Goal: Task Accomplishment & Management: Manage account settings

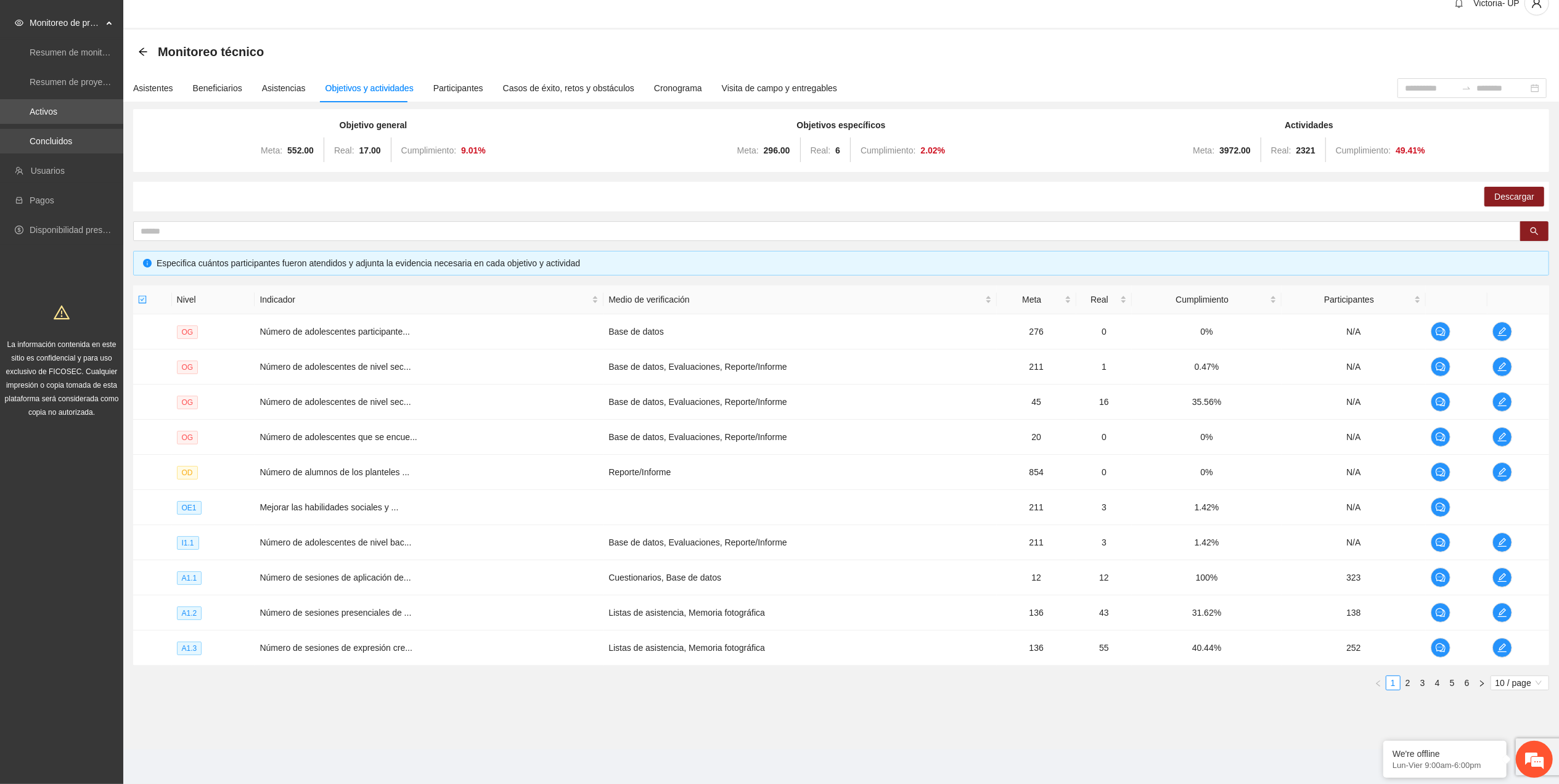
click at [57, 138] on link "Concluidos" at bounding box center [50, 141] width 43 height 10
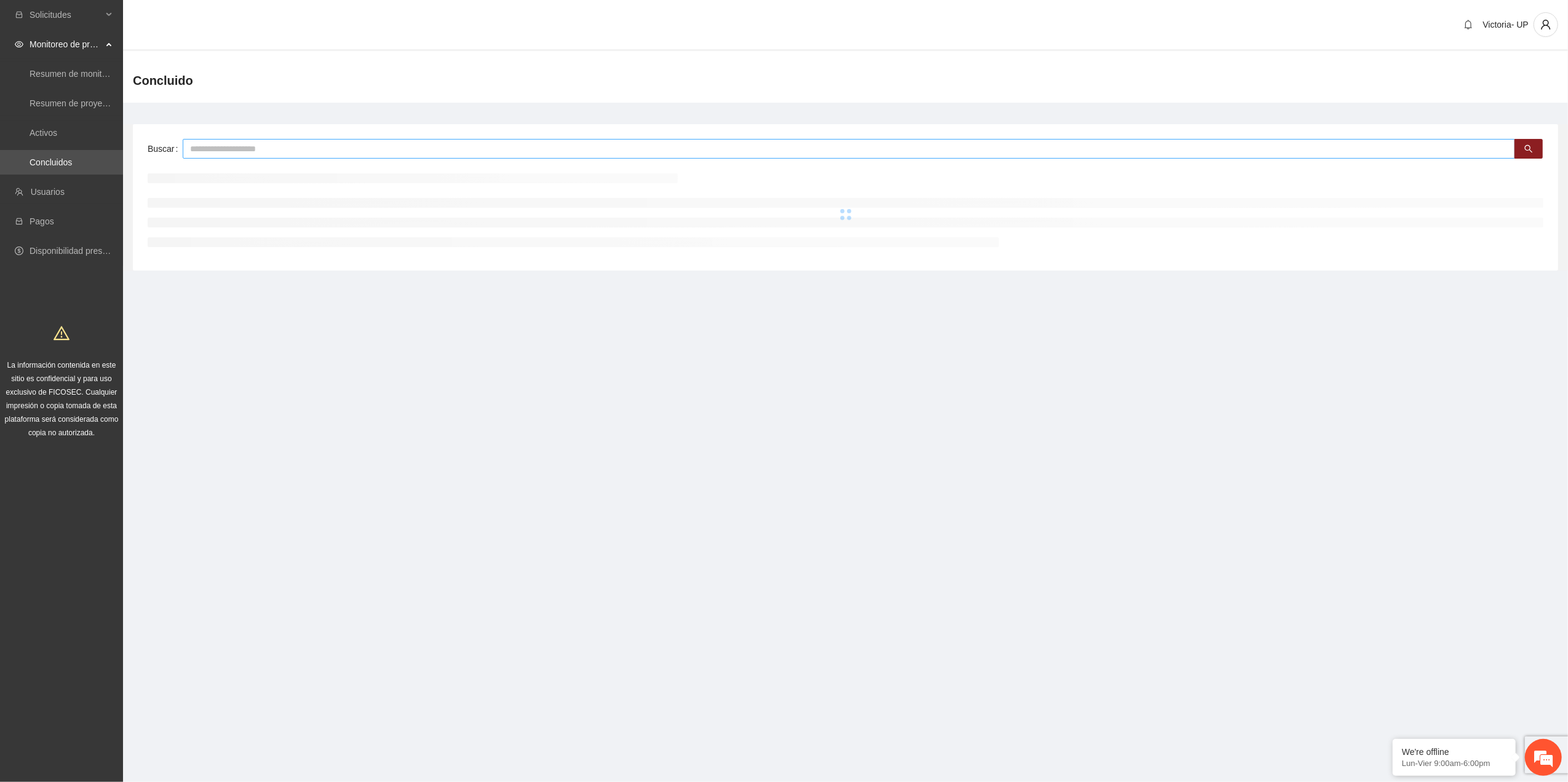
click at [217, 152] on input "text" at bounding box center [849, 148] width 1332 height 19
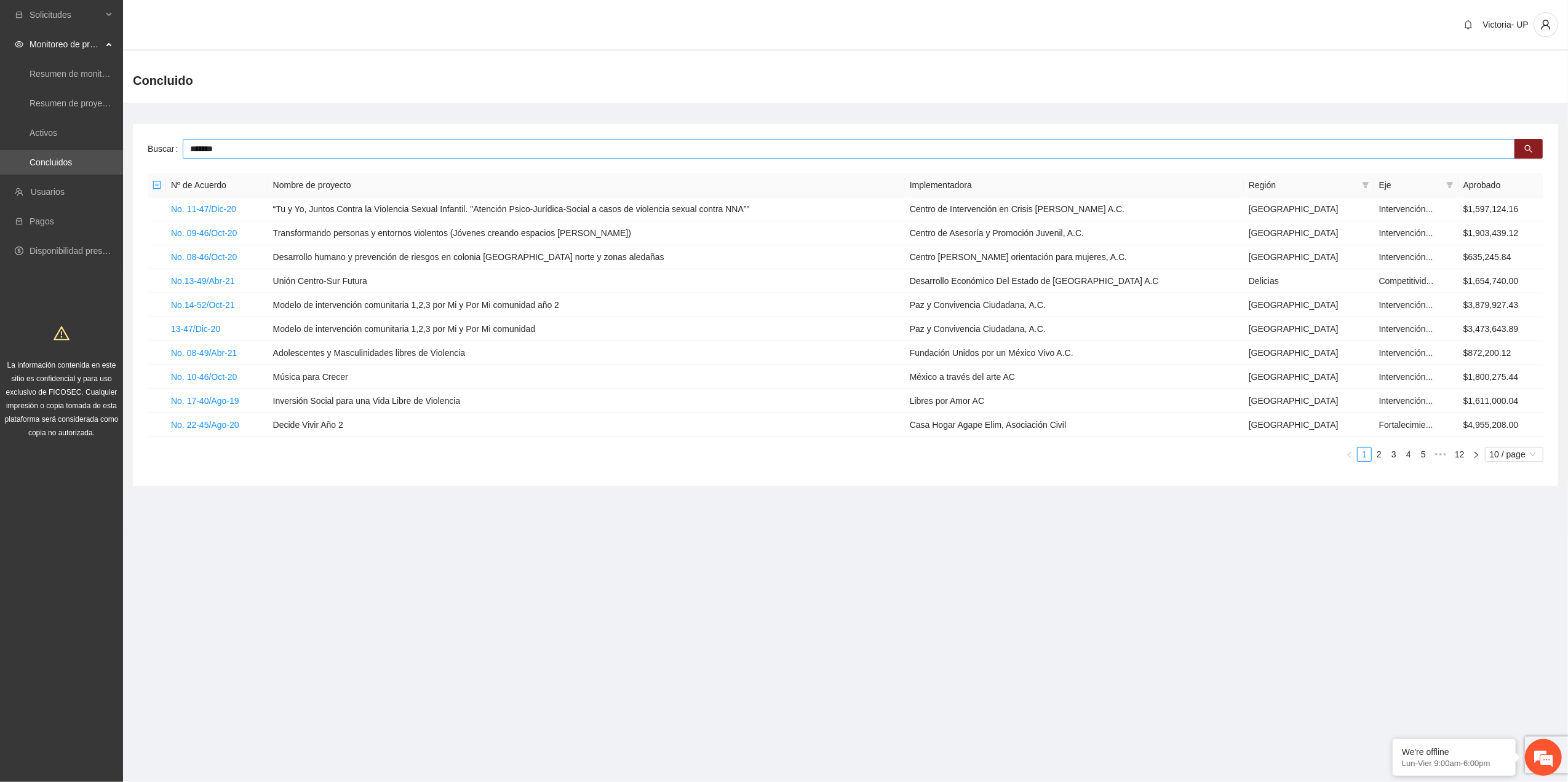
type input "*******"
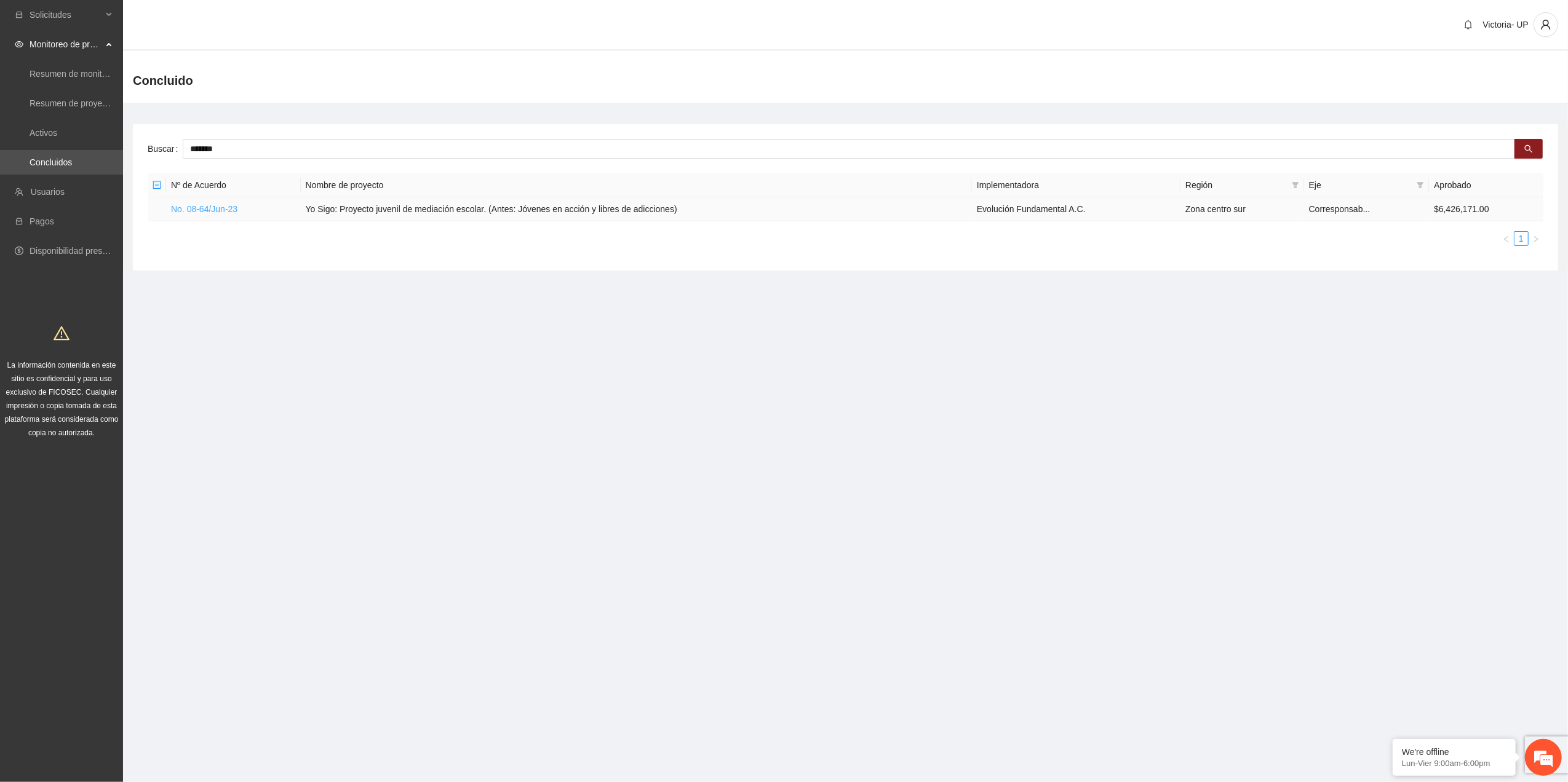
click at [208, 209] on link "No. 08-64/Jun-23" at bounding box center [204, 208] width 67 height 10
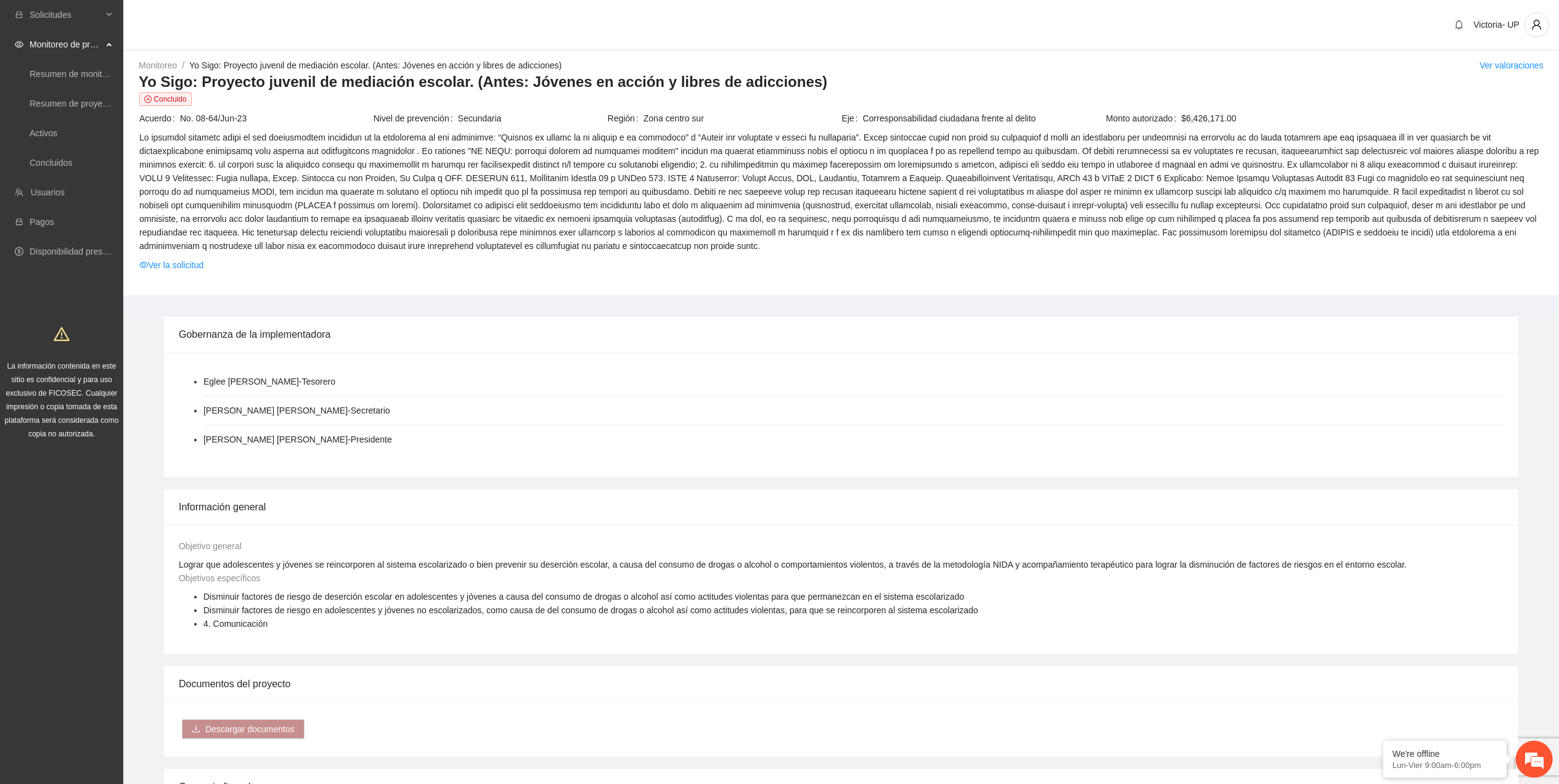
click at [932, 178] on span at bounding box center [841, 192] width 1404 height 122
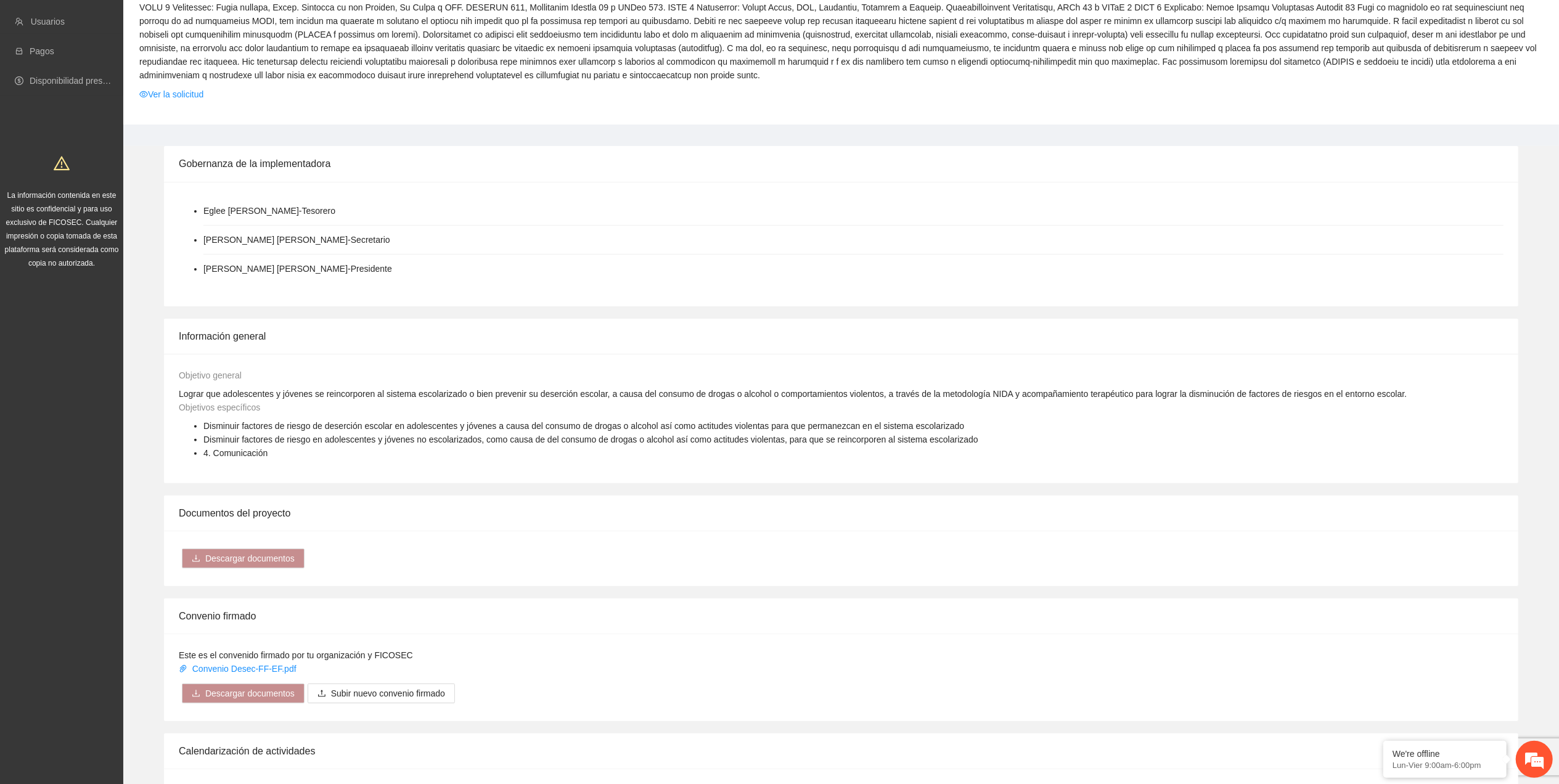
scroll to position [816, 0]
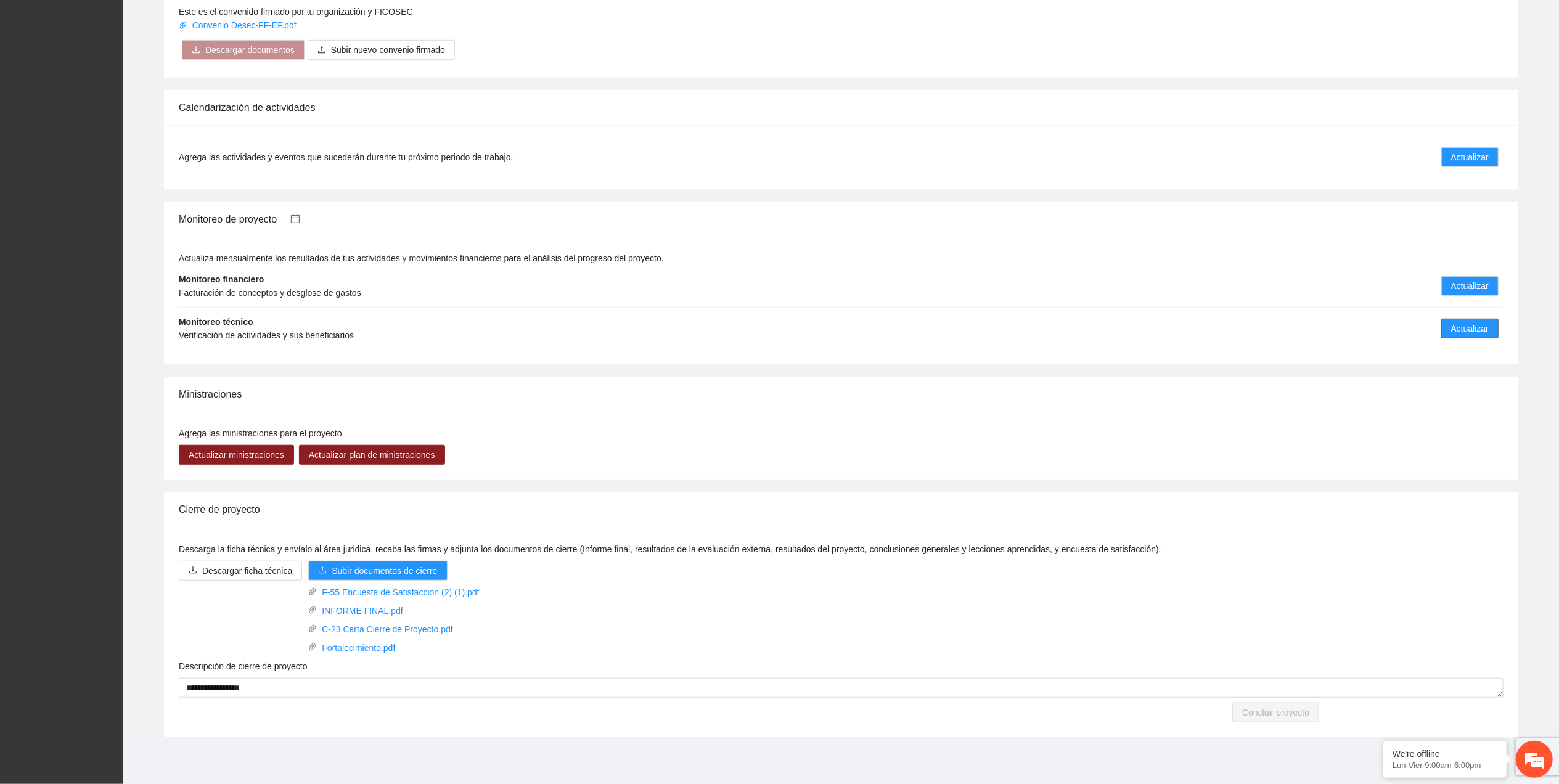
click at [1455, 324] on span "Actualizar" at bounding box center [1470, 328] width 38 height 14
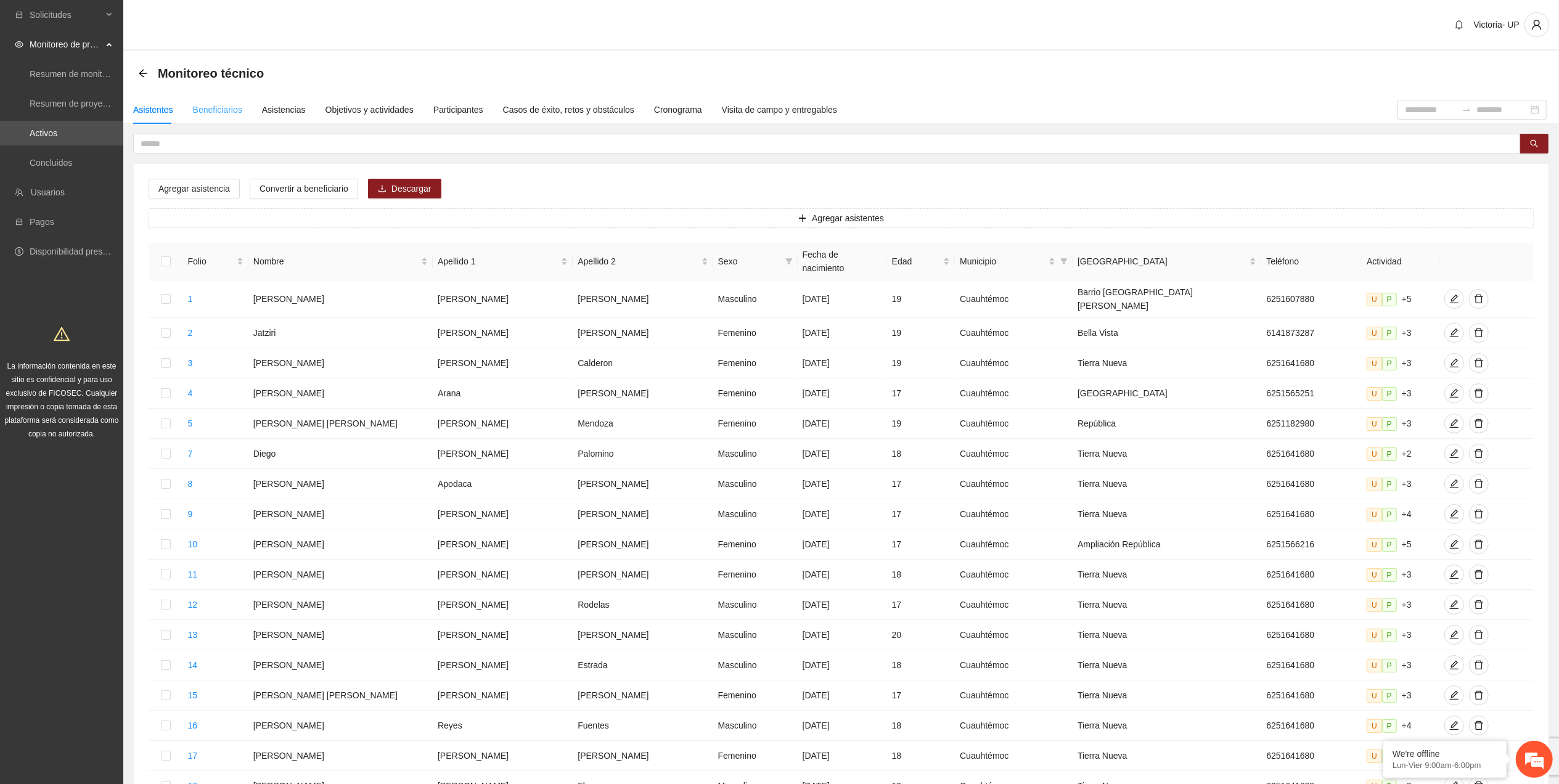
click at [226, 101] on div "Beneficiarios" at bounding box center [218, 110] width 50 height 29
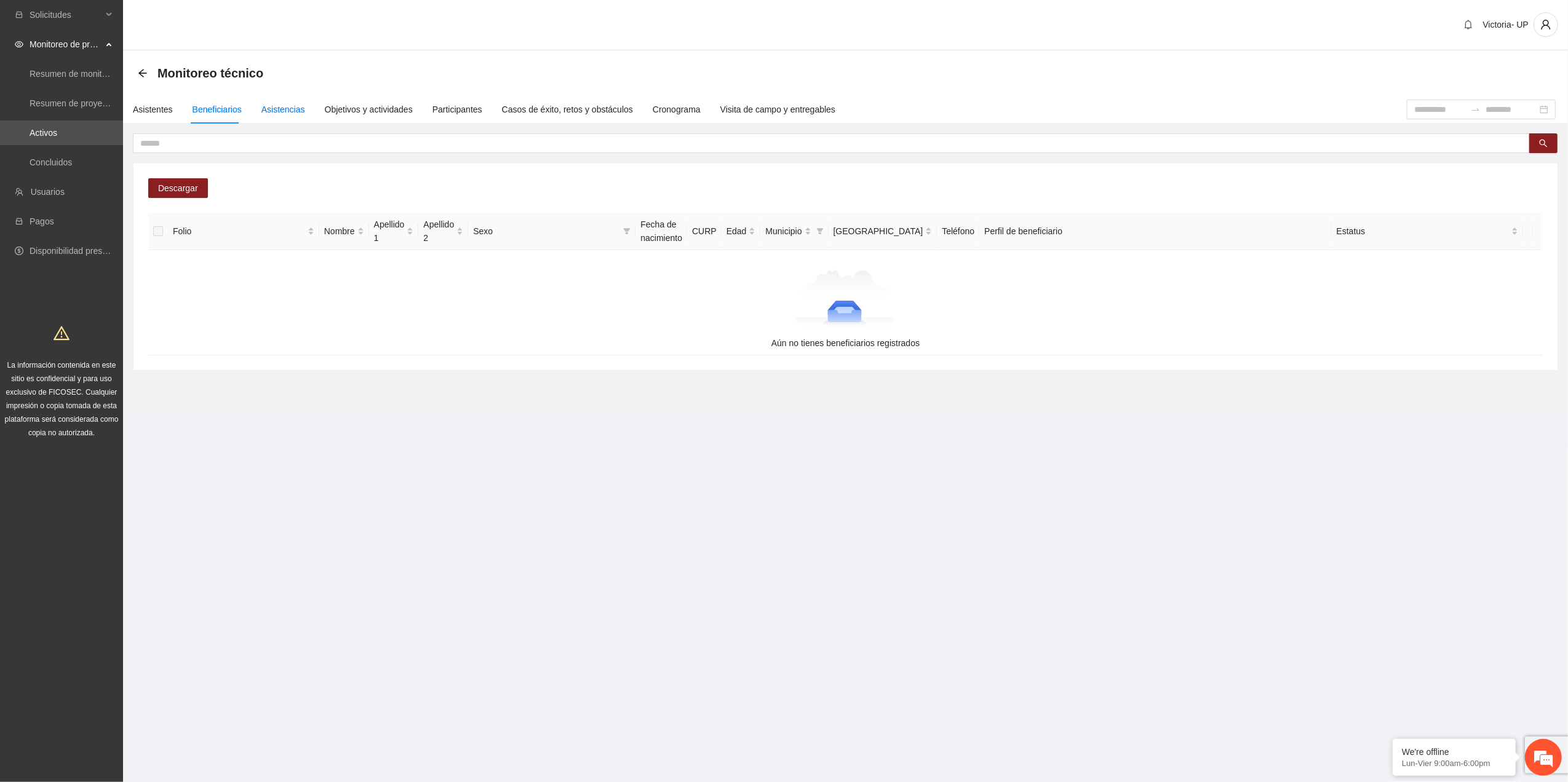
click at [269, 109] on div "Asistencias" at bounding box center [283, 109] width 44 height 13
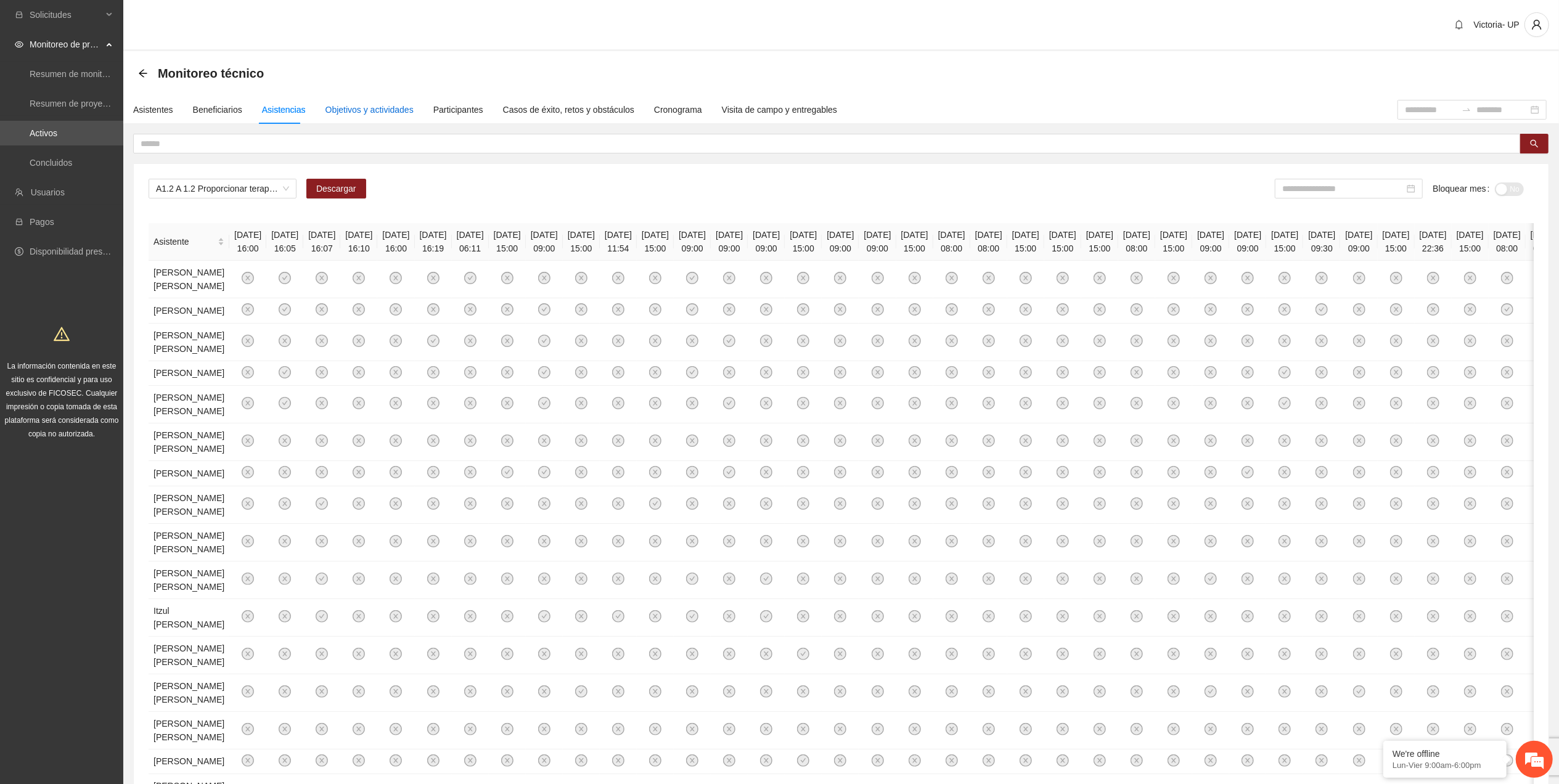
click at [331, 114] on div "Objetivos y actividades" at bounding box center [369, 110] width 88 height 14
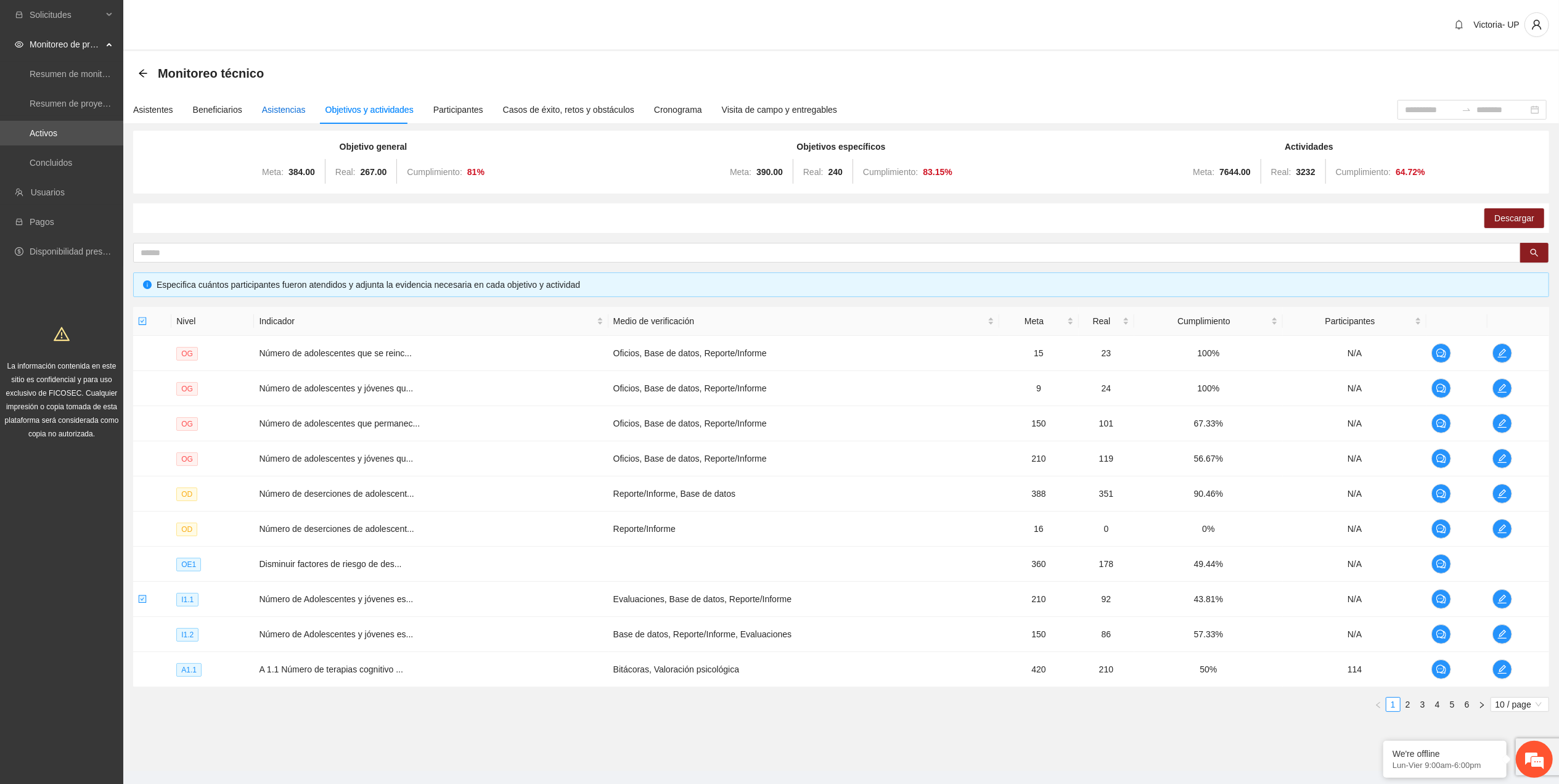
click at [271, 108] on div "Asistencias" at bounding box center [284, 110] width 44 height 14
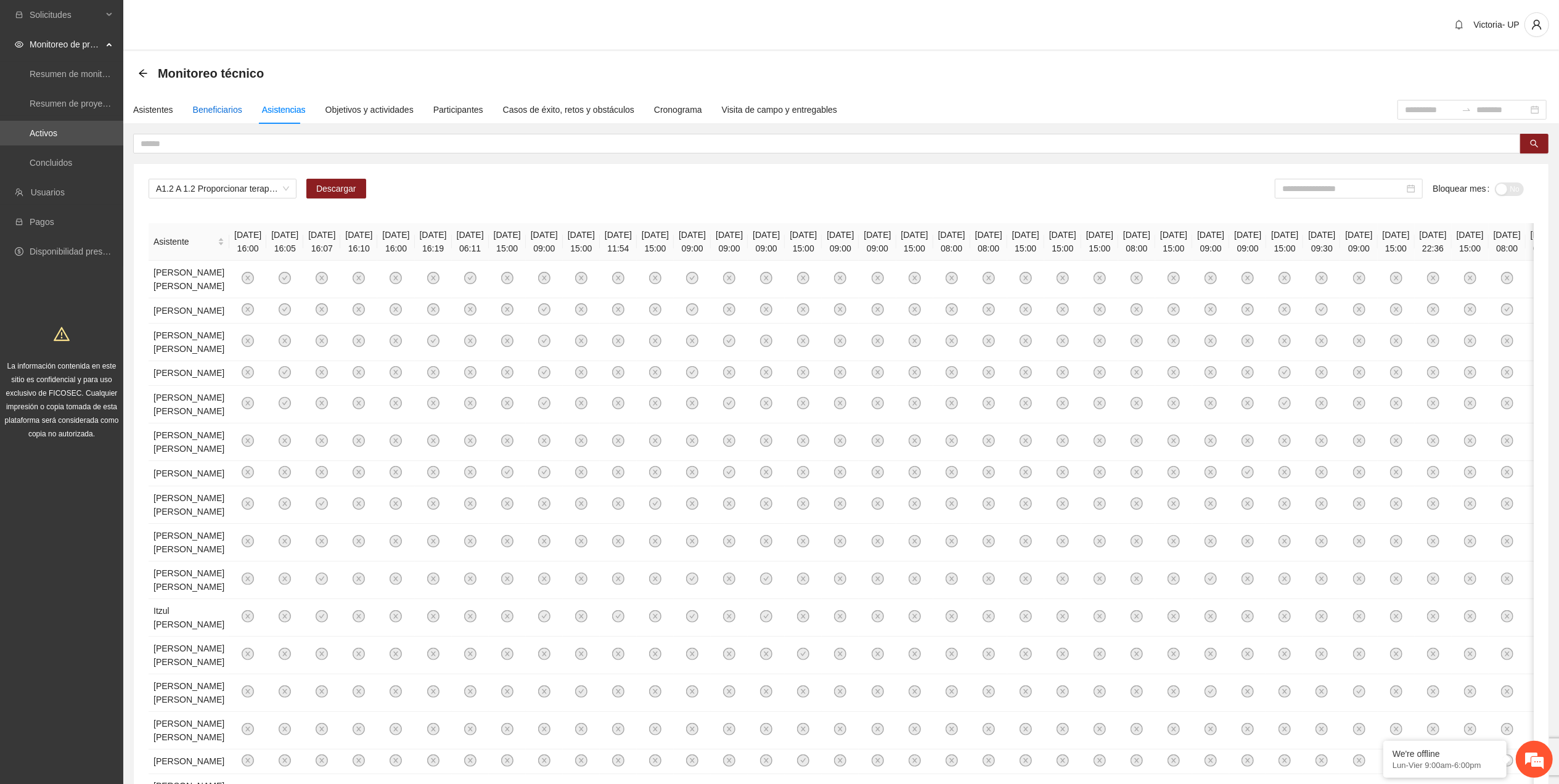
click at [226, 106] on div "Beneficiarios" at bounding box center [218, 110] width 50 height 14
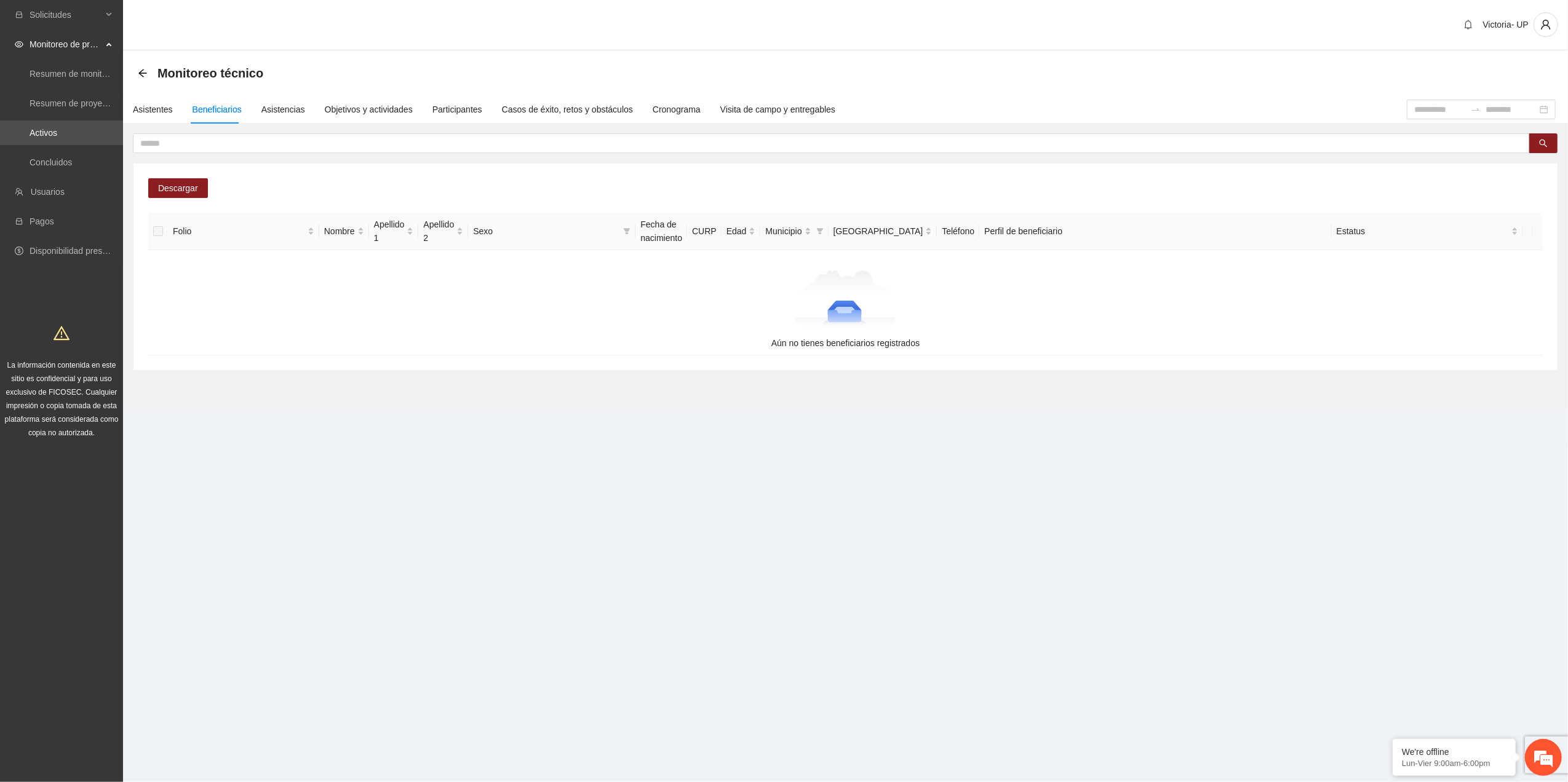
drag, startPoint x: 462, startPoint y: 306, endPoint x: 464, endPoint y: 300, distance: 6.3
click at [464, 300] on div at bounding box center [846, 301] width 1374 height 61
click at [165, 104] on div "Asistentes" at bounding box center [152, 109] width 40 height 13
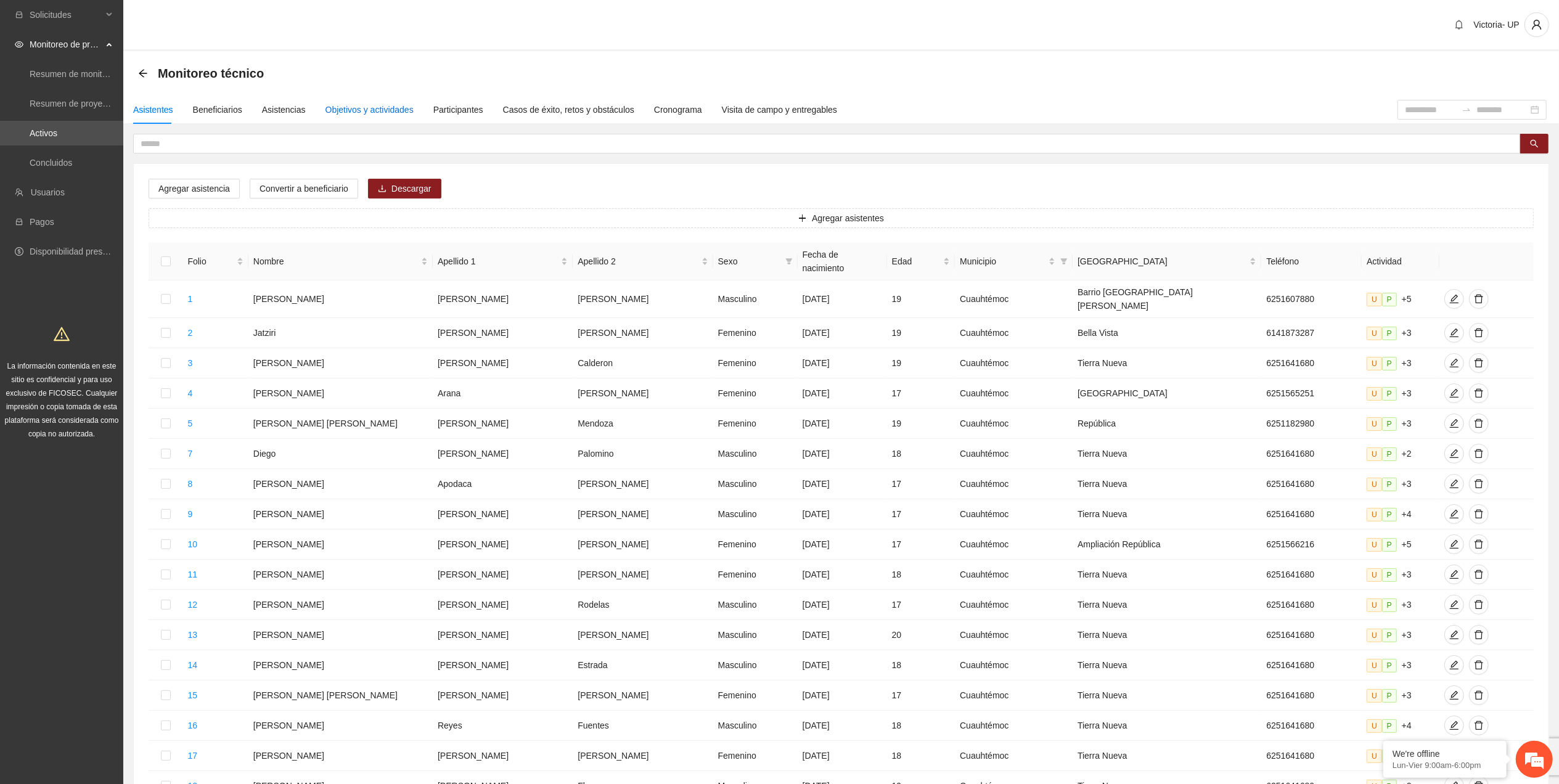
click at [334, 108] on div "Objetivos y actividades" at bounding box center [369, 110] width 88 height 14
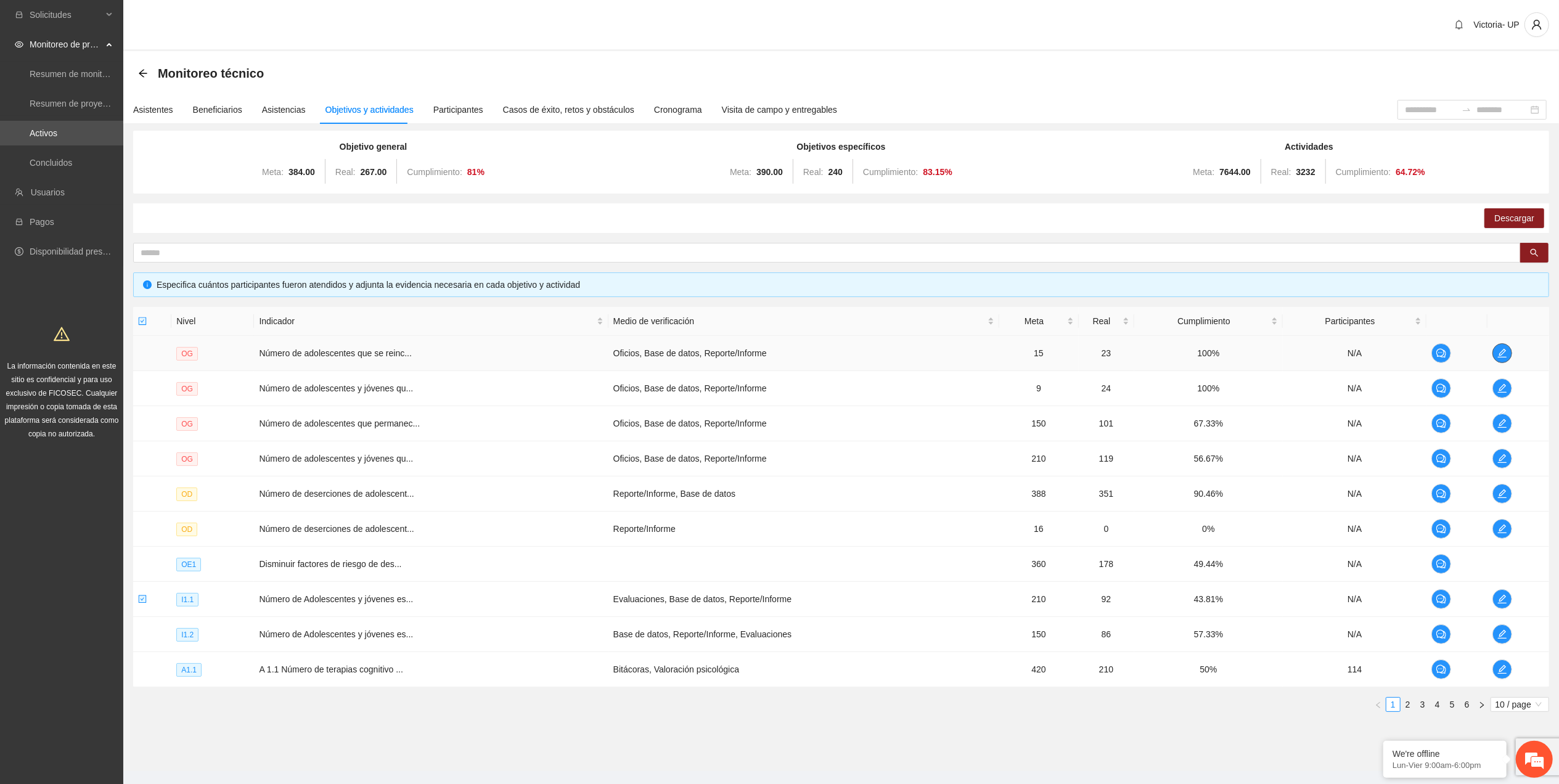
click at [1497, 353] on icon "edit" at bounding box center [1502, 353] width 10 height 10
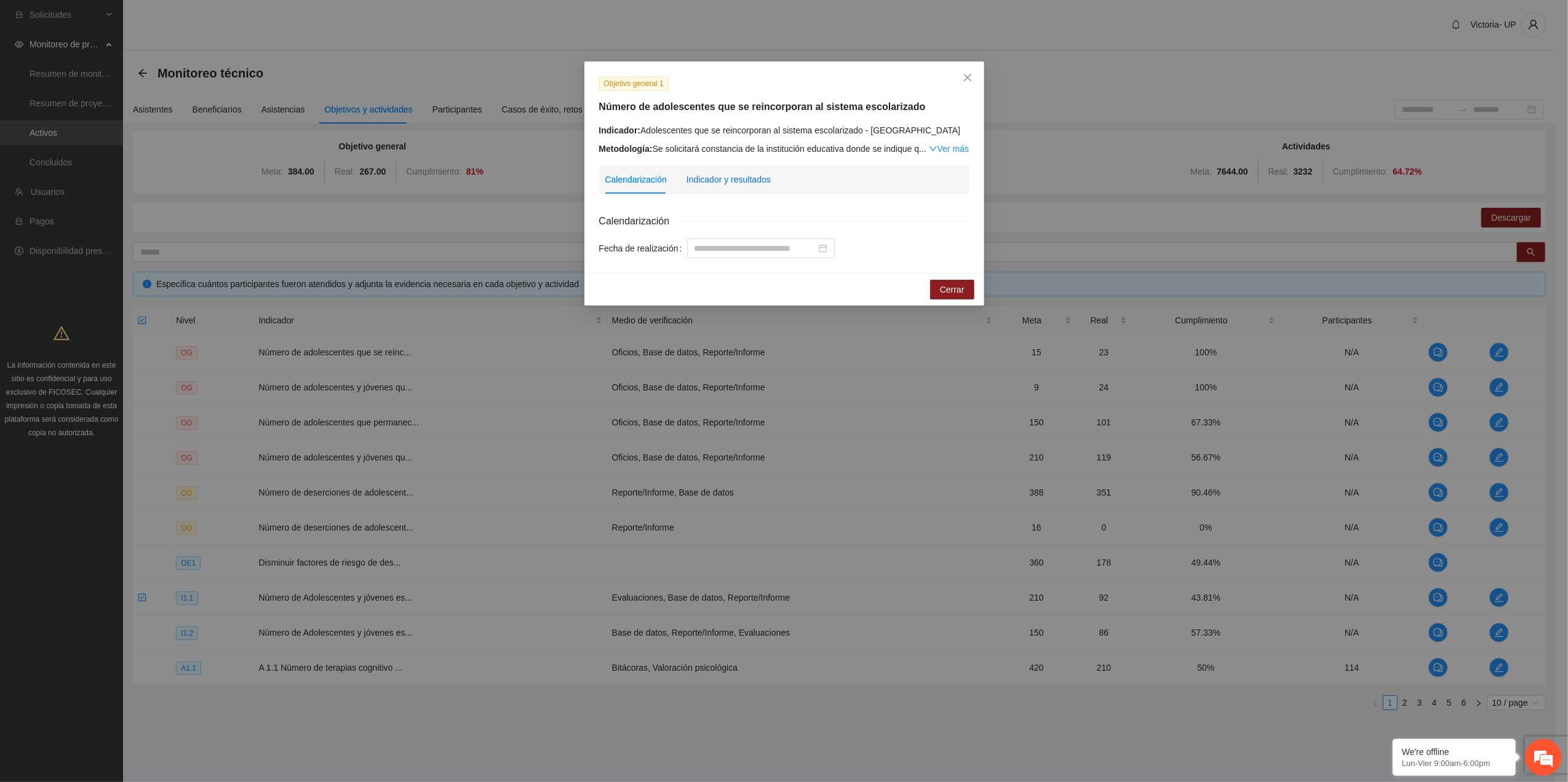
click at [704, 183] on div "Indicador y resultados" at bounding box center [728, 179] width 84 height 13
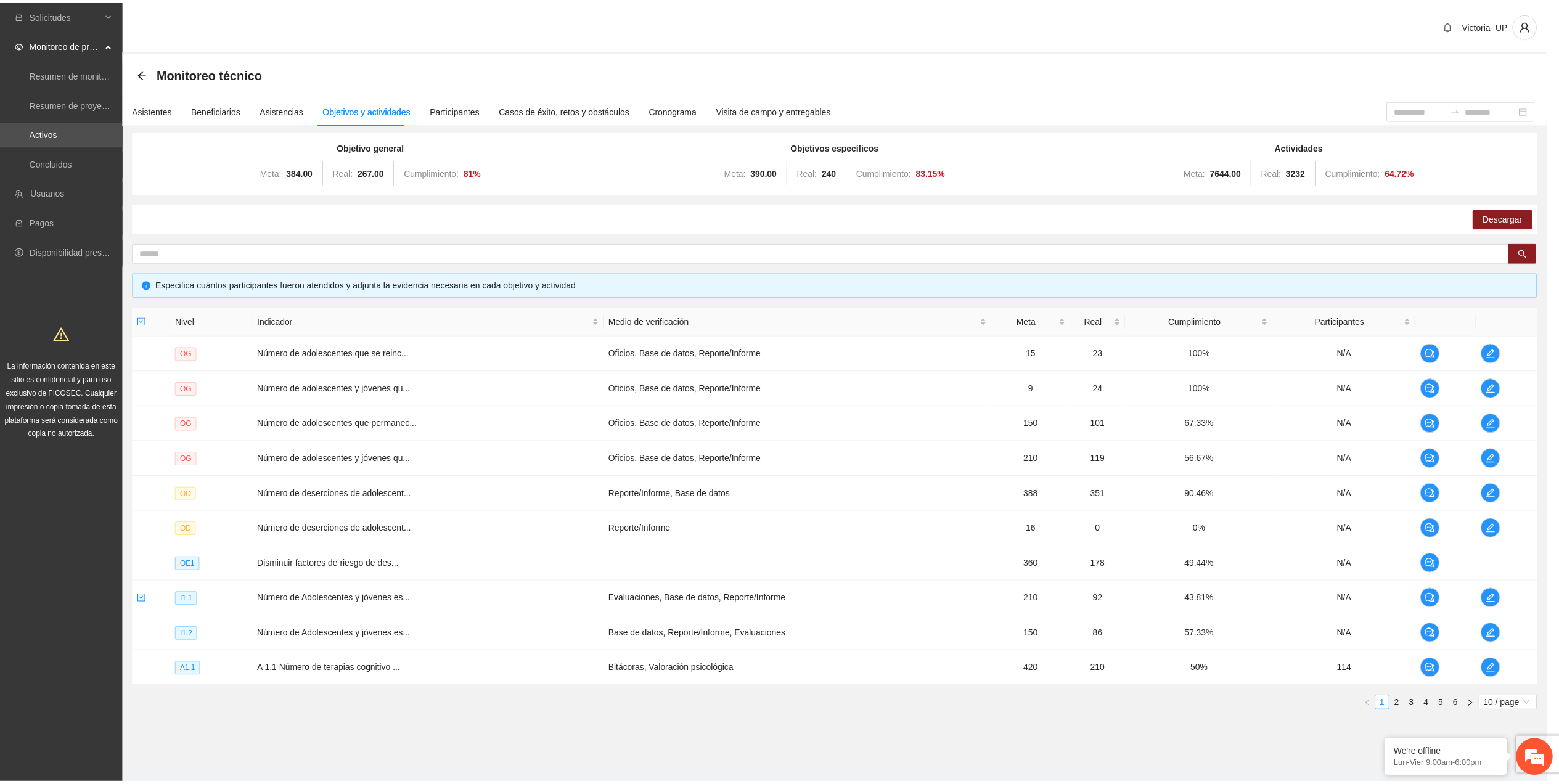
scroll to position [53, 0]
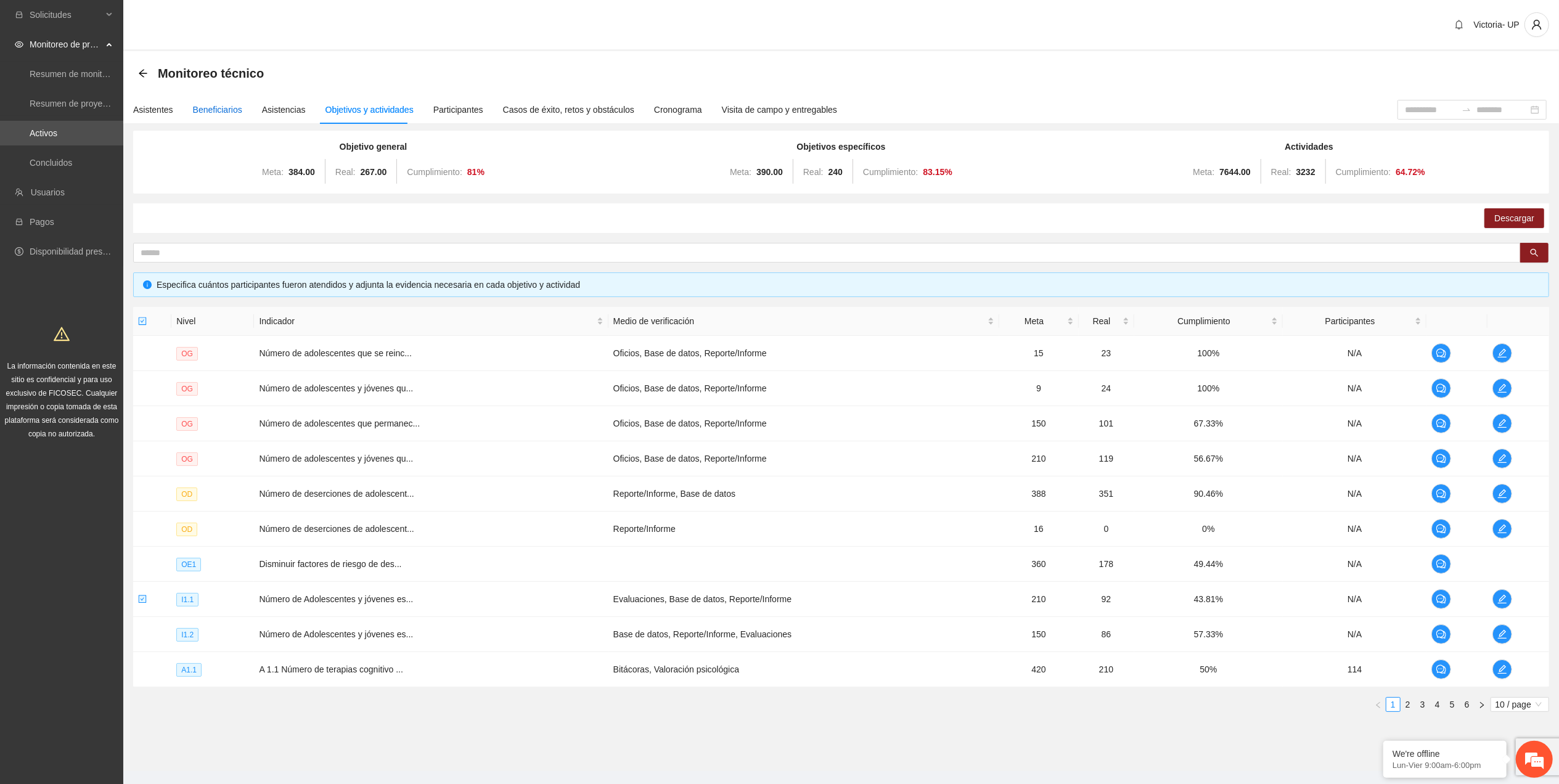
click at [207, 103] on div "Beneficiarios" at bounding box center [218, 110] width 50 height 14
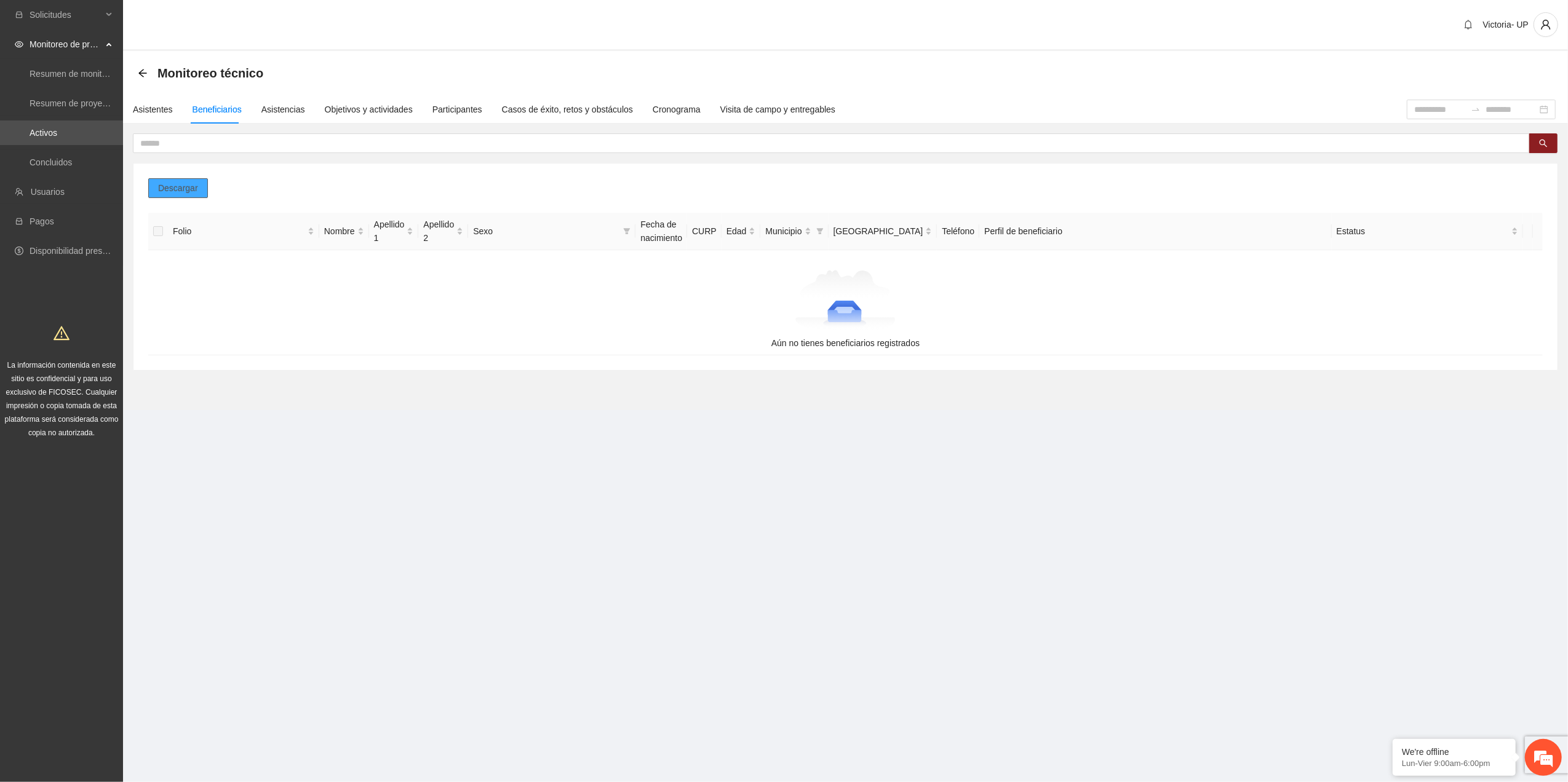
click at [179, 190] on span "Descargar" at bounding box center [178, 188] width 40 height 13
click at [1543, 751] on em at bounding box center [1543, 757] width 33 height 33
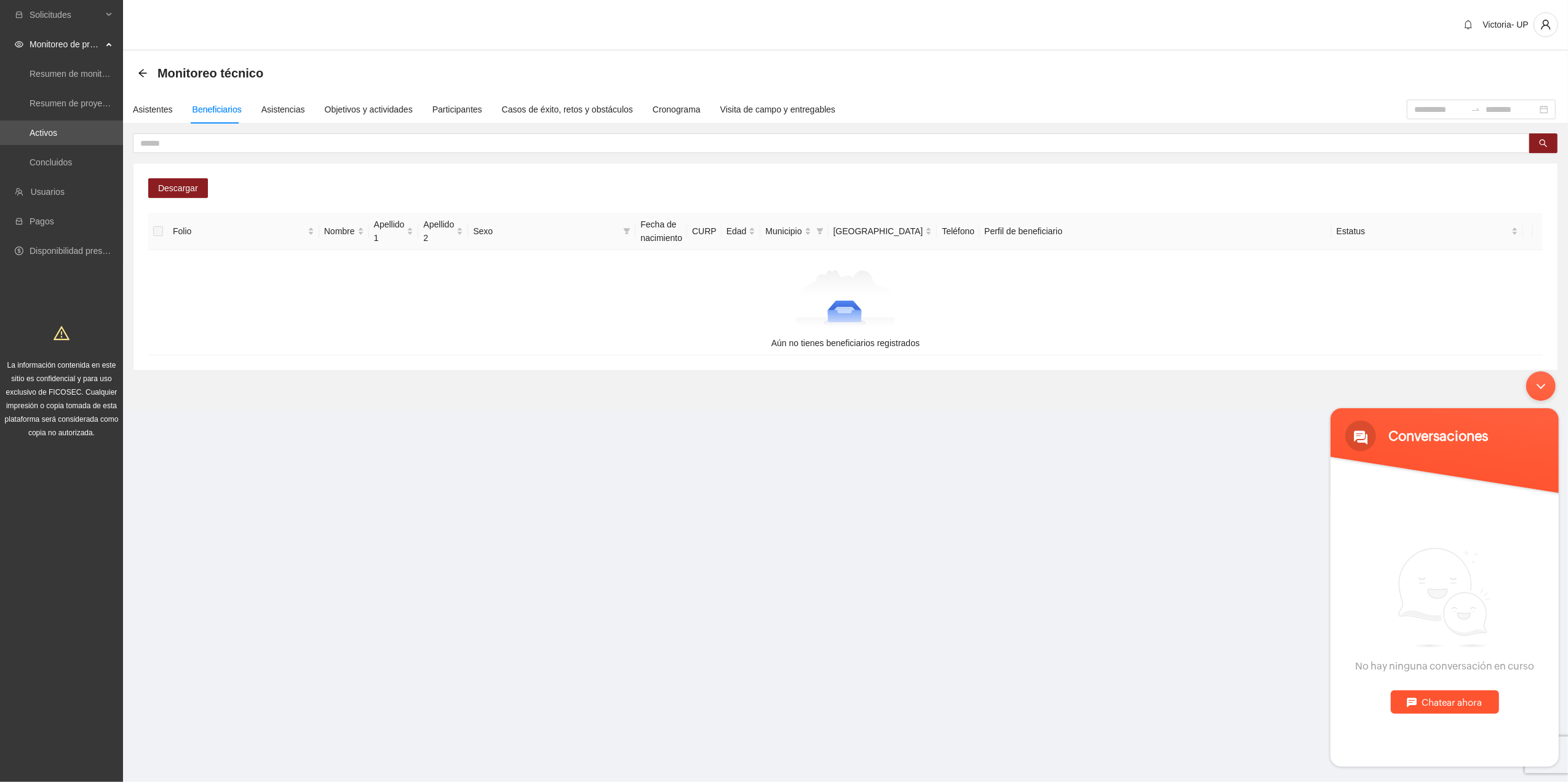
click at [987, 13] on div "Victoria- UP" at bounding box center [846, 25] width 1445 height 51
click at [810, 43] on div "Victoria- UP" at bounding box center [846, 25] width 1445 height 51
click at [138, 108] on div "Asistentes" at bounding box center [152, 109] width 40 height 13
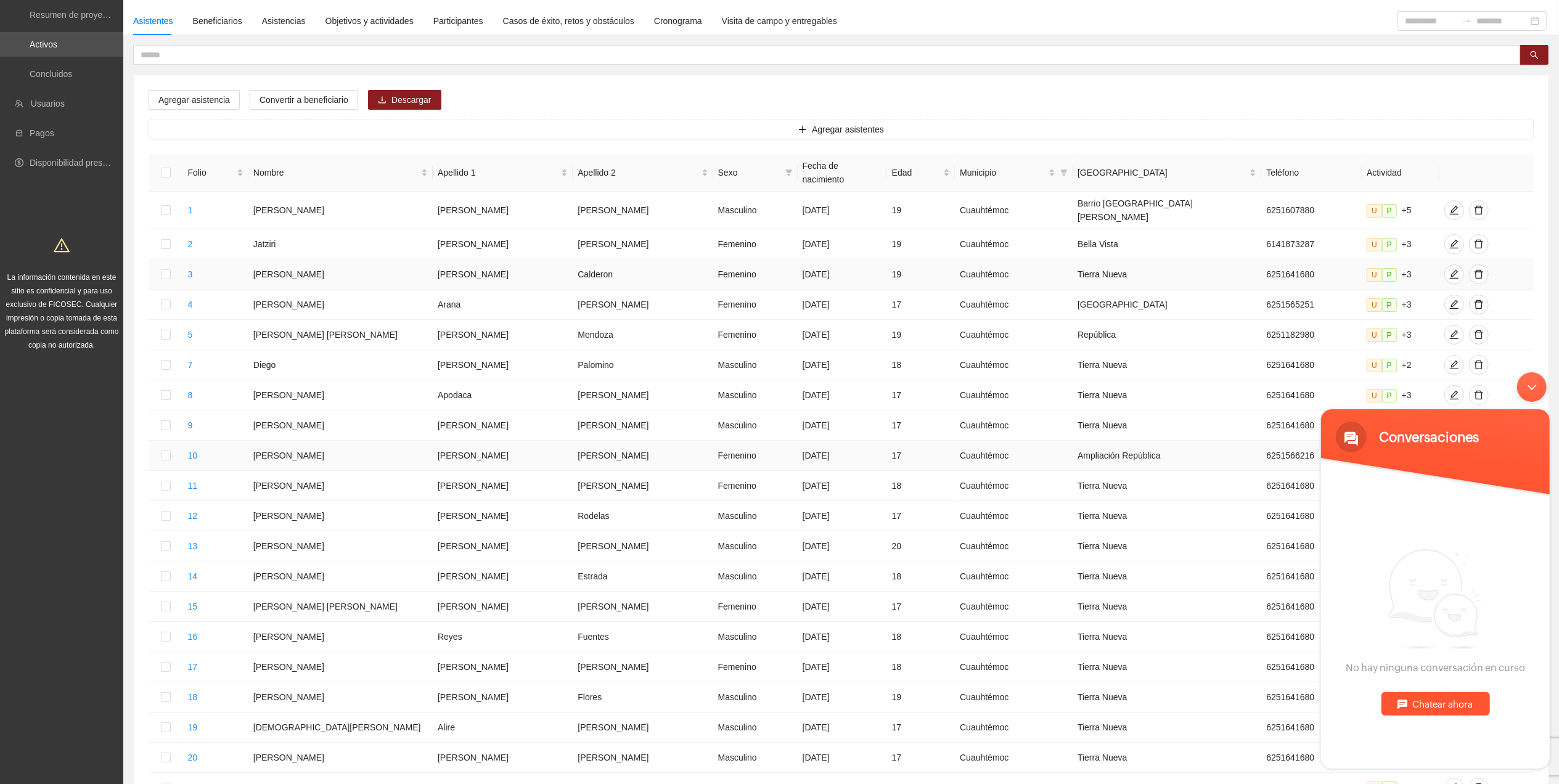
scroll to position [216, 0]
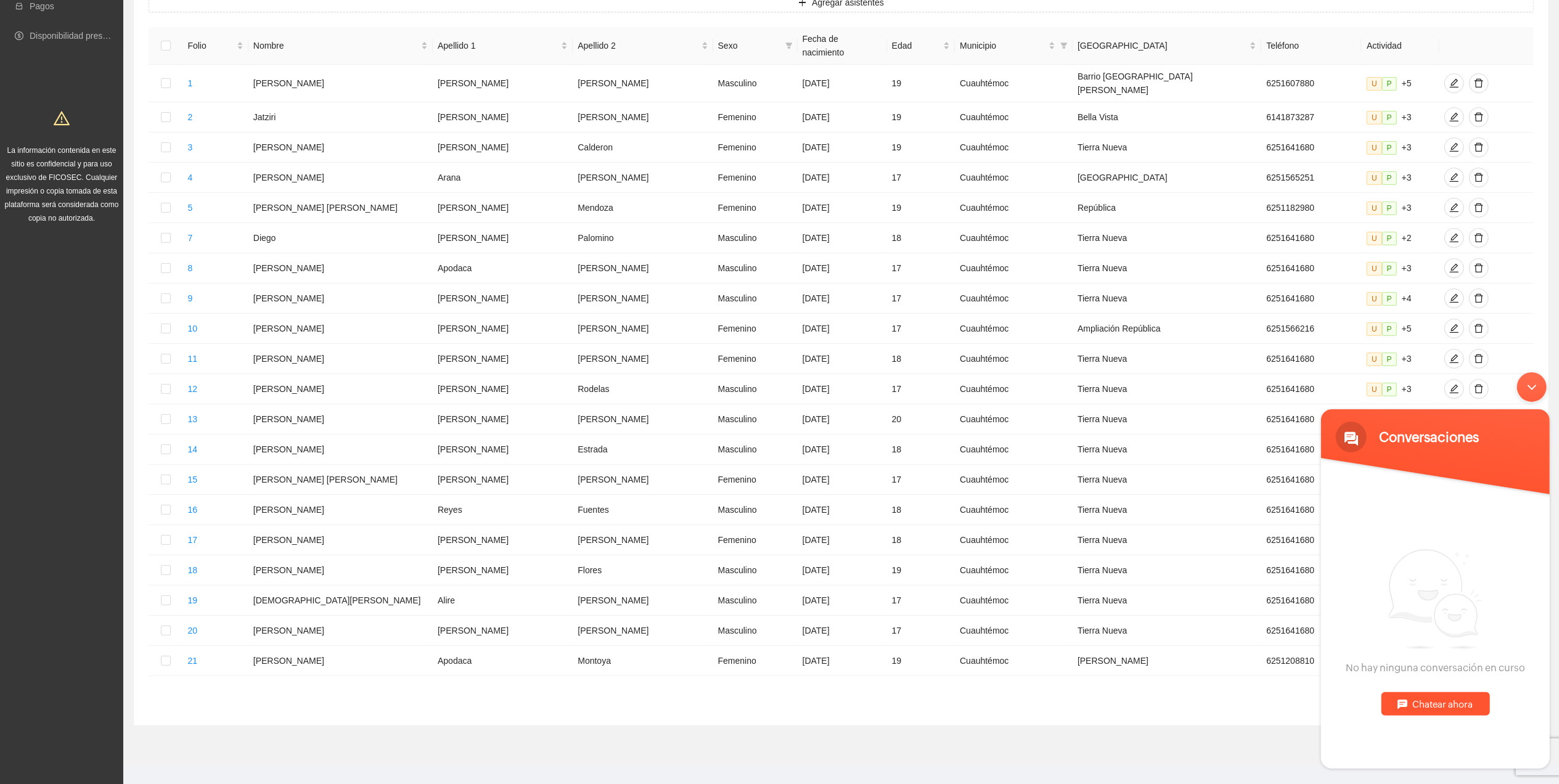
click at [1539, 390] on div "Minimizar ventana de chat en vivo" at bounding box center [1531, 386] width 29 height 29
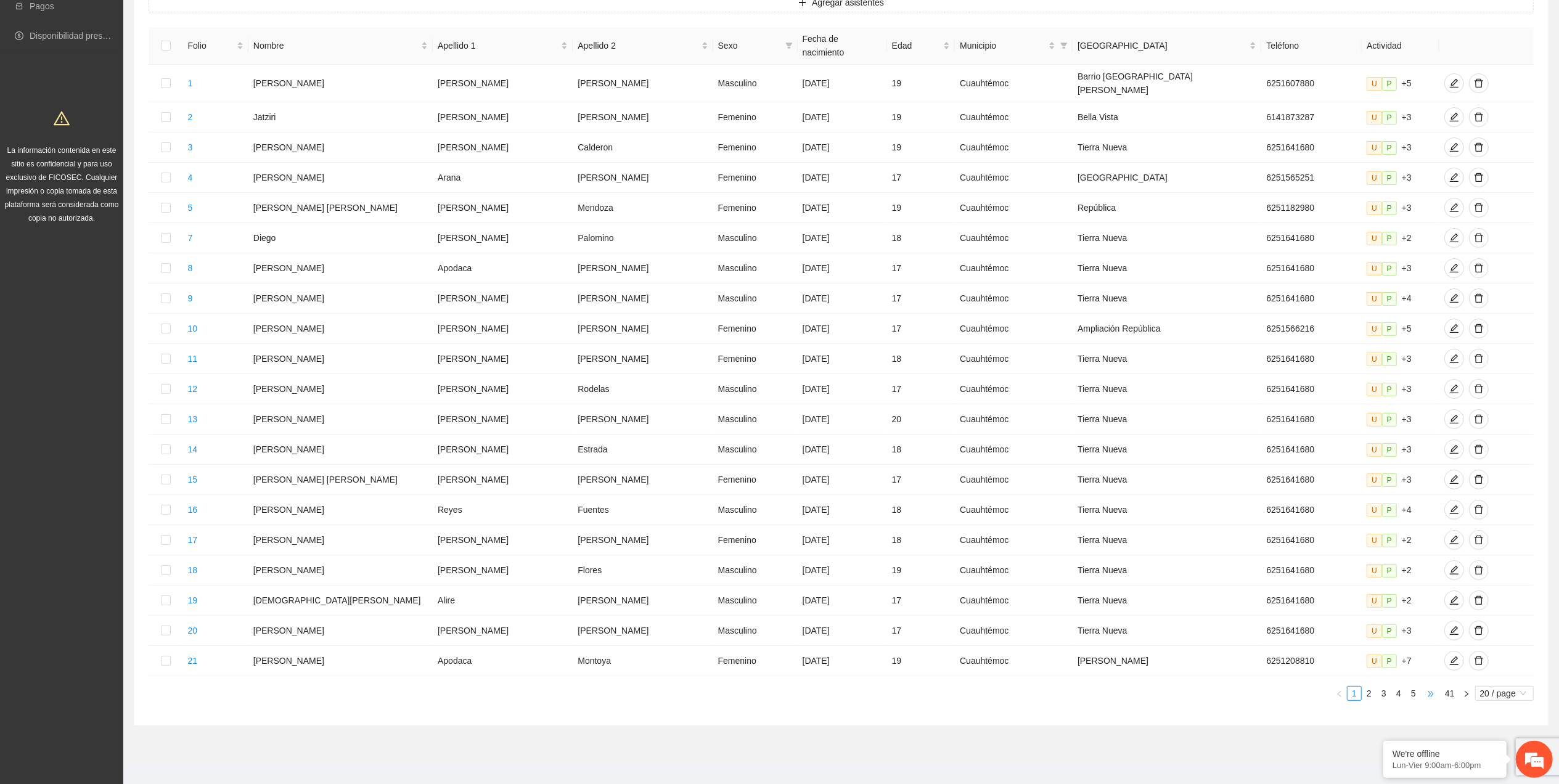
click at [1421, 686] on span "•••" at bounding box center [1431, 693] width 20 height 15
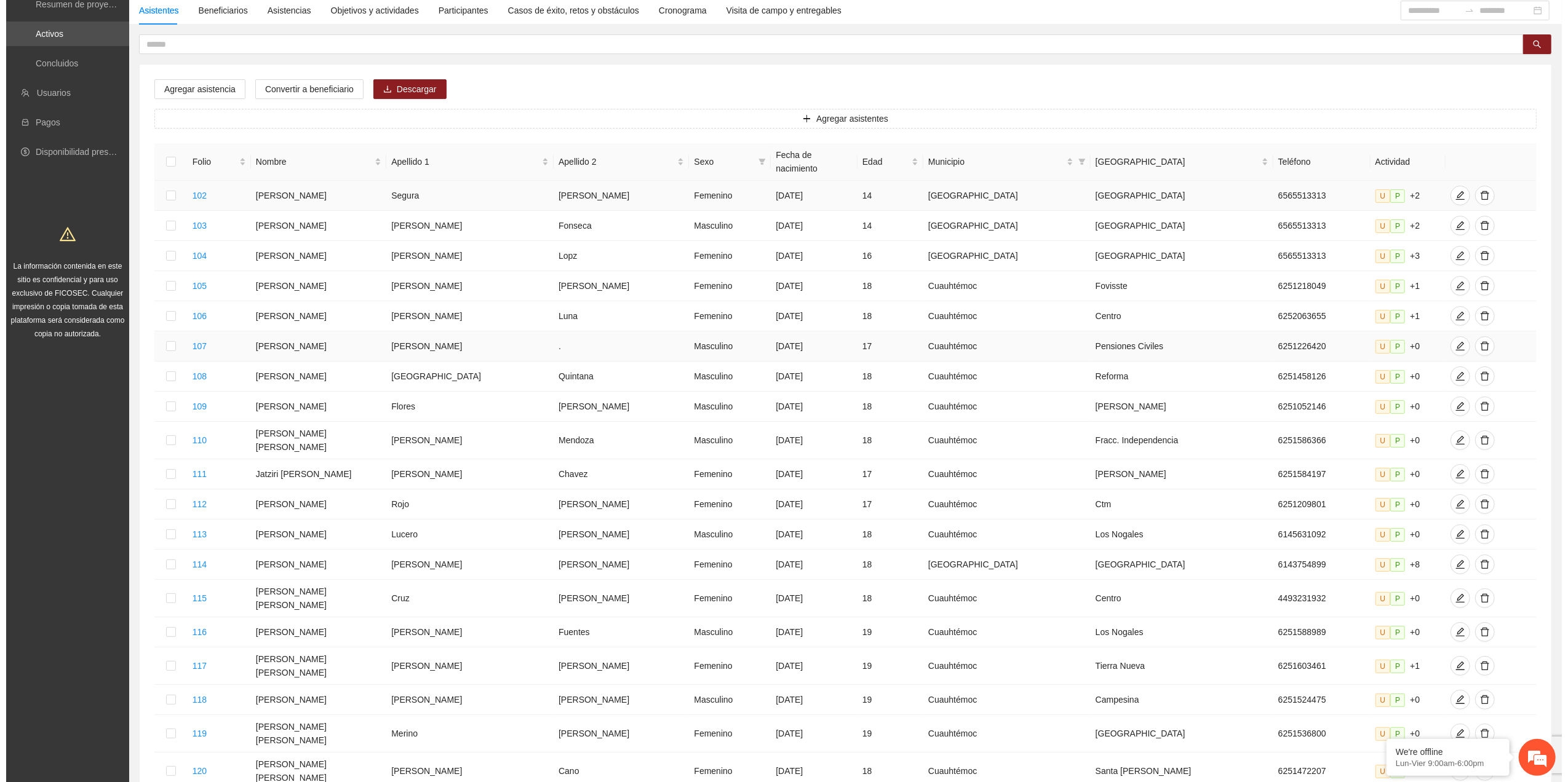
scroll to position [0, 0]
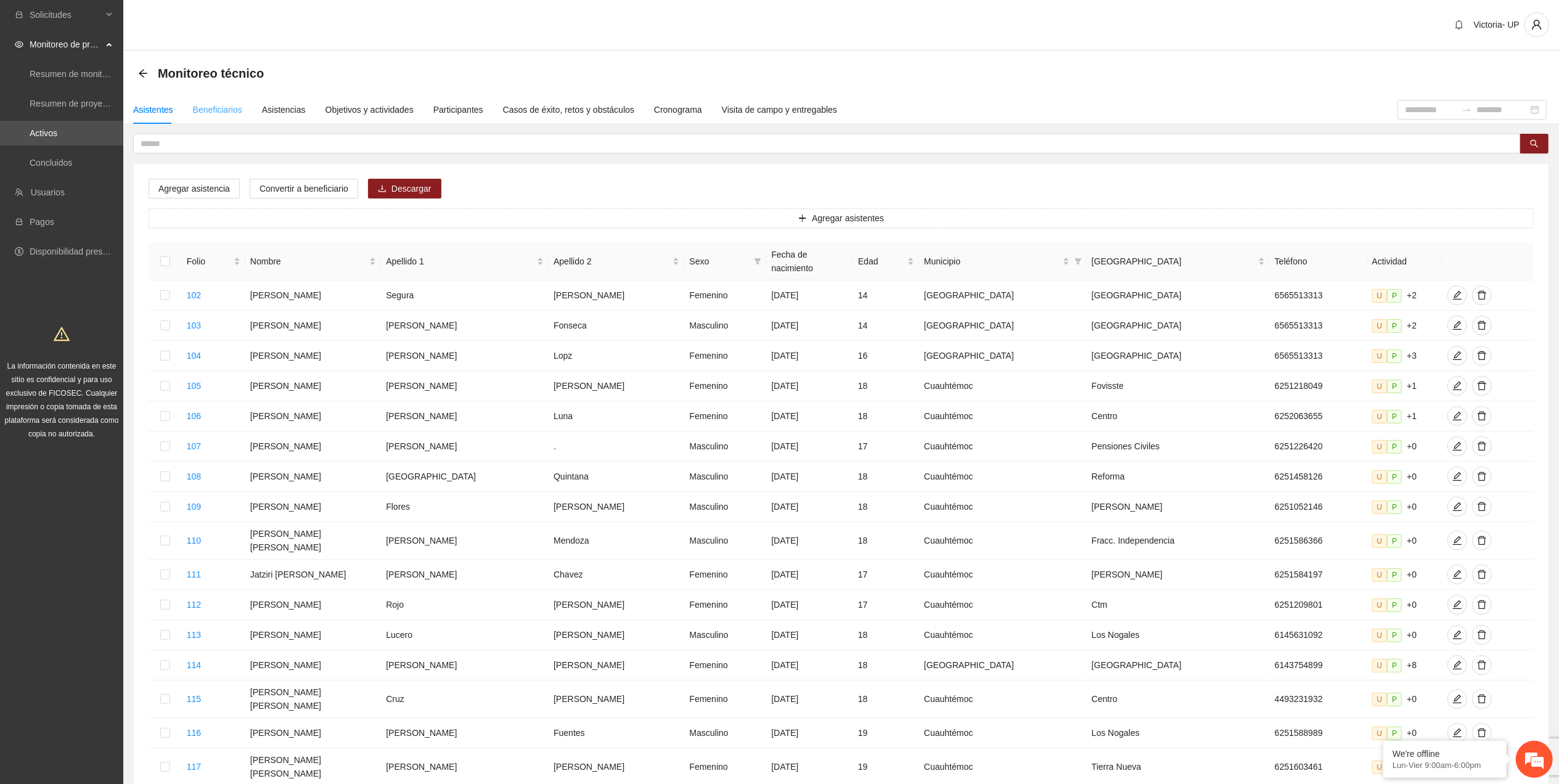
click at [220, 117] on div "Beneficiarios" at bounding box center [218, 110] width 50 height 29
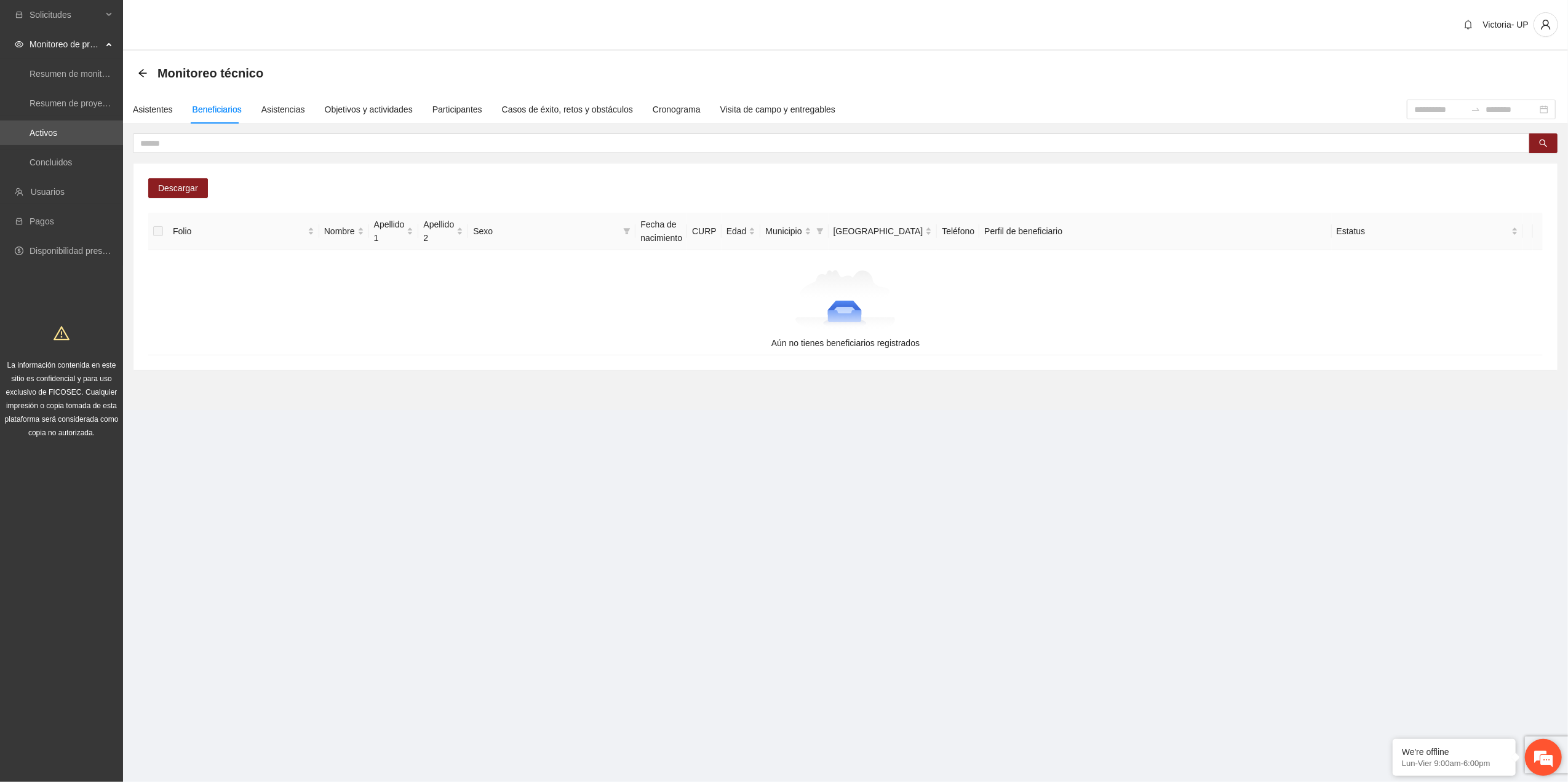
click at [1531, 760] on em at bounding box center [1543, 757] width 33 height 33
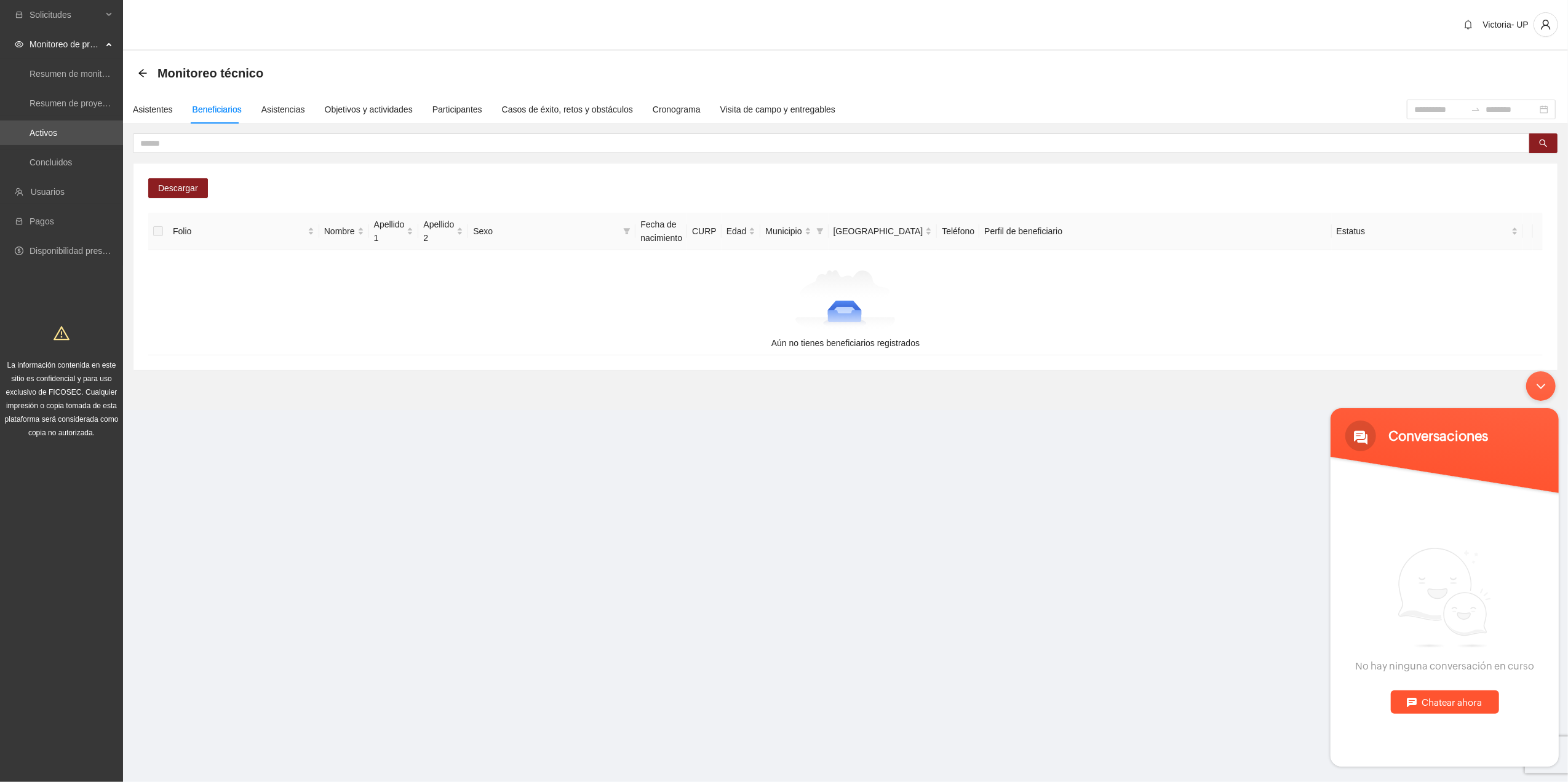
click at [1419, 701] on div "Chatear ahora" at bounding box center [1444, 701] width 108 height 23
type textarea "****"
click at [1356, 707] on div at bounding box center [1443, 736] width 228 height 59
click at [1377, 696] on em at bounding box center [1380, 698] width 6 height 5
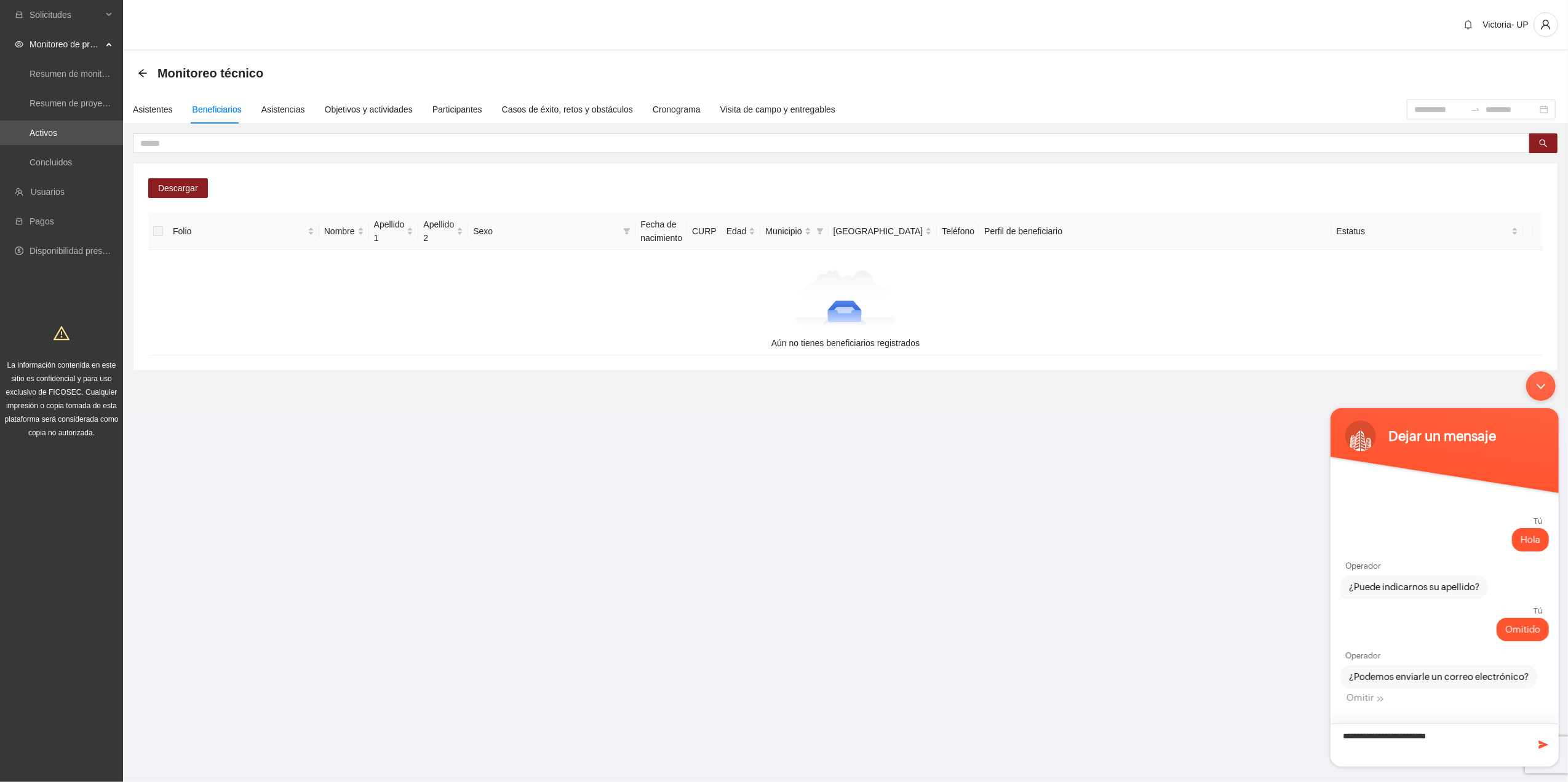
type textarea "**********"
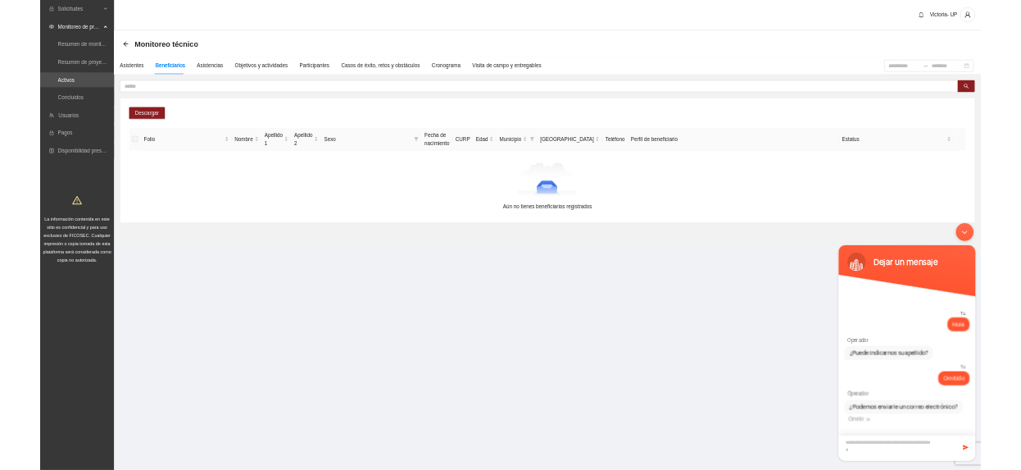
scroll to position [34, 0]
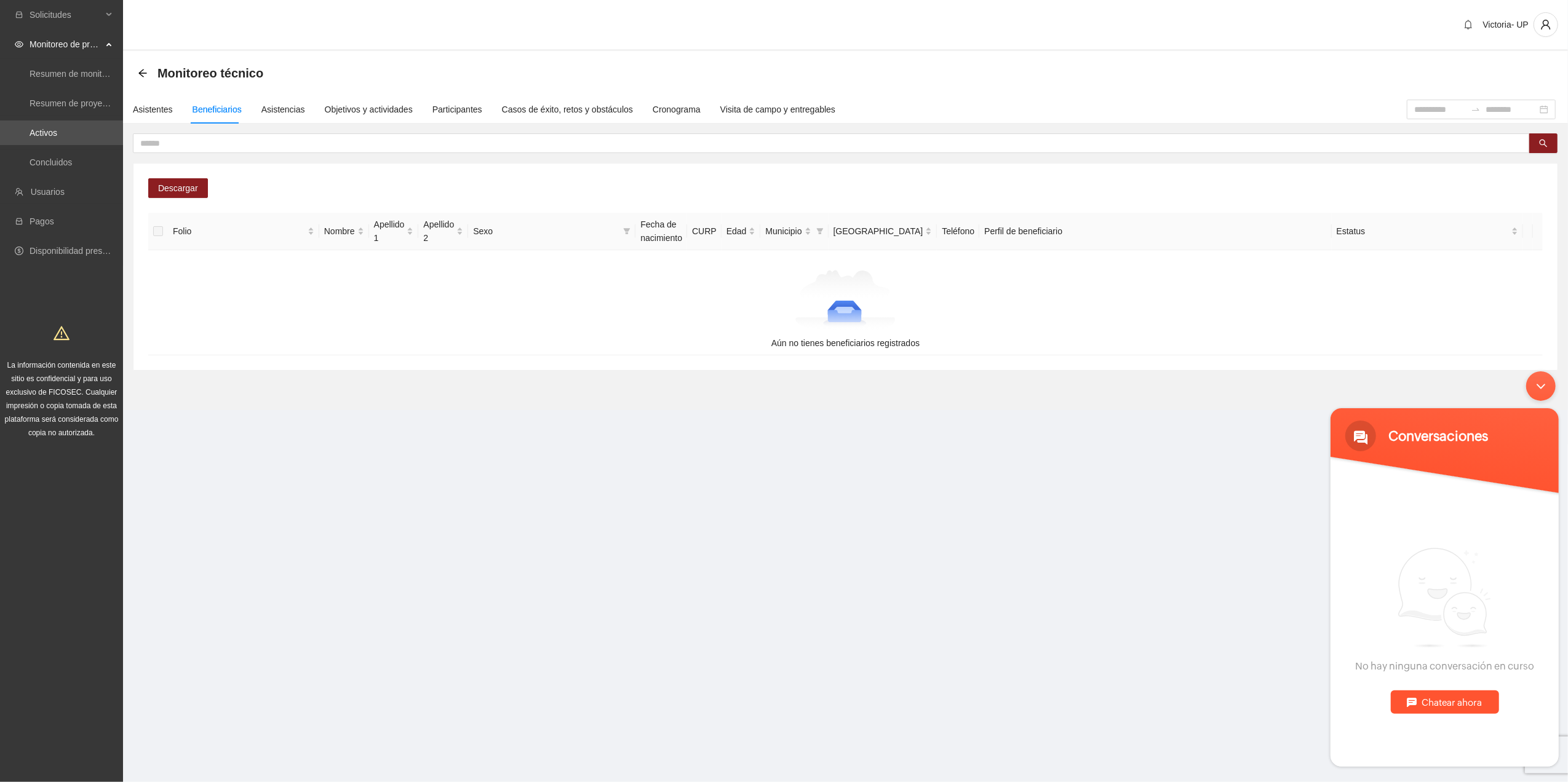
click at [1545, 384] on div "Minimizar ventana de chat en vivo" at bounding box center [1539, 385] width 29 height 29
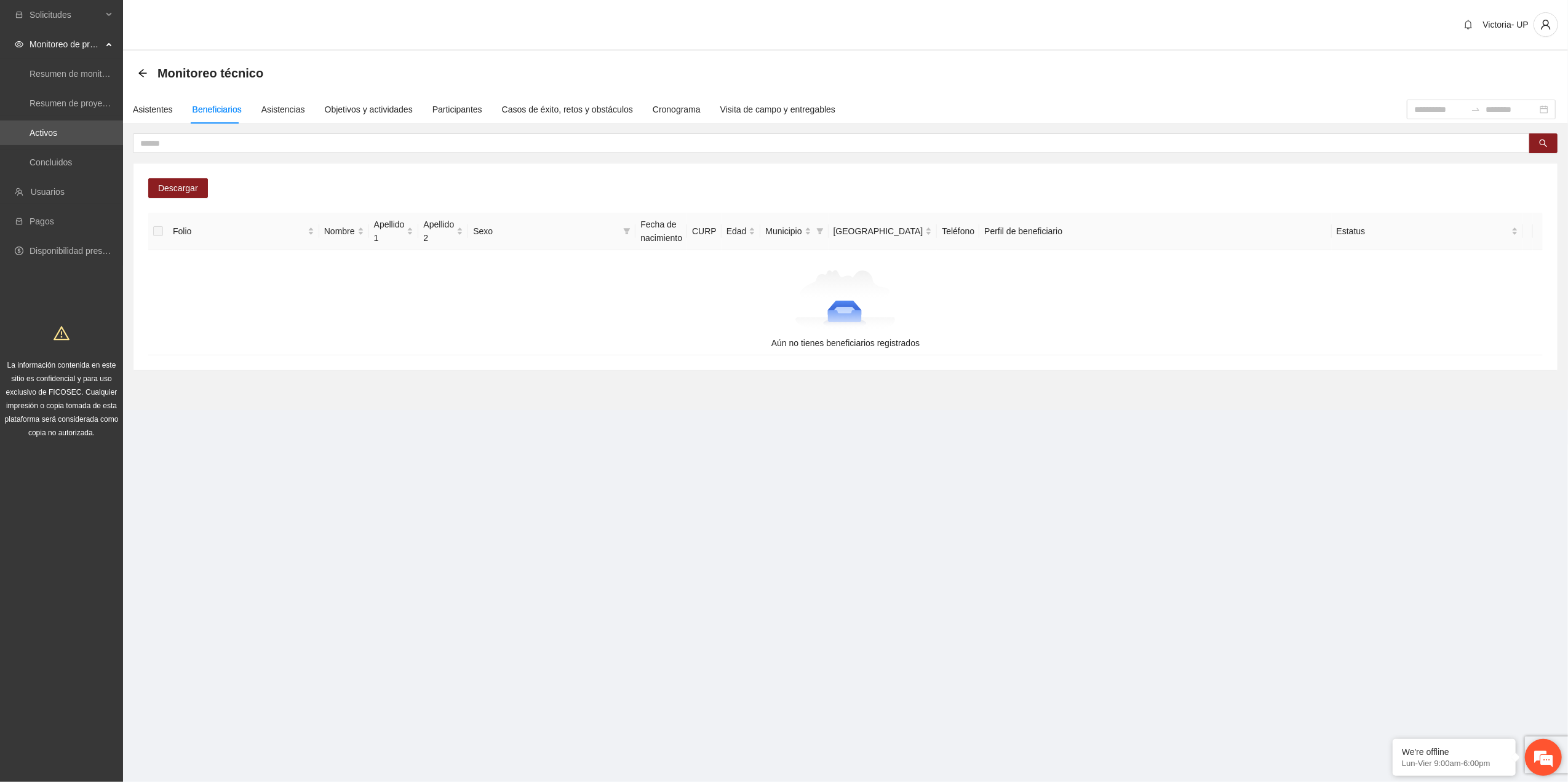
click at [1548, 745] on em at bounding box center [1543, 757] width 33 height 33
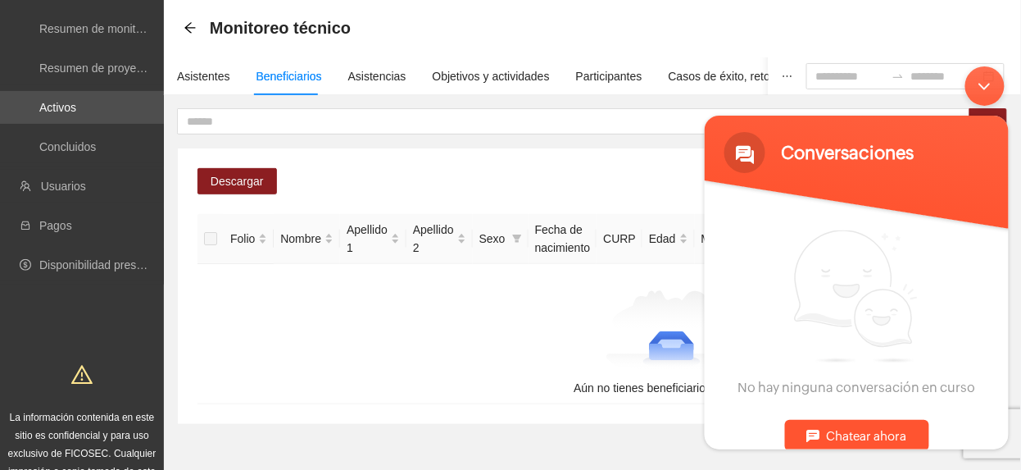
scroll to position [141, 0]
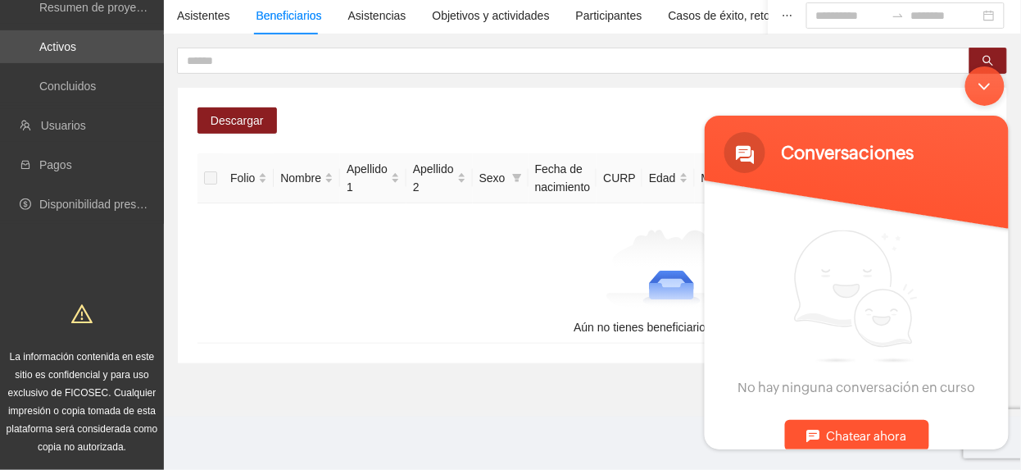
click at [825, 424] on div "Chatear ahora" at bounding box center [856, 434] width 144 height 31
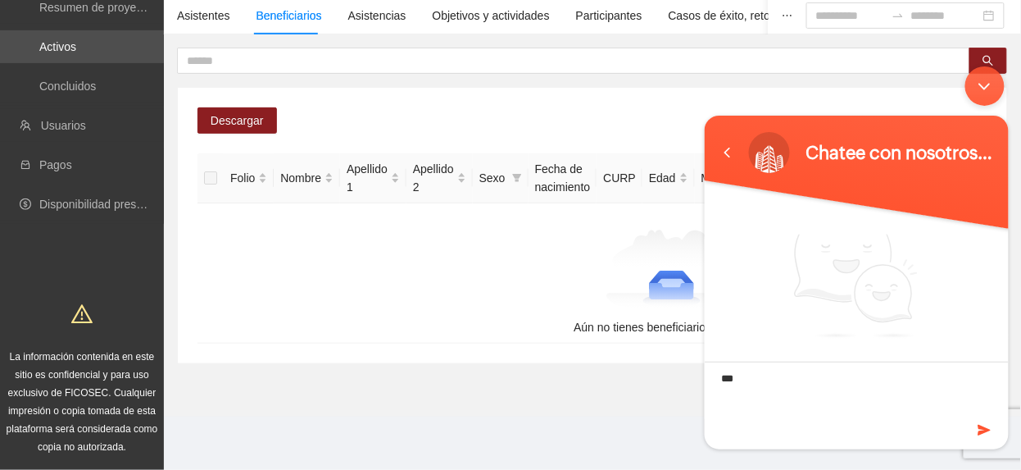
type textarea "****"
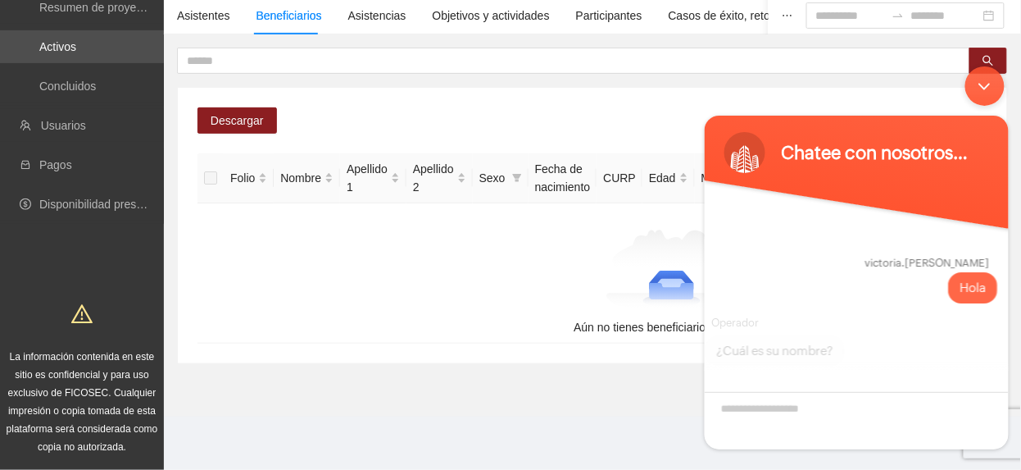
scroll to position [1, 0]
type textarea "********"
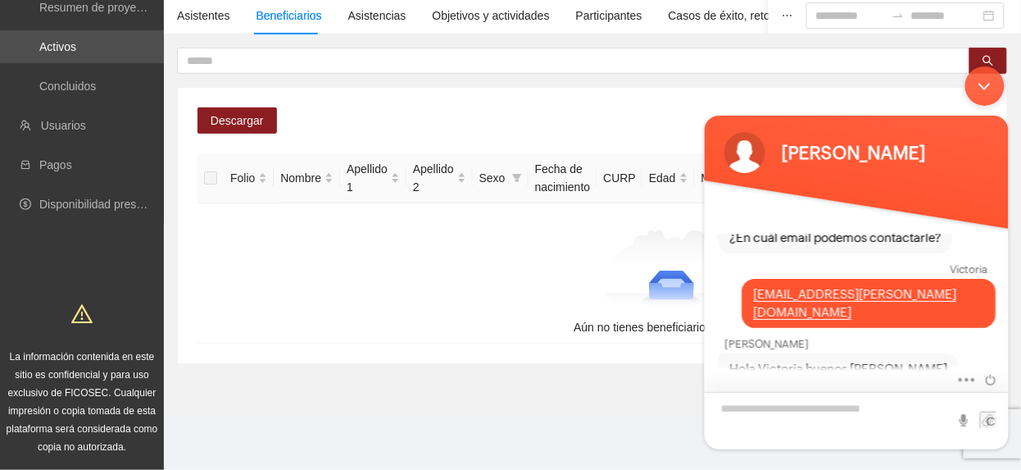
scroll to position [254, 0]
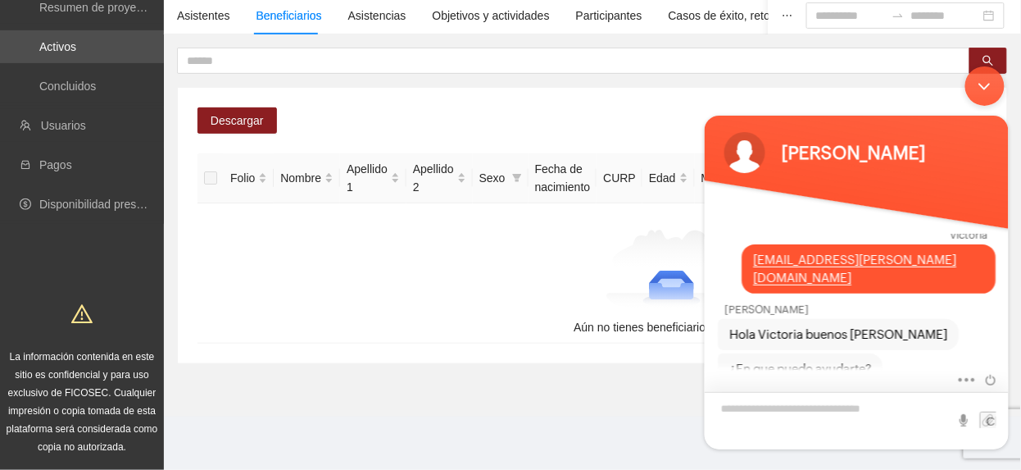
click at [786, 402] on textarea "Escriba su mensaje y pulse “Intro”" at bounding box center [856, 419] width 304 height 57
type textarea "**********"
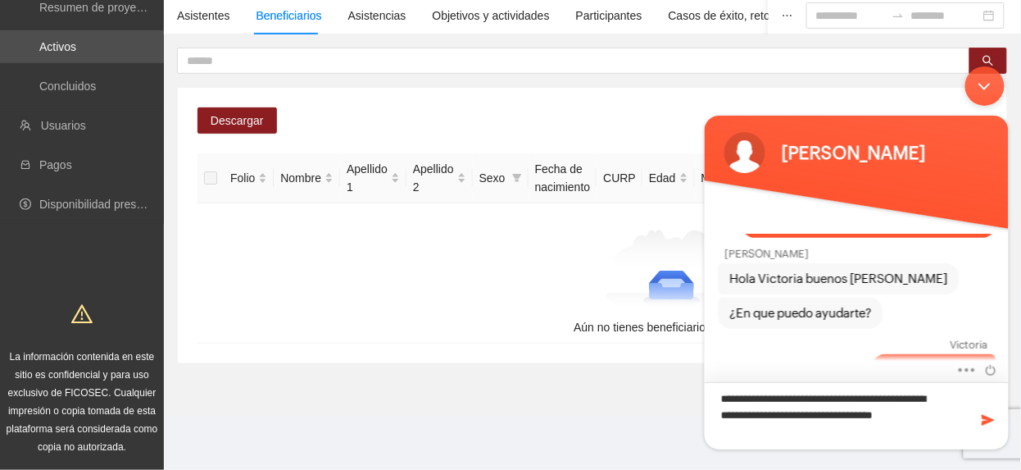
type textarea "**********"
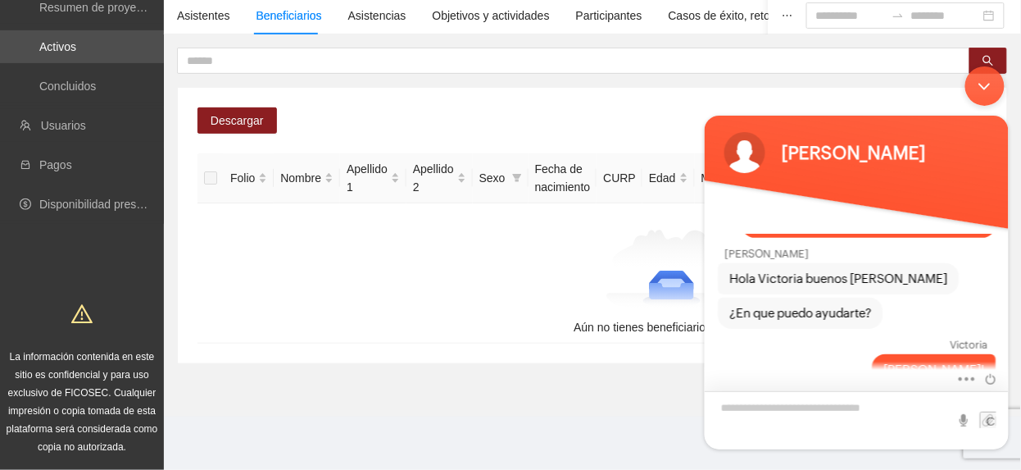
scroll to position [381, 0]
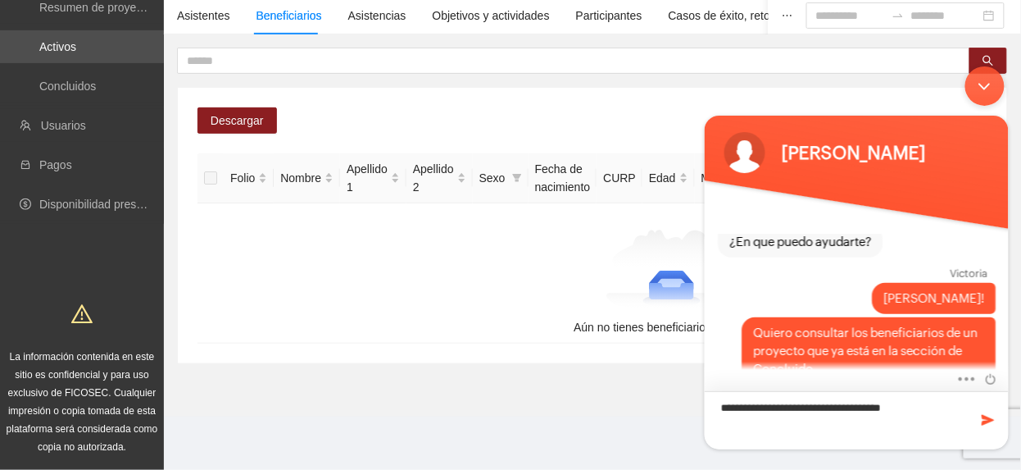
type textarea "**********"
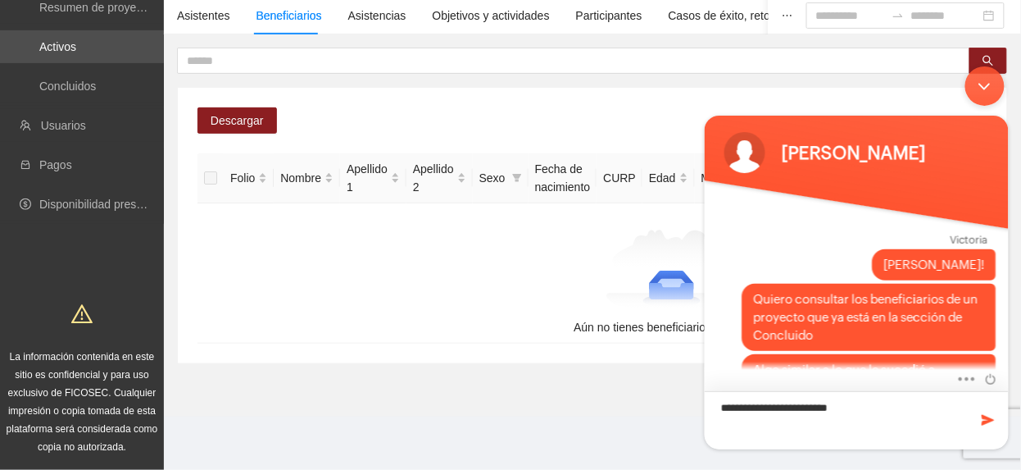
type textarea "**********"
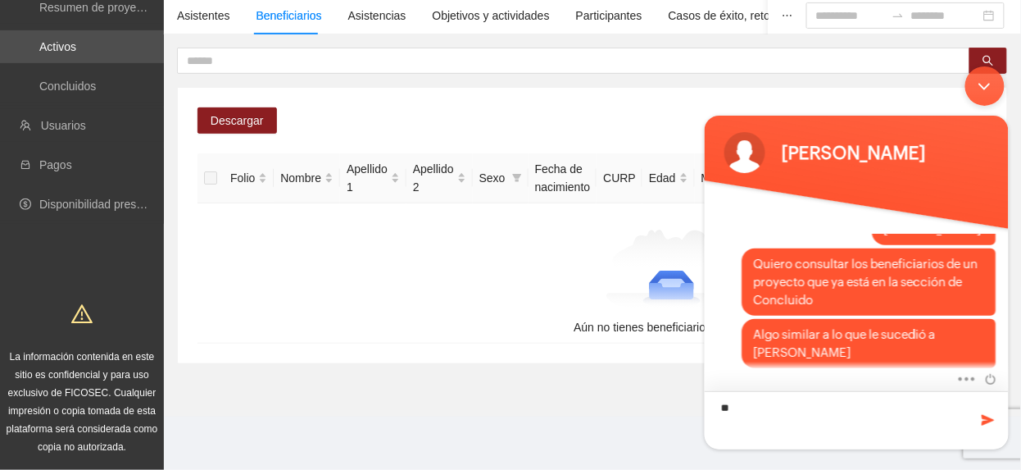
type textarea "*"
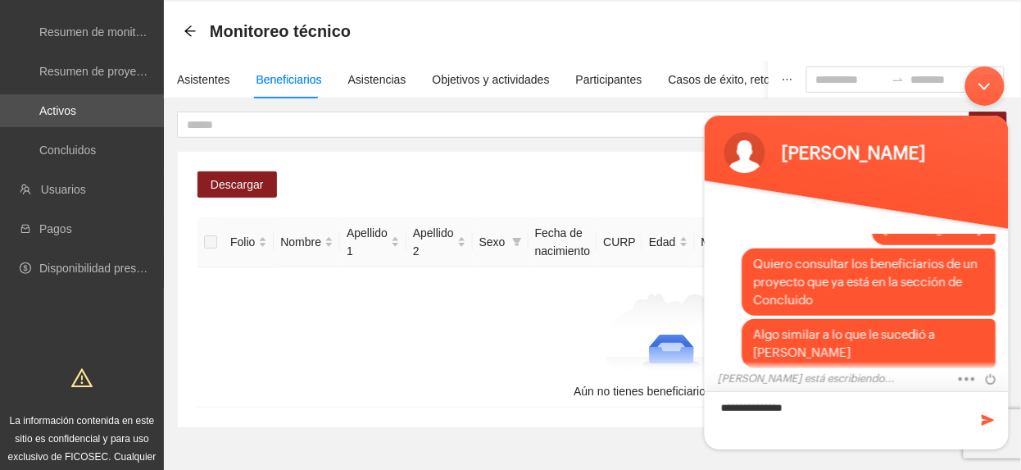
scroll to position [0, 0]
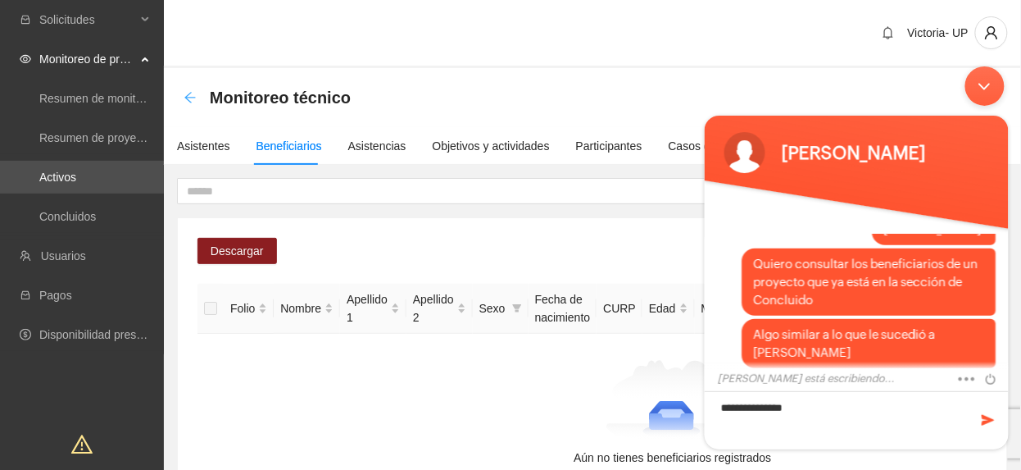
click at [187, 100] on icon "arrow-left" at bounding box center [190, 97] width 13 height 13
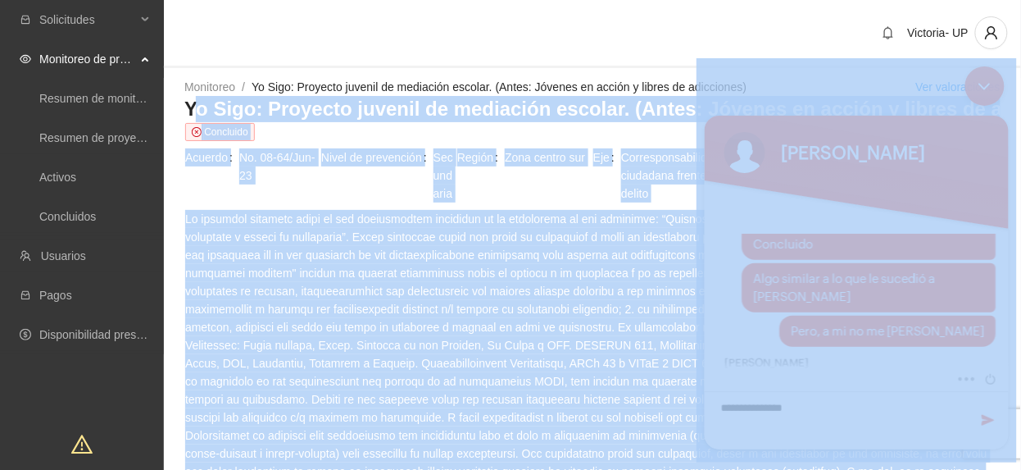
drag, startPoint x: 894, startPoint y: 169, endPoint x: 940, endPoint y: 107, distance: 77.2
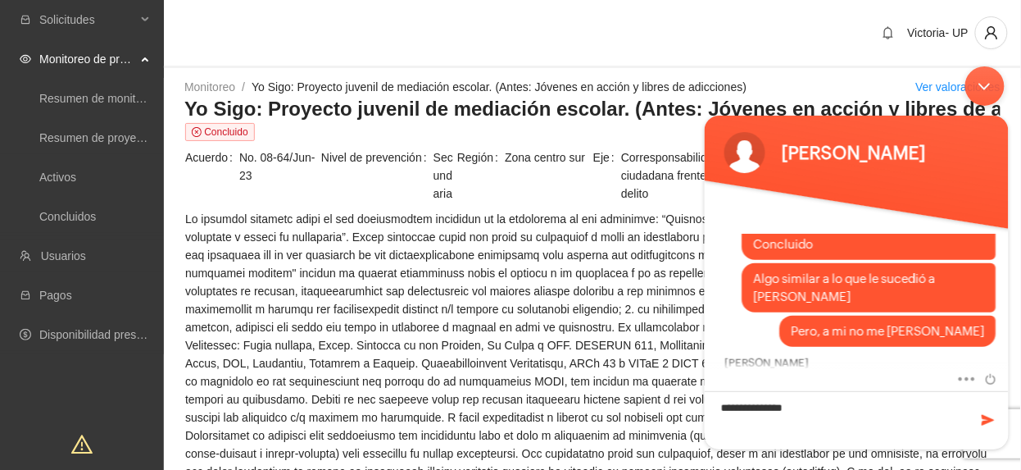
drag, startPoint x: 985, startPoint y: 81, endPoint x: 1683, endPoint y: 140, distance: 700.1
click at [985, 81] on div "Minimizar ventana de chat en vivo" at bounding box center [984, 85] width 39 height 39
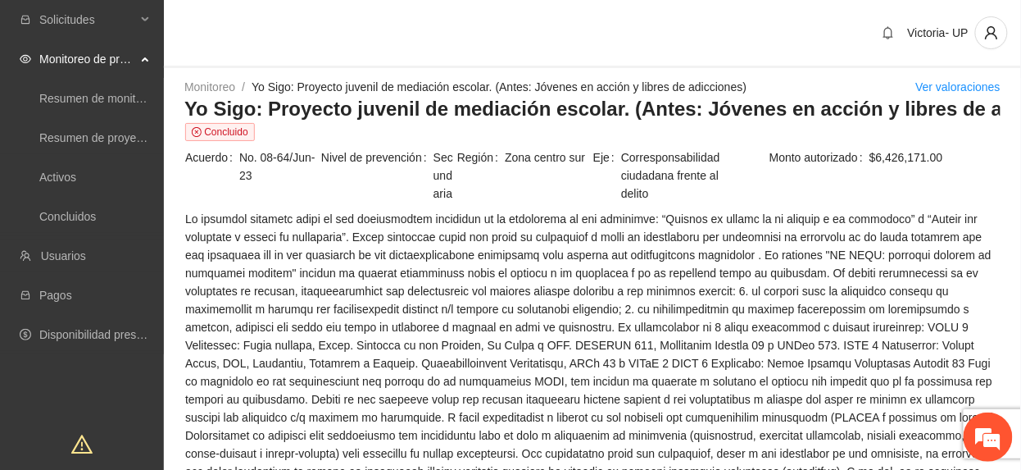
click at [922, 108] on h3 "Yo Sigo: Proyecto juvenil de mediación escolar. (Antes: Jóvenes en acción y lib…" at bounding box center [592, 109] width 816 height 26
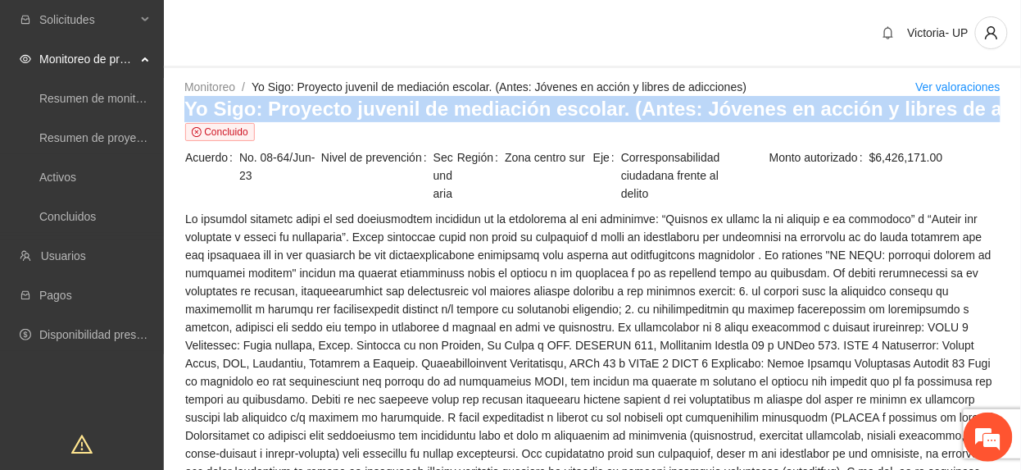
click at [922, 108] on h3 "Yo Sigo: Proyecto juvenil de mediación escolar. (Antes: Jóvenes en acción y lib…" at bounding box center [592, 109] width 816 height 26
copy h3 "Yo Sigo: Proyecto juvenil de mediación escolar. (Antes: Jóvenes en acción y lib…"
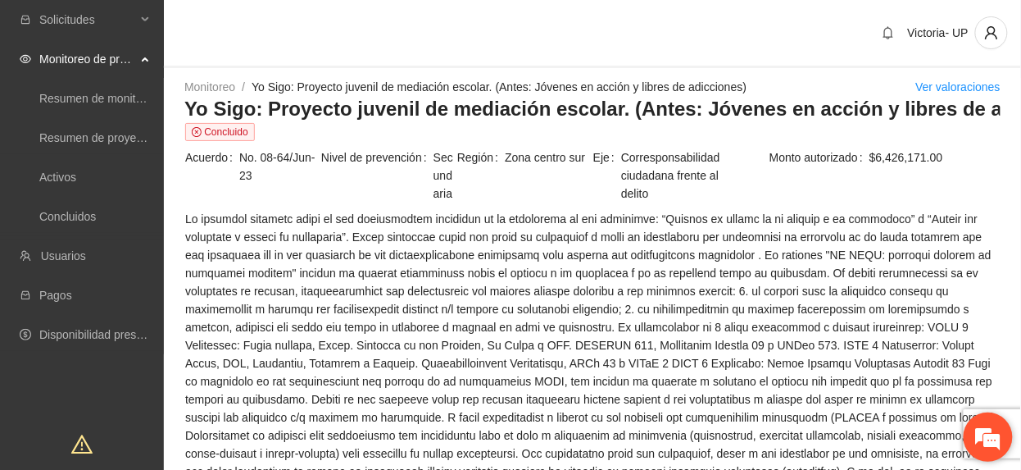
click at [998, 427] on em at bounding box center [988, 437] width 44 height 44
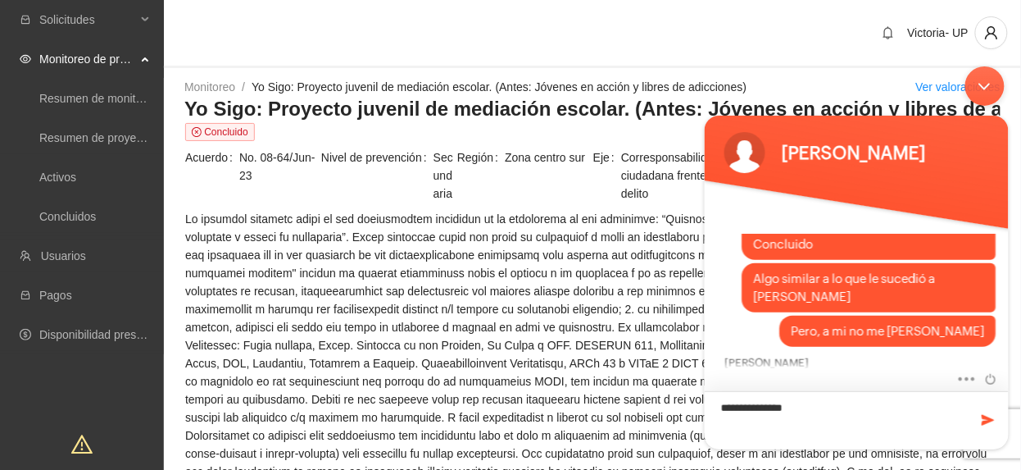
type textarea "**********"
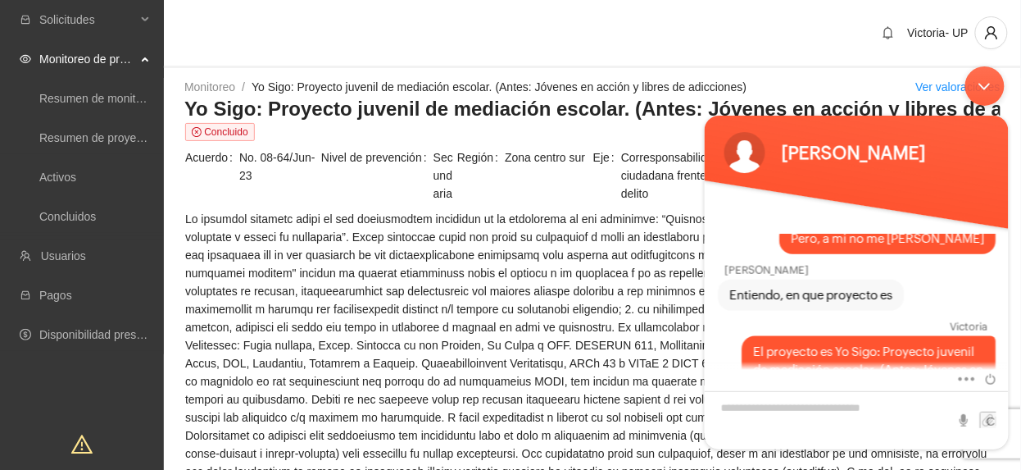
click at [981, 79] on div "Minimizar ventana de chat en vivo" at bounding box center [984, 85] width 39 height 39
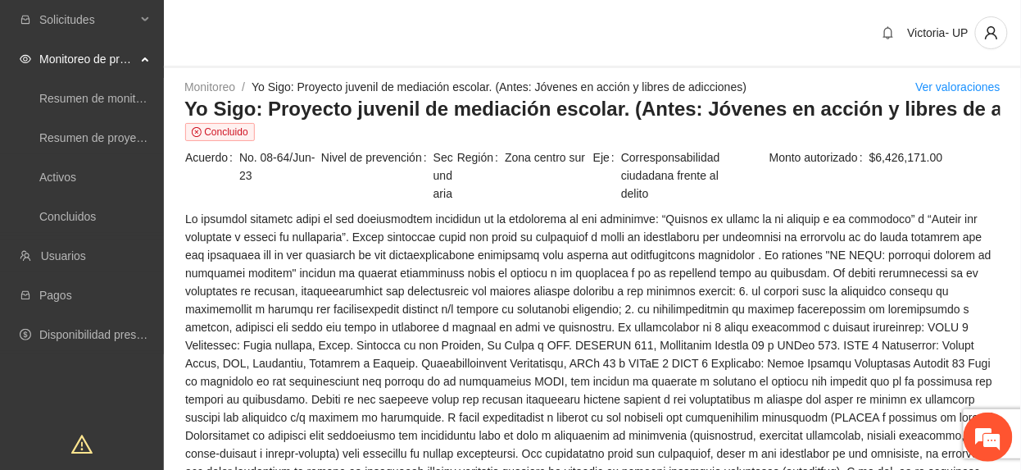
scroll to position [689, 0]
click at [980, 428] on em at bounding box center [988, 437] width 44 height 44
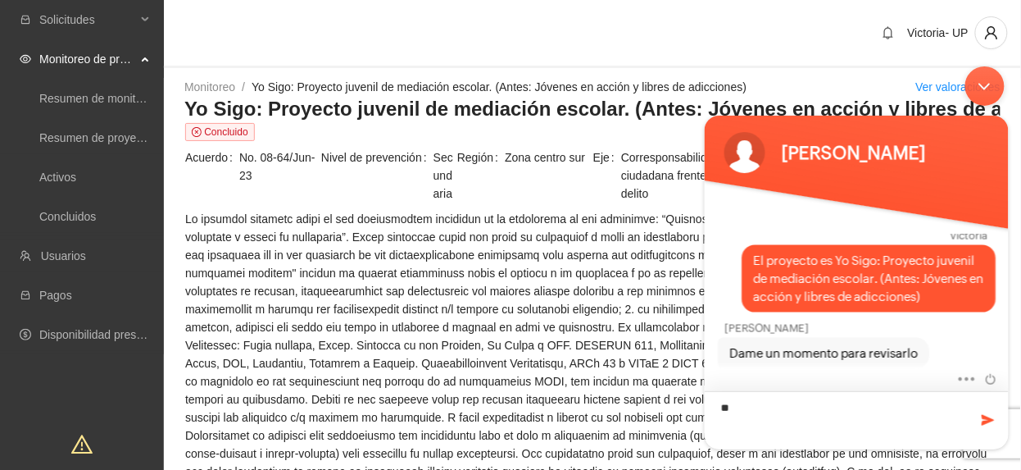
type textarea "*"
type textarea "**********"
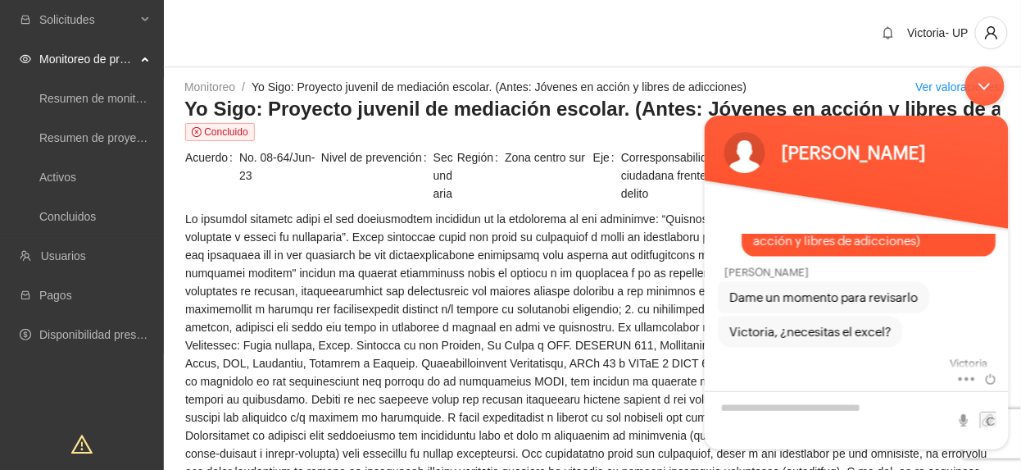
click at [971, 89] on div "Minimizar ventana de chat en vivo" at bounding box center [984, 85] width 39 height 39
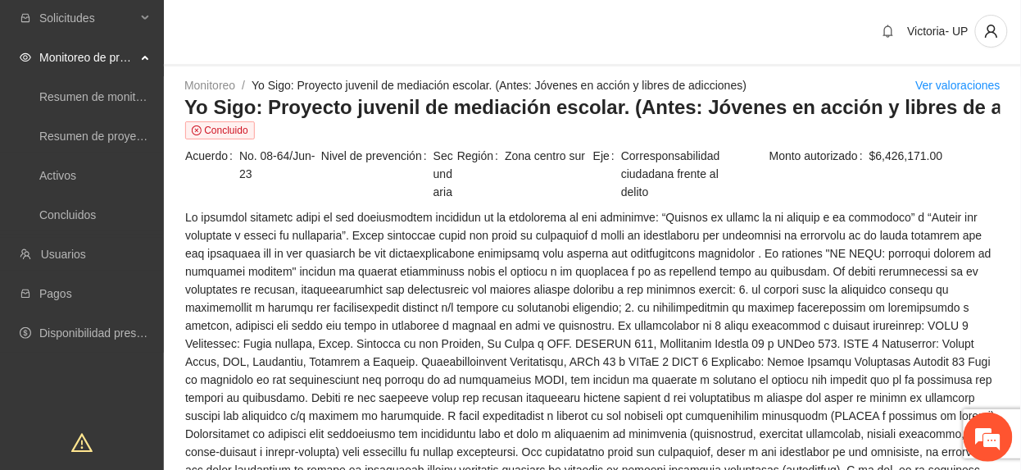
scroll to position [0, 0]
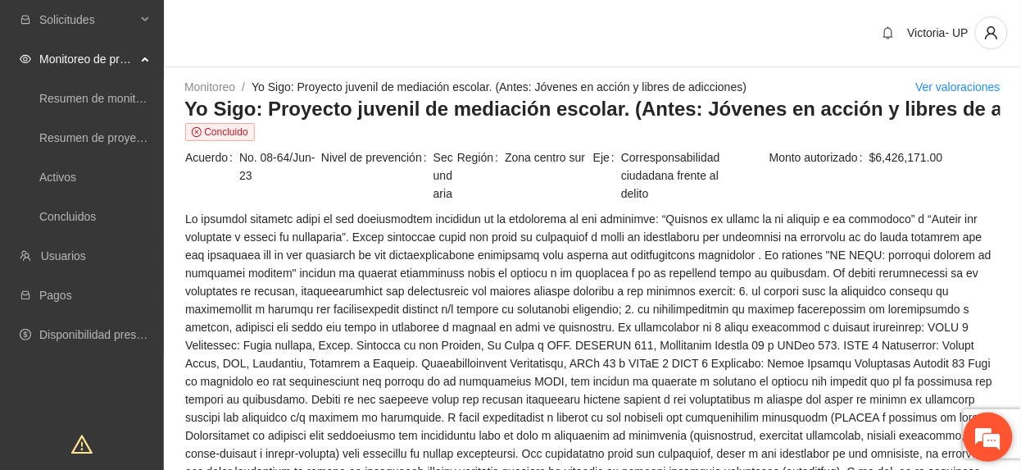
click at [981, 438] on em at bounding box center [988, 437] width 44 height 44
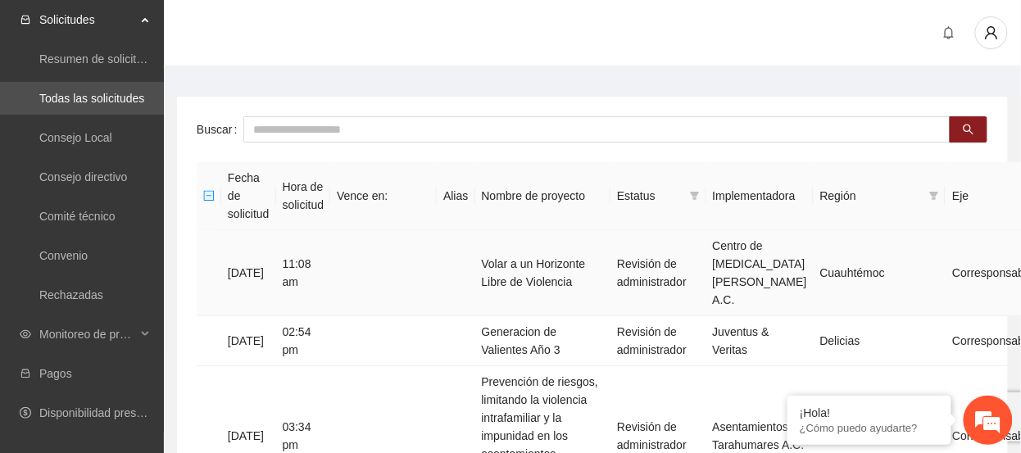
scroll to position [613, 0]
click at [86, 329] on span "Monitoreo de proyectos" at bounding box center [87, 334] width 97 height 33
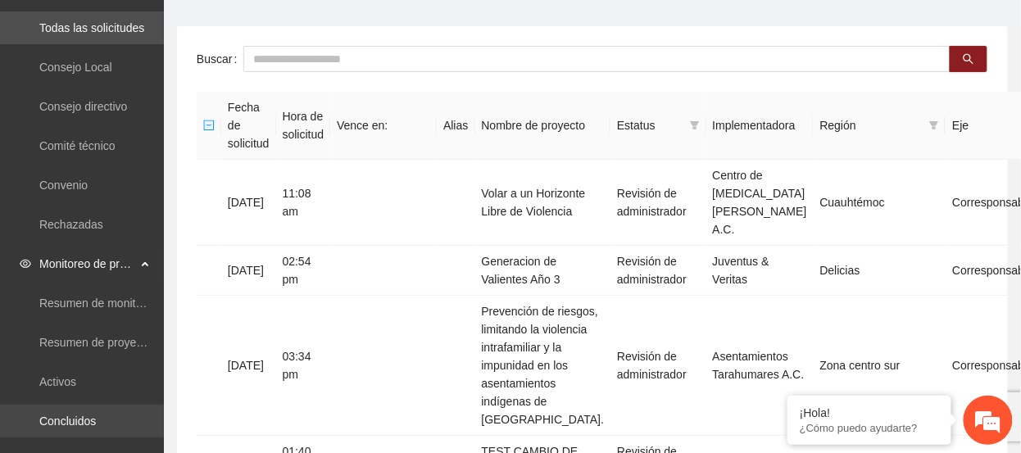
scroll to position [109, 0]
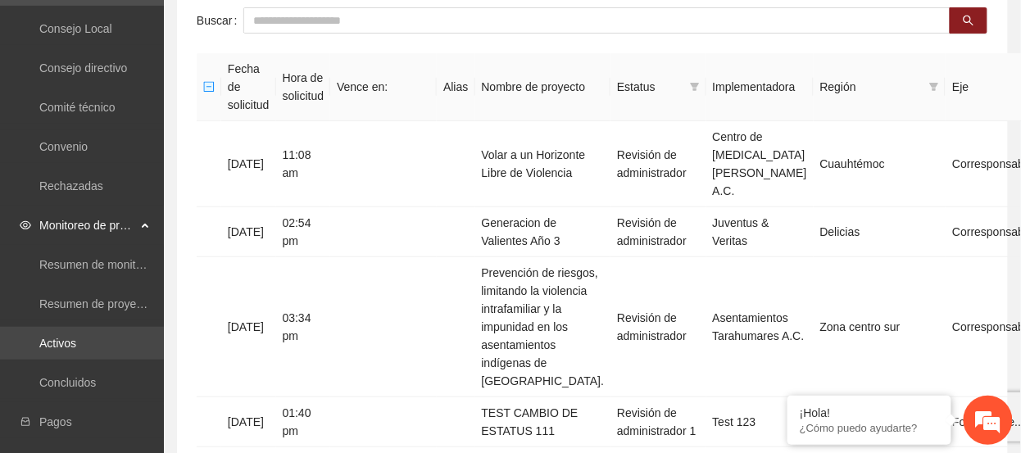
click at [76, 344] on link "Activos" at bounding box center [57, 343] width 37 height 13
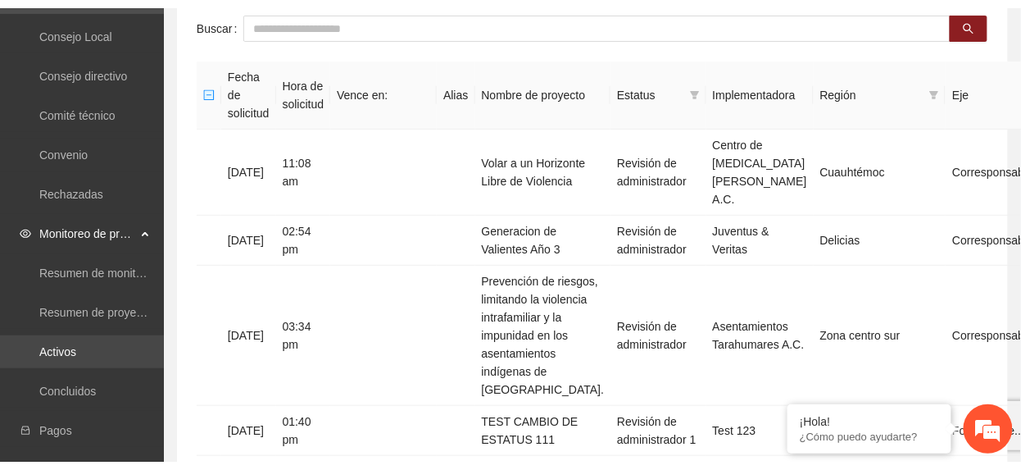
scroll to position [598, 0]
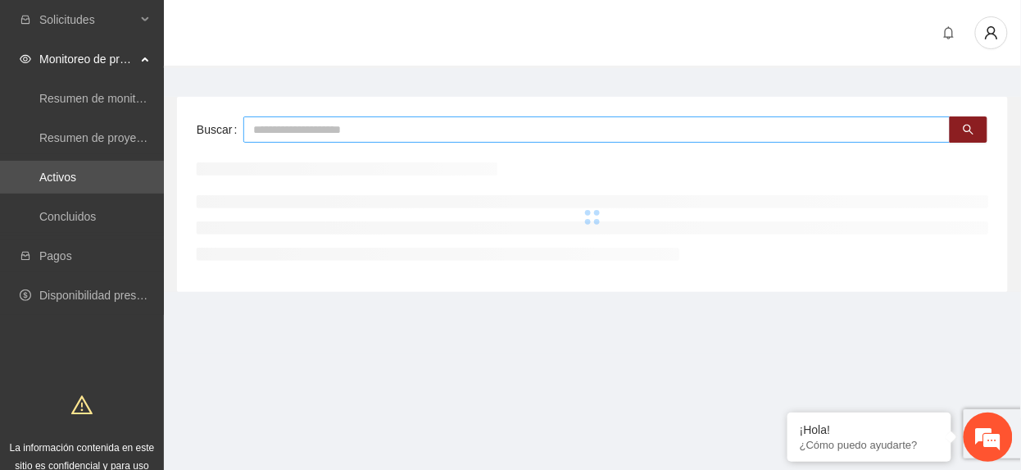
click at [349, 125] on input "text" at bounding box center [596, 129] width 707 height 26
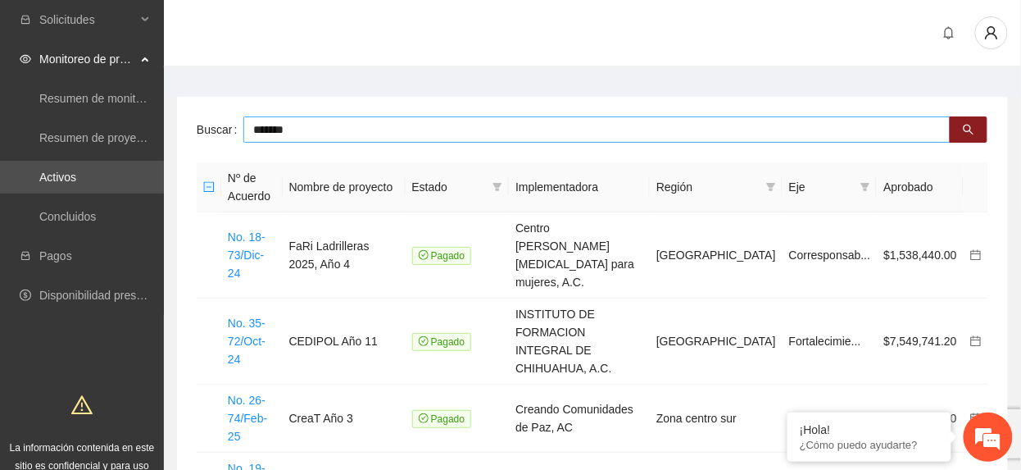
type input "*******"
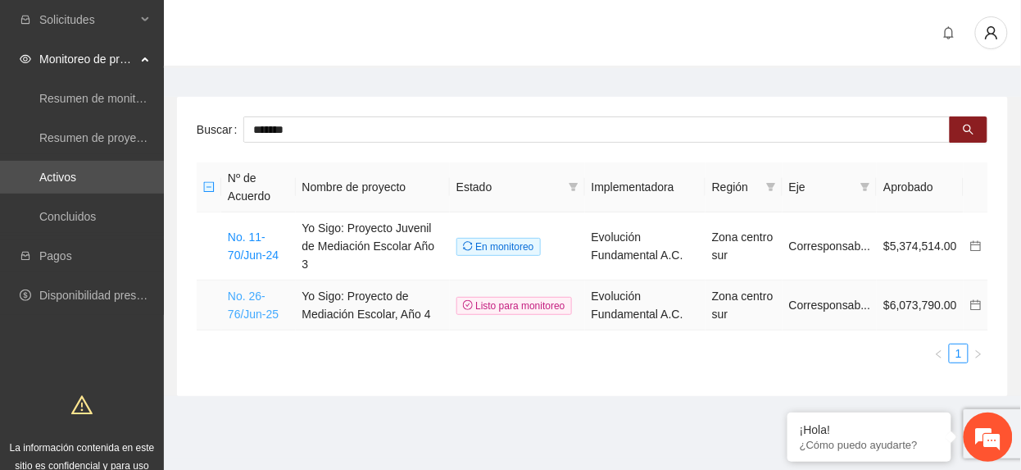
click at [253, 289] on link "No. 26-76/Jun-25" at bounding box center [253, 304] width 51 height 31
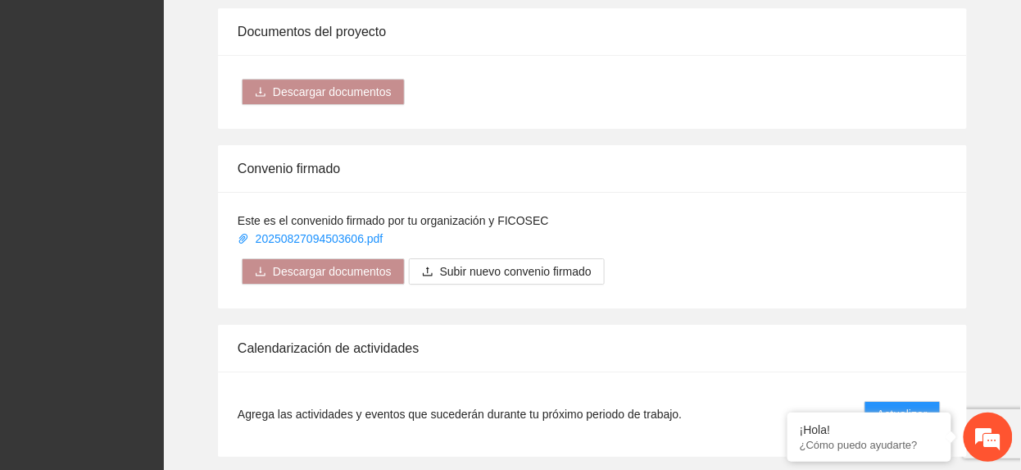
scroll to position [1639, 0]
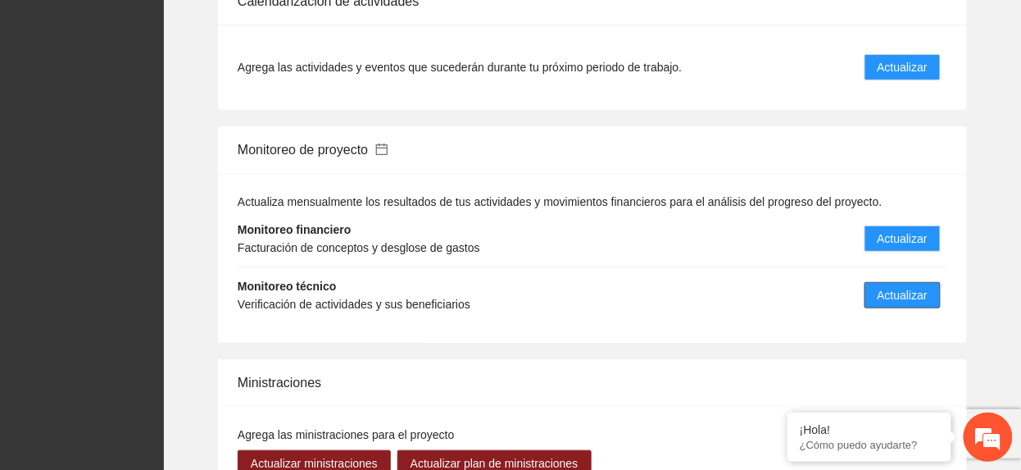
click at [933, 282] on button "Actualizar" at bounding box center [903, 295] width 76 height 26
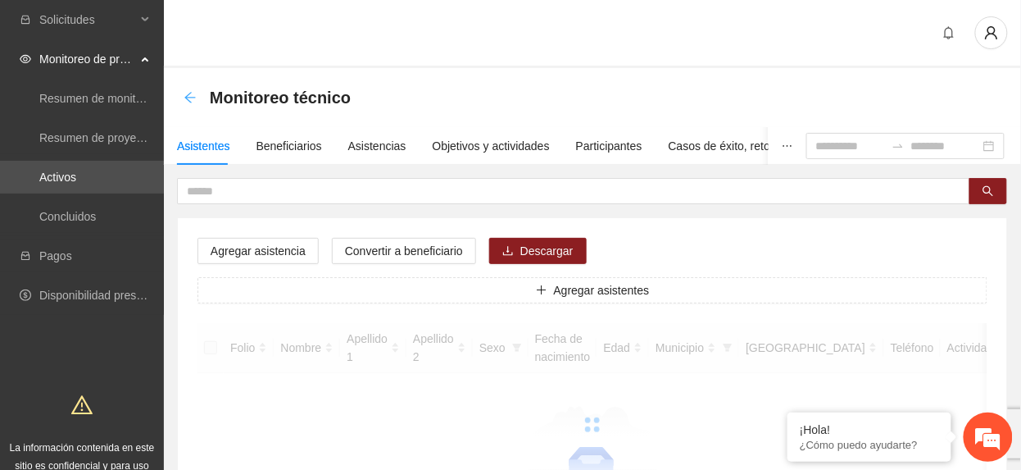
click at [191, 92] on icon "arrow-left" at bounding box center [190, 97] width 13 height 13
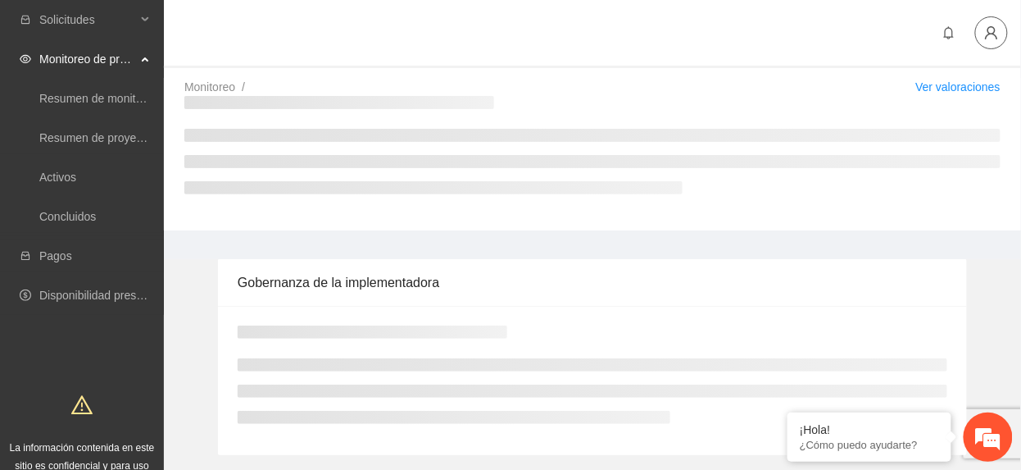
click at [989, 30] on icon "user" at bounding box center [991, 32] width 12 height 13
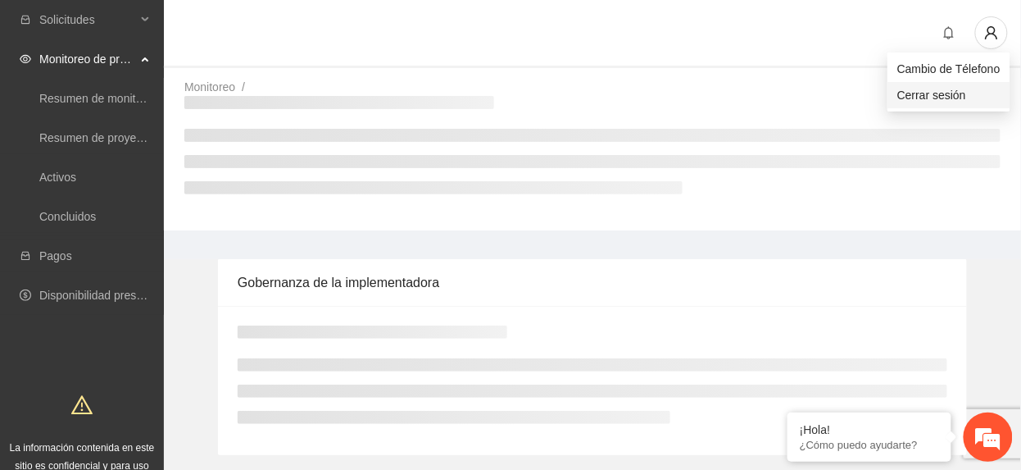
click at [936, 102] on span "Cerrar sesión" at bounding box center [949, 95] width 103 height 18
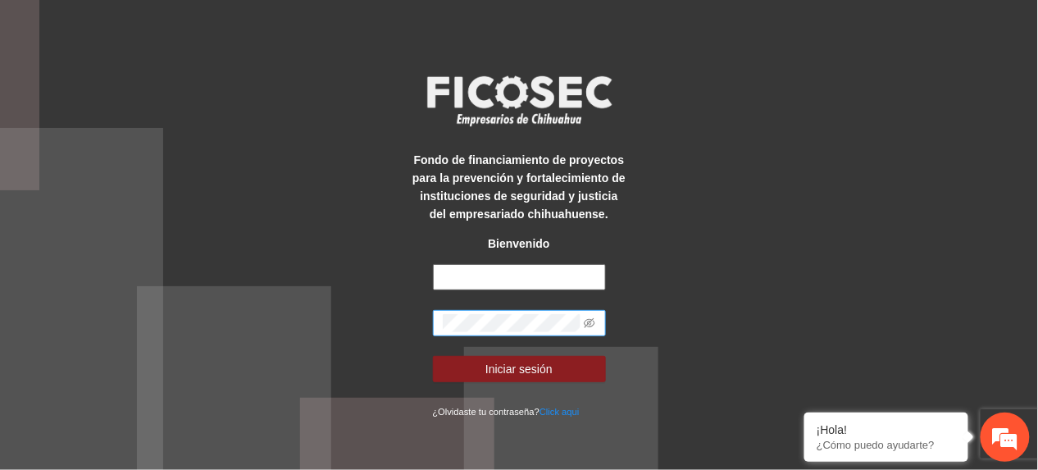
type input "**********"
click at [274, 333] on div "**********" at bounding box center [519, 235] width 1038 height 470
click at [587, 322] on icon "eye-invisible" at bounding box center [589, 322] width 11 height 11
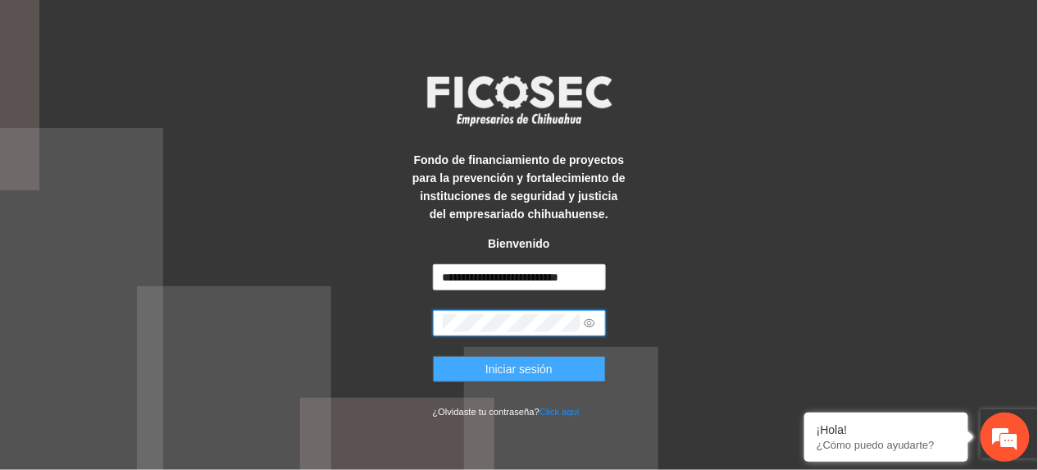
click at [575, 366] on button "Iniciar sesión" at bounding box center [519, 369] width 173 height 26
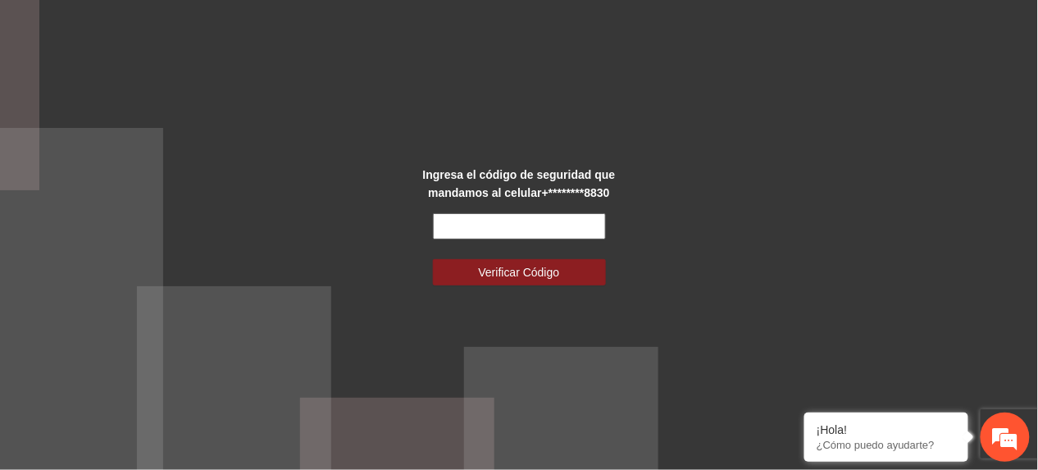
click at [579, 223] on input "text" at bounding box center [519, 226] width 173 height 26
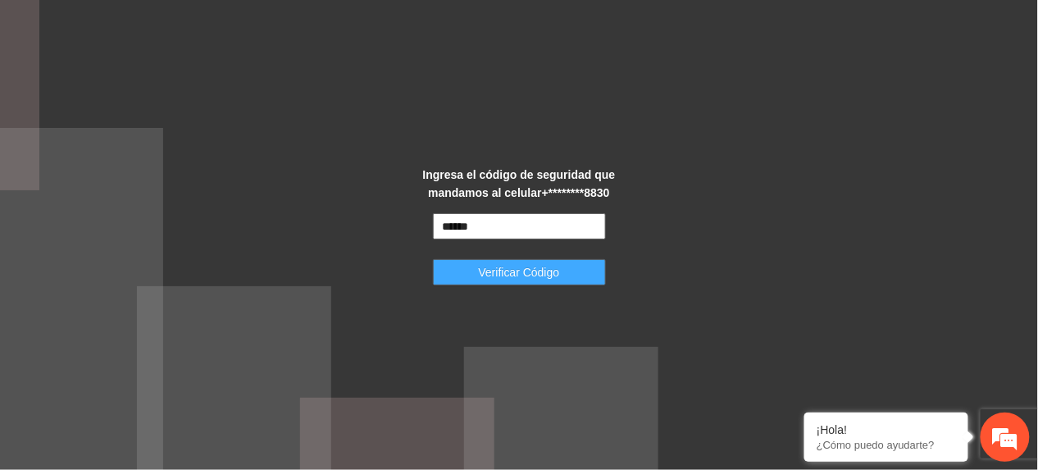
type input "******"
click at [545, 273] on span "Verificar Código" at bounding box center [519, 272] width 81 height 18
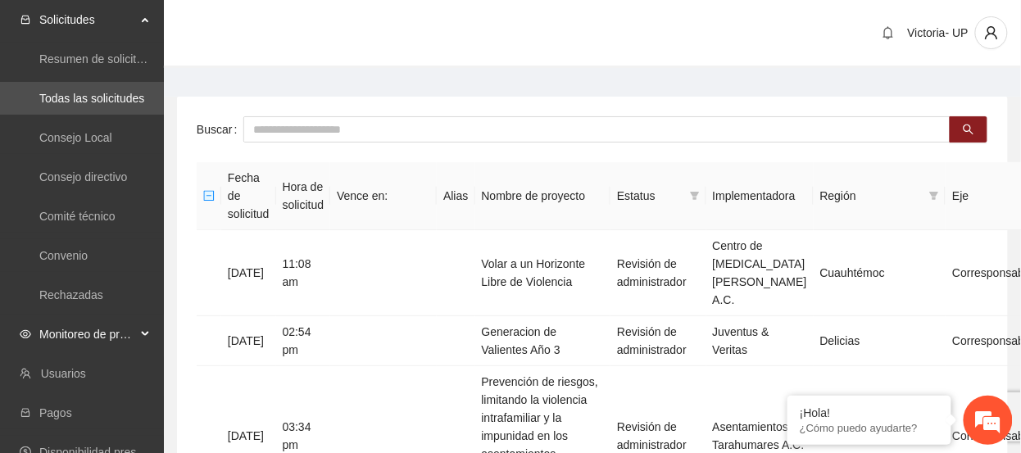
click at [93, 339] on span "Monitoreo de proyectos" at bounding box center [87, 334] width 97 height 33
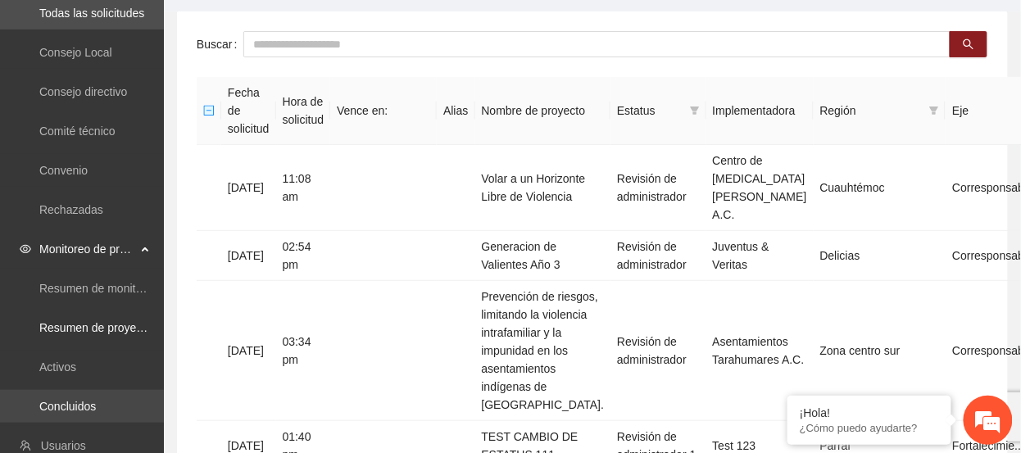
scroll to position [109, 0]
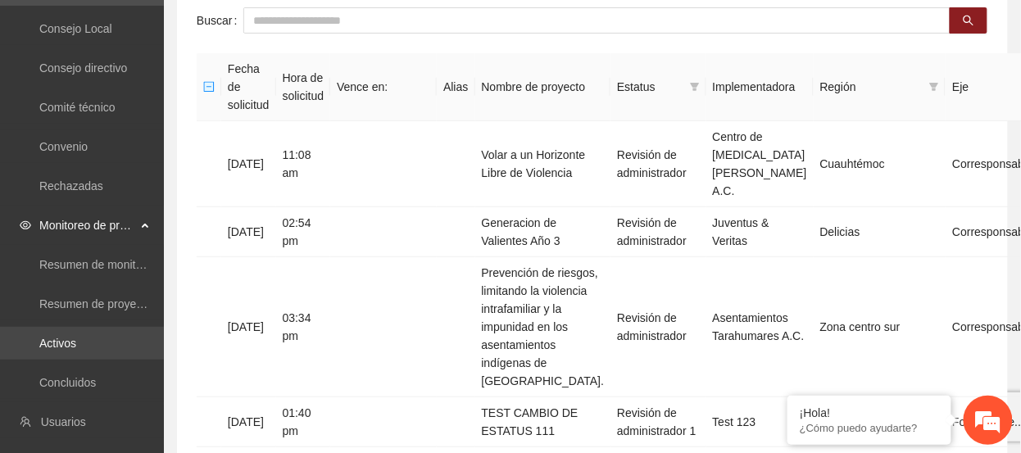
click at [64, 346] on link "Activos" at bounding box center [57, 343] width 37 height 13
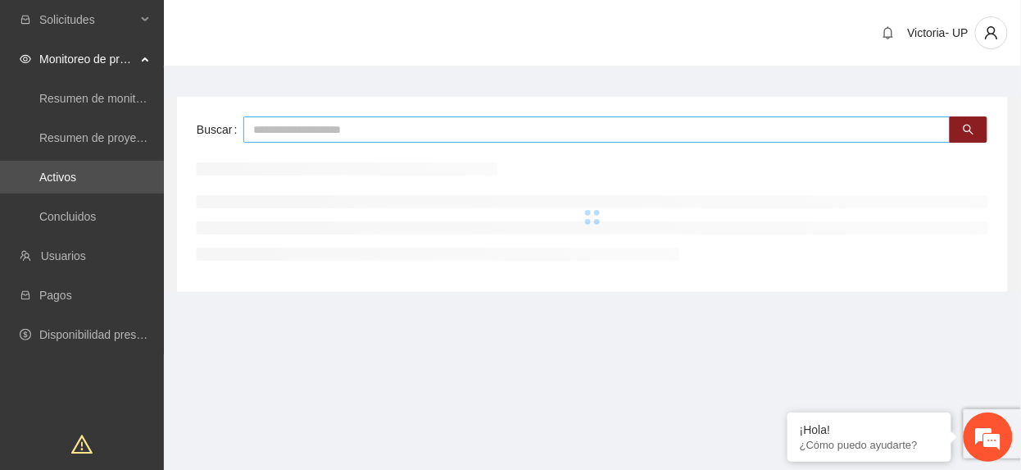
click at [374, 129] on input "text" at bounding box center [596, 129] width 707 height 26
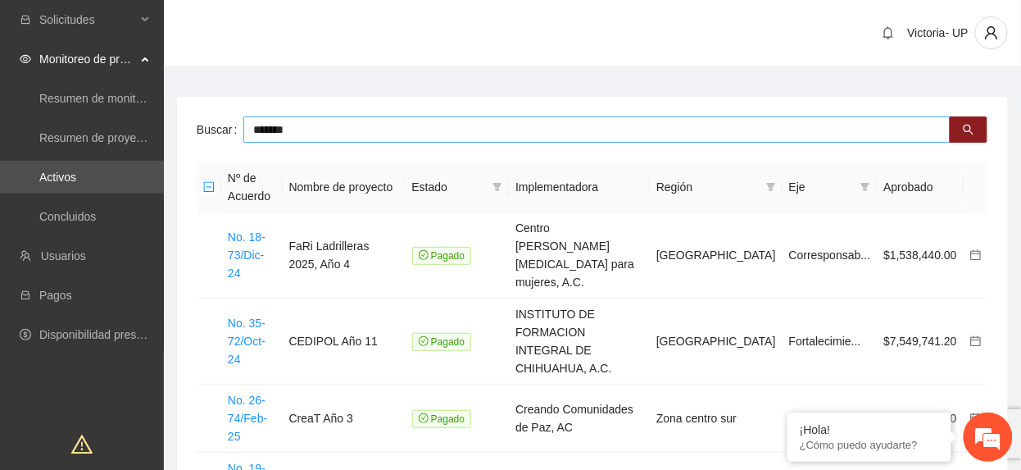
type input "*******"
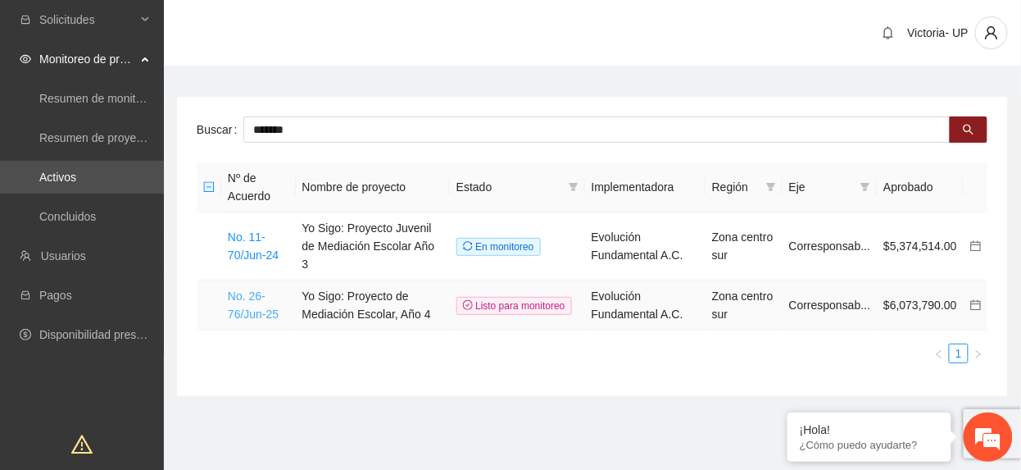
click at [260, 299] on link "No. 26-76/Jun-25" at bounding box center [253, 304] width 51 height 31
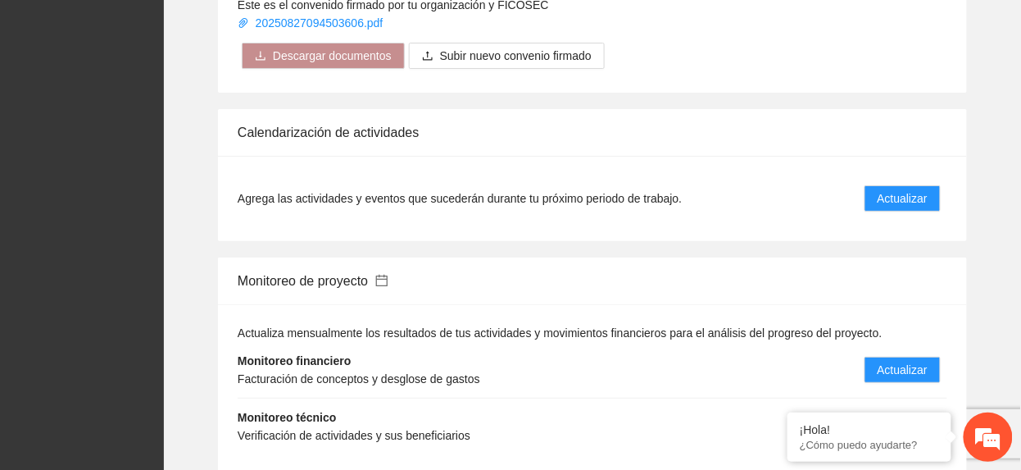
scroll to position [1749, 0]
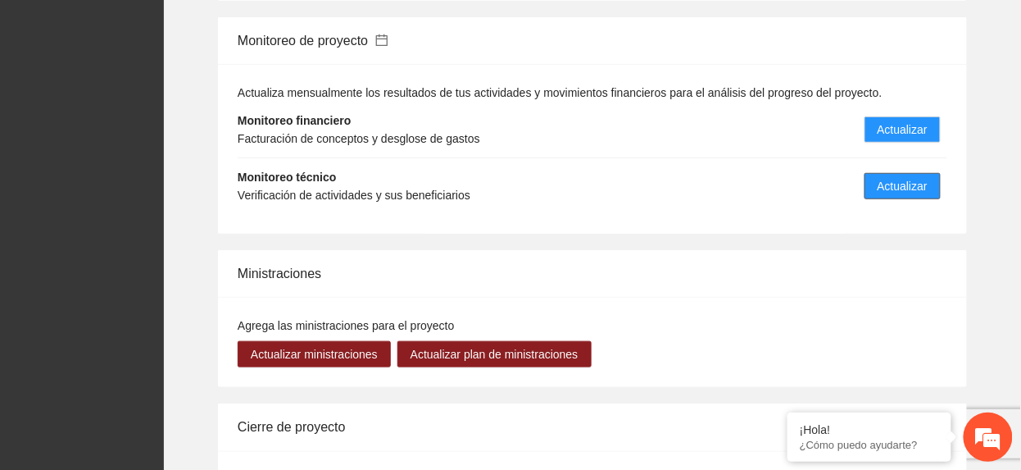
click at [905, 177] on span "Actualizar" at bounding box center [903, 186] width 50 height 18
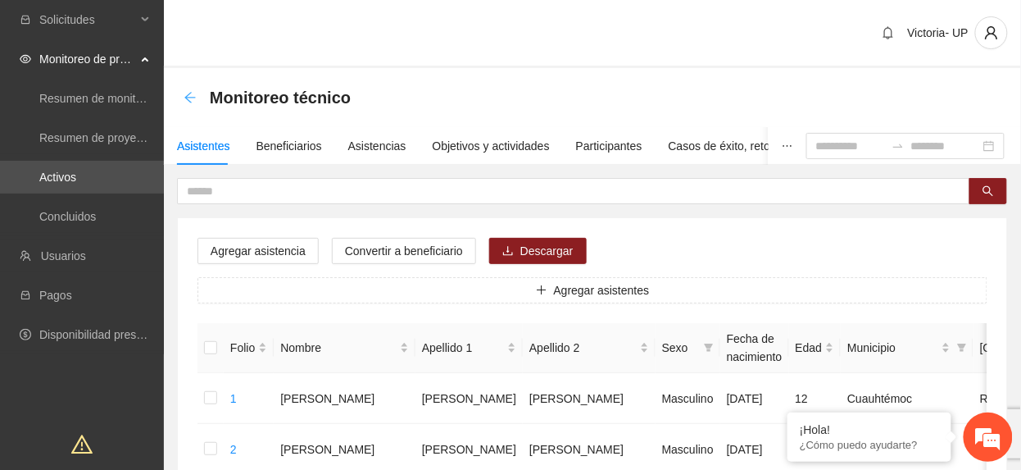
click at [185, 96] on icon "arrow-left" at bounding box center [190, 97] width 13 height 13
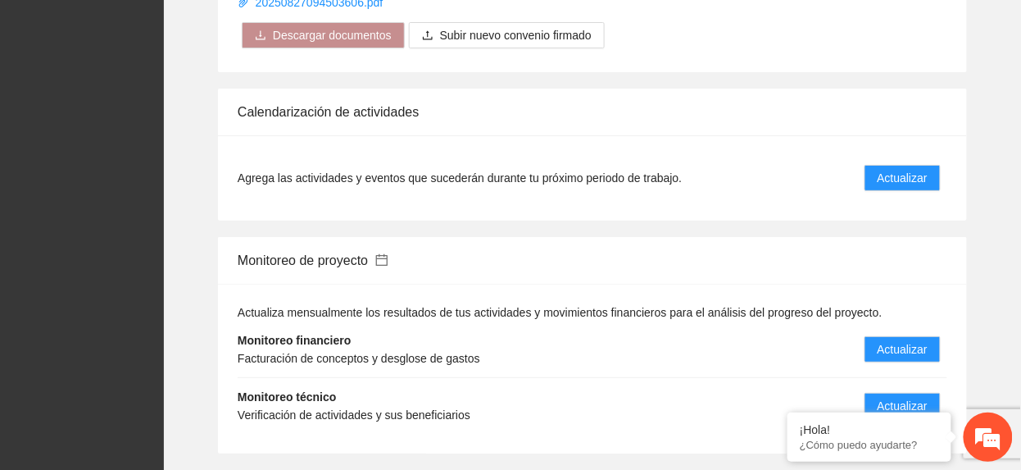
scroll to position [1530, 0]
click at [892, 168] on span "Actualizar" at bounding box center [903, 177] width 50 height 18
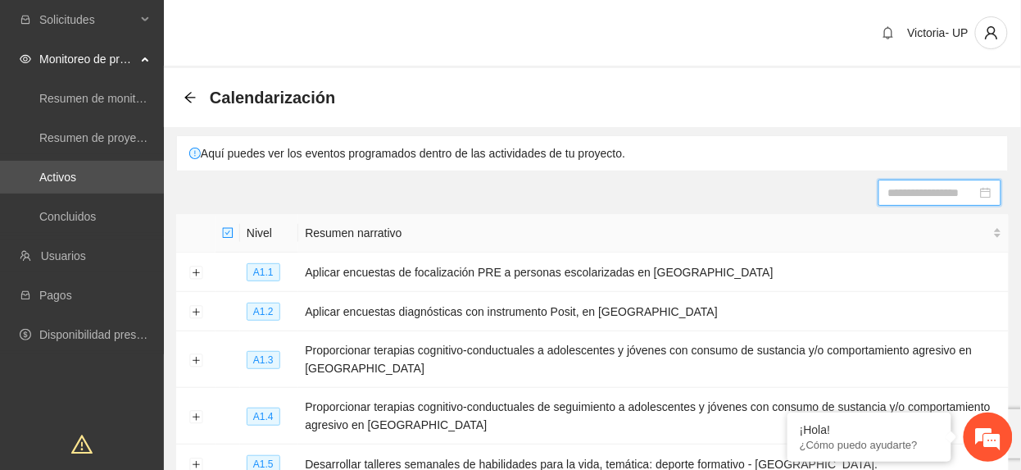
click at [964, 192] on input at bounding box center [933, 193] width 89 height 18
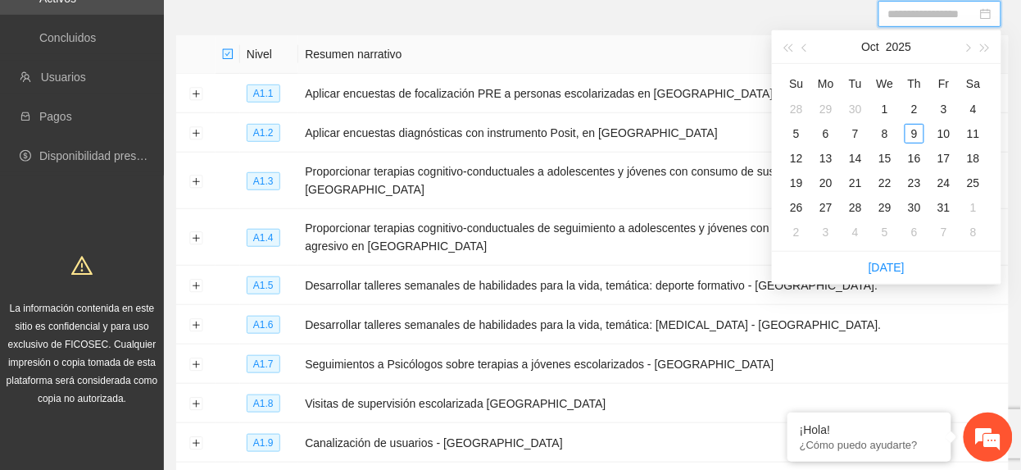
scroll to position [218, 0]
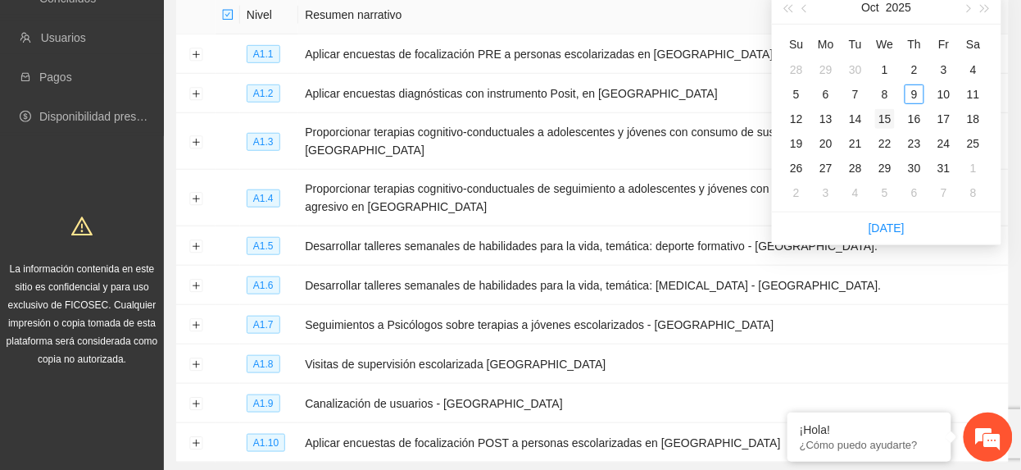
click at [890, 118] on div "15" at bounding box center [885, 119] width 20 height 20
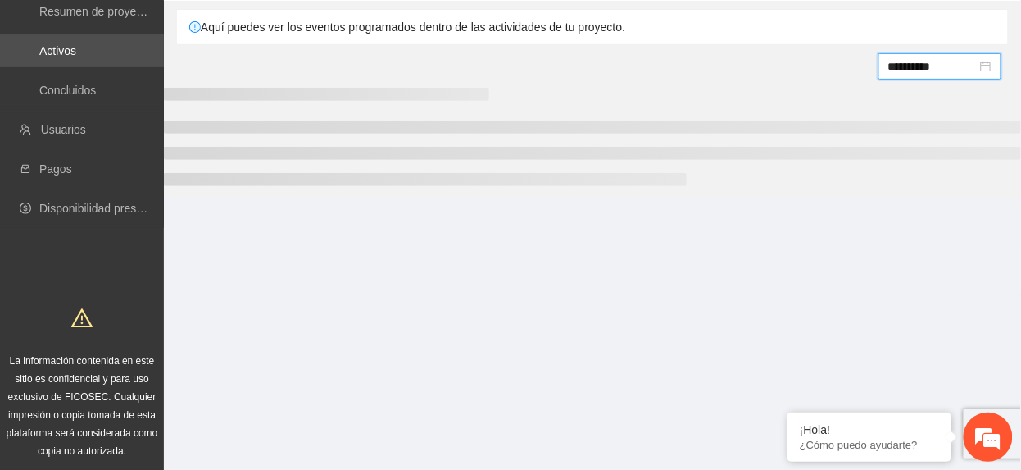
scroll to position [208, 0]
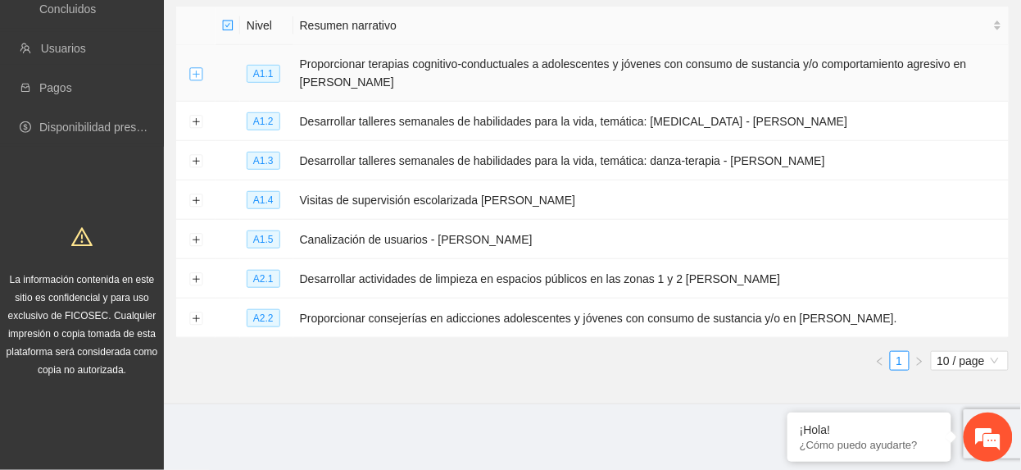
click at [192, 67] on td at bounding box center [195, 73] width 39 height 57
click at [195, 73] on button "Expand row" at bounding box center [195, 73] width 13 height 13
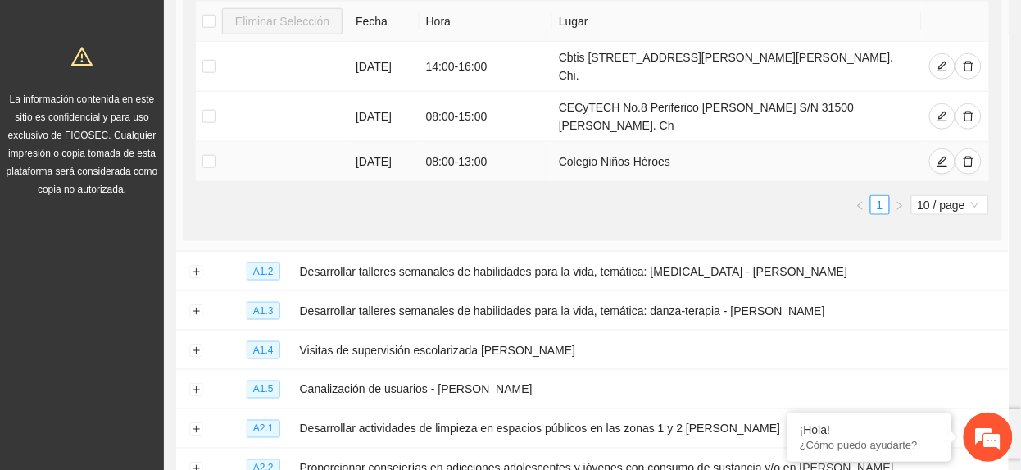
scroll to position [427, 0]
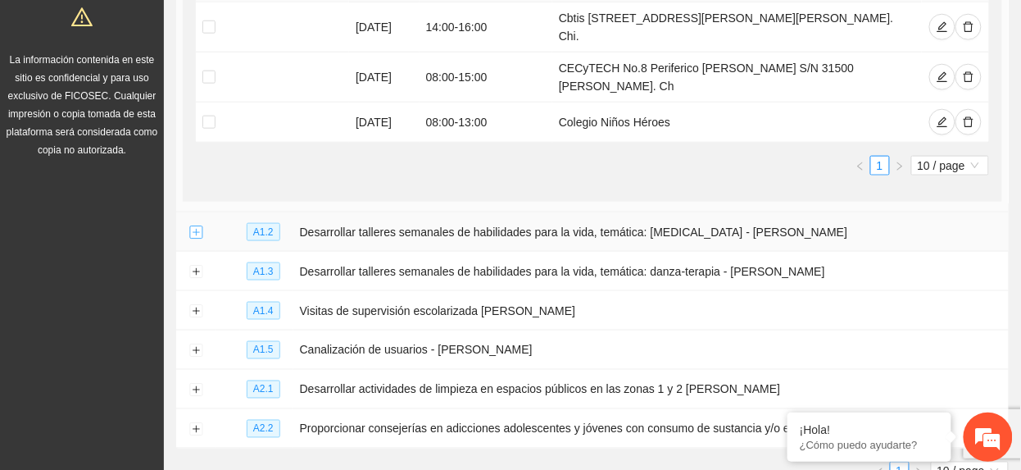
click at [195, 226] on button "Expand row" at bounding box center [195, 232] width 13 height 13
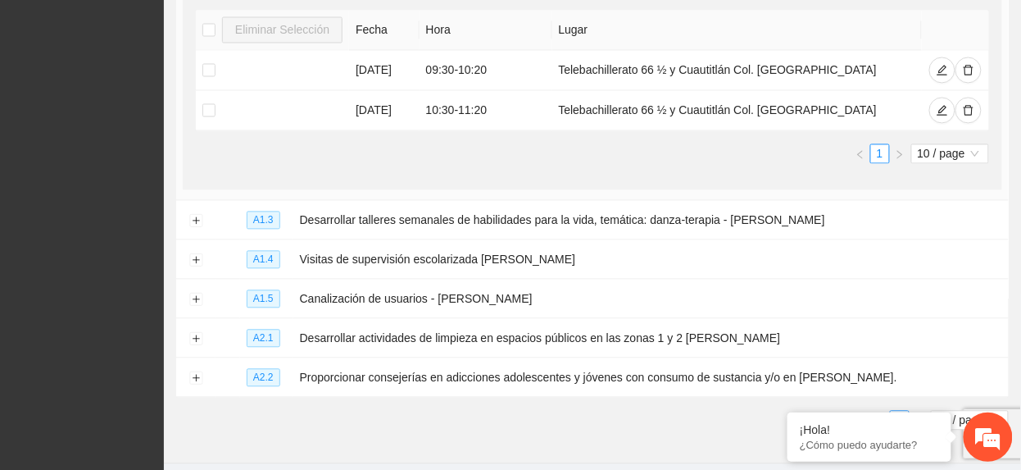
scroll to position [755, 0]
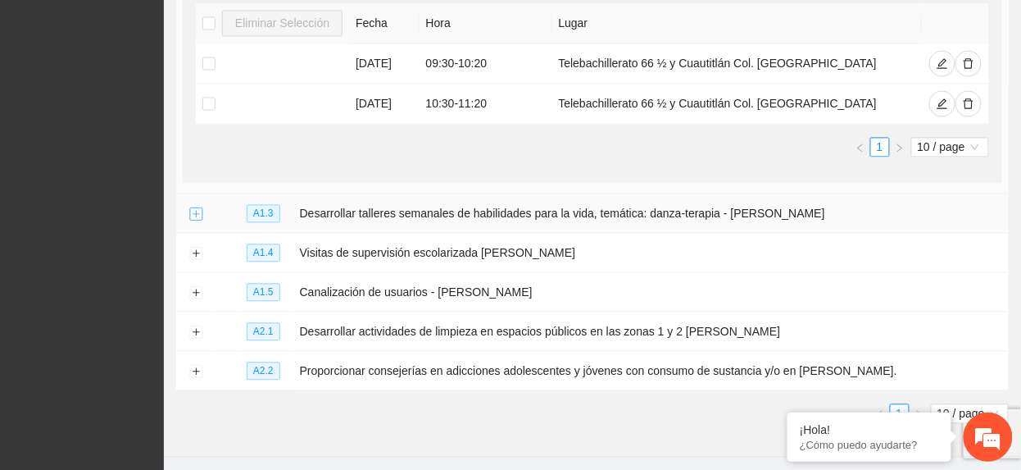
click at [194, 208] on button "Expand row" at bounding box center [195, 214] width 13 height 13
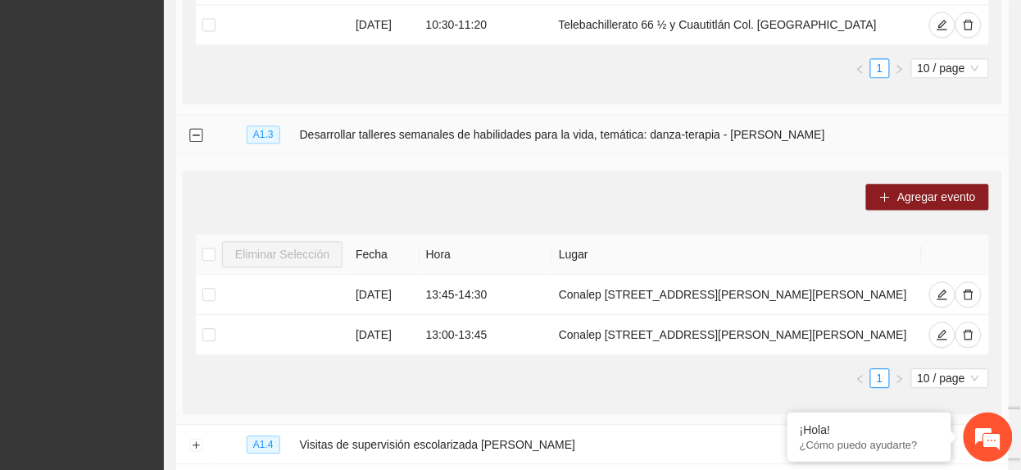
scroll to position [974, 0]
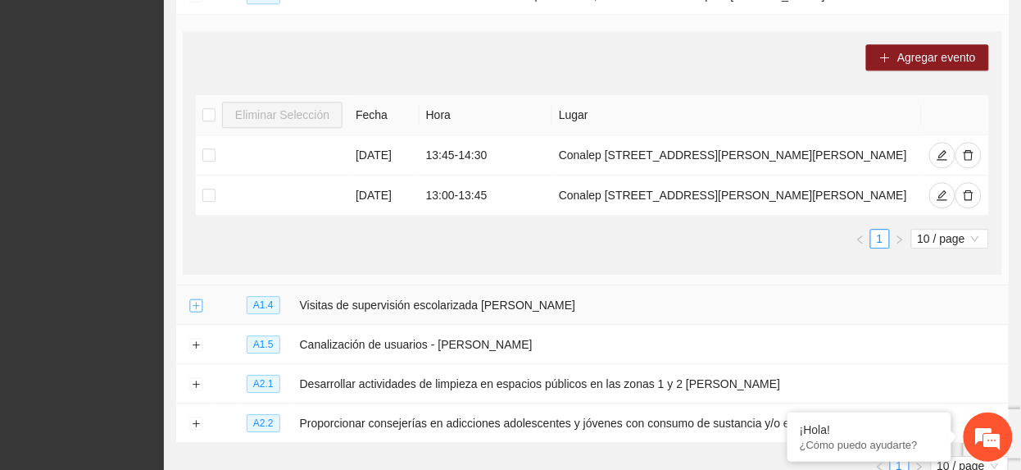
click at [194, 312] on button "Expand row" at bounding box center [195, 305] width 13 height 13
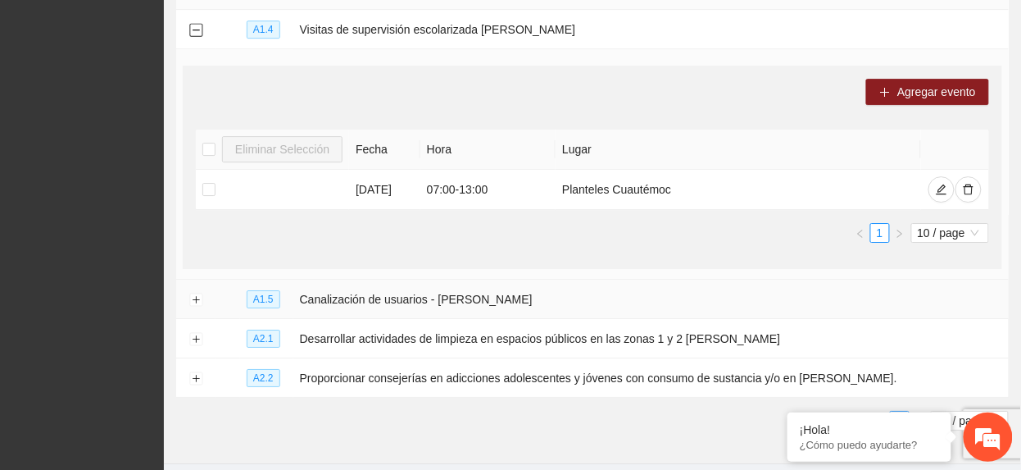
scroll to position [1302, 0]
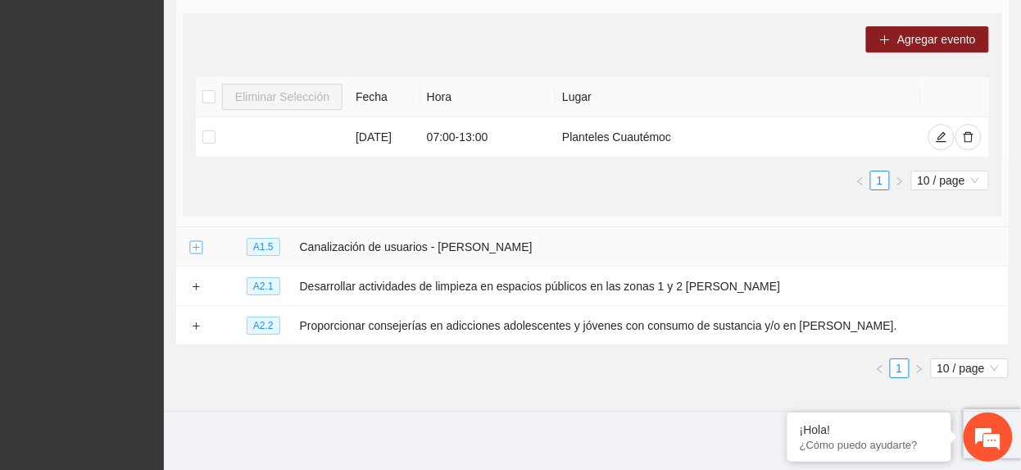
click at [195, 251] on button "Expand row" at bounding box center [195, 247] width 13 height 13
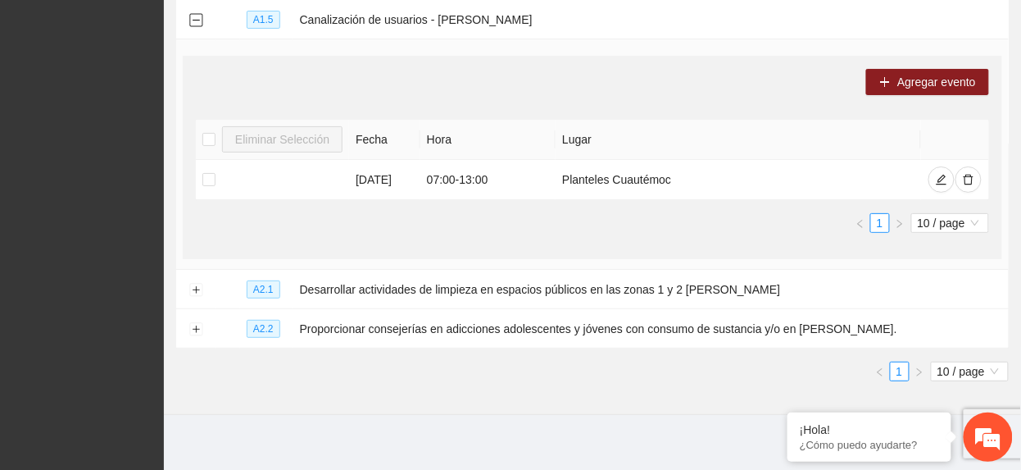
scroll to position [1530, 0]
click at [198, 293] on button "Expand row" at bounding box center [195, 289] width 13 height 13
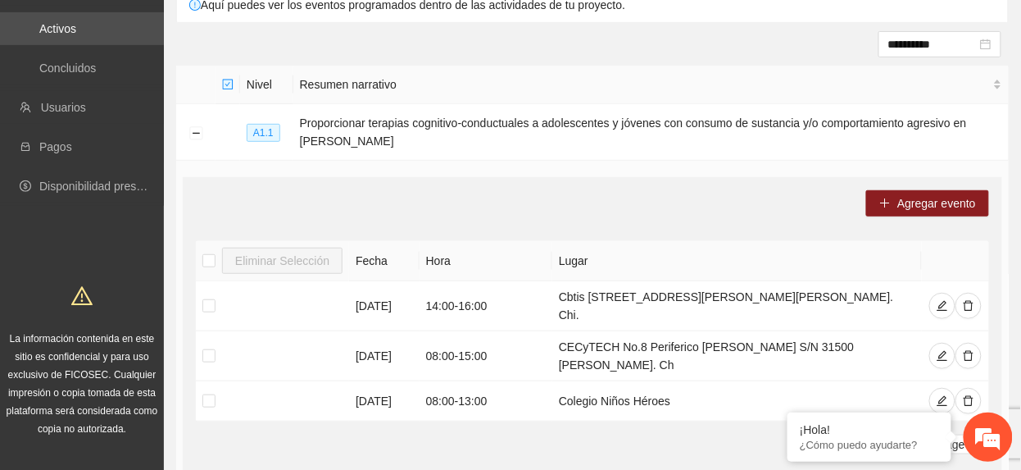
scroll to position [0, 0]
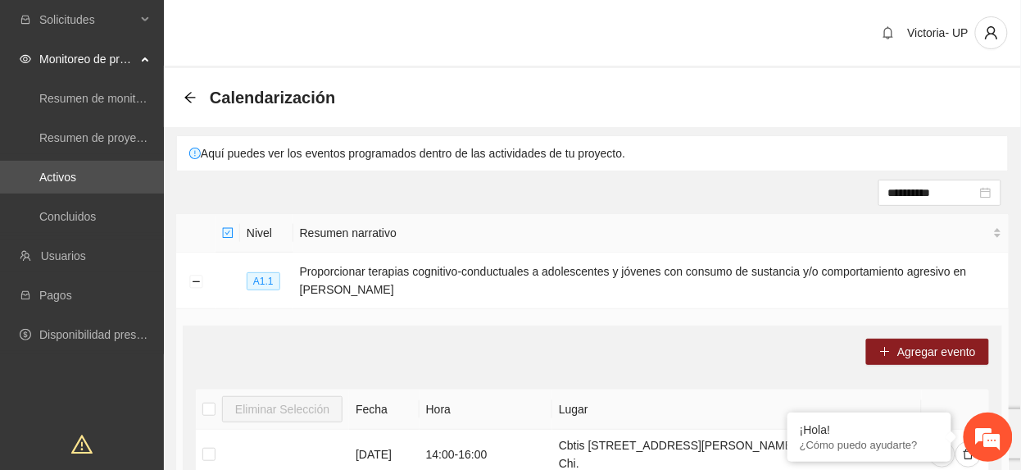
click at [923, 193] on input "**********" at bounding box center [933, 193] width 89 height 18
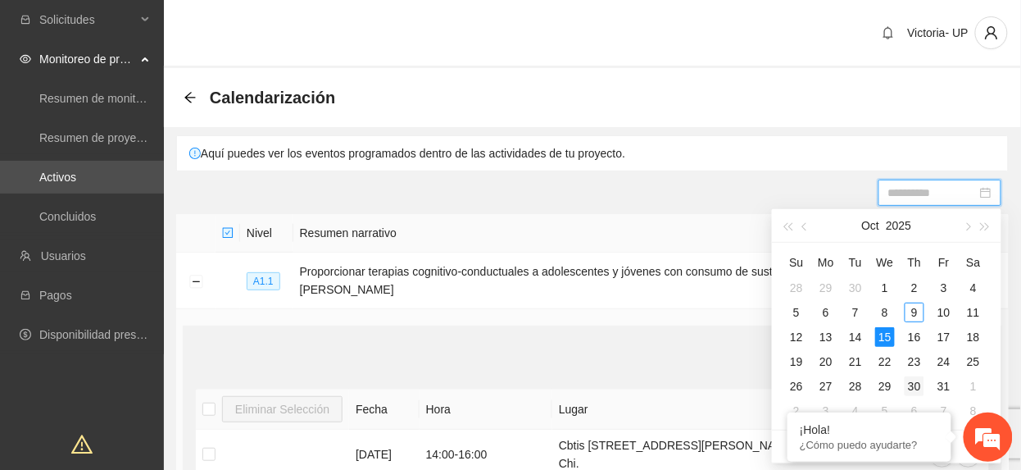
type input "**********"
click at [920, 382] on div "30" at bounding box center [915, 386] width 20 height 20
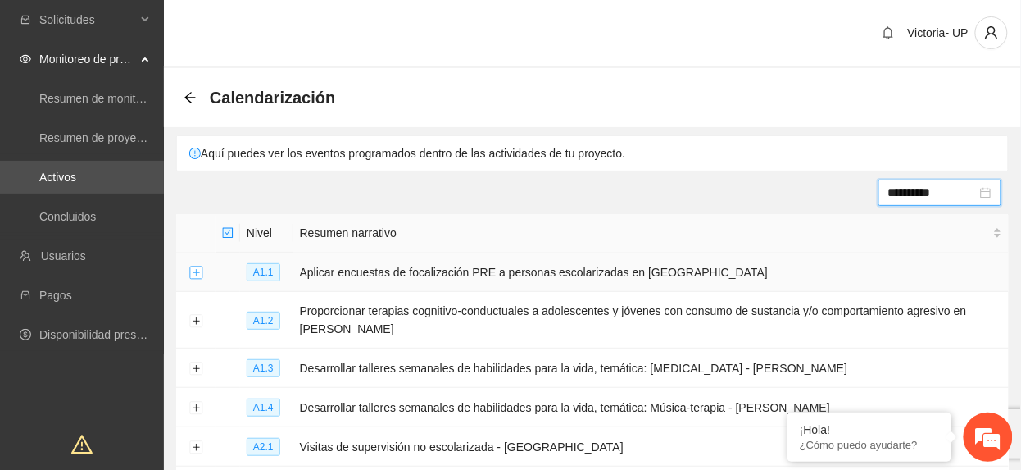
click at [193, 280] on button "Expand row" at bounding box center [195, 272] width 13 height 13
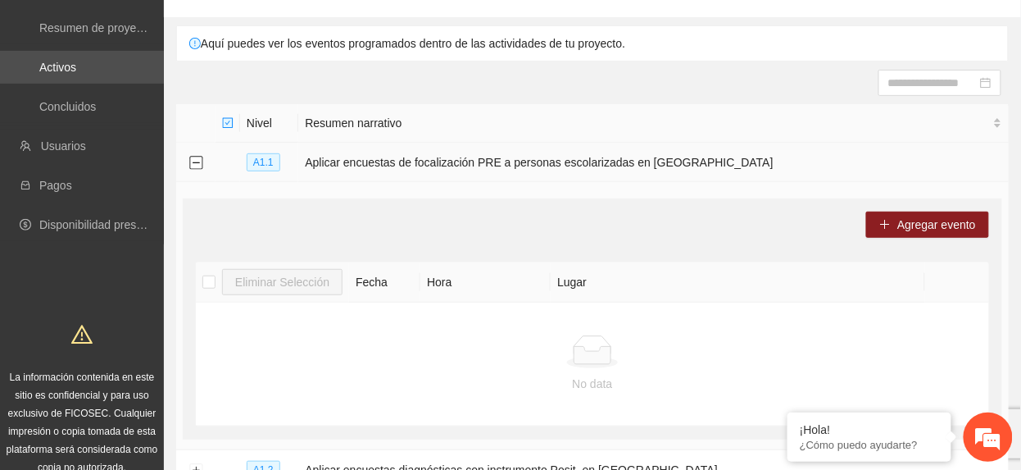
scroll to position [109, 0]
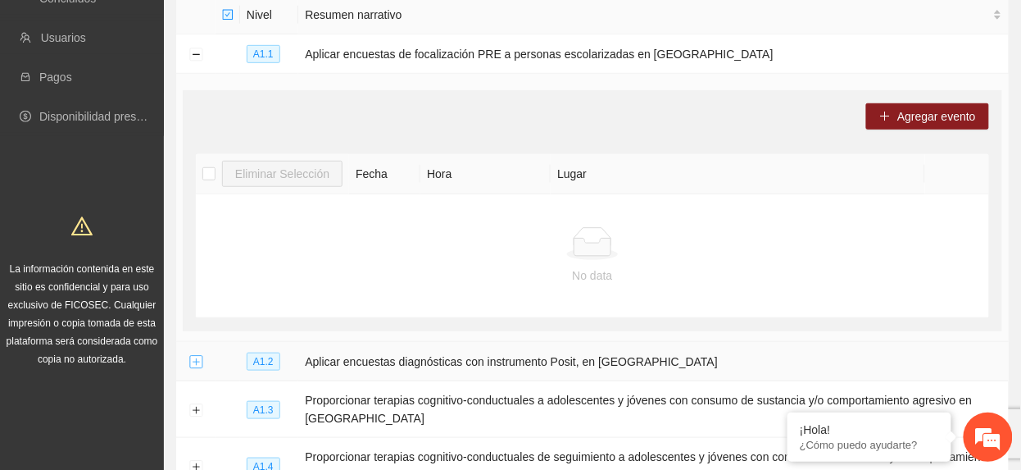
click at [193, 362] on button "Expand row" at bounding box center [195, 362] width 13 height 13
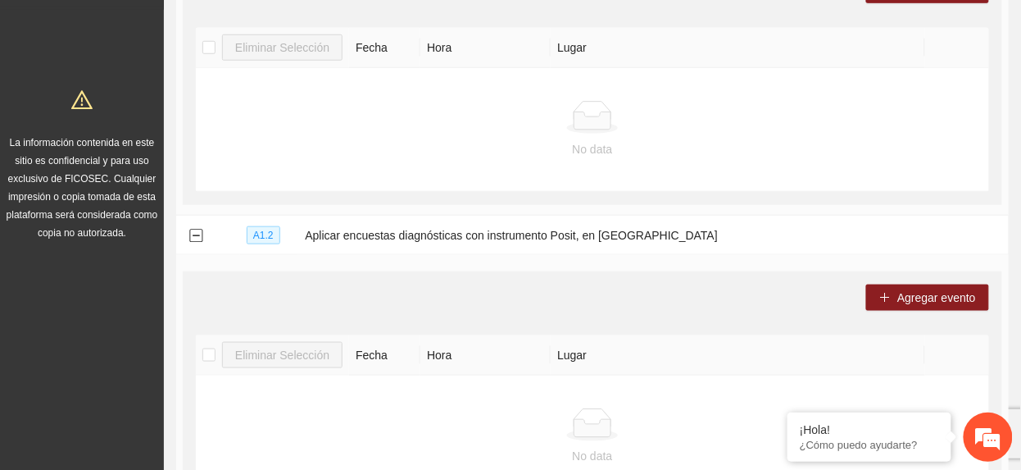
scroll to position [0, 0]
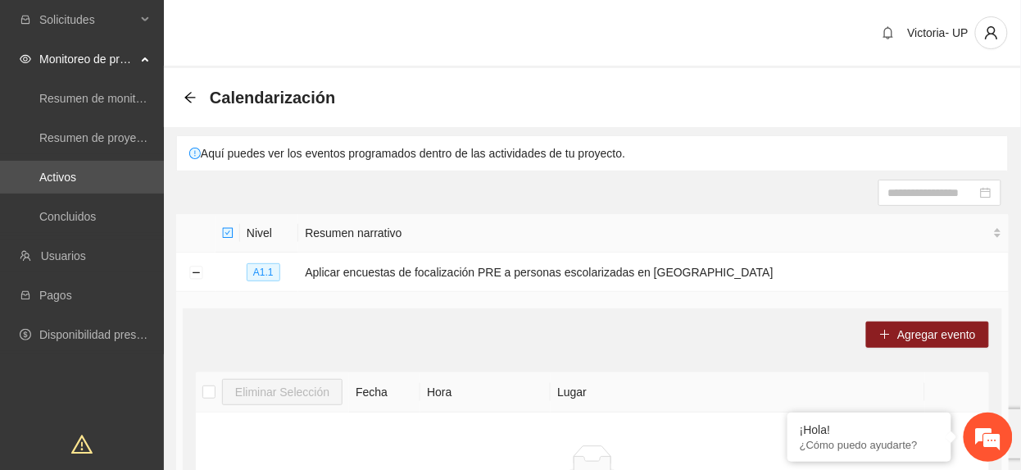
click at [192, 87] on div "Calendarización" at bounding box center [264, 97] width 161 height 26
click at [188, 98] on icon "arrow-left" at bounding box center [190, 97] width 13 height 13
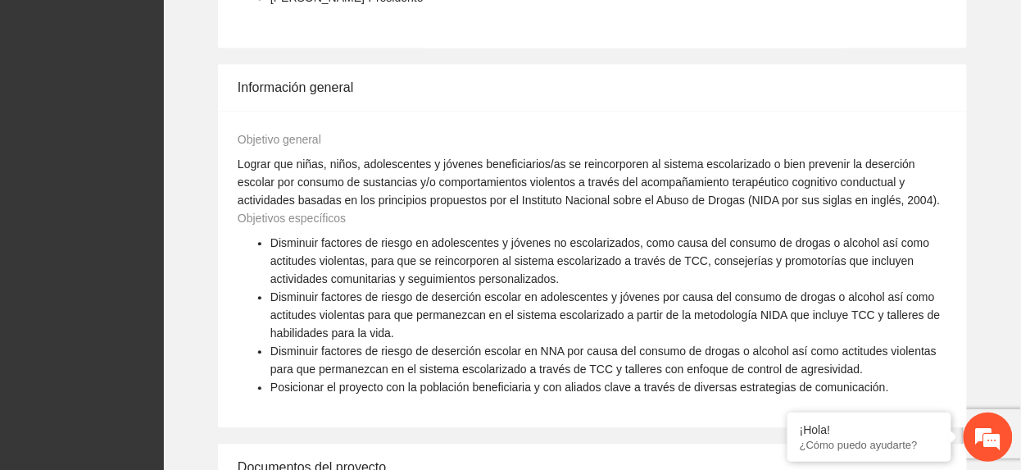
scroll to position [1312, 0]
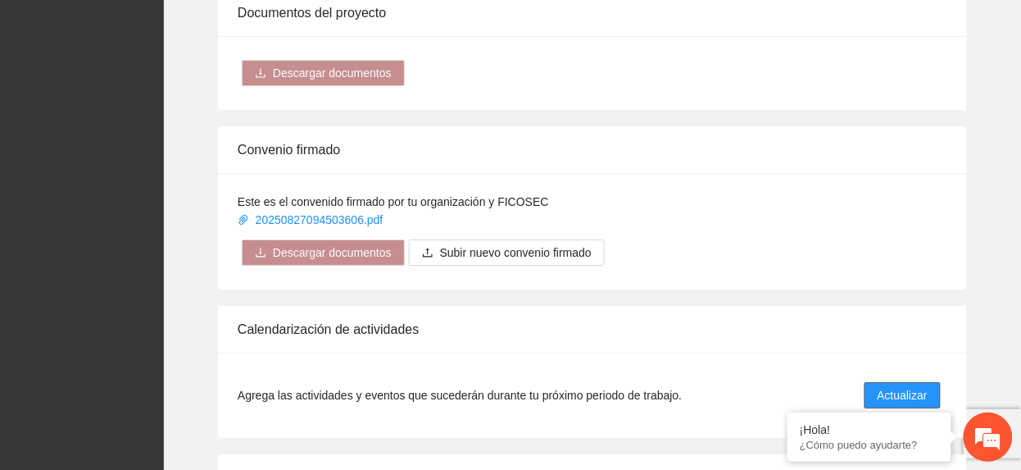
click at [903, 390] on button "Actualizar" at bounding box center [903, 395] width 76 height 26
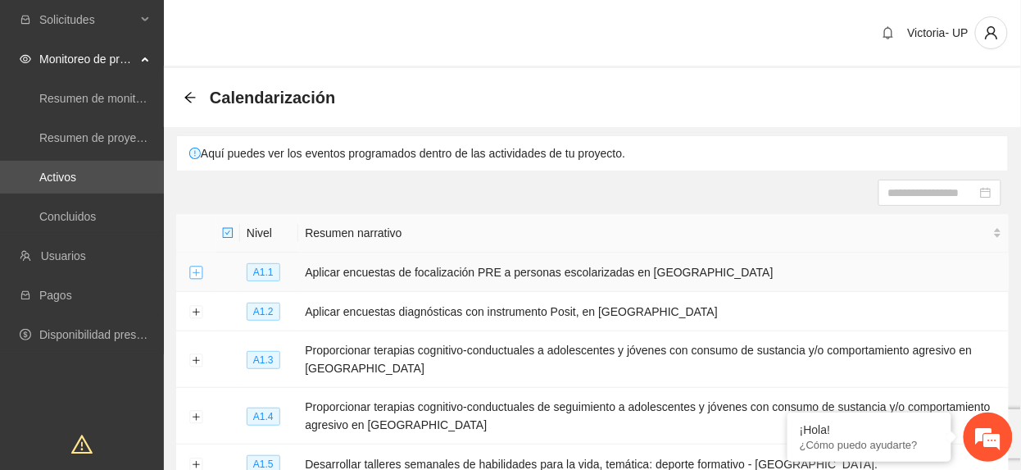
click at [191, 271] on button "Expand row" at bounding box center [195, 272] width 13 height 13
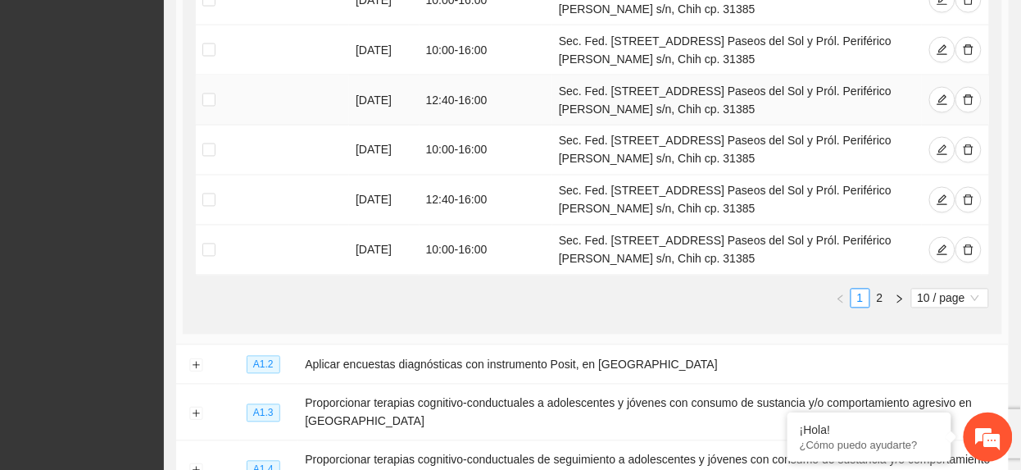
scroll to position [656, 0]
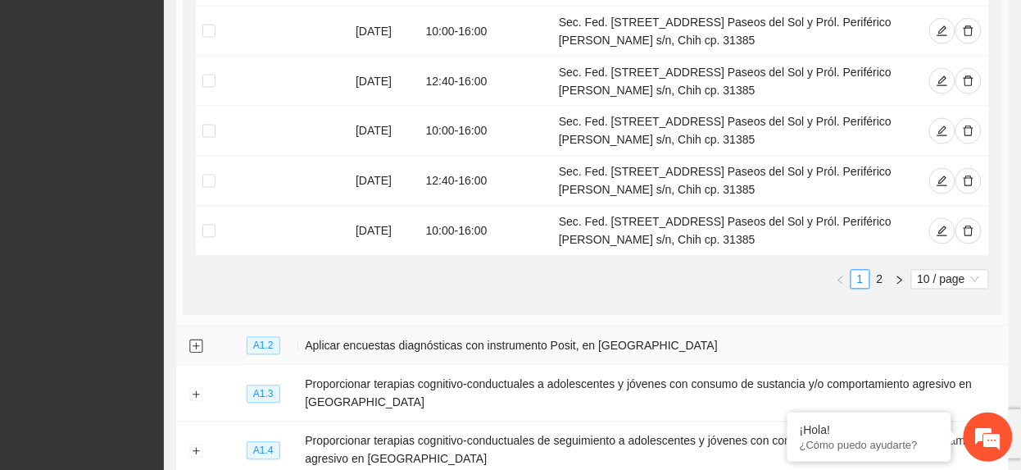
drag, startPoint x: 191, startPoint y: 354, endPoint x: 226, endPoint y: 342, distance: 37.3
click at [192, 353] on button "Expand row" at bounding box center [195, 346] width 13 height 13
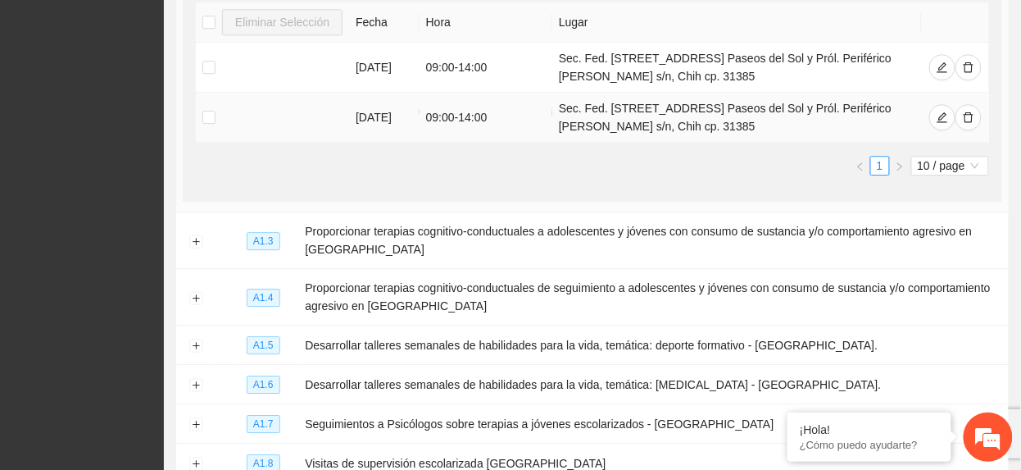
scroll to position [1093, 0]
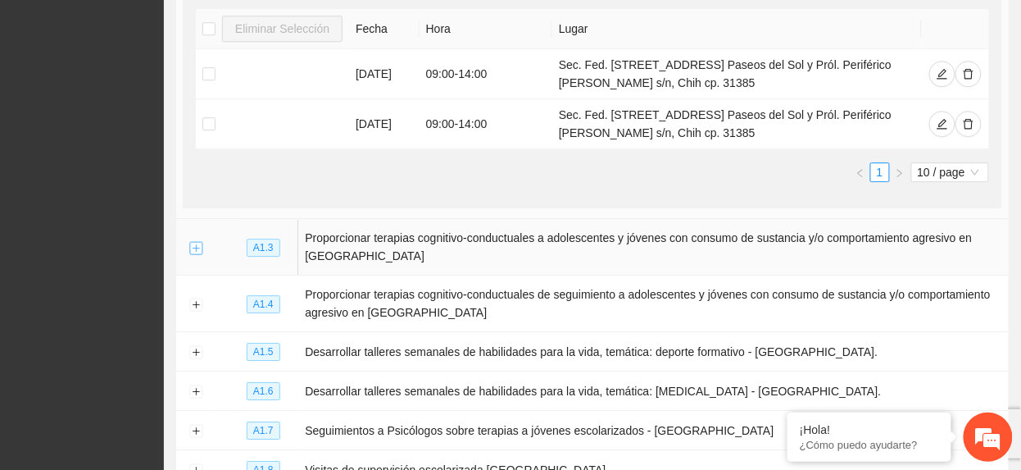
click at [194, 248] on button "Expand row" at bounding box center [195, 247] width 13 height 13
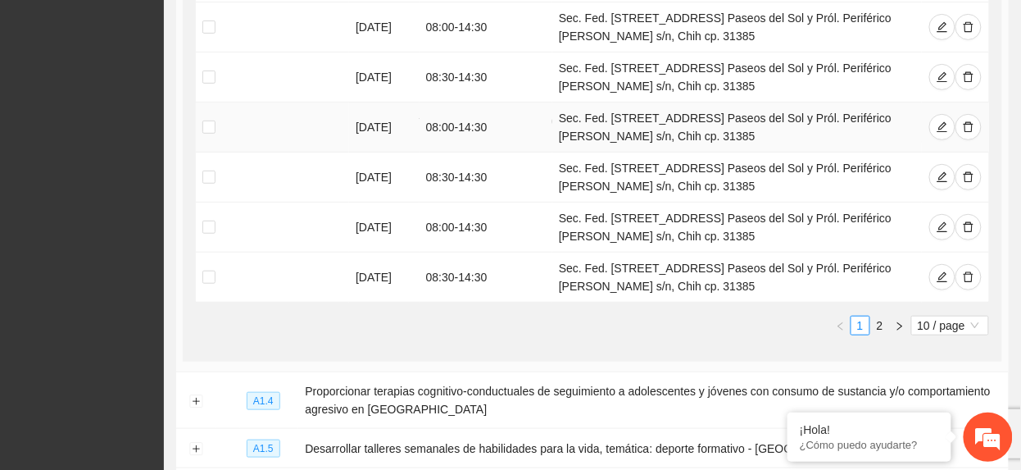
scroll to position [1749, 0]
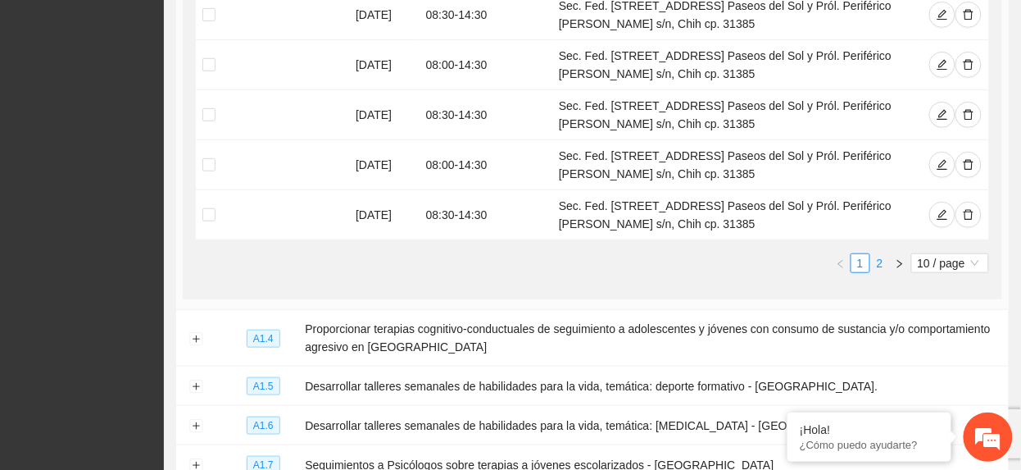
click at [879, 272] on link "2" at bounding box center [880, 263] width 18 height 18
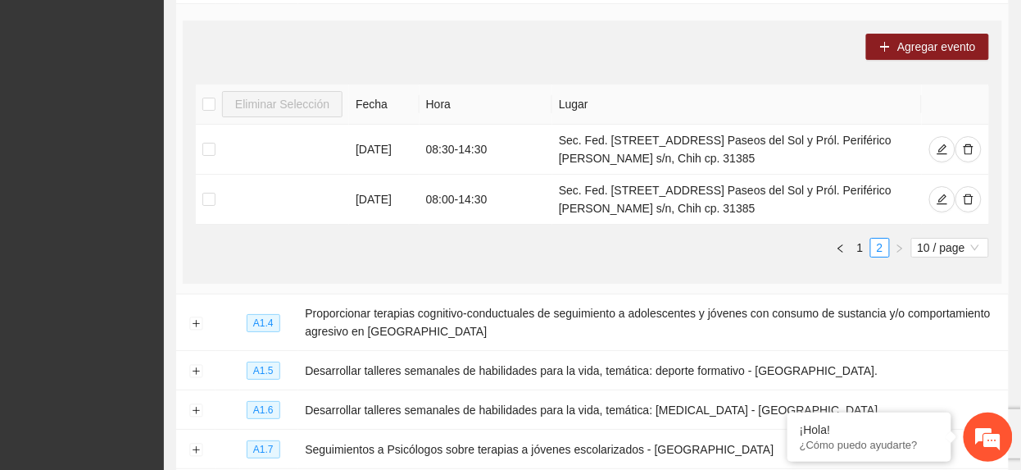
scroll to position [1293, 0]
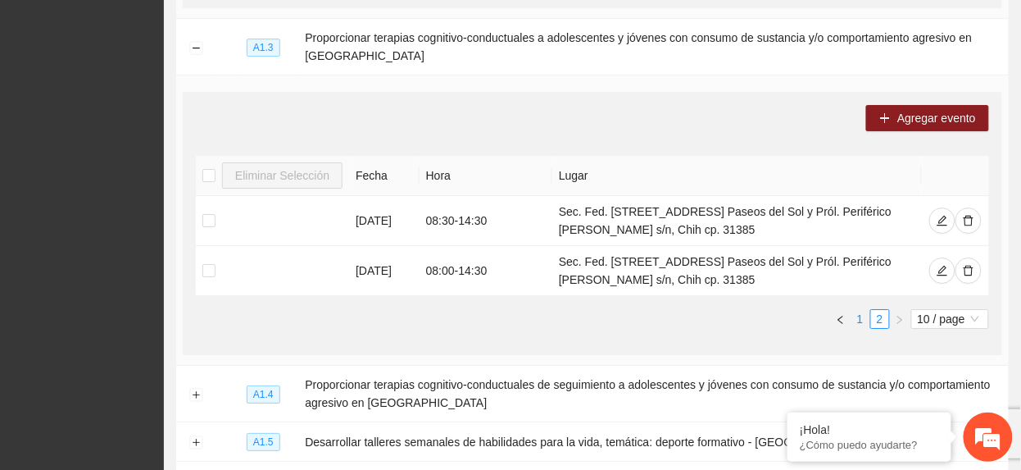
click at [861, 328] on link "1" at bounding box center [861, 319] width 18 height 18
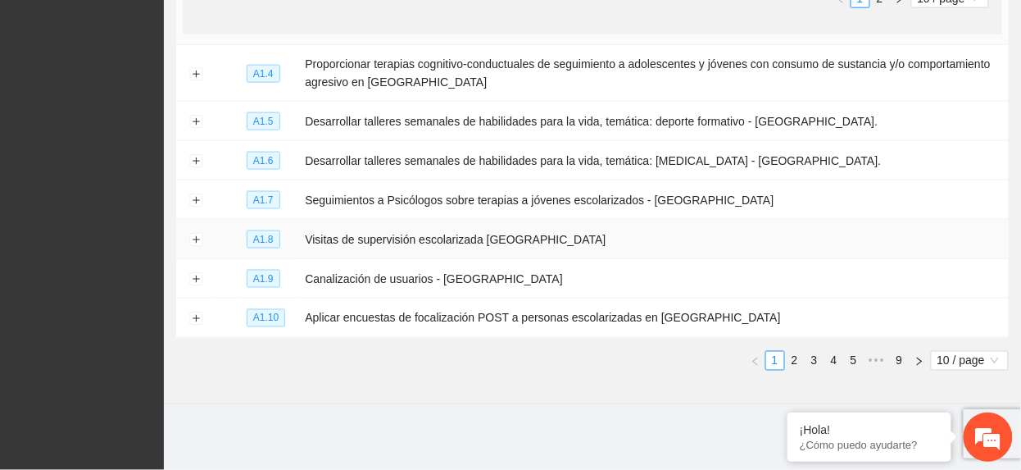
scroll to position [1804, 0]
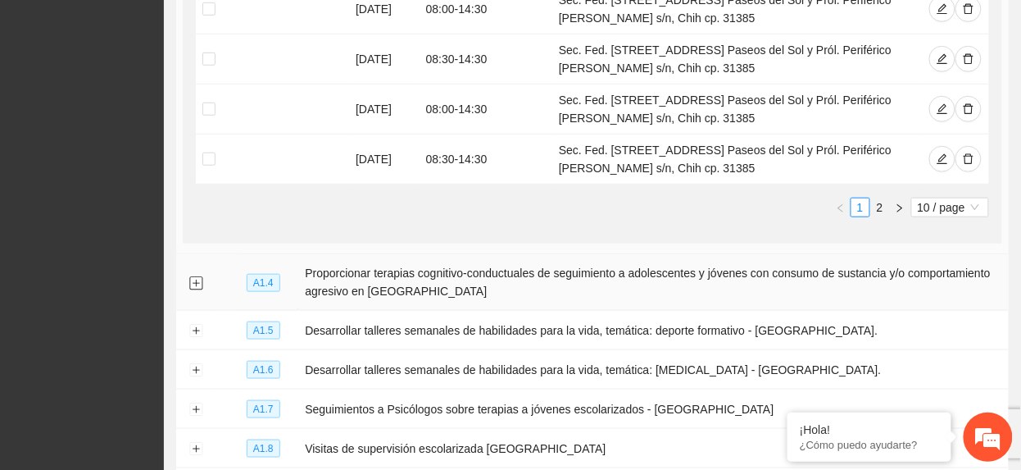
drag, startPoint x: 194, startPoint y: 293, endPoint x: 185, endPoint y: 292, distance: 9.2
click at [189, 289] on button "Expand row" at bounding box center [195, 282] width 13 height 13
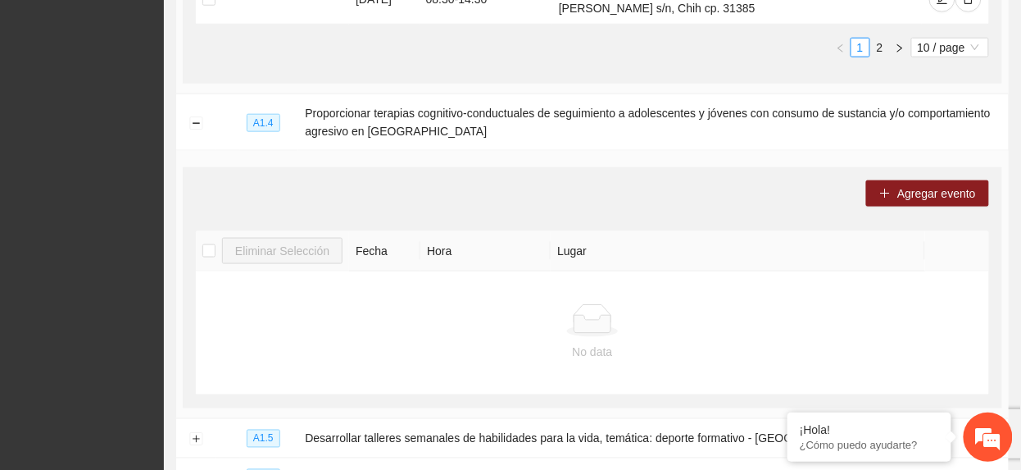
scroll to position [2292, 0]
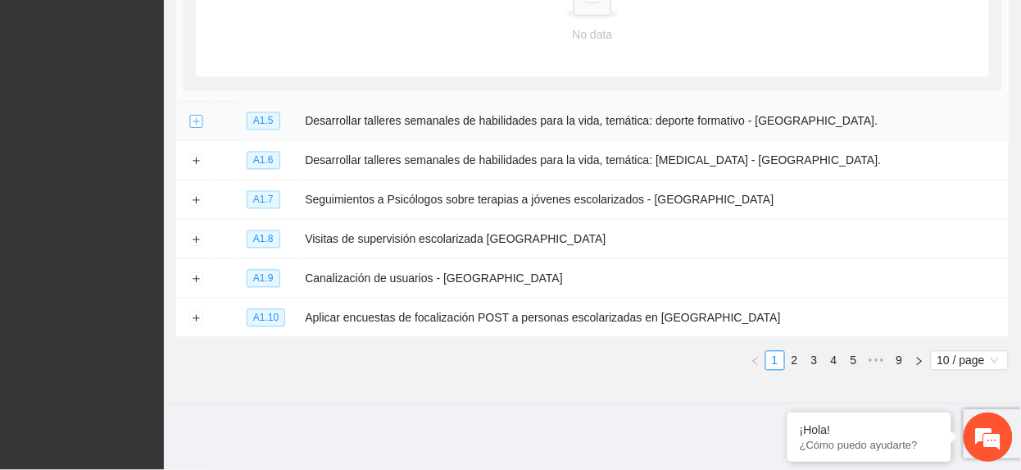
click at [190, 122] on button "Expand row" at bounding box center [195, 122] width 13 height 13
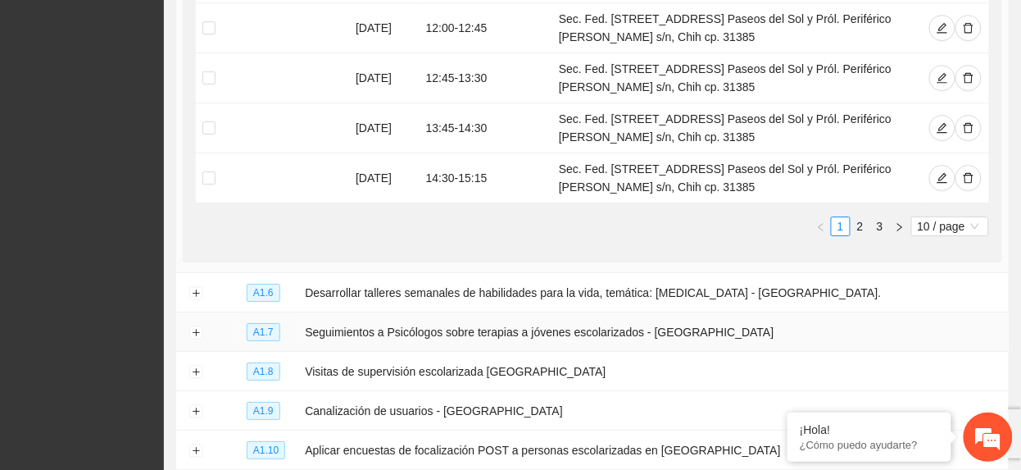
scroll to position [2985, 0]
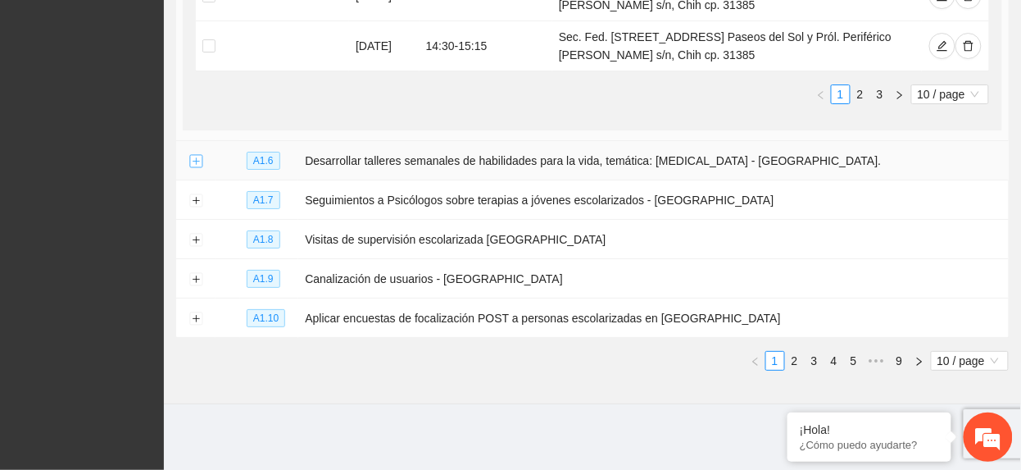
click at [201, 161] on button "Expand row" at bounding box center [195, 161] width 13 height 13
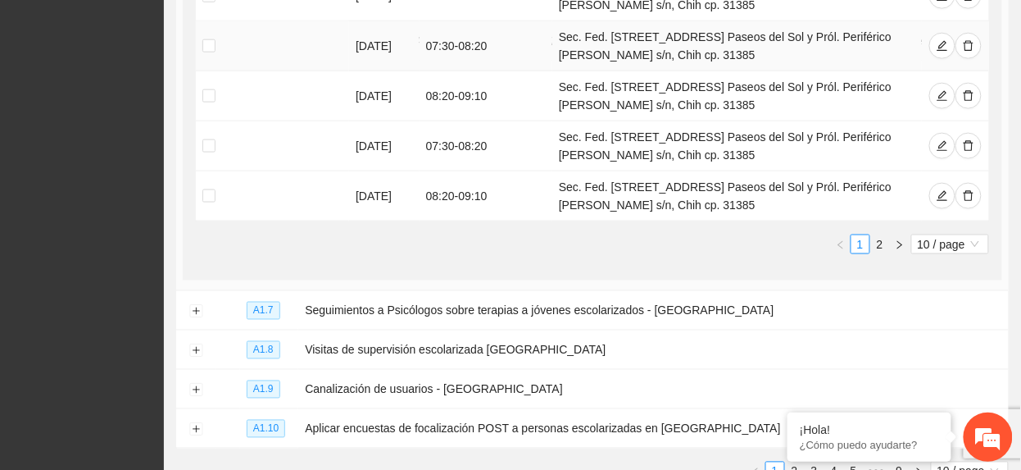
scroll to position [3640, 0]
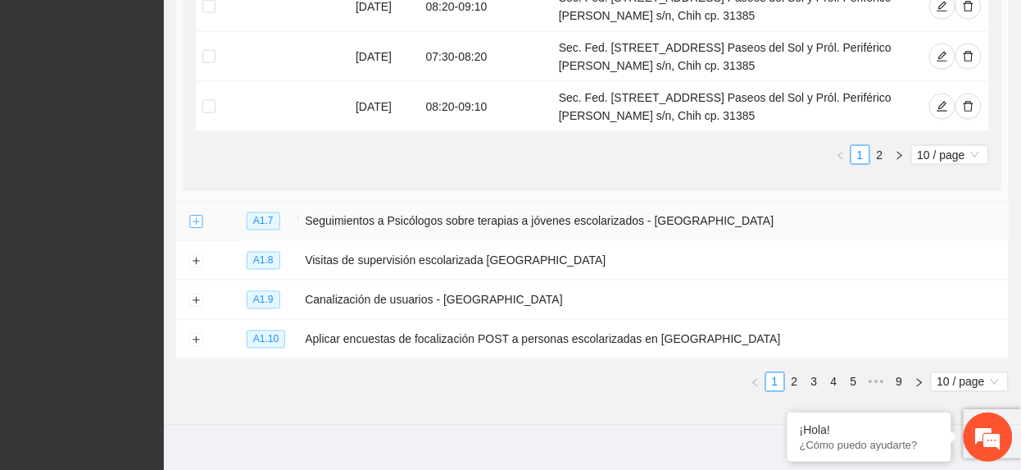
click at [192, 229] on button "Expand row" at bounding box center [195, 222] width 13 height 13
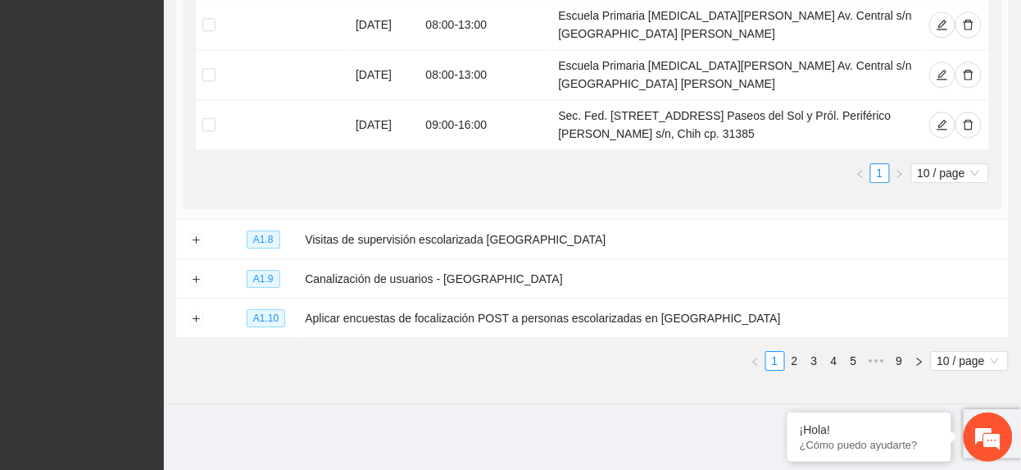
scroll to position [4151, 0]
click at [198, 238] on button "Expand row" at bounding box center [195, 240] width 13 height 13
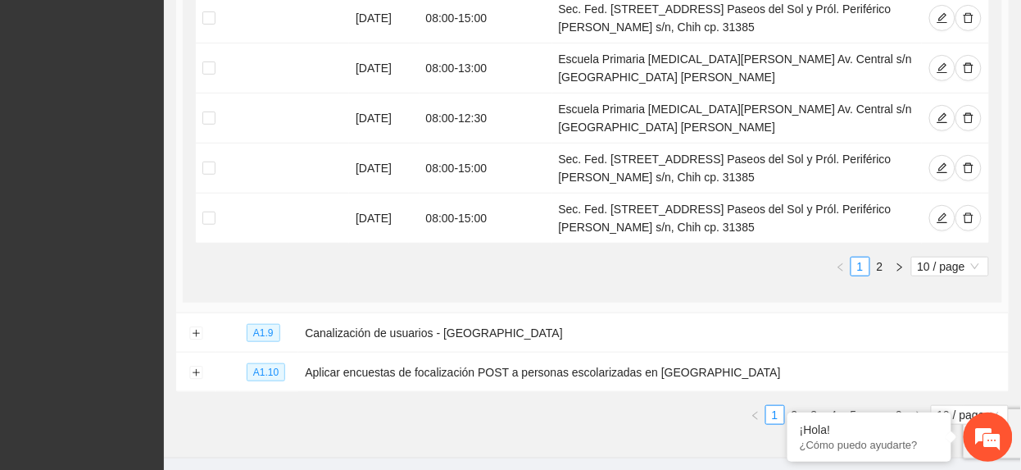
scroll to position [4807, 0]
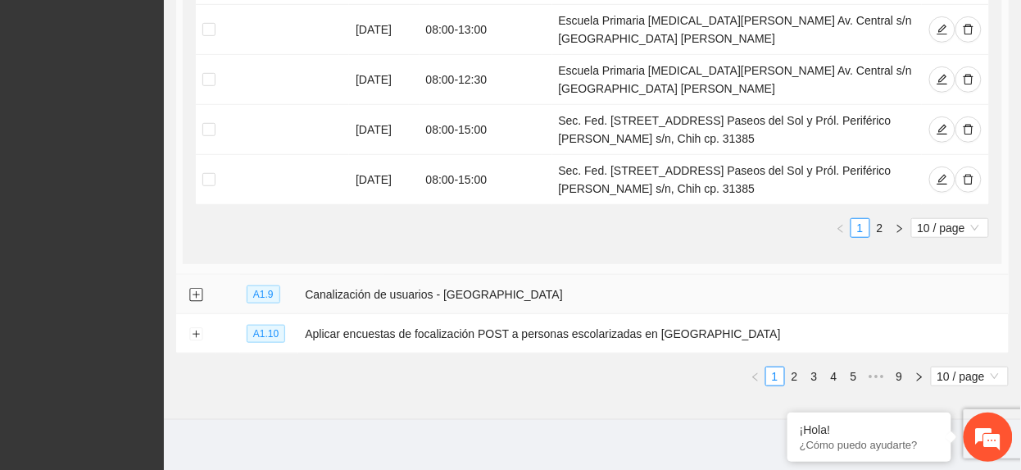
drag, startPoint x: 191, startPoint y: 315, endPoint x: 205, endPoint y: 296, distance: 23.4
click at [191, 302] on button "Expand row" at bounding box center [195, 295] width 13 height 13
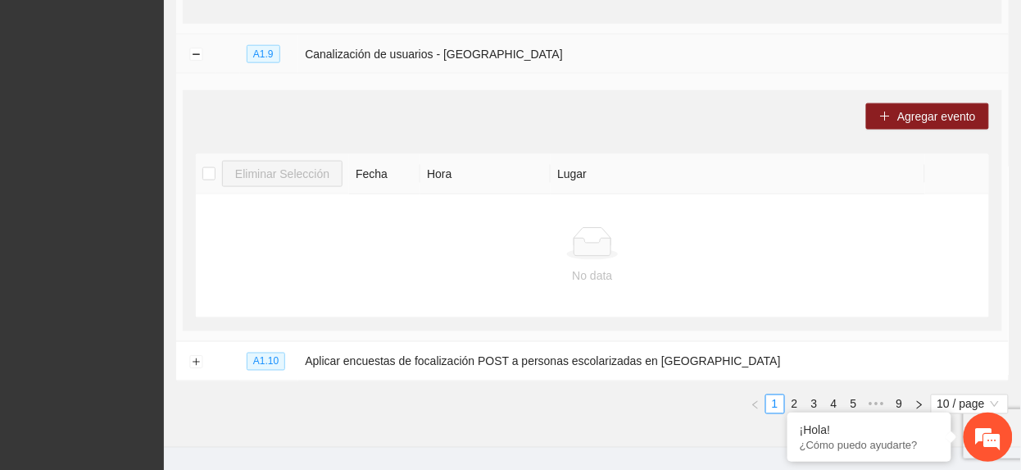
scroll to position [5114, 0]
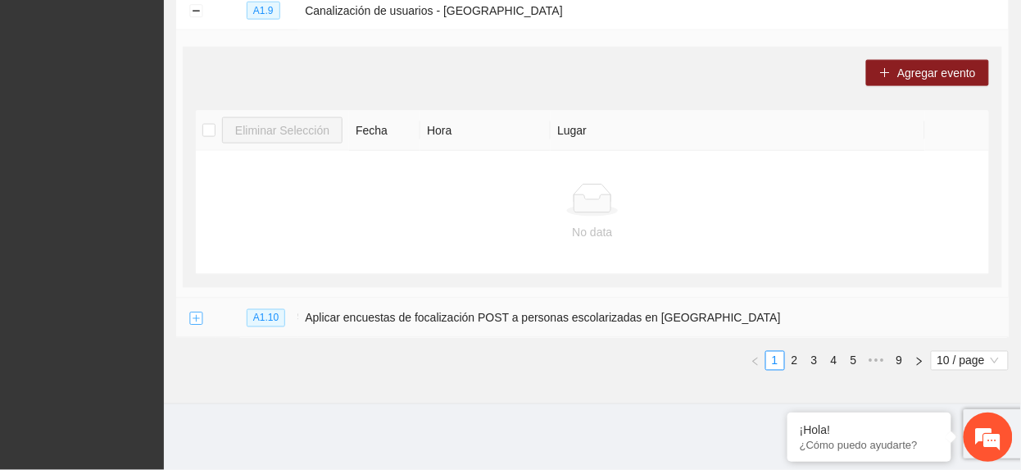
click at [195, 319] on button "Expand row" at bounding box center [195, 318] width 13 height 13
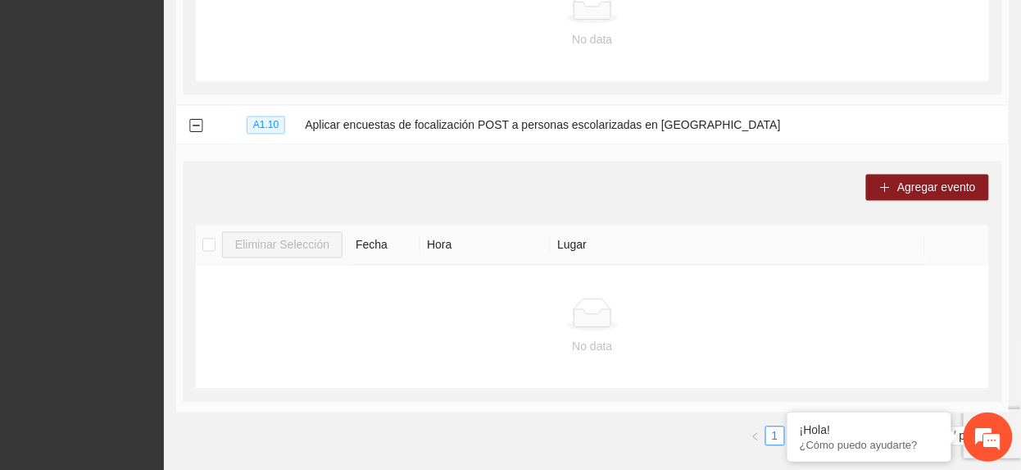
scroll to position [5382, 0]
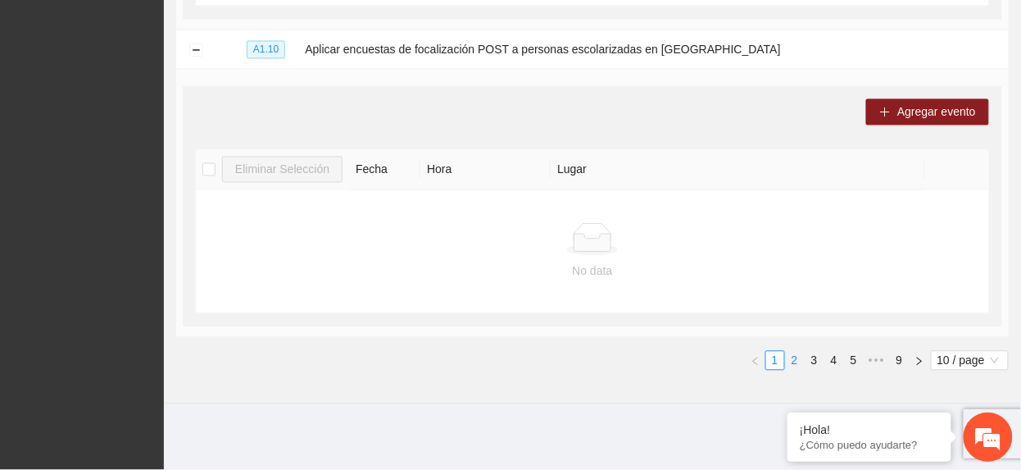
click at [794, 362] on link "2" at bounding box center [795, 361] width 18 height 18
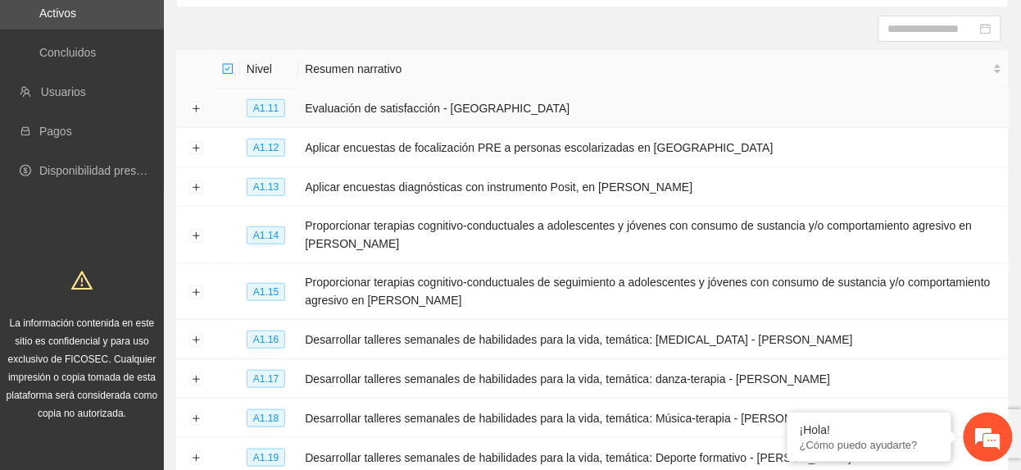
scroll to position [125, 0]
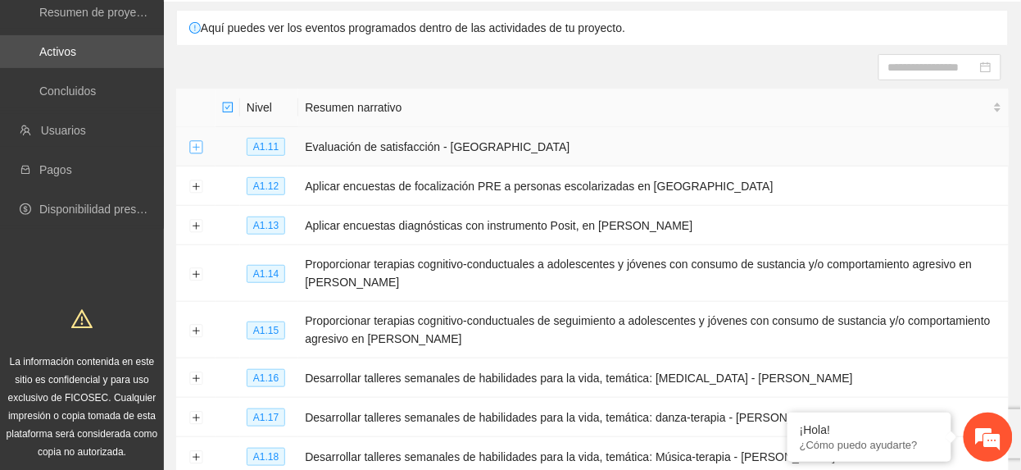
click at [194, 152] on button "Expand row" at bounding box center [195, 147] width 13 height 13
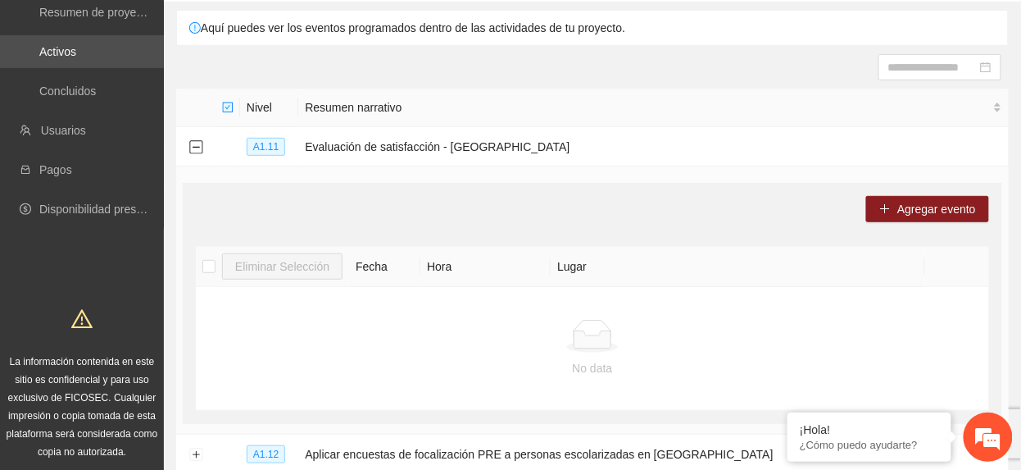
scroll to position [234, 0]
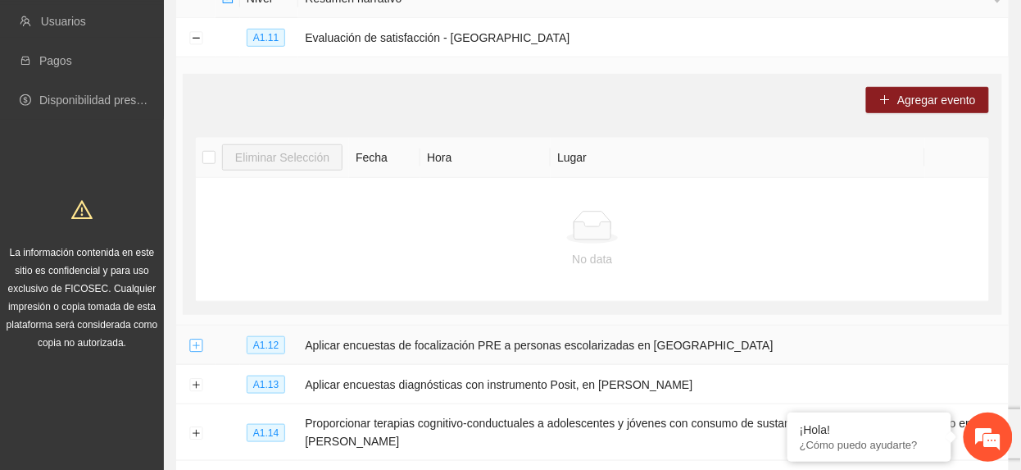
click at [192, 351] on button "Expand row" at bounding box center [195, 345] width 13 height 13
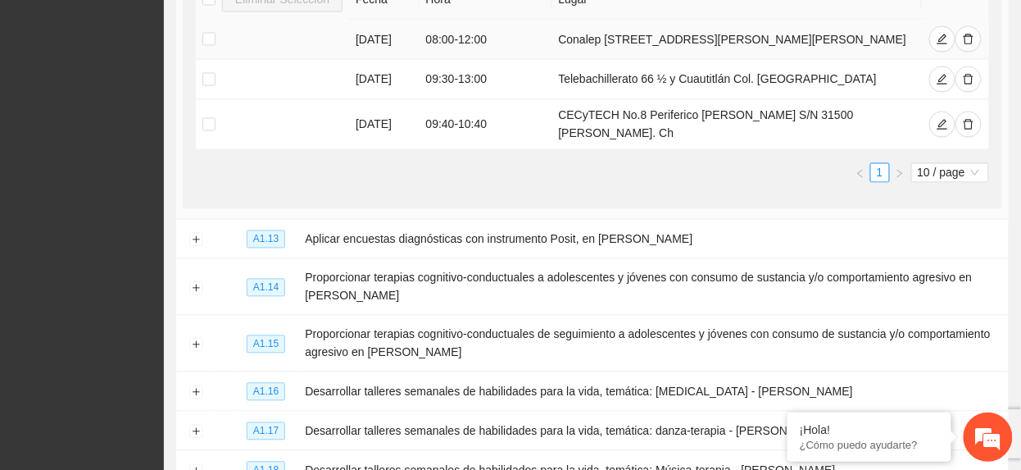
scroll to position [781, 0]
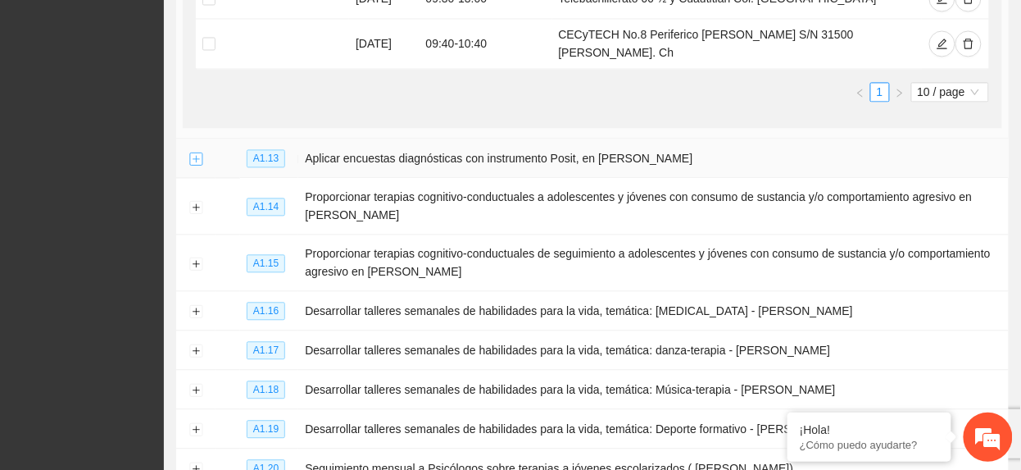
click at [191, 159] on button "Expand row" at bounding box center [195, 158] width 13 height 13
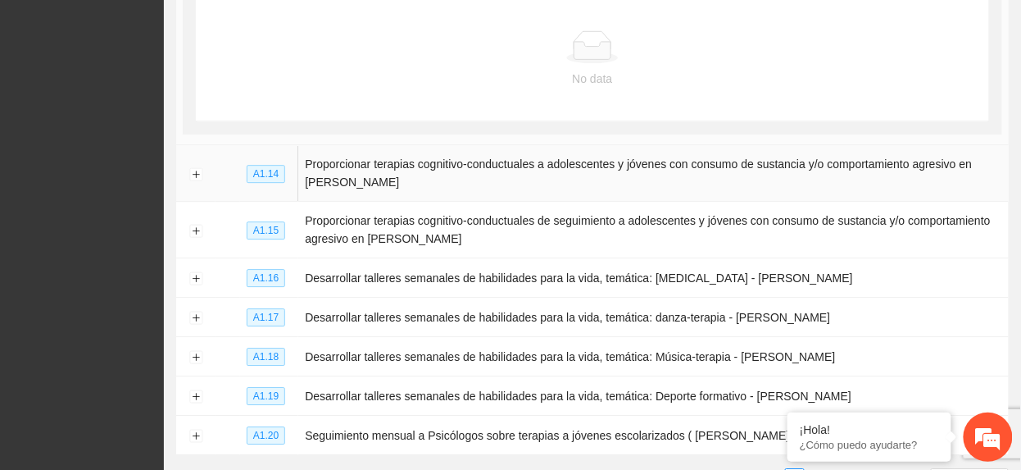
scroll to position [1109, 0]
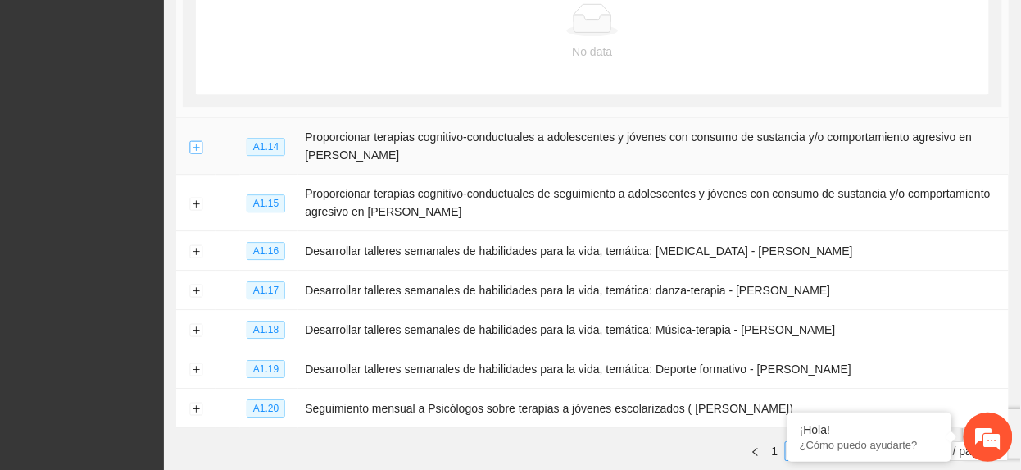
click at [193, 153] on button "Expand row" at bounding box center [195, 146] width 13 height 13
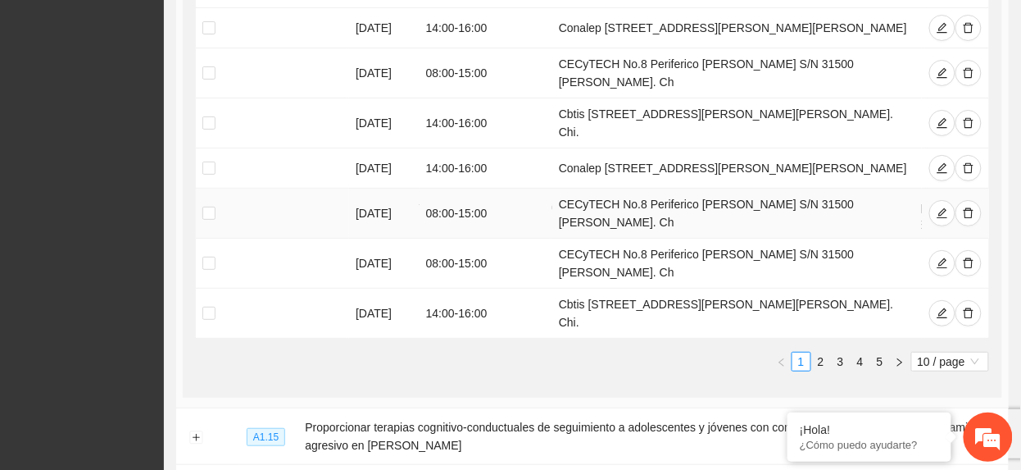
scroll to position [1656, 0]
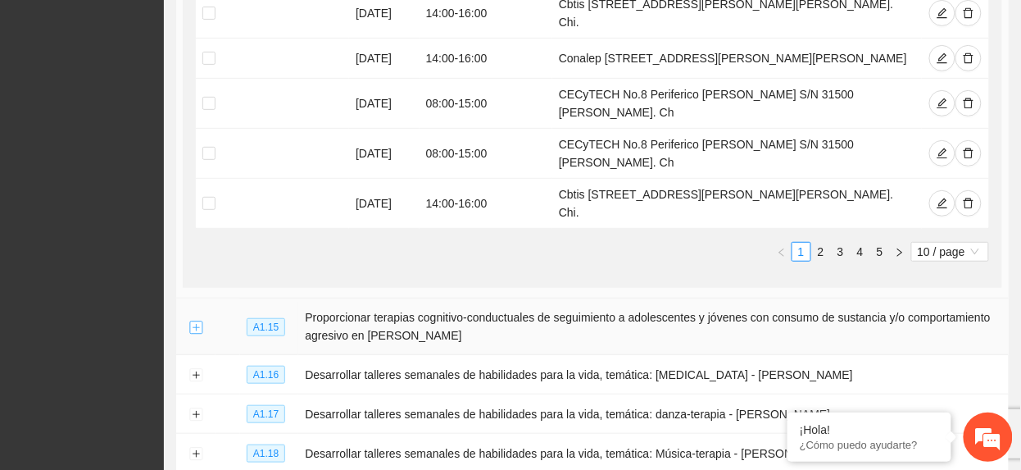
click at [198, 321] on button "Expand row" at bounding box center [195, 327] width 13 height 13
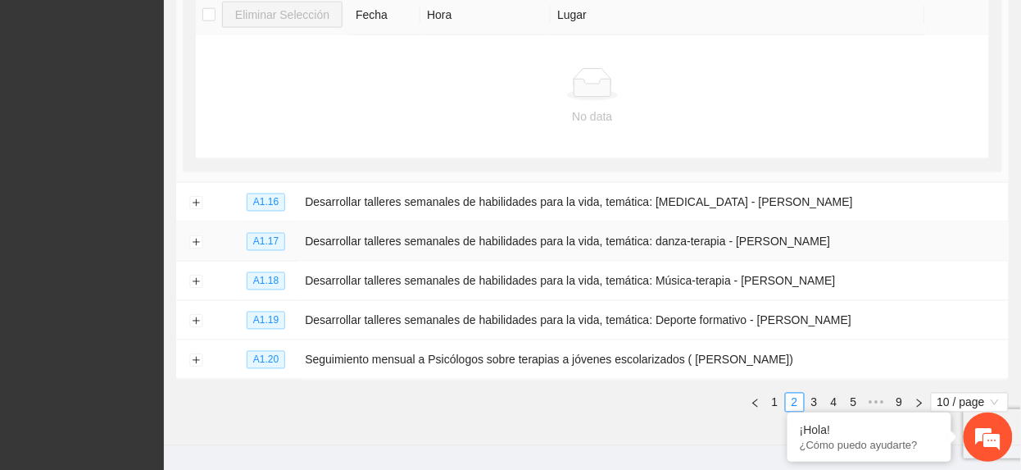
scroll to position [2097, 0]
click at [190, 196] on button "Expand row" at bounding box center [195, 202] width 13 height 13
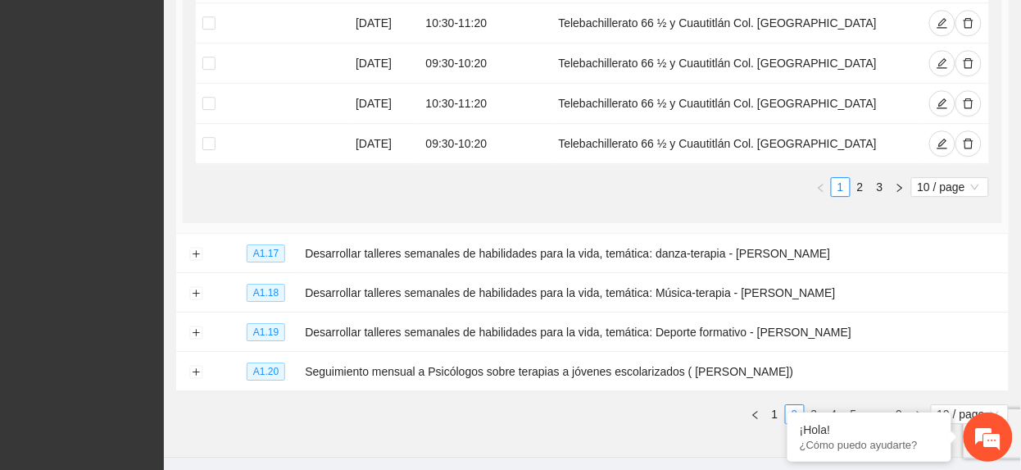
scroll to position [2693, 0]
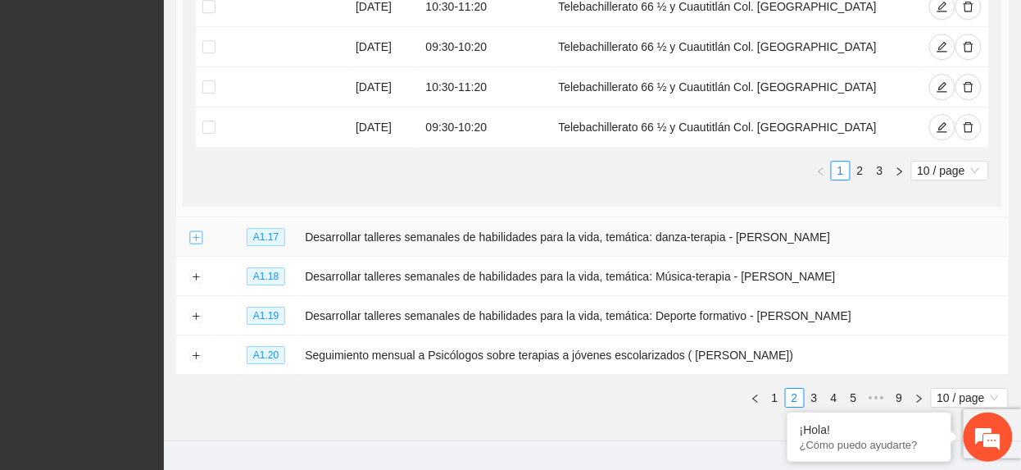
click at [200, 231] on button "Expand row" at bounding box center [195, 237] width 13 height 13
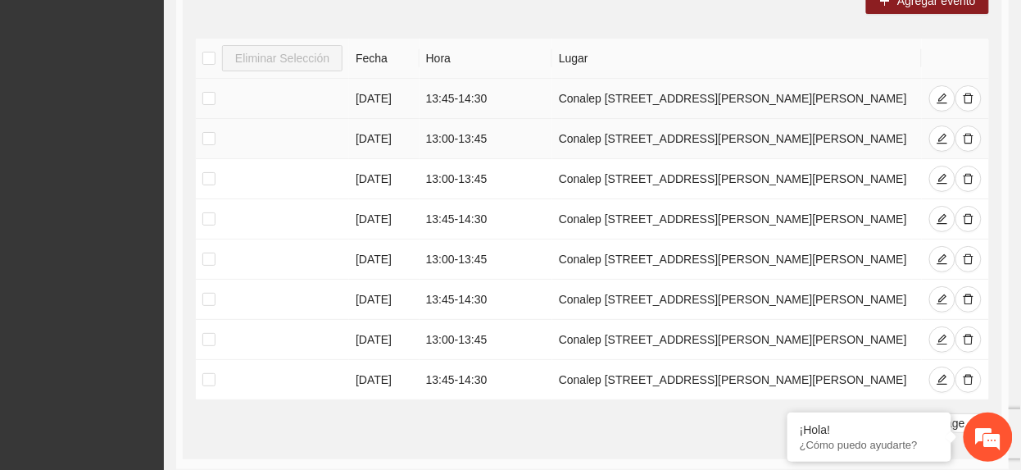
scroll to position [3286, 0]
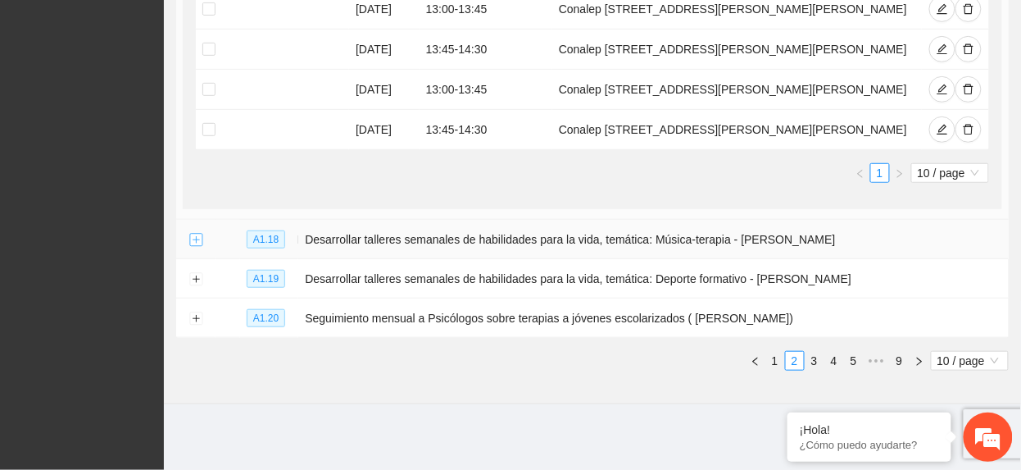
click at [194, 241] on button "Expand row" at bounding box center [195, 240] width 13 height 13
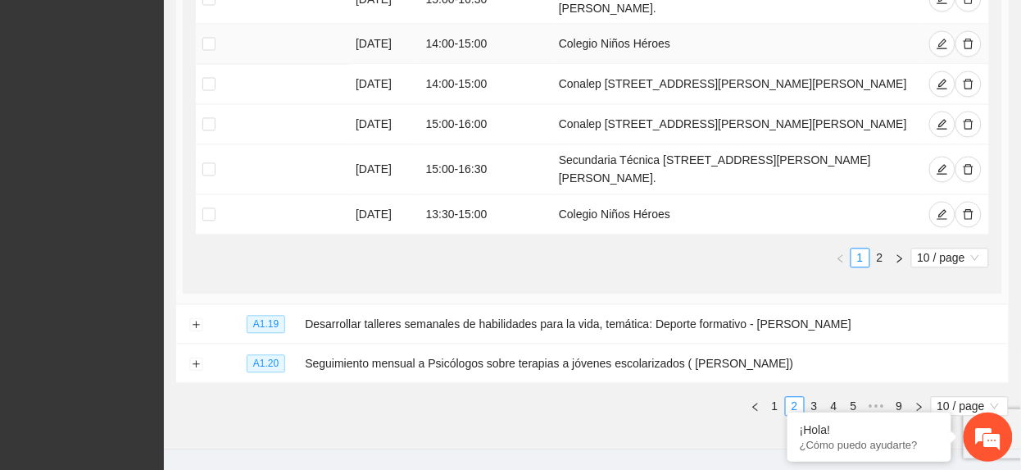
scroll to position [3831, 0]
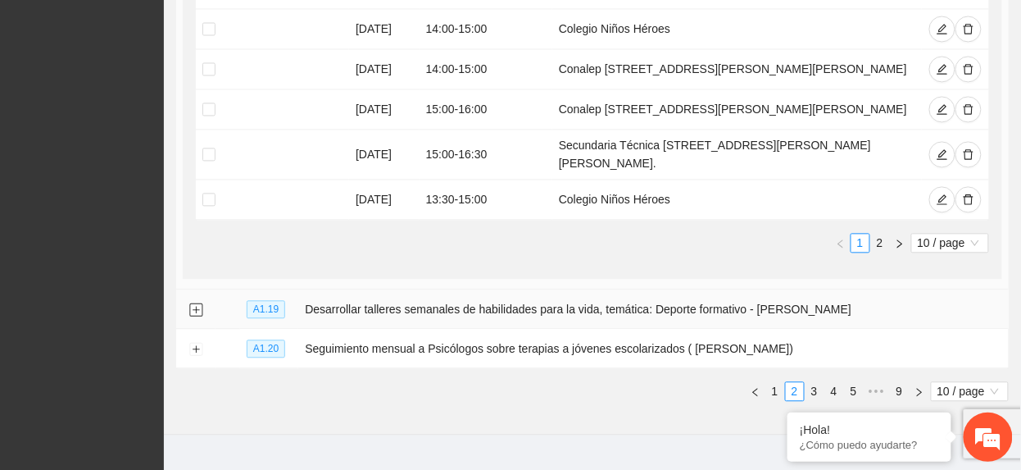
drag, startPoint x: 198, startPoint y: 367, endPoint x: 226, endPoint y: 352, distance: 32.6
click at [198, 317] on button "Expand row" at bounding box center [195, 310] width 13 height 13
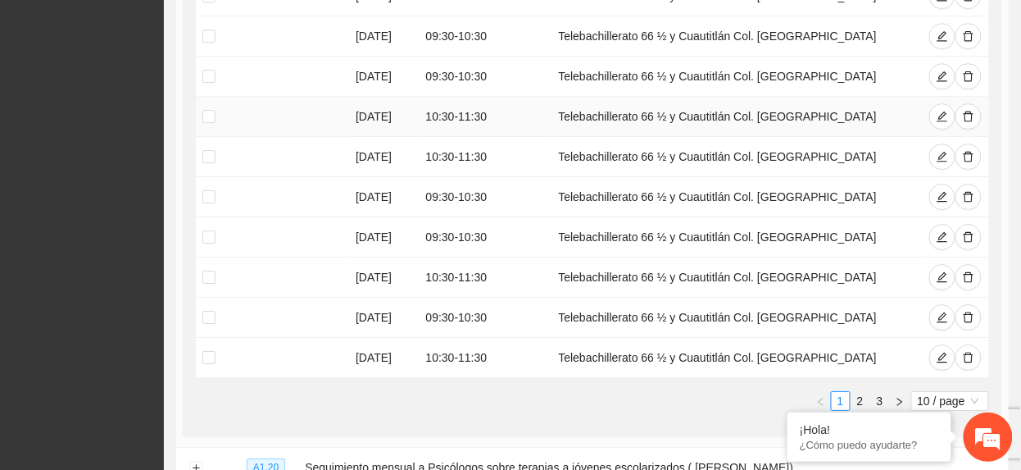
scroll to position [4515, 0]
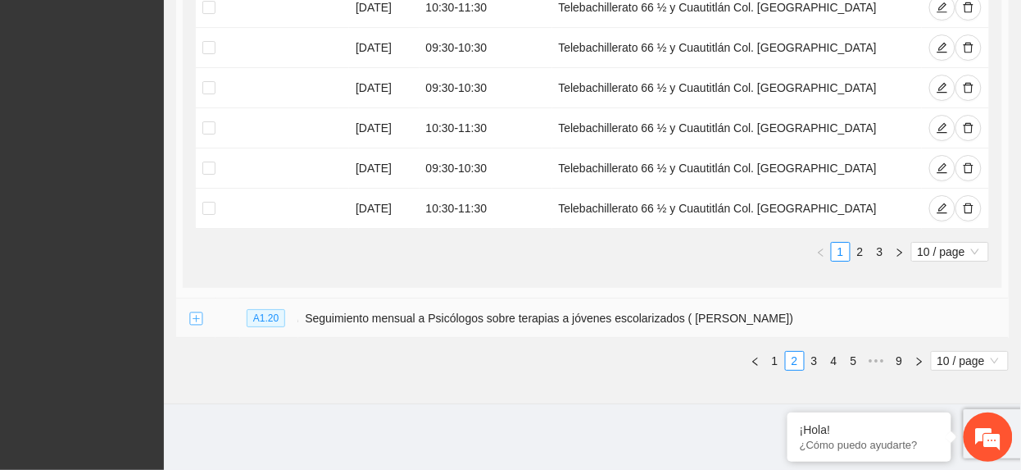
drag, startPoint x: 193, startPoint y: 320, endPoint x: 202, endPoint y: 315, distance: 9.6
click at [193, 321] on button "Expand row" at bounding box center [195, 318] width 13 height 13
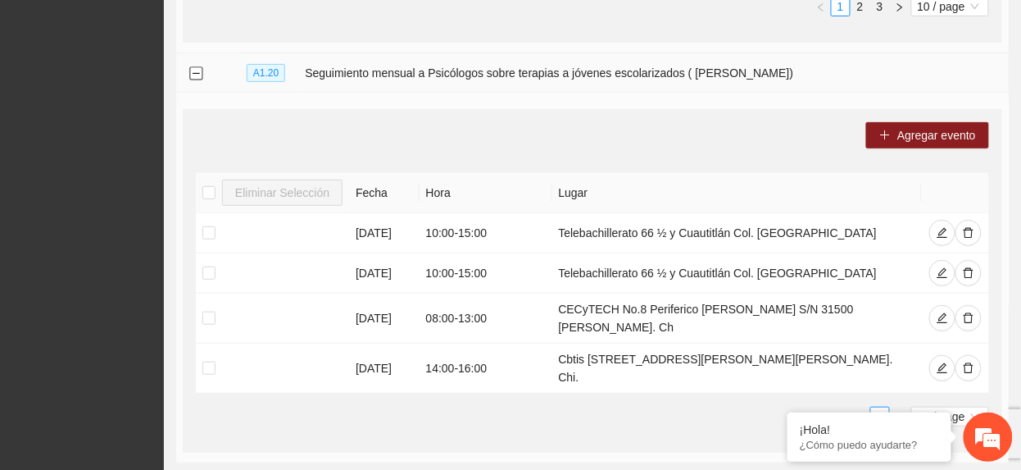
scroll to position [4868, 0]
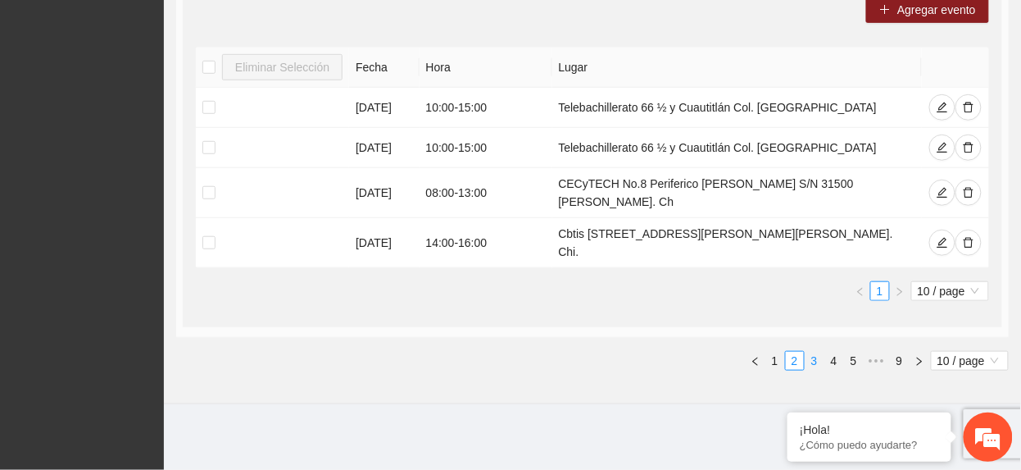
click at [813, 362] on link "3" at bounding box center [815, 361] width 18 height 18
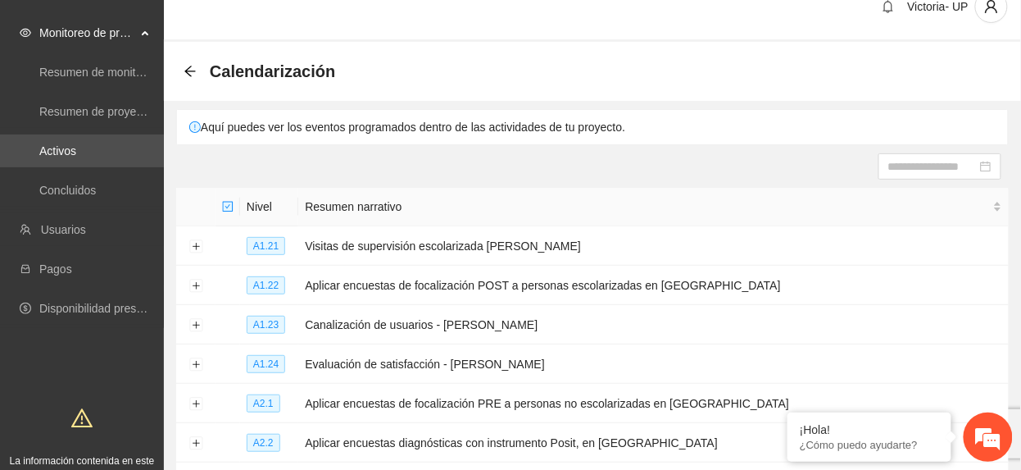
scroll to position [16, 0]
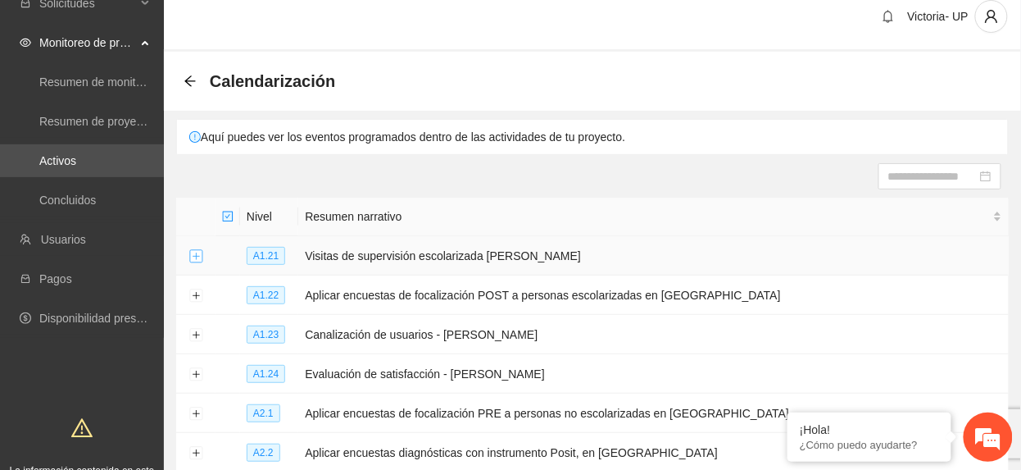
click at [198, 260] on button "Expand row" at bounding box center [195, 256] width 13 height 13
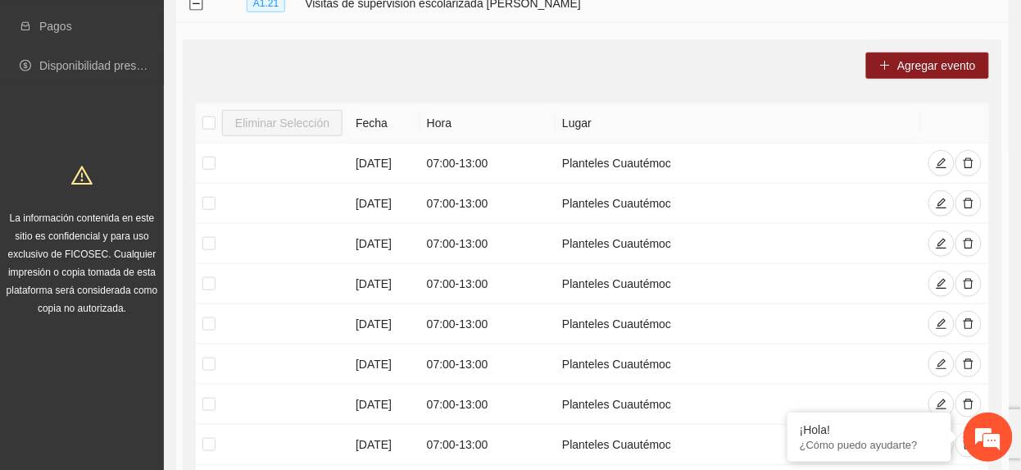
scroll to position [562, 0]
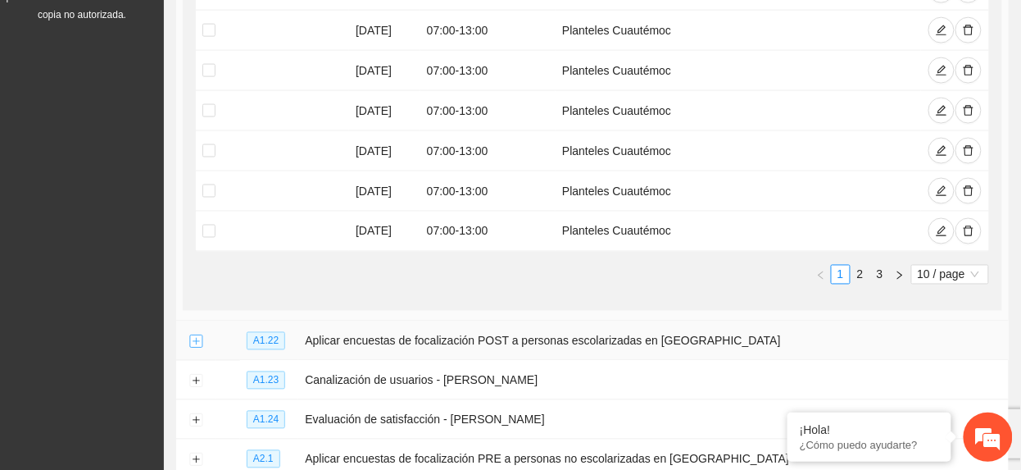
click at [198, 344] on button "Expand row" at bounding box center [195, 341] width 13 height 13
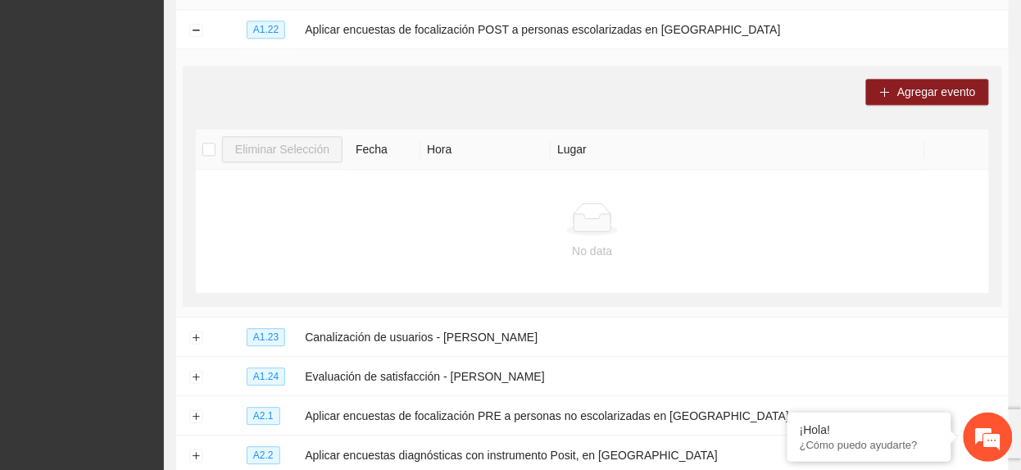
scroll to position [1000, 0]
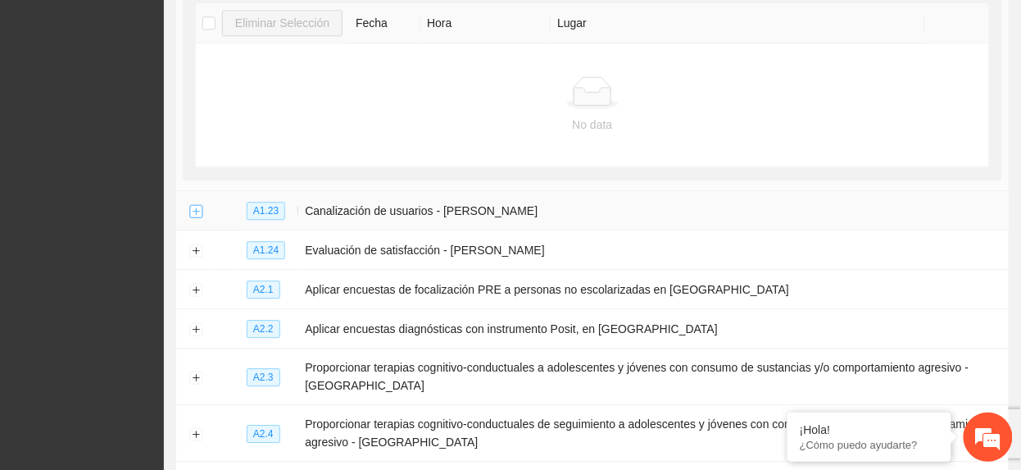
click at [191, 218] on button "Expand row" at bounding box center [195, 211] width 13 height 13
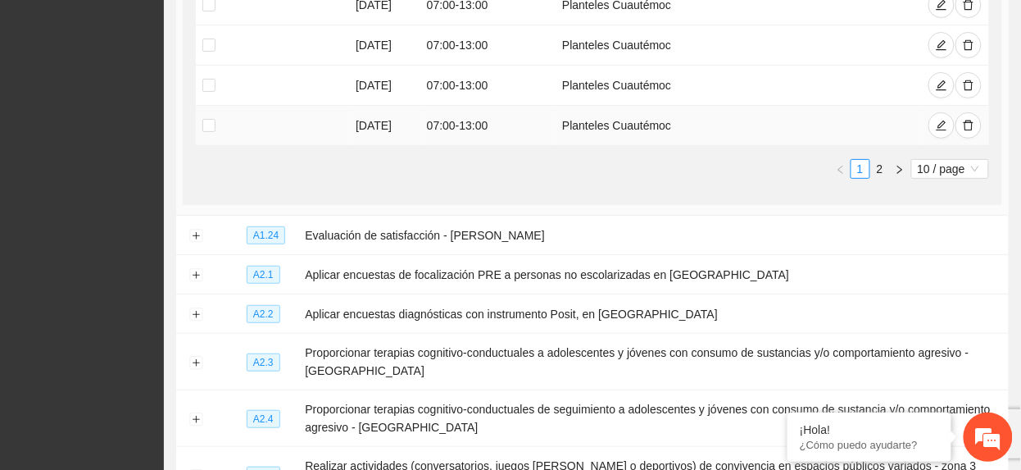
scroll to position [1765, 0]
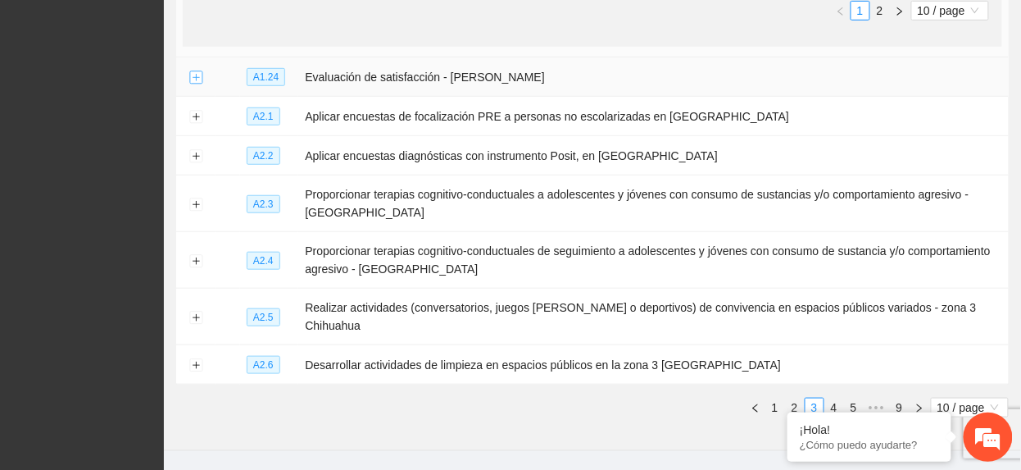
click at [194, 84] on button "Expand row" at bounding box center [195, 77] width 13 height 13
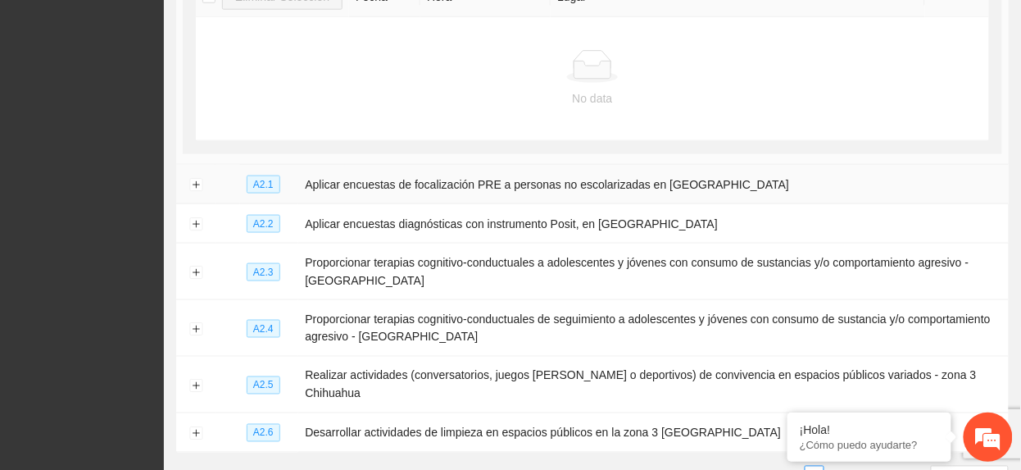
scroll to position [1984, 0]
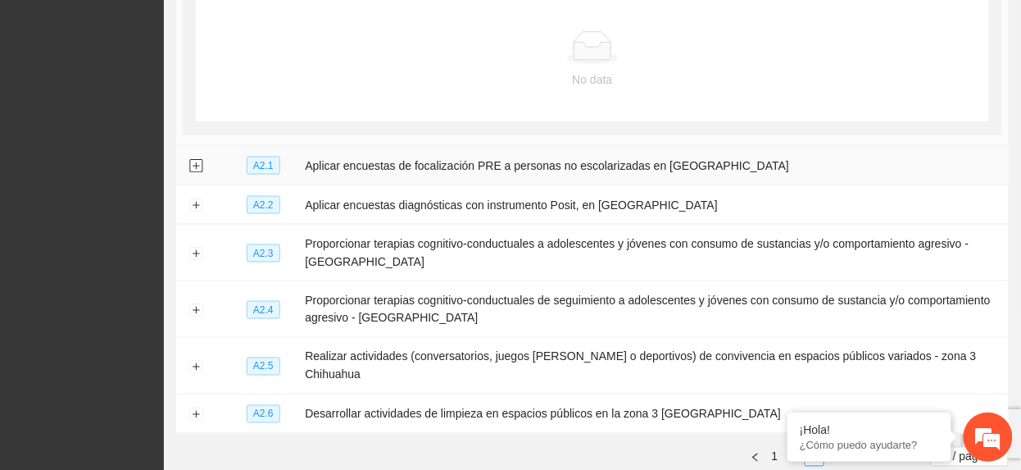
drag, startPoint x: 200, startPoint y: 172, endPoint x: 207, endPoint y: 178, distance: 9.3
click at [201, 173] on button "Expand row" at bounding box center [195, 166] width 13 height 13
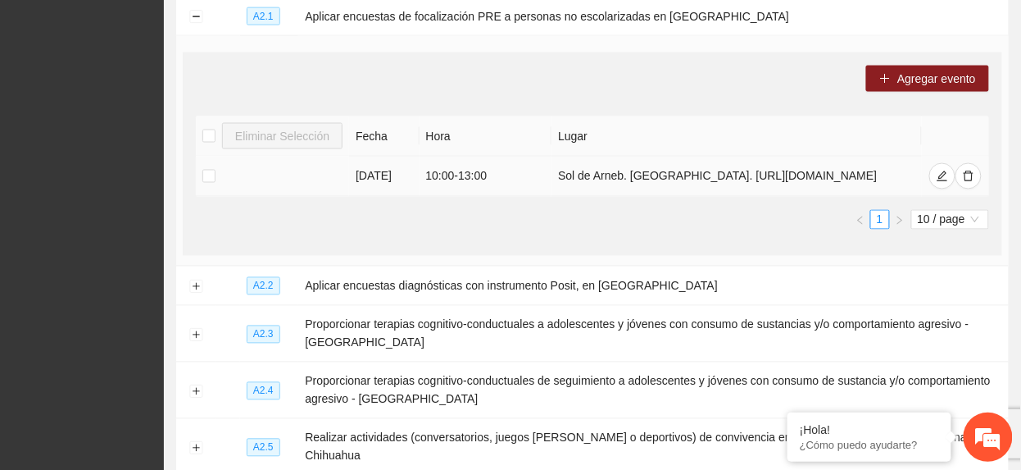
scroll to position [2202, 0]
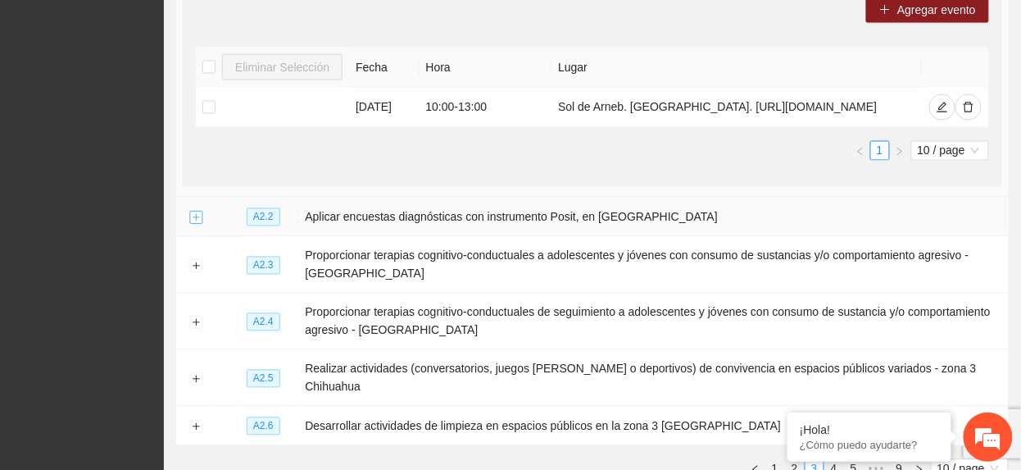
drag, startPoint x: 194, startPoint y: 252, endPoint x: 190, endPoint y: 260, distance: 8.4
click at [191, 225] on button "Expand row" at bounding box center [195, 217] width 13 height 13
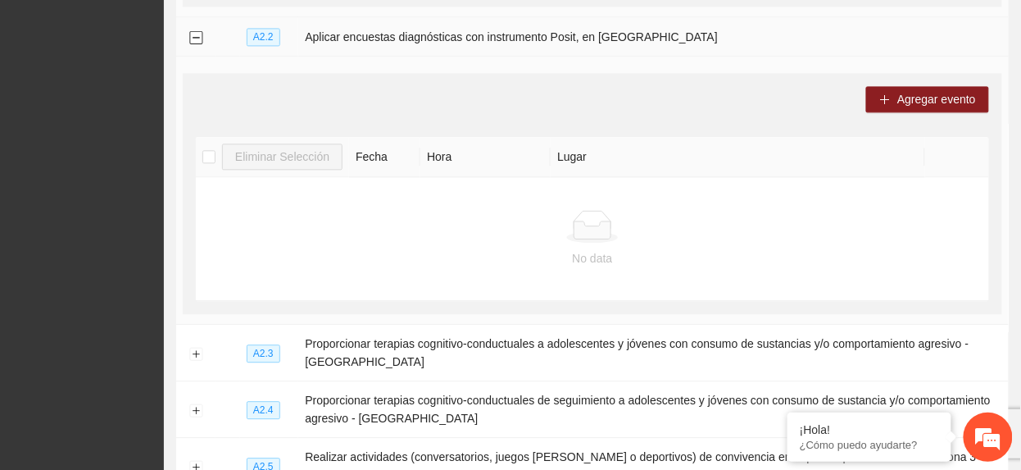
scroll to position [2421, 0]
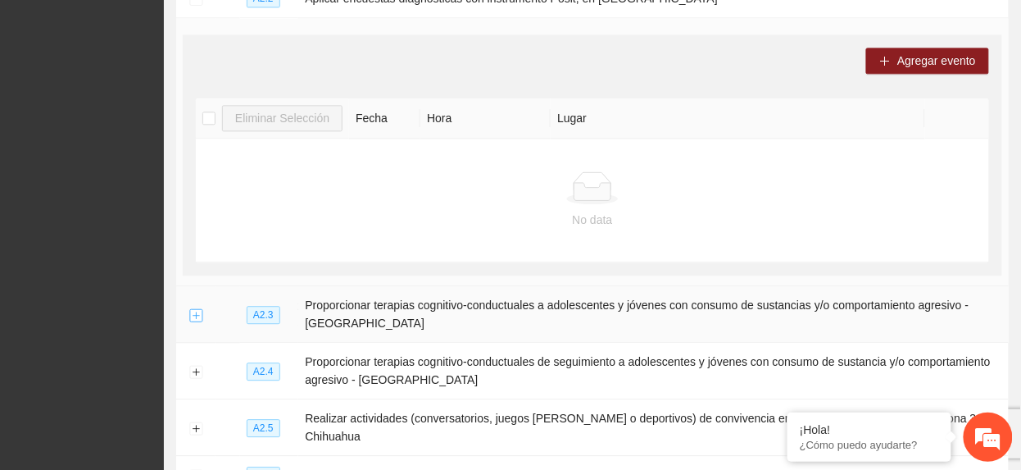
click at [195, 321] on button "Expand row" at bounding box center [195, 314] width 13 height 13
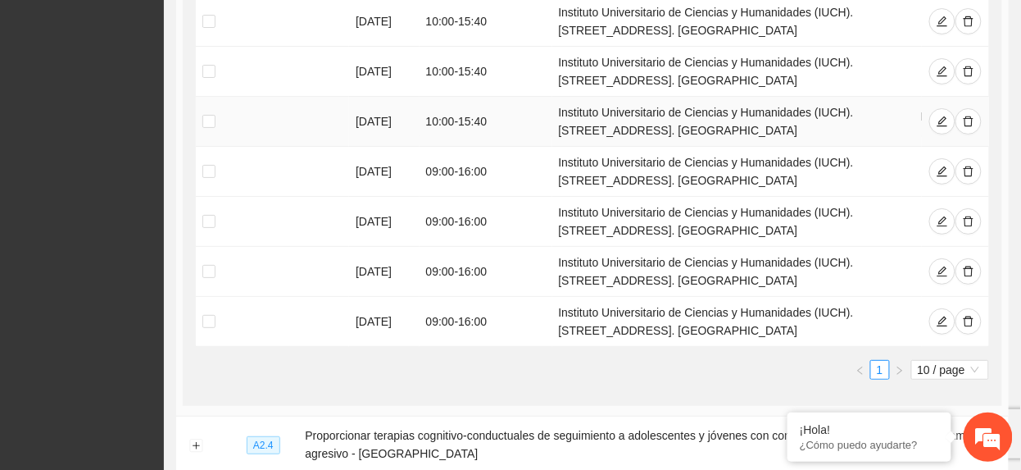
scroll to position [3186, 0]
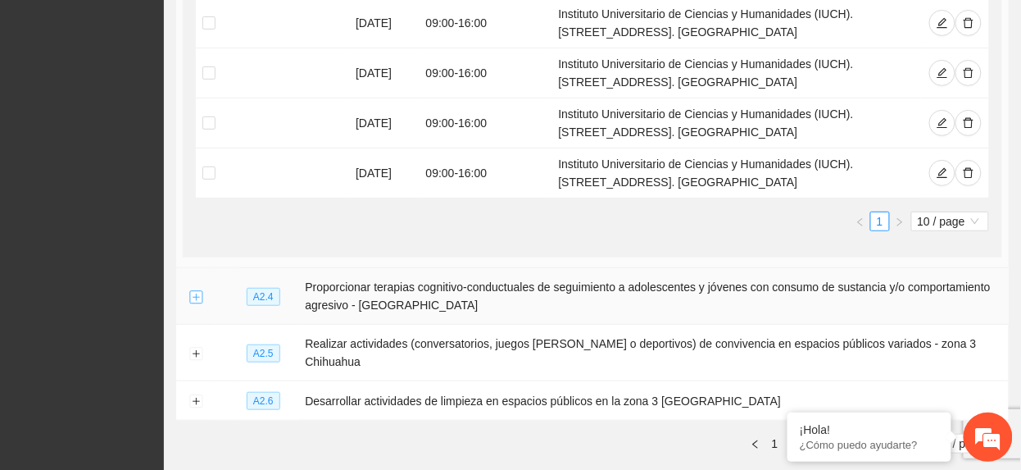
click at [195, 303] on button "Expand row" at bounding box center [195, 296] width 13 height 13
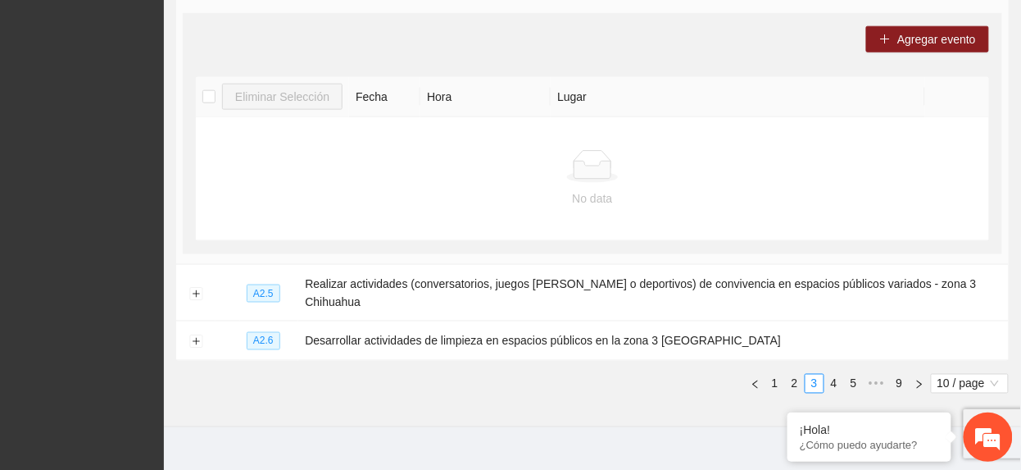
scroll to position [3561, 0]
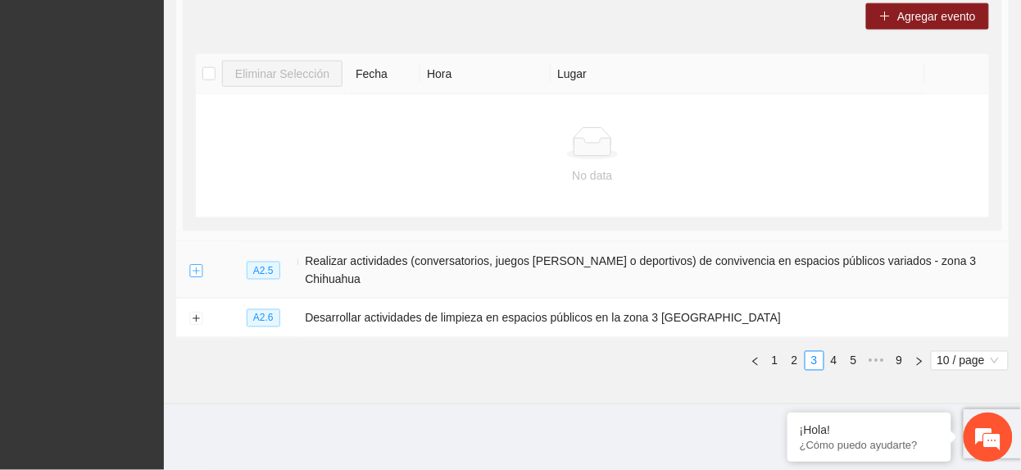
drag, startPoint x: 197, startPoint y: 279, endPoint x: 266, endPoint y: 247, distance: 75.9
click at [197, 277] on button "Expand row" at bounding box center [195, 270] width 13 height 13
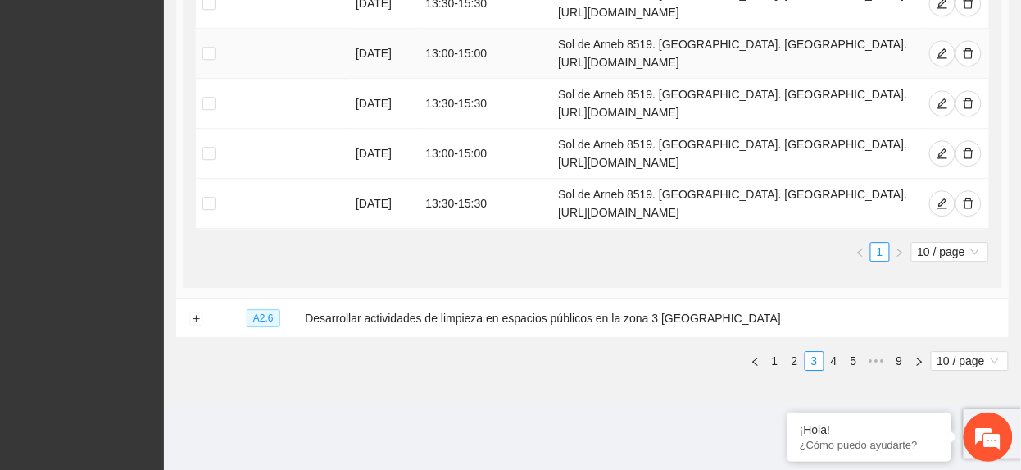
scroll to position [4286, 0]
click at [200, 313] on button "Expand row" at bounding box center [195, 318] width 13 height 13
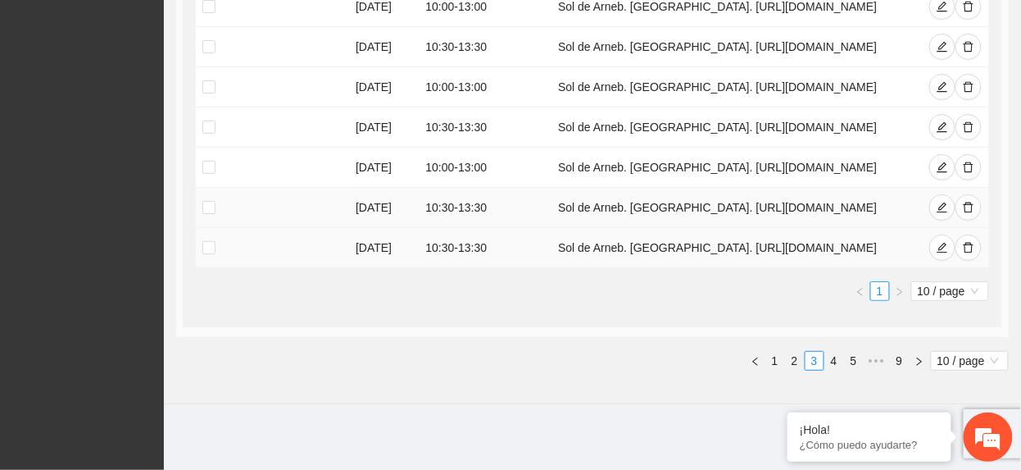
scroll to position [4942, 0]
click at [833, 366] on link "4" at bounding box center [834, 361] width 18 height 18
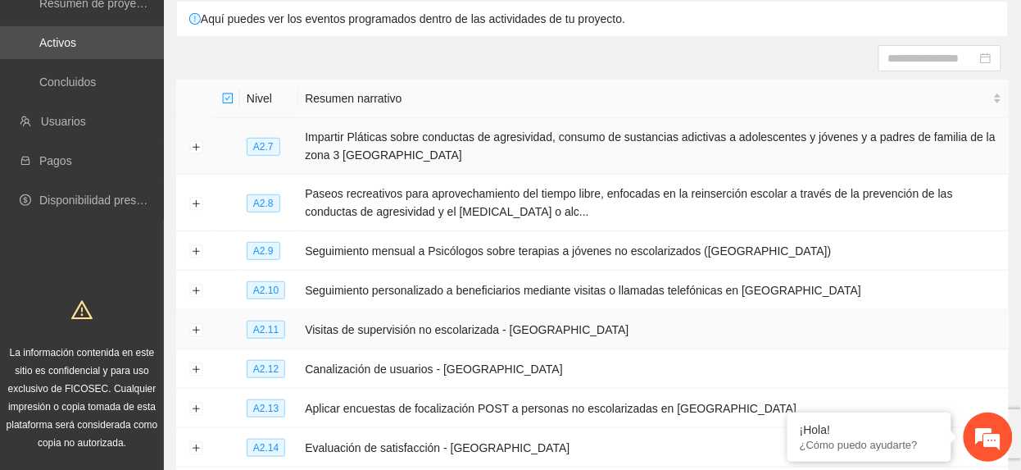
scroll to position [125, 0]
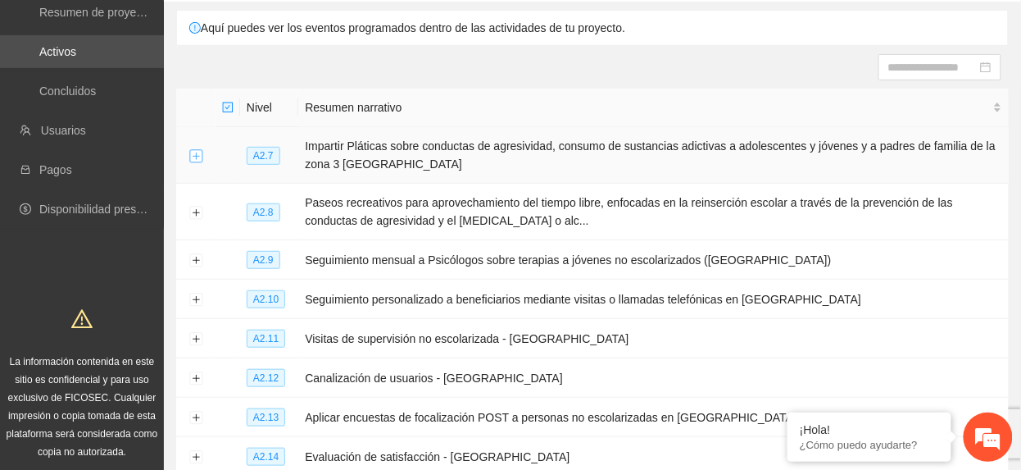
click at [190, 161] on button "Expand row" at bounding box center [195, 155] width 13 height 13
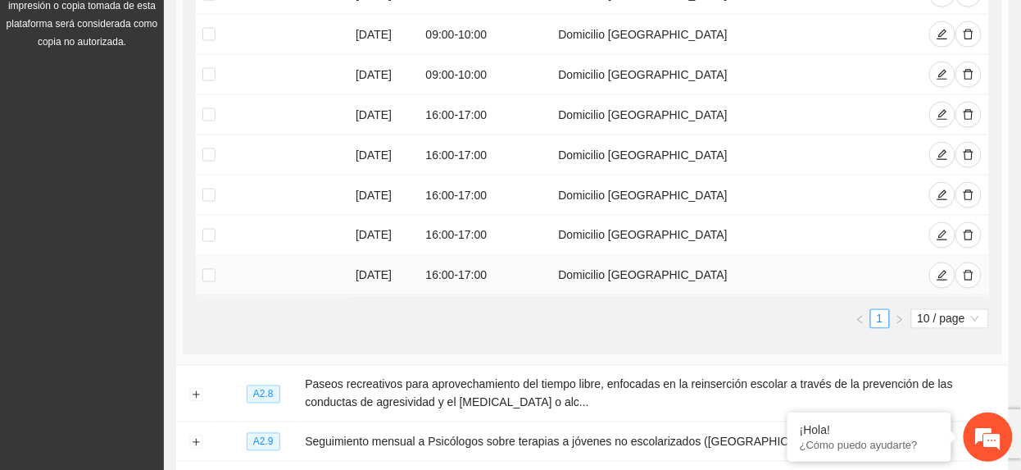
scroll to position [562, 0]
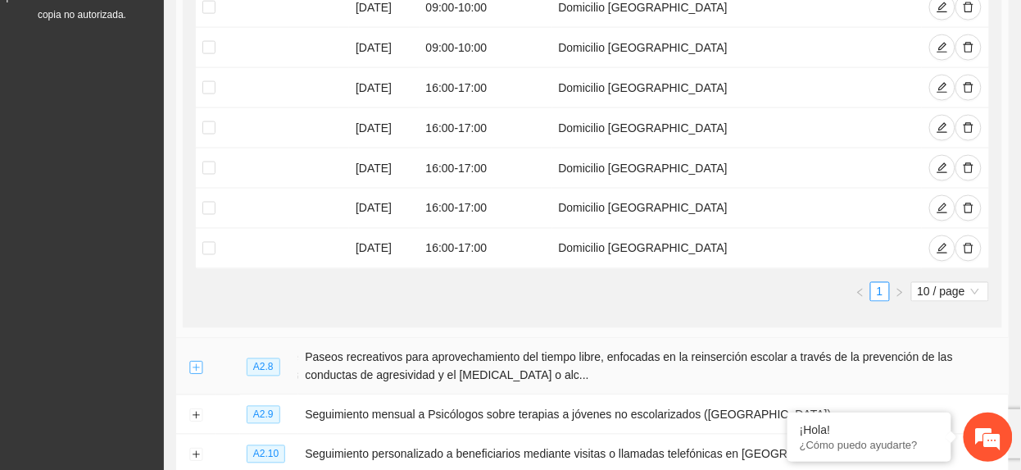
click at [198, 374] on button "Expand row" at bounding box center [195, 367] width 13 height 13
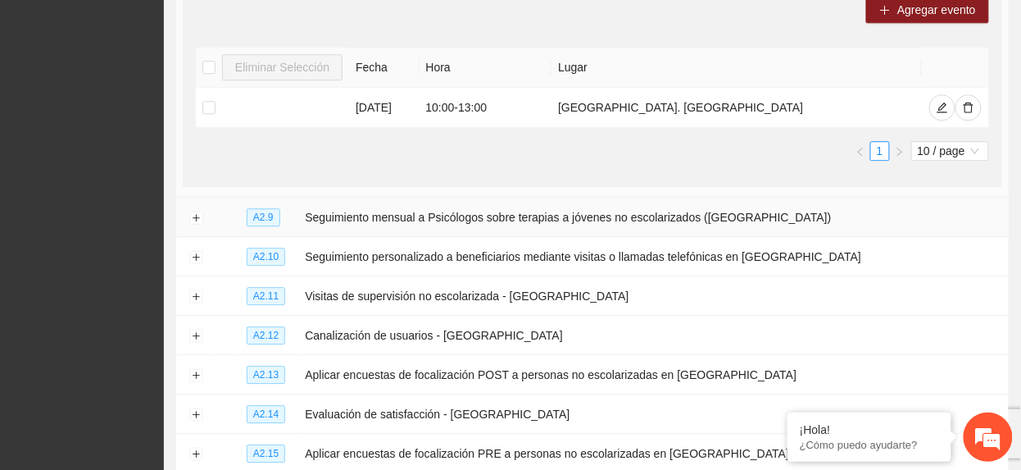
scroll to position [1000, 0]
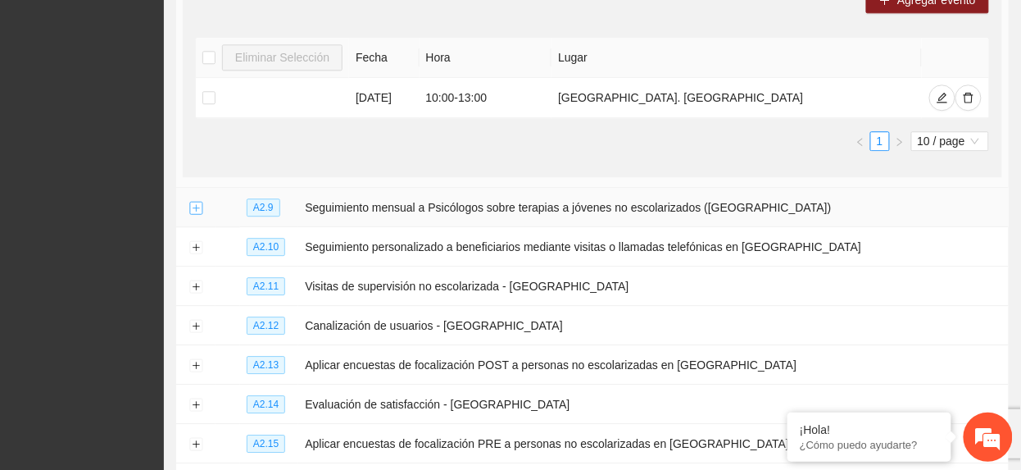
click at [190, 211] on button "Expand row" at bounding box center [195, 208] width 13 height 13
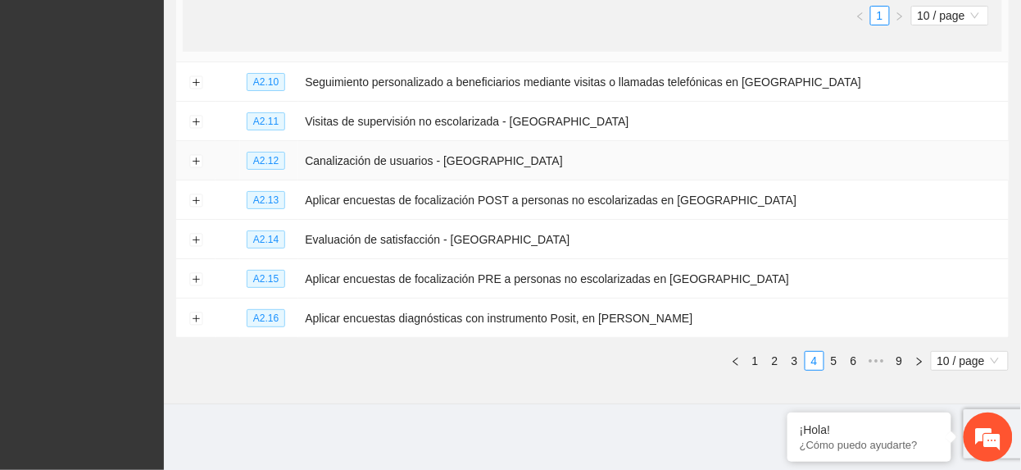
scroll to position [1546, 0]
click at [191, 89] on button "Expand row" at bounding box center [195, 82] width 13 height 13
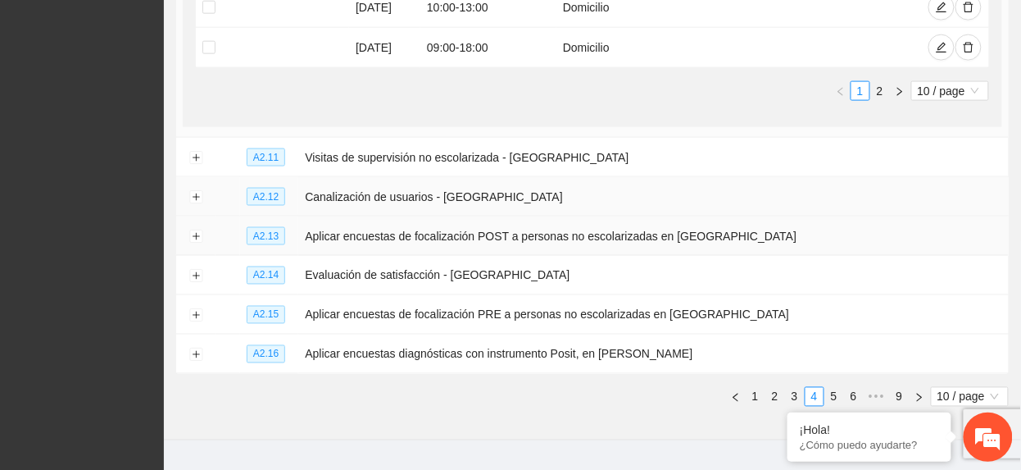
scroll to position [2093, 0]
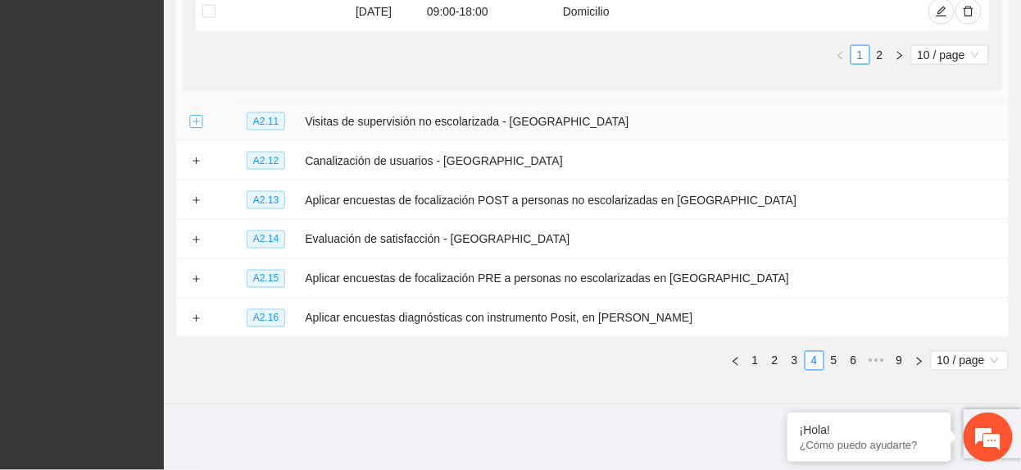
click at [201, 129] on button "Expand row" at bounding box center [195, 122] width 13 height 13
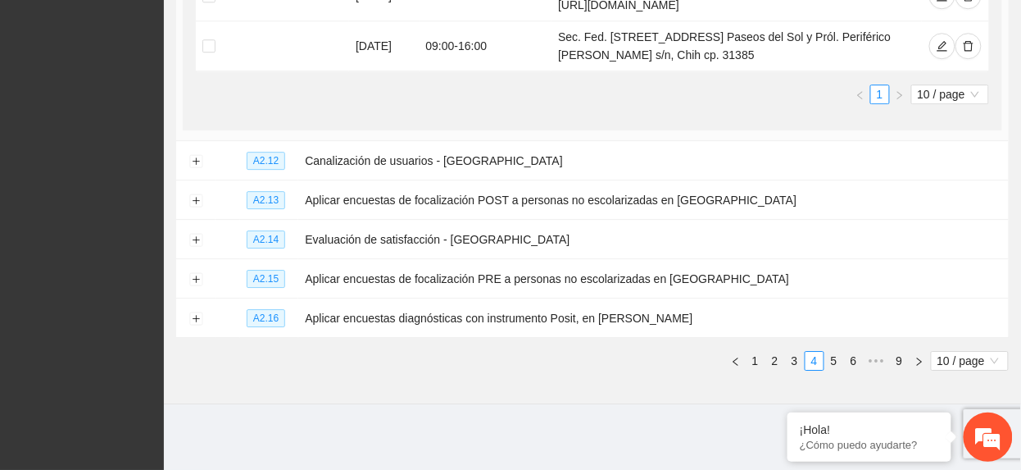
scroll to position [2858, 0]
click at [193, 168] on button "Expand row" at bounding box center [195, 161] width 13 height 13
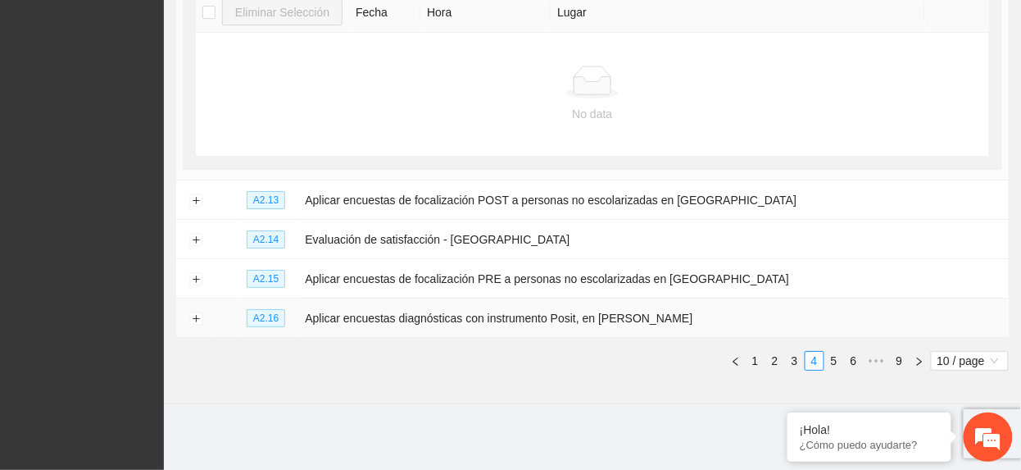
scroll to position [3149, 0]
click at [193, 198] on button "Expand row" at bounding box center [195, 200] width 13 height 13
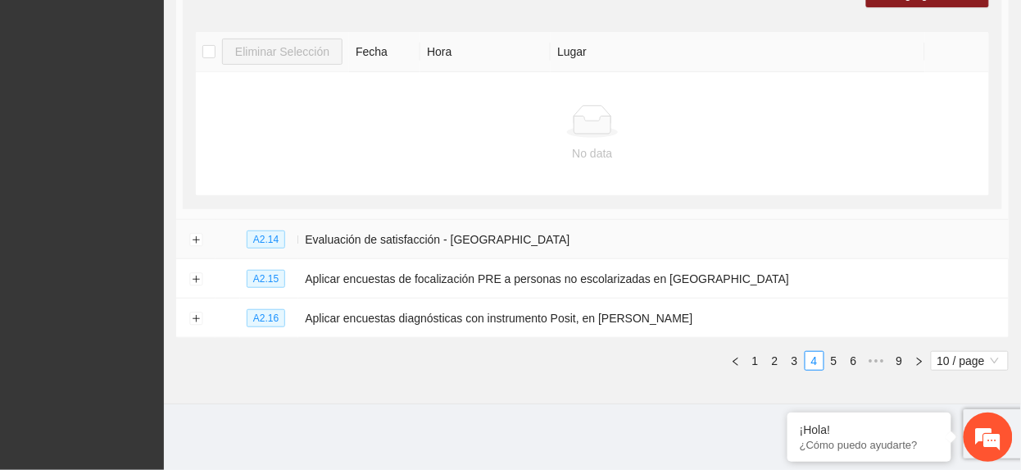
scroll to position [3418, 0]
click at [195, 238] on button "Expand row" at bounding box center [195, 240] width 13 height 13
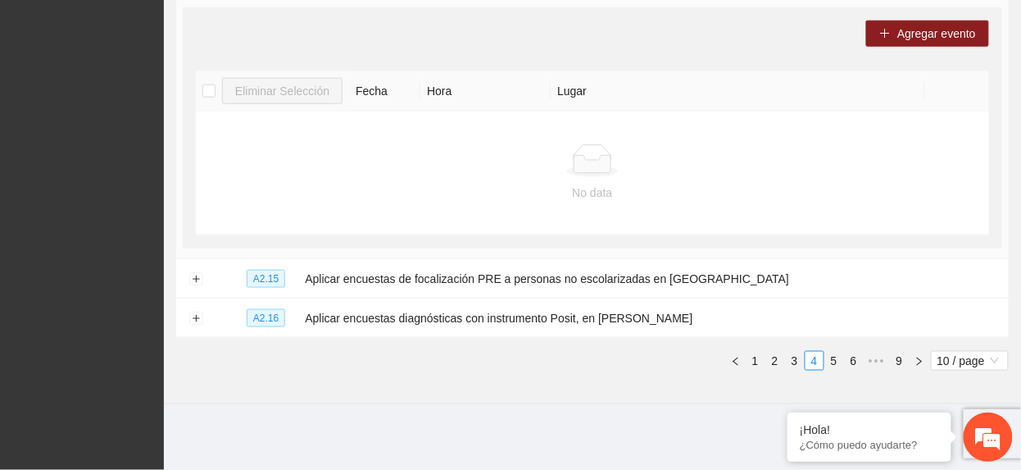
scroll to position [3637, 0]
drag, startPoint x: 194, startPoint y: 329, endPoint x: 210, endPoint y: 307, distance: 27.1
click at [194, 286] on button "Expand row" at bounding box center [195, 279] width 13 height 13
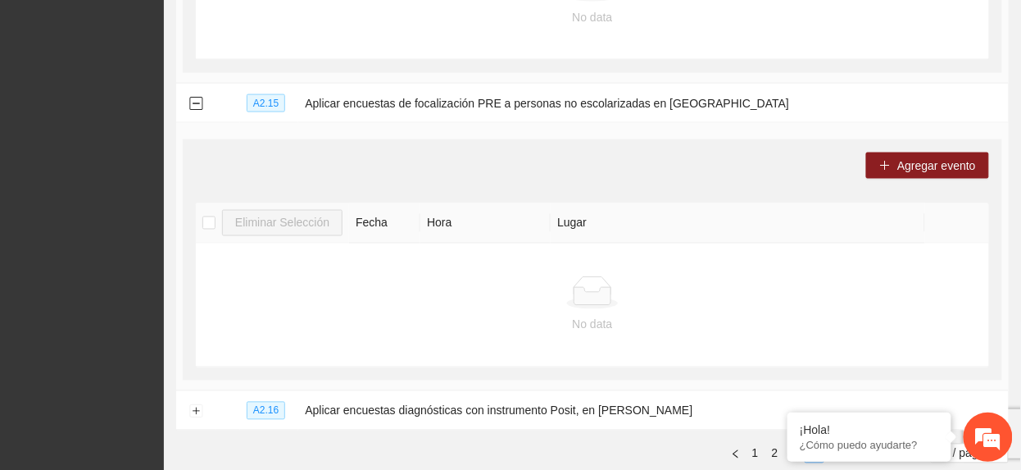
scroll to position [3918, 0]
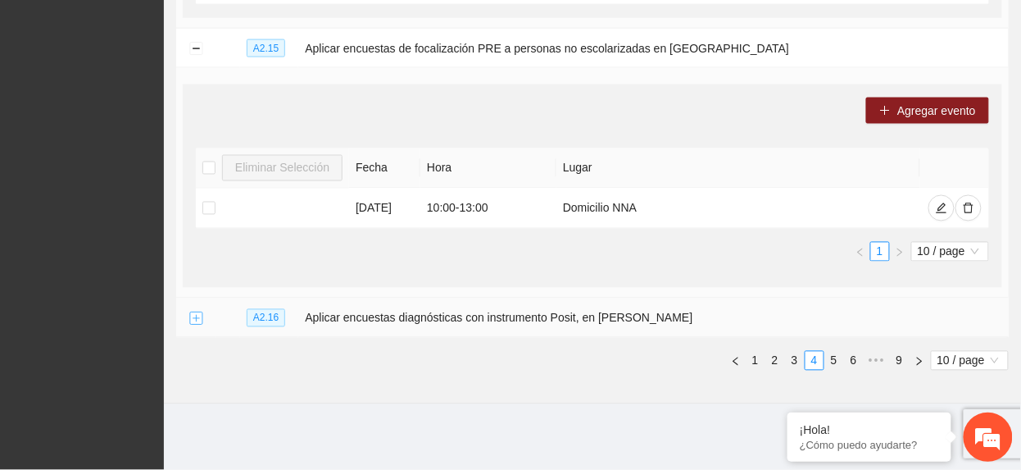
drag, startPoint x: 195, startPoint y: 310, endPoint x: 195, endPoint y: 320, distance: 9.8
click at [195, 318] on td at bounding box center [195, 317] width 39 height 39
click at [195, 320] on button "Expand row" at bounding box center [195, 318] width 13 height 13
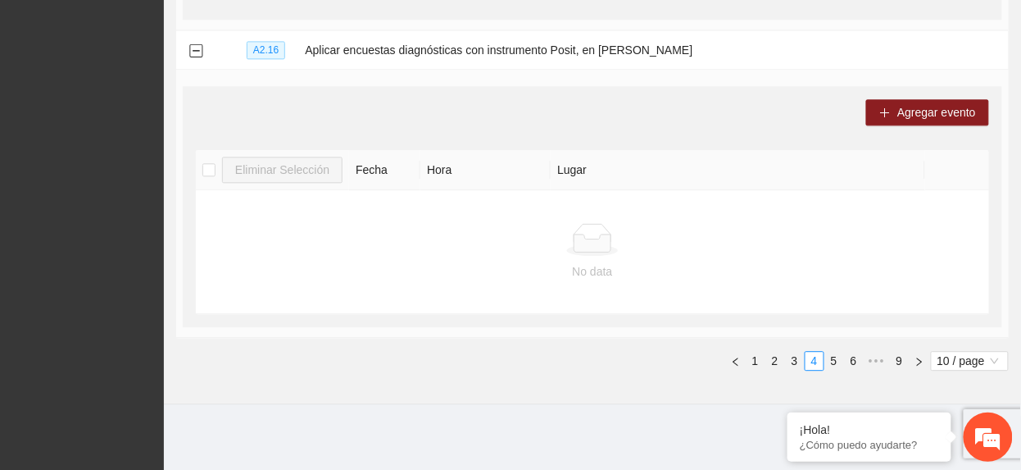
scroll to position [4187, 0]
click at [831, 362] on link "5" at bounding box center [834, 361] width 18 height 18
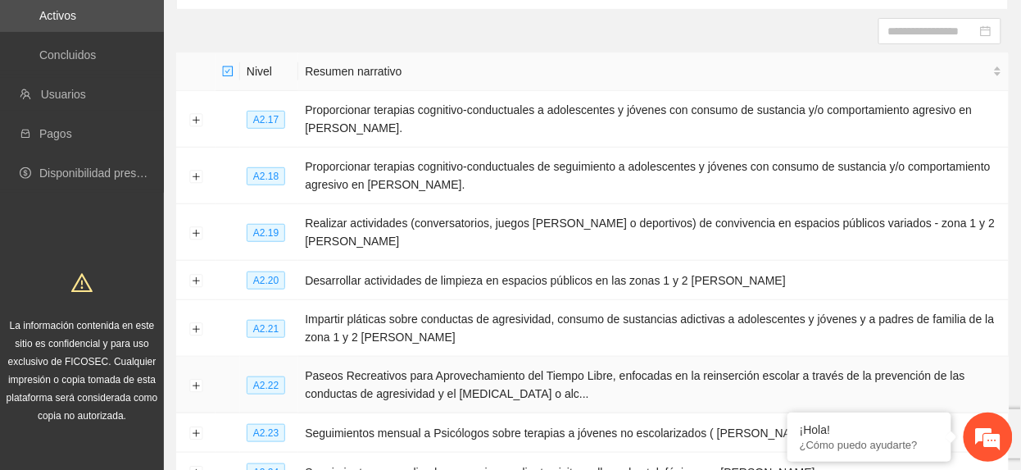
scroll to position [51, 0]
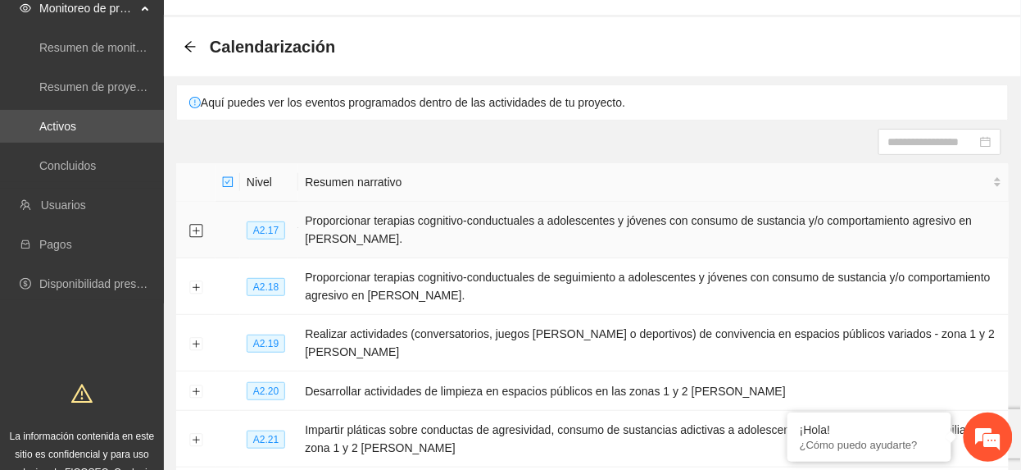
drag, startPoint x: 191, startPoint y: 227, endPoint x: 269, endPoint y: 211, distance: 79.6
click at [191, 230] on button "Expand row" at bounding box center [195, 230] width 13 height 13
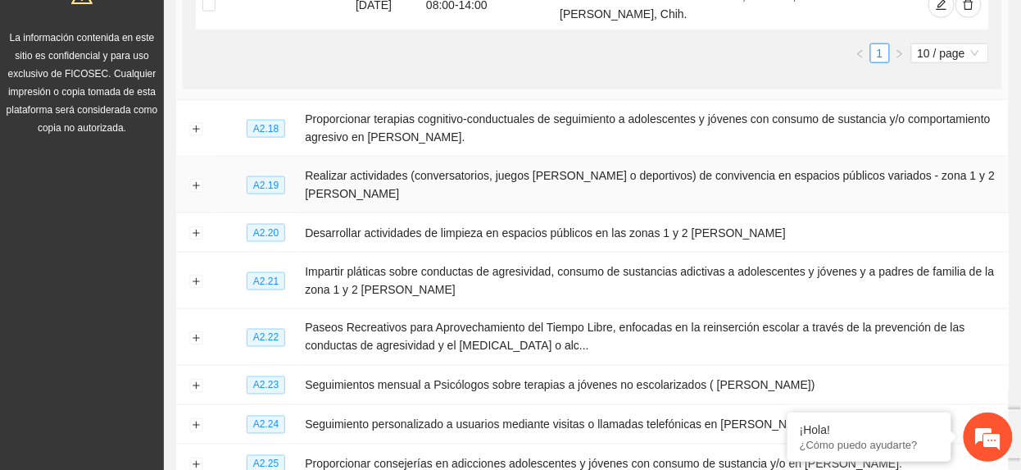
scroll to position [489, 0]
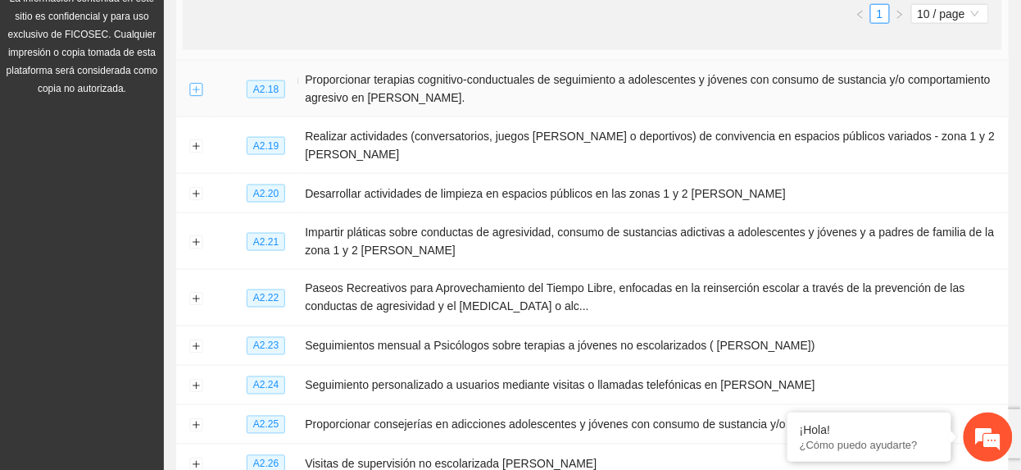
click at [191, 87] on button "Expand row" at bounding box center [195, 89] width 13 height 13
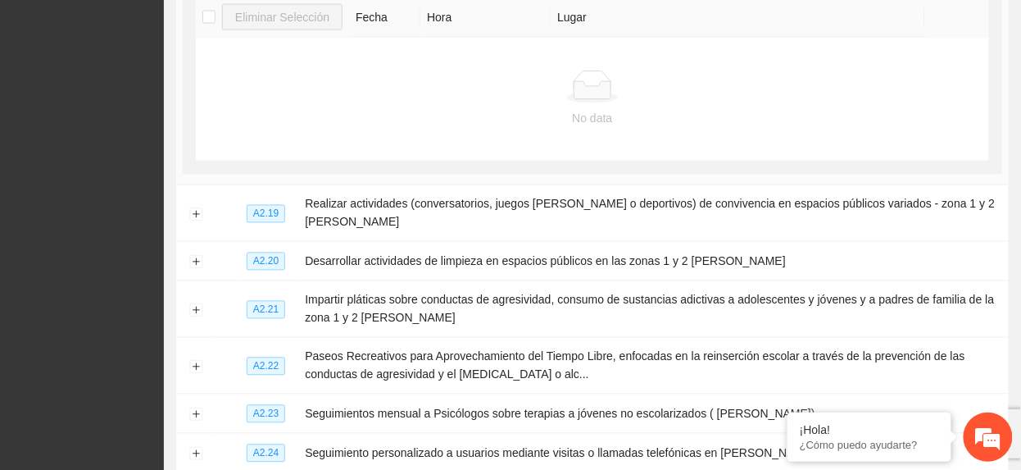
scroll to position [707, 0]
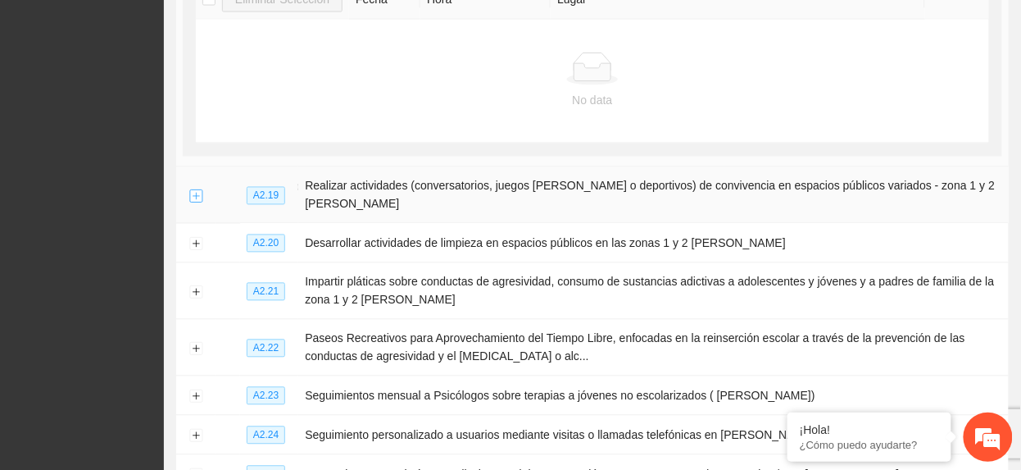
click at [193, 189] on button "Expand row" at bounding box center [195, 195] width 13 height 13
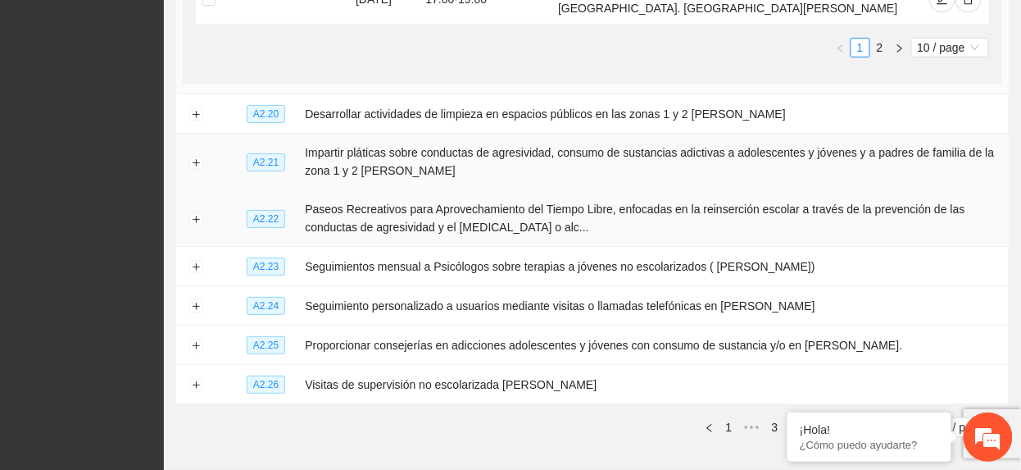
scroll to position [1472, 0]
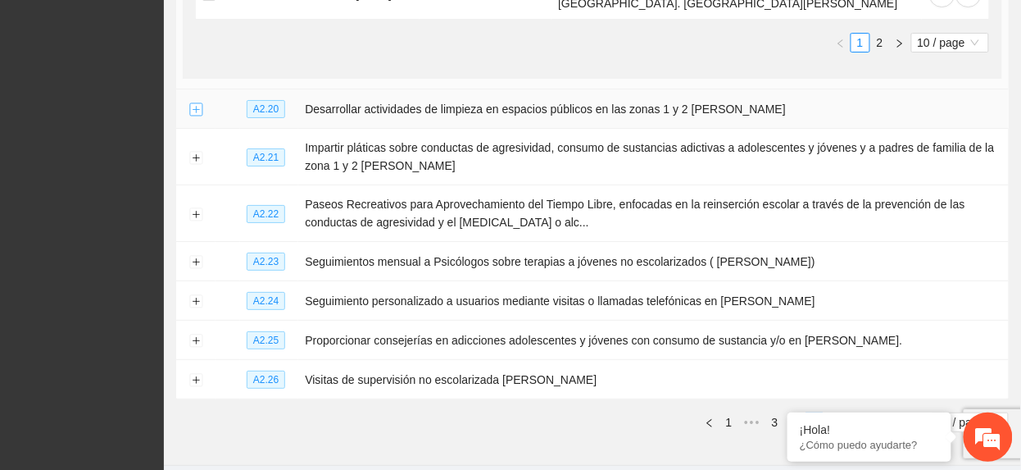
click at [194, 103] on button "Expand row" at bounding box center [195, 109] width 13 height 13
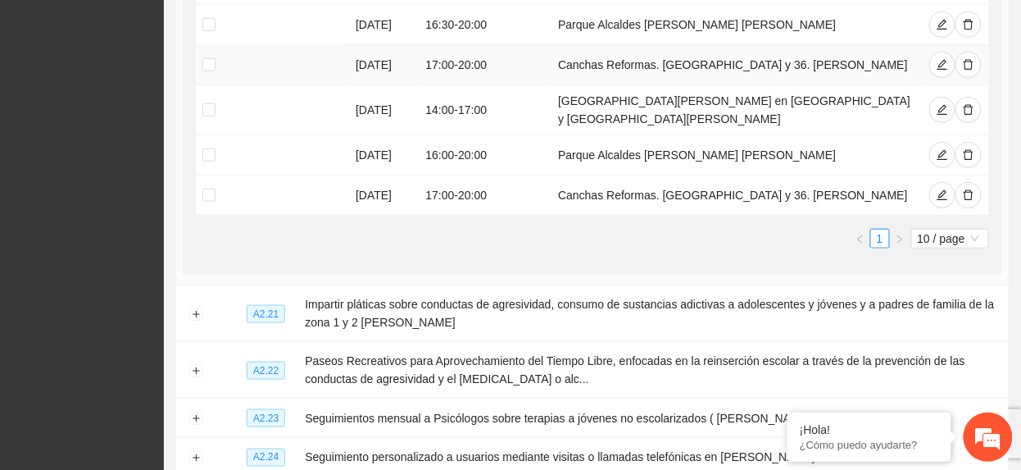
scroll to position [1909, 0]
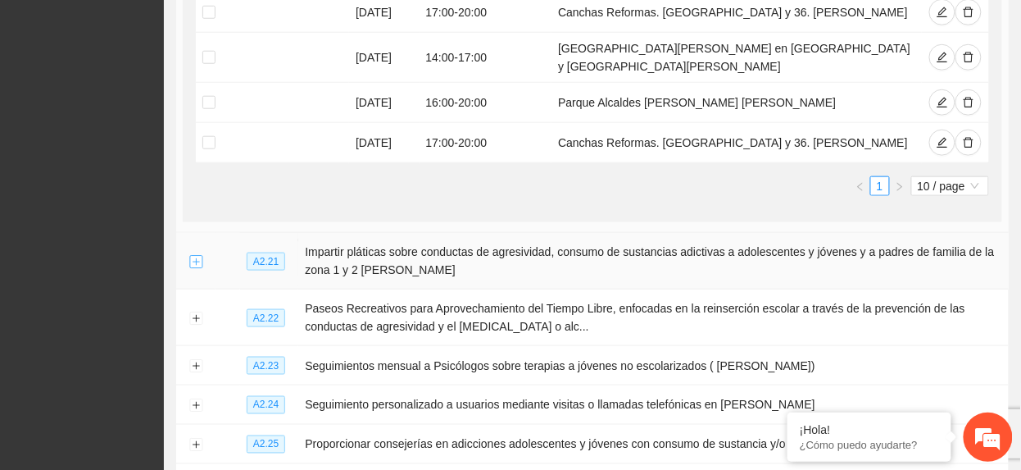
click at [197, 255] on button "Expand row" at bounding box center [195, 261] width 13 height 13
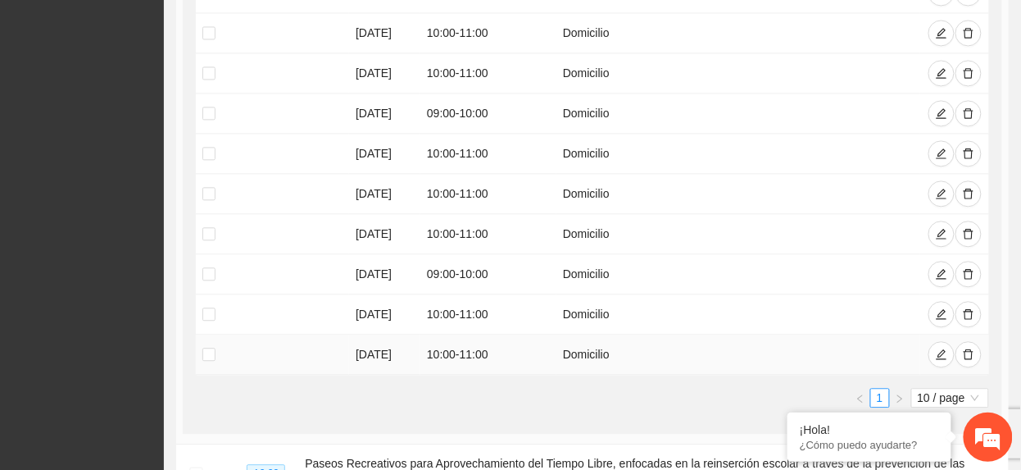
scroll to position [2456, 0]
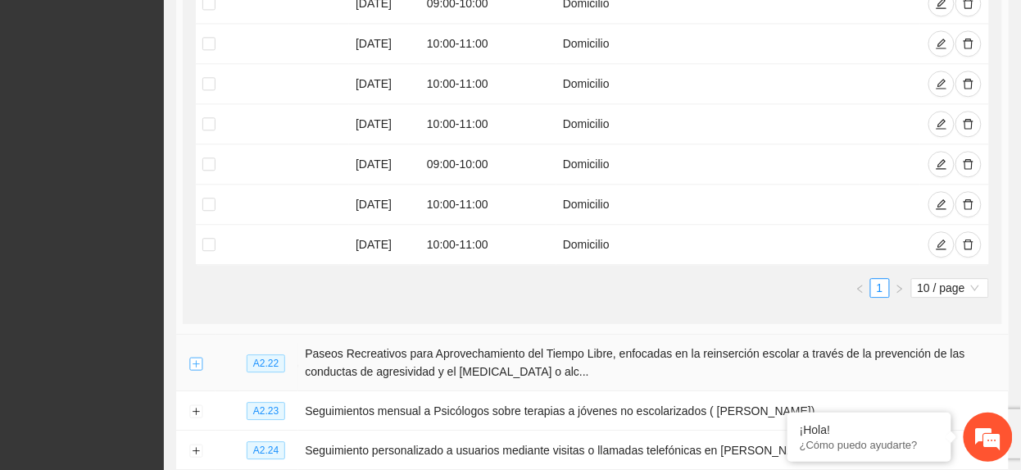
click at [193, 357] on button "Expand row" at bounding box center [195, 363] width 13 height 13
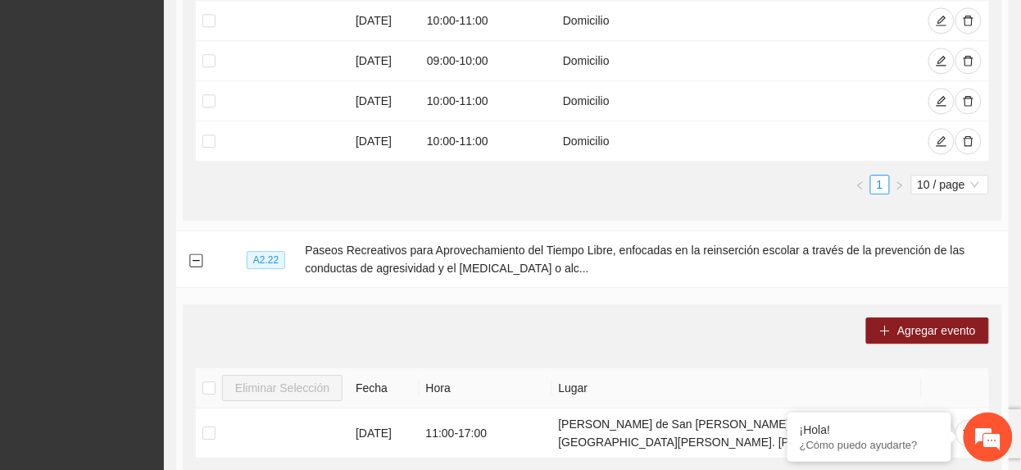
scroll to position [2784, 0]
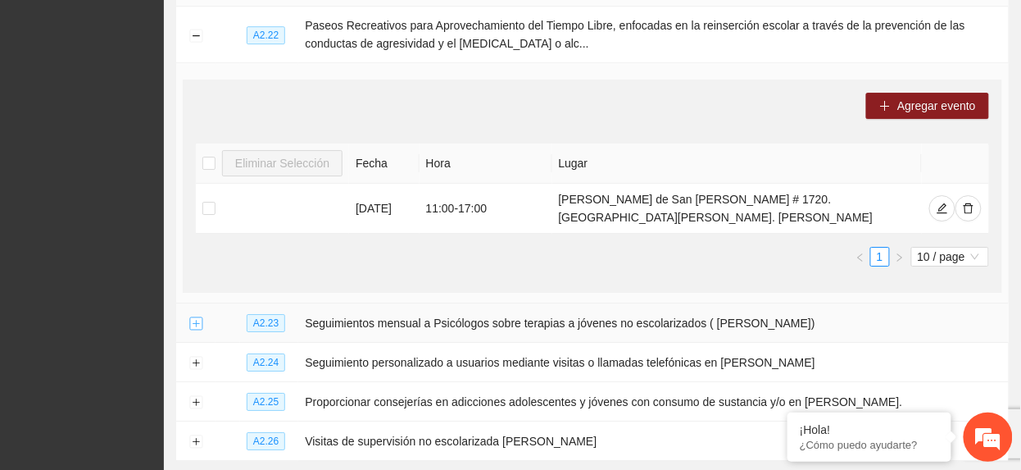
click at [192, 317] on button "Expand row" at bounding box center [195, 323] width 13 height 13
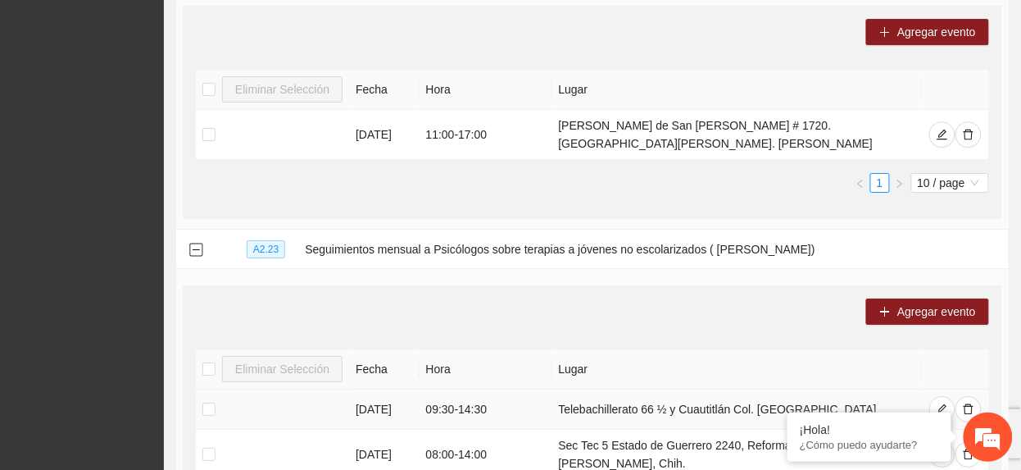
scroll to position [3002, 0]
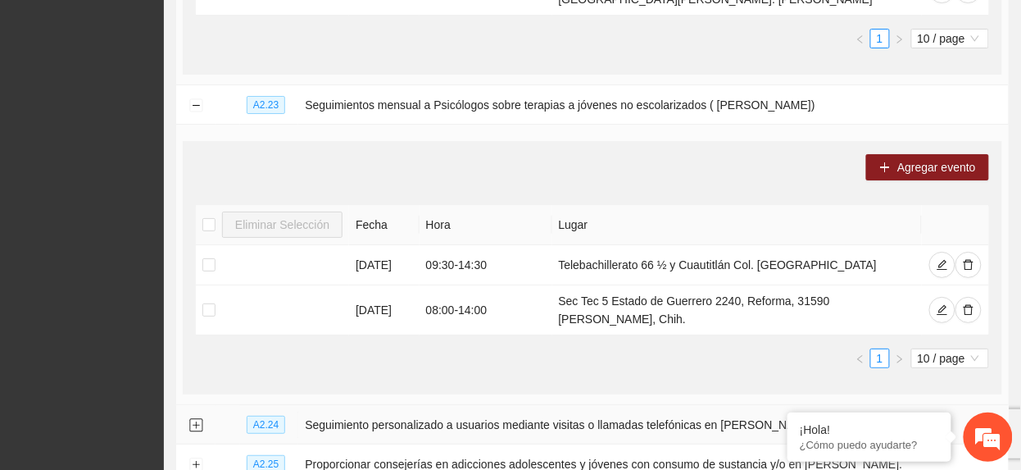
drag, startPoint x: 195, startPoint y: 343, endPoint x: 240, endPoint y: 319, distance: 51.0
click at [195, 419] on button "Expand row" at bounding box center [195, 425] width 13 height 13
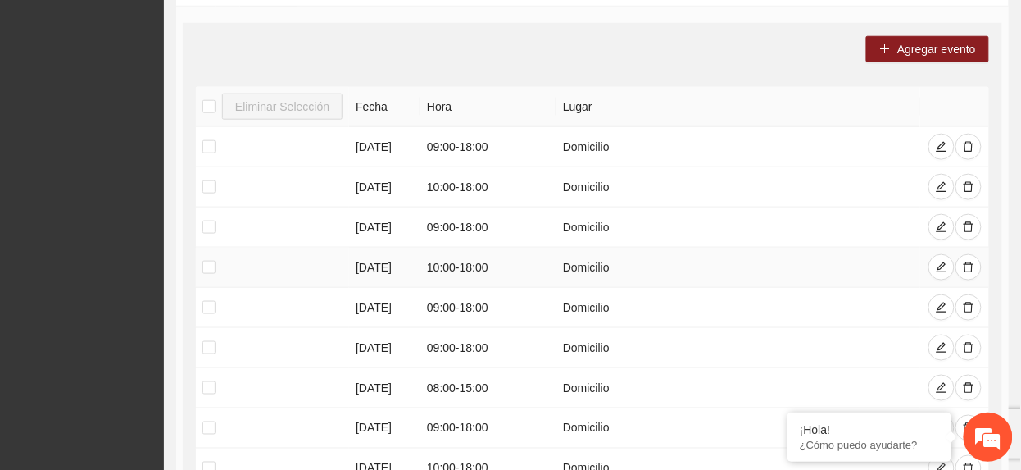
scroll to position [3702, 0]
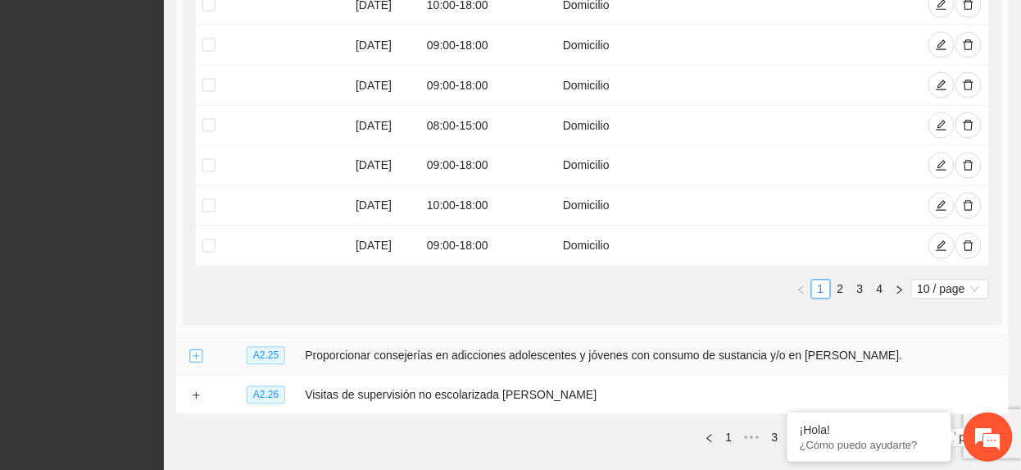
click at [201, 350] on button "Expand row" at bounding box center [195, 356] width 13 height 13
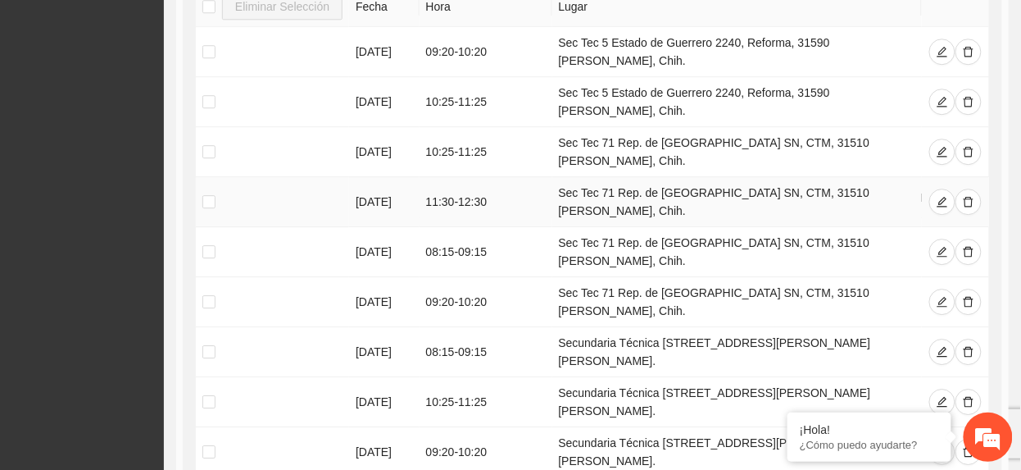
scroll to position [4316, 0]
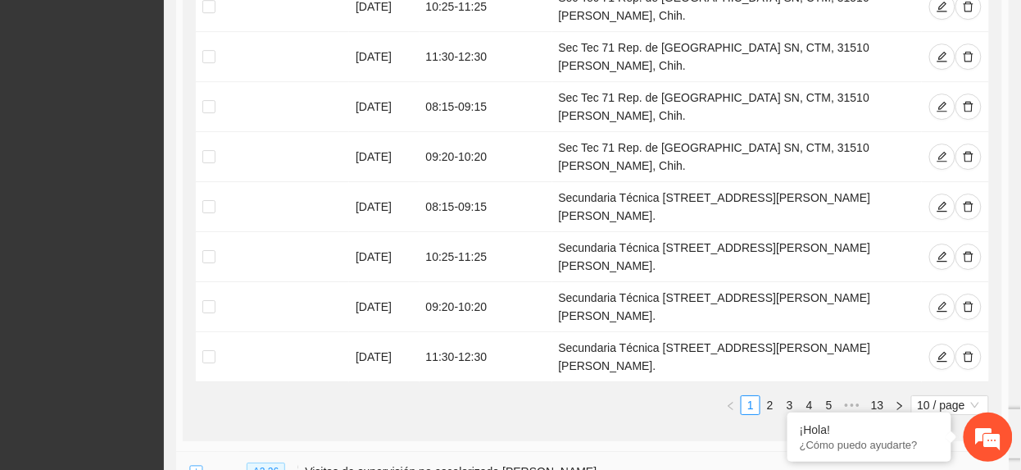
click at [194, 466] on button "Expand row" at bounding box center [195, 472] width 13 height 13
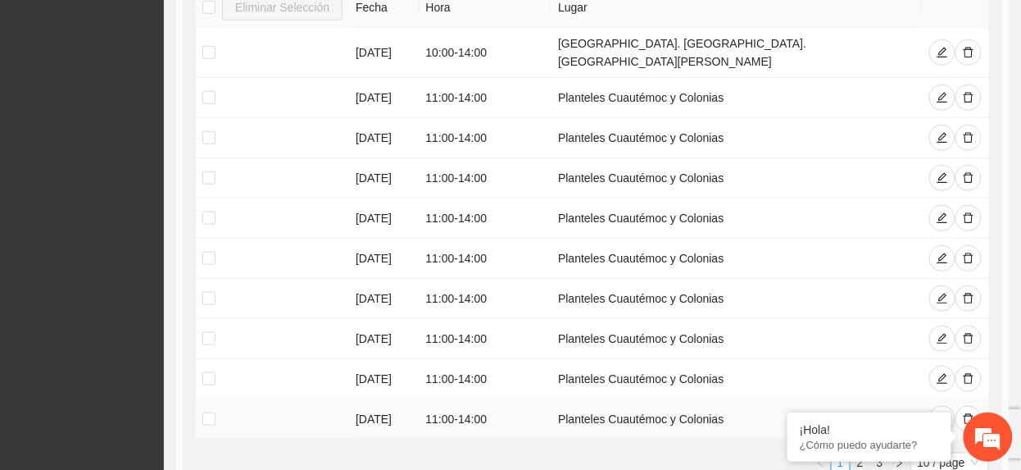
scroll to position [4912, 0]
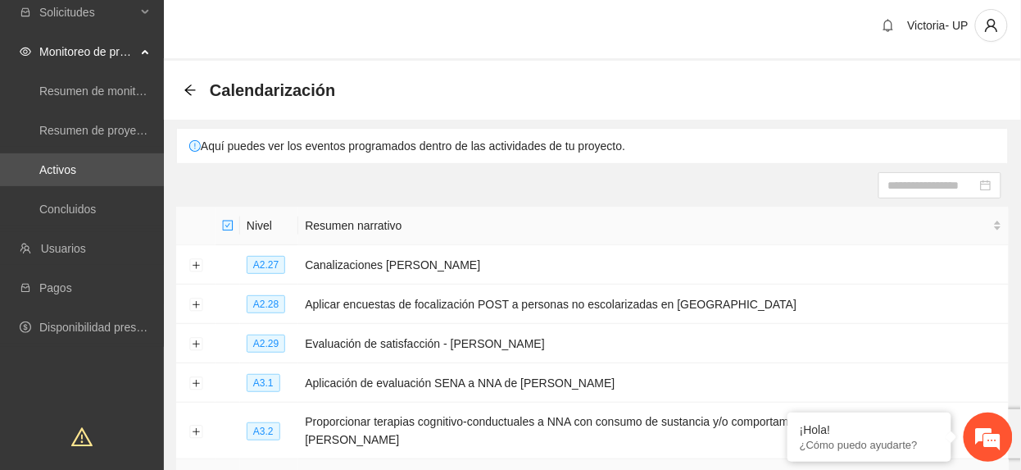
scroll to position [0, 0]
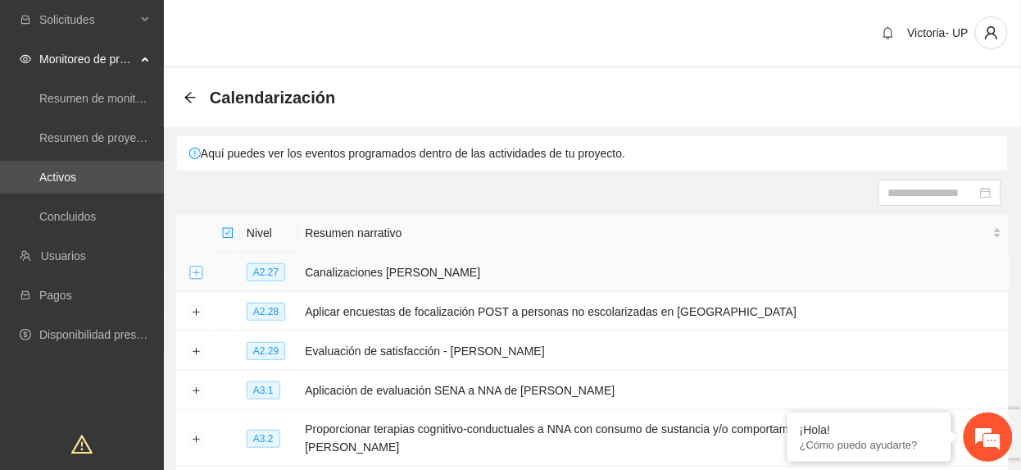
click at [190, 271] on button "Expand row" at bounding box center [195, 272] width 13 height 13
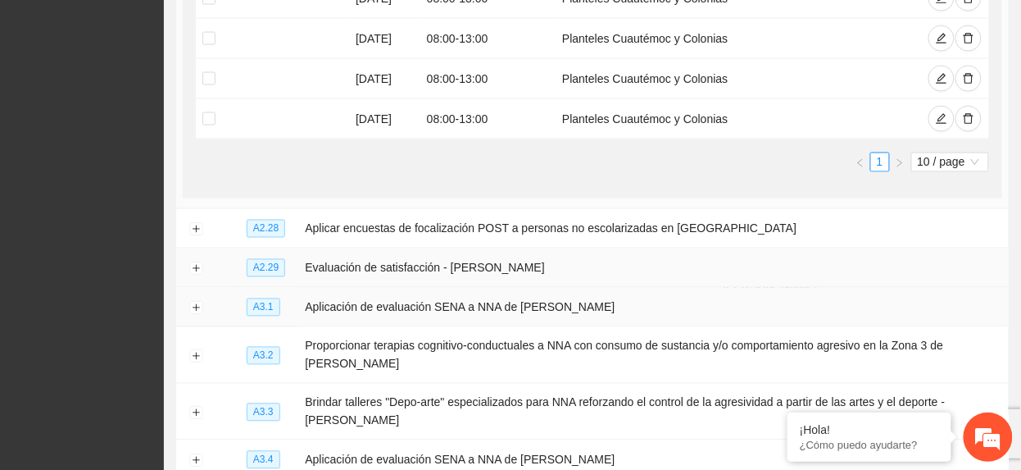
scroll to position [656, 0]
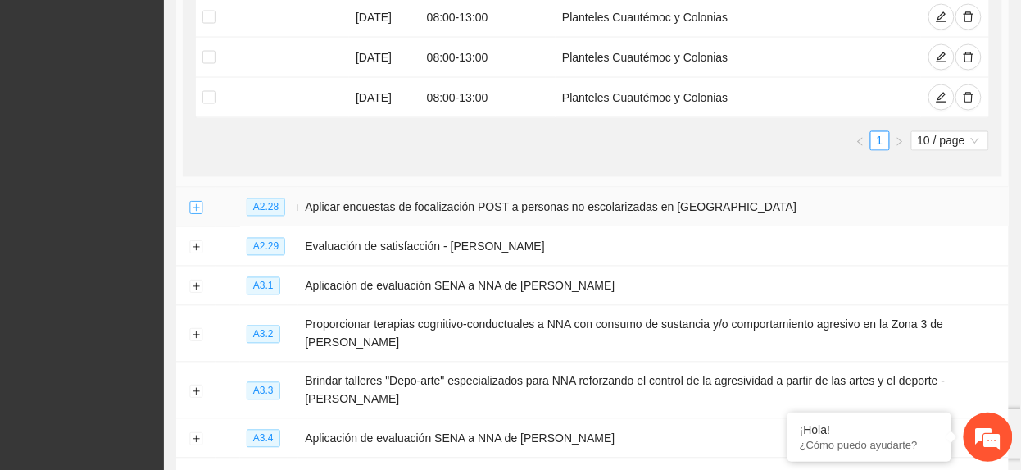
click at [195, 211] on button "Expand row" at bounding box center [195, 208] width 13 height 13
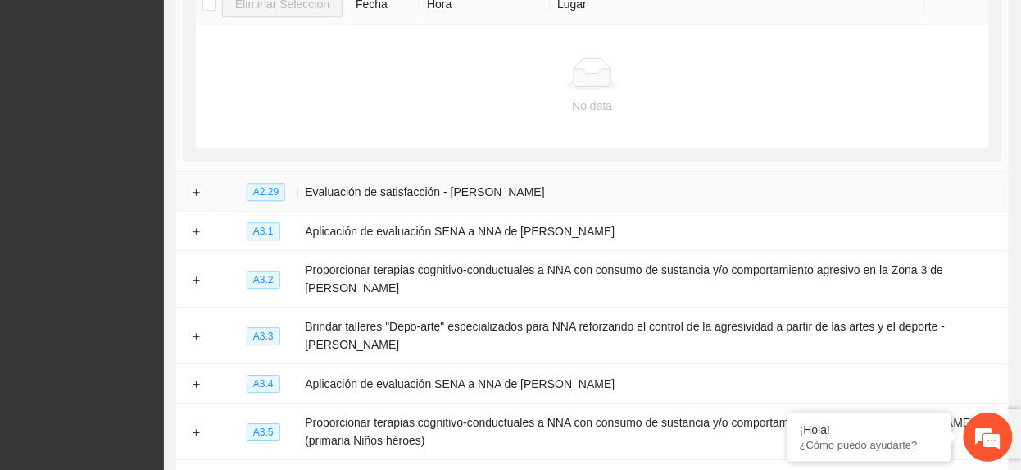
scroll to position [984, 0]
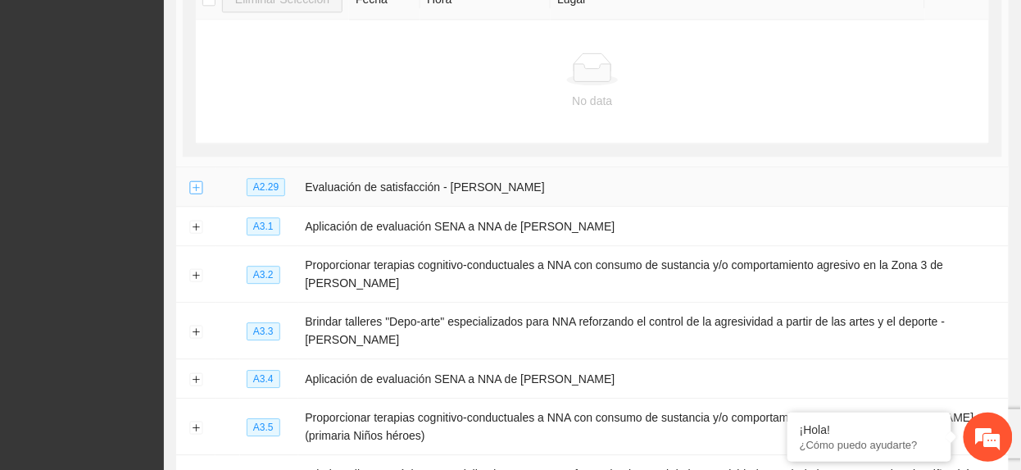
click at [192, 192] on button "Expand row" at bounding box center [195, 187] width 13 height 13
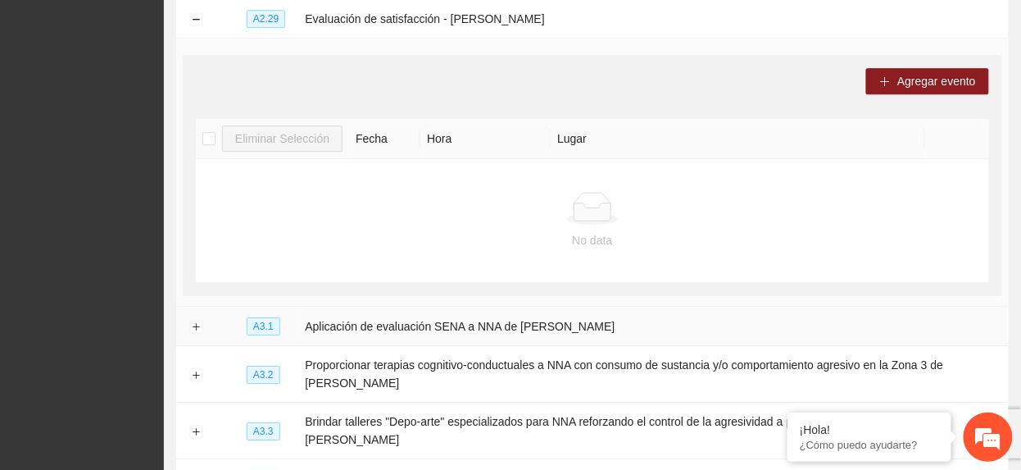
scroll to position [1312, 0]
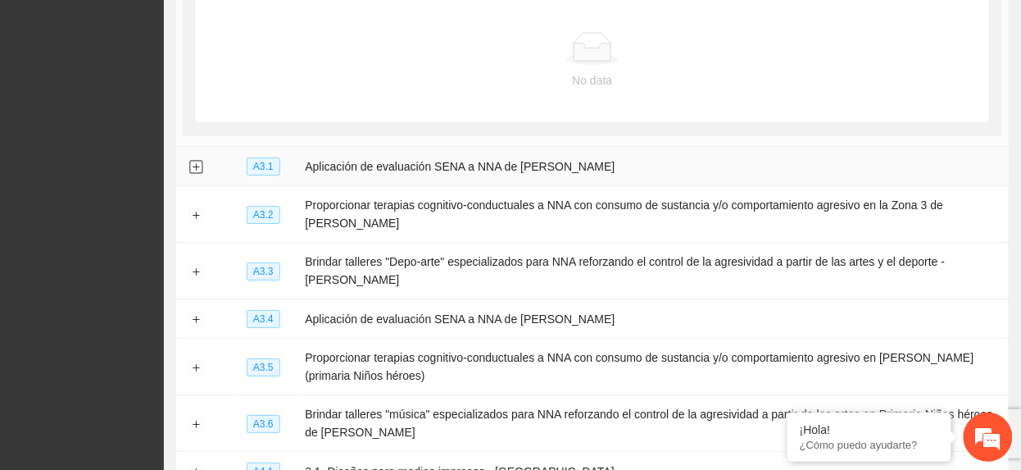
click at [189, 169] on button "Expand row" at bounding box center [195, 167] width 13 height 13
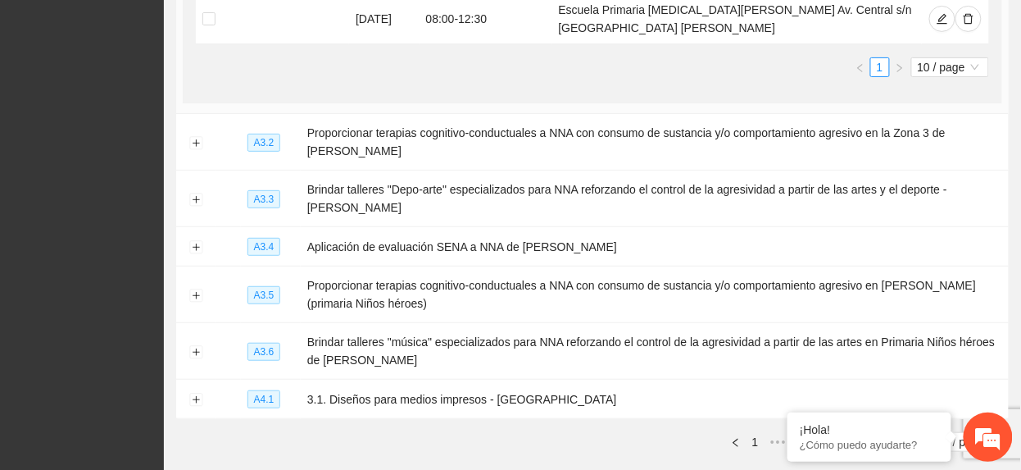
scroll to position [1639, 0]
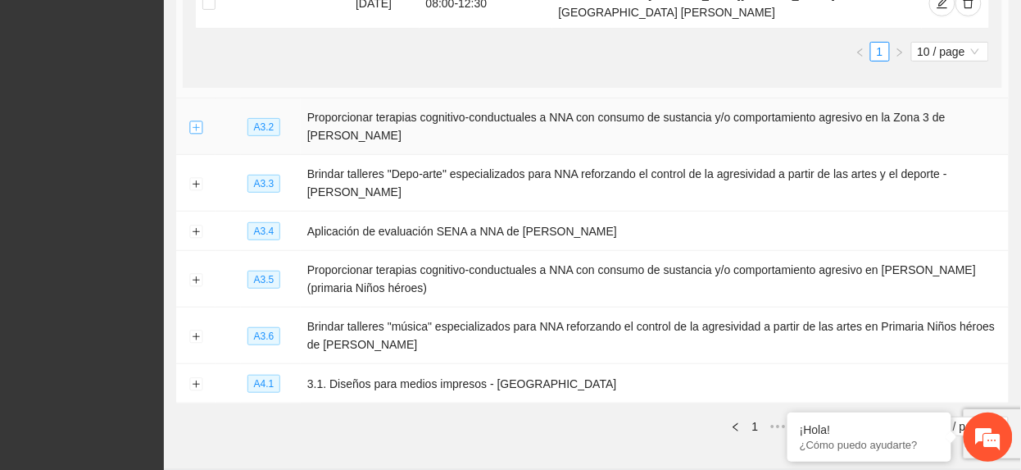
click at [192, 134] on button "Expand row" at bounding box center [195, 127] width 13 height 13
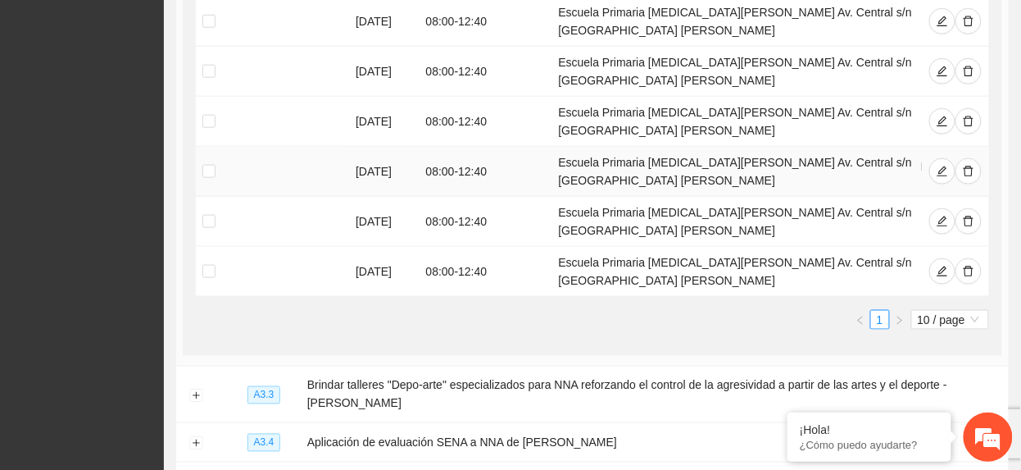
scroll to position [2076, 0]
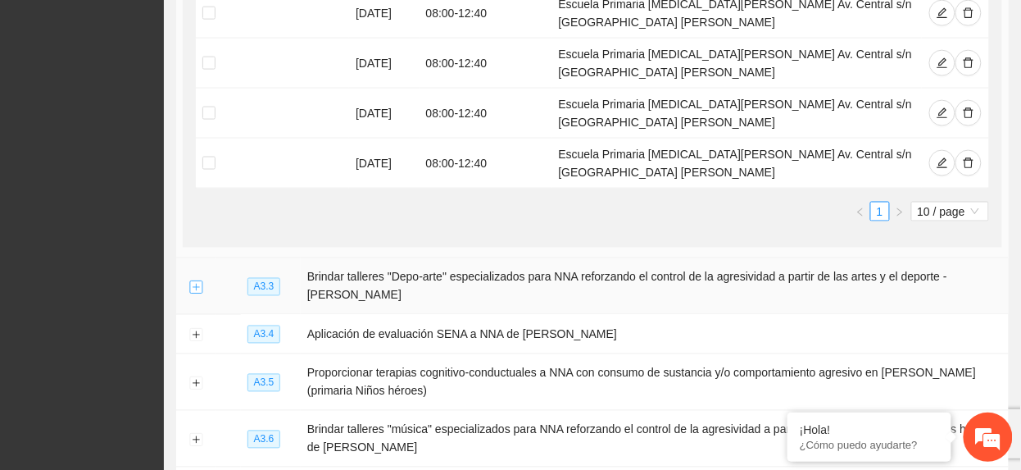
click at [194, 293] on button "Expand row" at bounding box center [195, 286] width 13 height 13
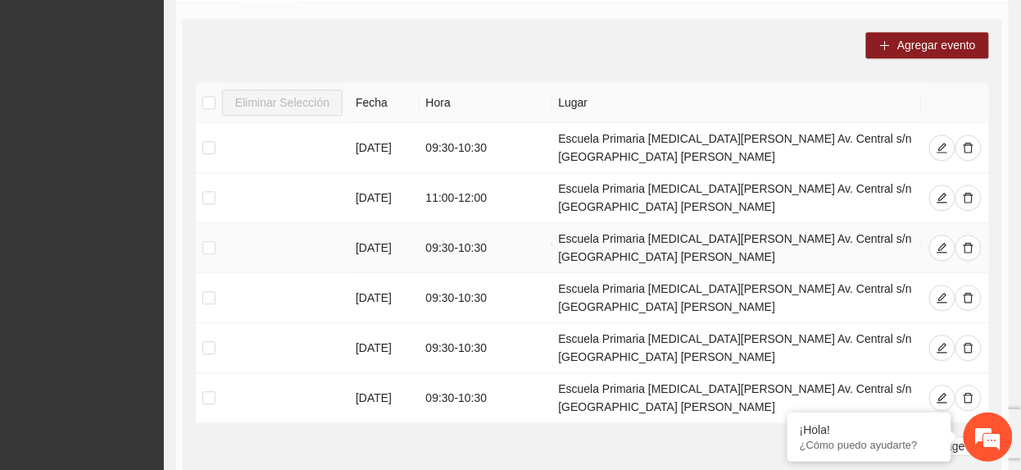
scroll to position [2623, 0]
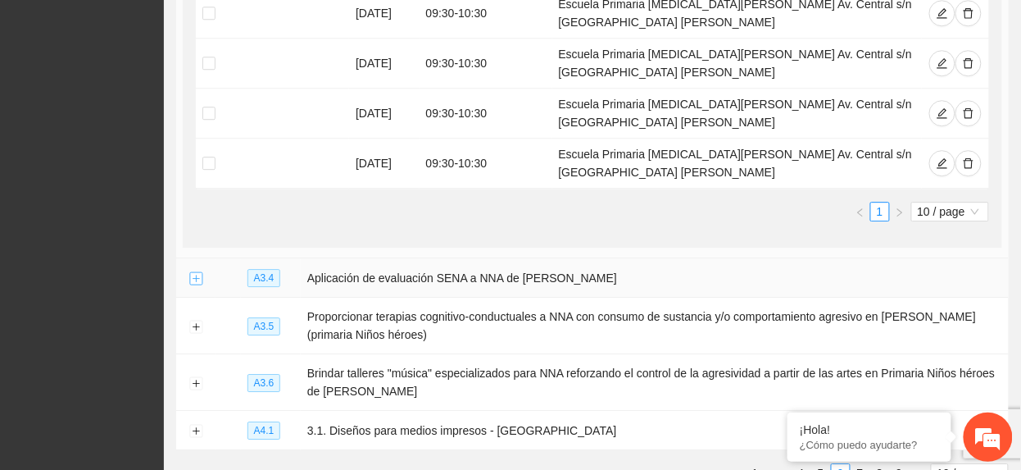
click at [189, 285] on button "Expand row" at bounding box center [195, 278] width 13 height 13
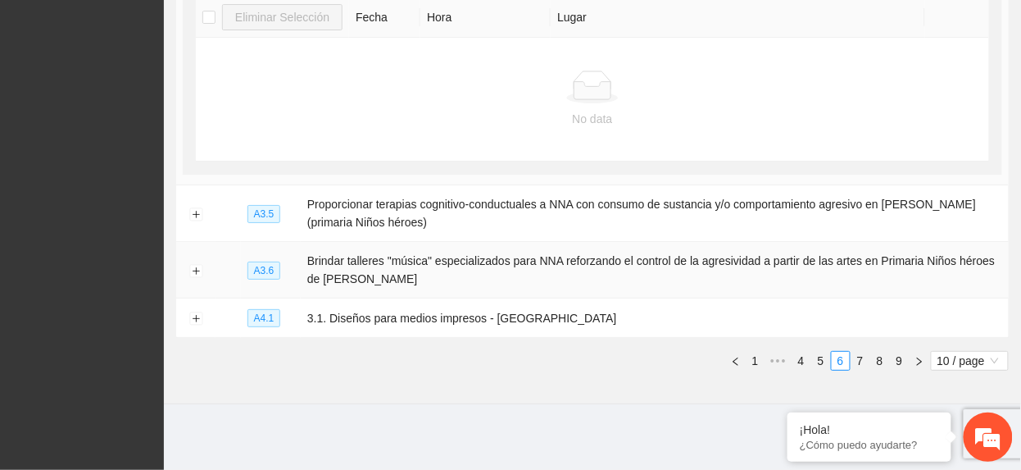
scroll to position [3017, 0]
click at [194, 220] on button "Expand row" at bounding box center [195, 213] width 13 height 13
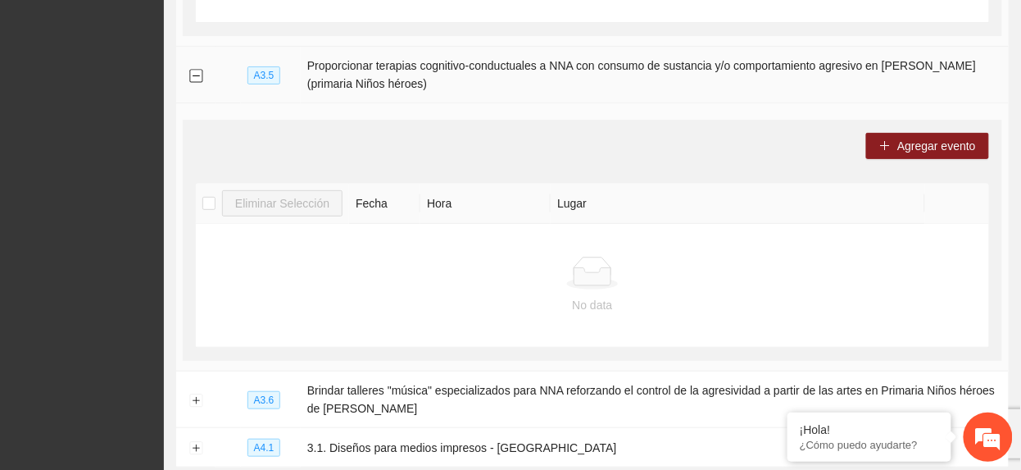
scroll to position [3235, 0]
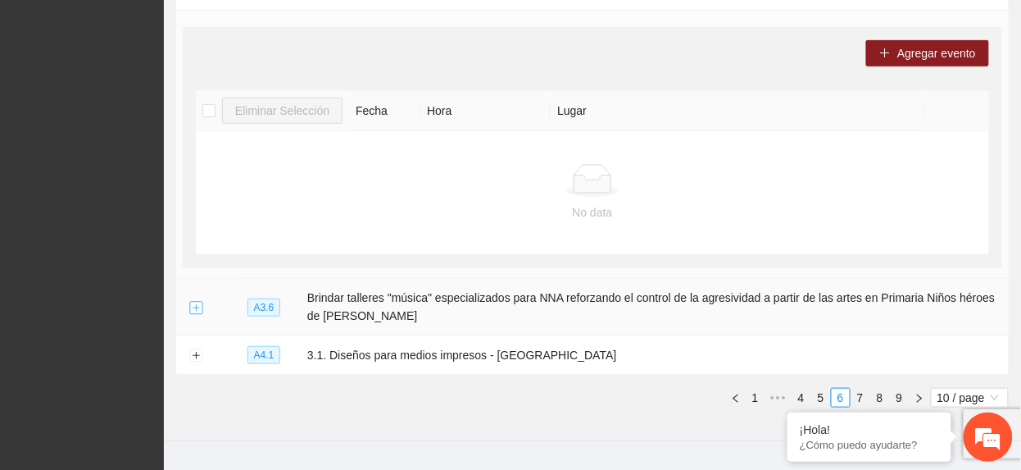
click at [193, 314] on button "Expand row" at bounding box center [195, 307] width 13 height 13
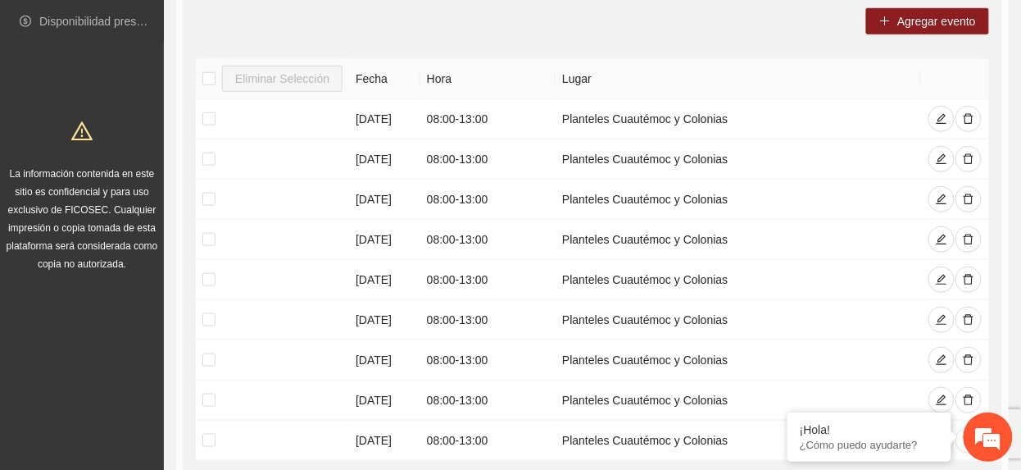
scroll to position [0, 0]
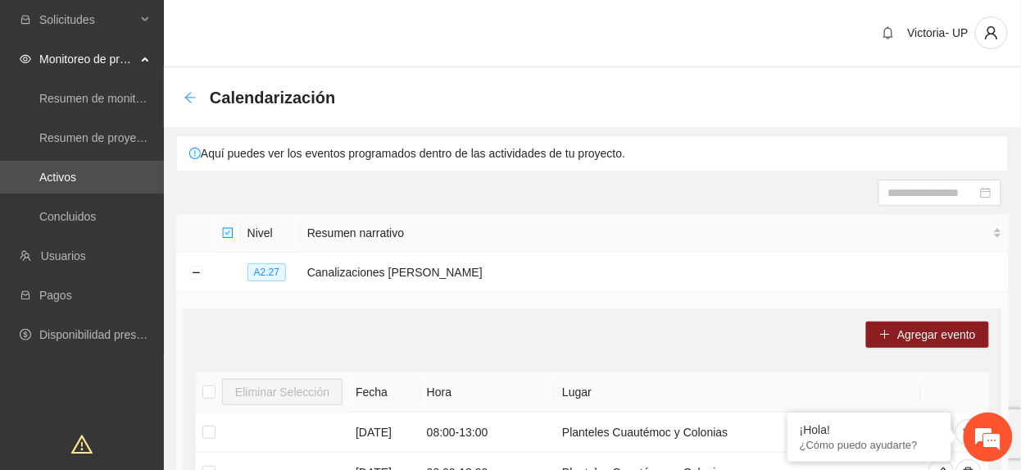
click at [188, 102] on icon "arrow-left" at bounding box center [190, 97] width 13 height 13
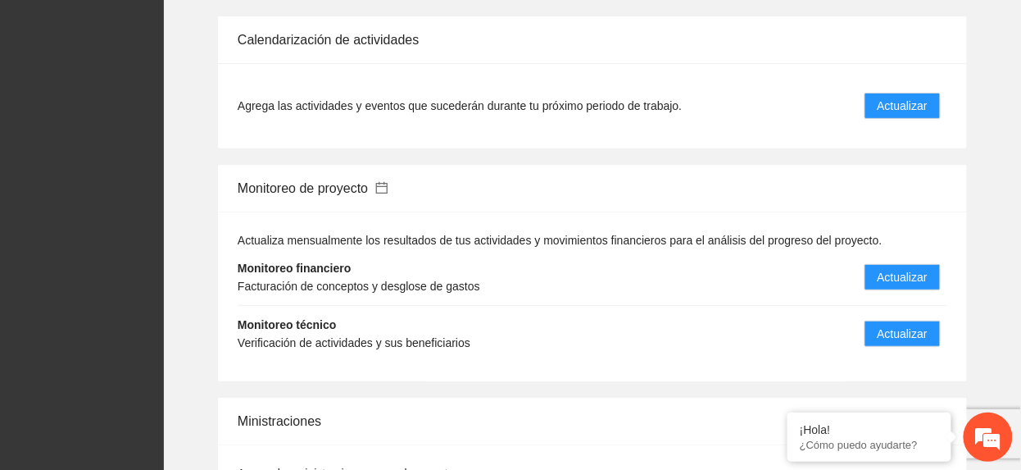
scroll to position [1858, 0]
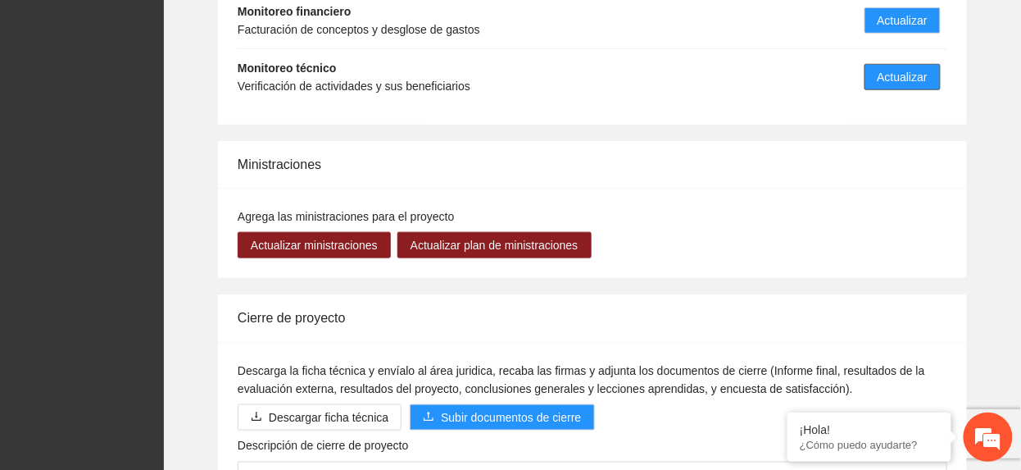
click at [903, 70] on button "Actualizar" at bounding box center [903, 77] width 76 height 26
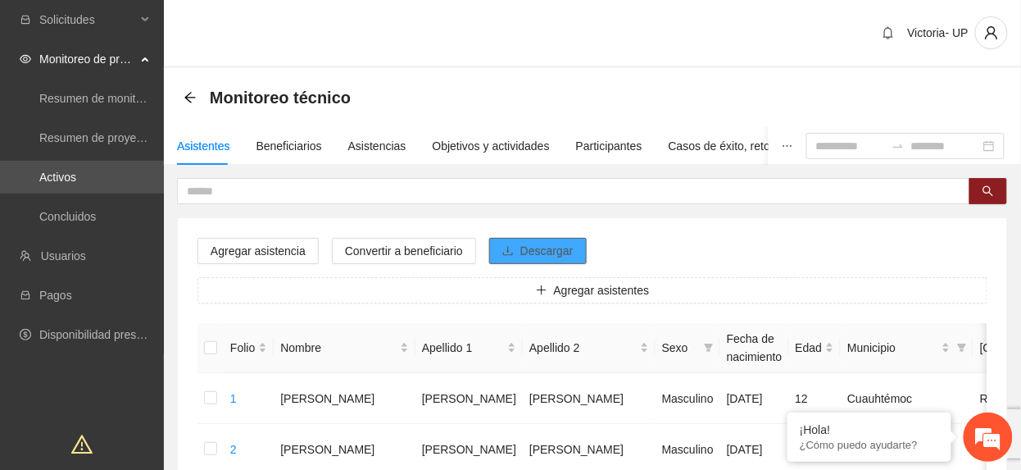
click at [552, 249] on span "Descargar" at bounding box center [547, 251] width 53 height 18
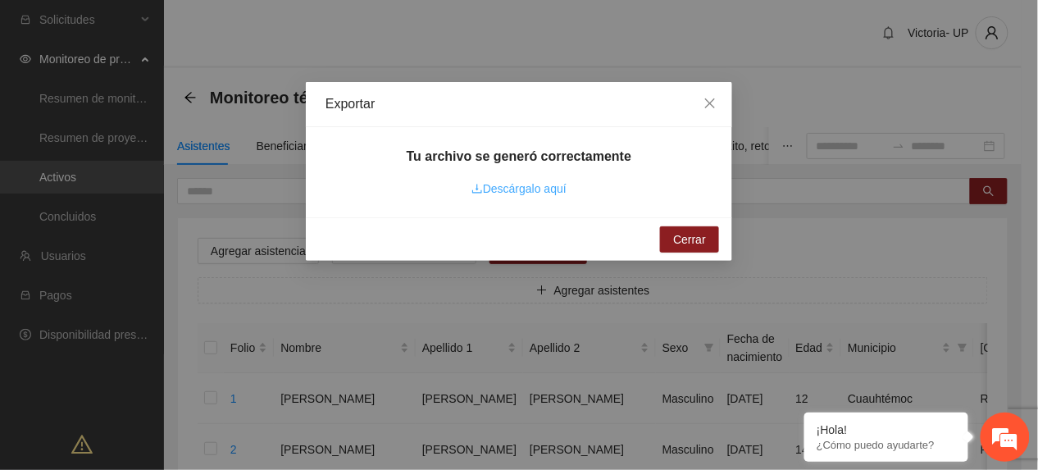
click at [523, 190] on link "Descárgalo aquí" at bounding box center [518, 188] width 95 height 13
click at [403, 95] on div "Exportar" at bounding box center [518, 104] width 387 height 18
click at [713, 106] on icon "close" at bounding box center [709, 103] width 13 height 13
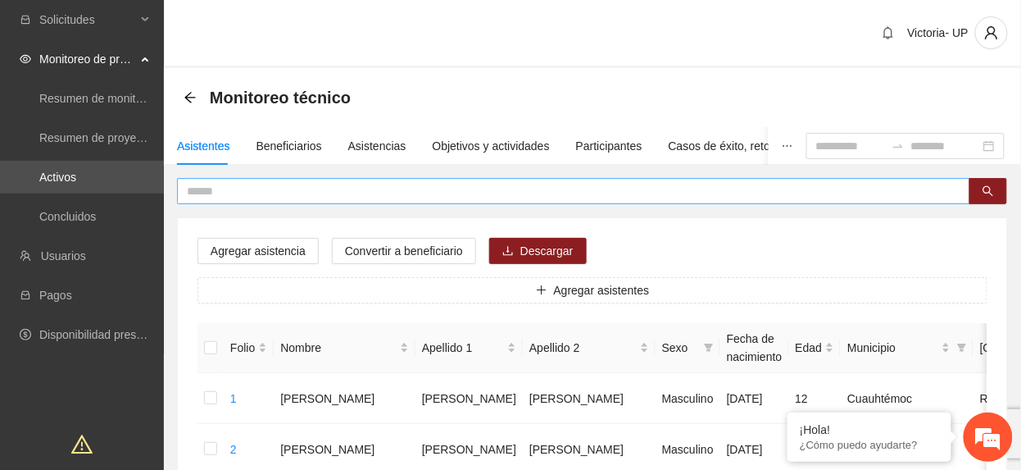
click at [539, 187] on input "text" at bounding box center [567, 191] width 761 height 18
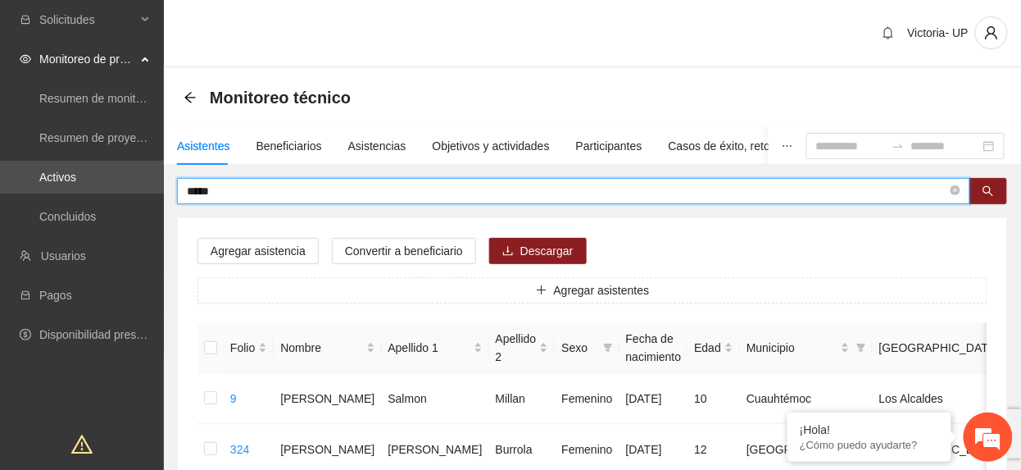
drag, startPoint x: 241, startPoint y: 190, endPoint x: -6, endPoint y: 221, distance: 248.6
click at [0, 221] on html "Solicitudes Monitoreo de proyectos Resumen de monitoreo Resumen de proyectos ap…" at bounding box center [510, 235] width 1021 height 470
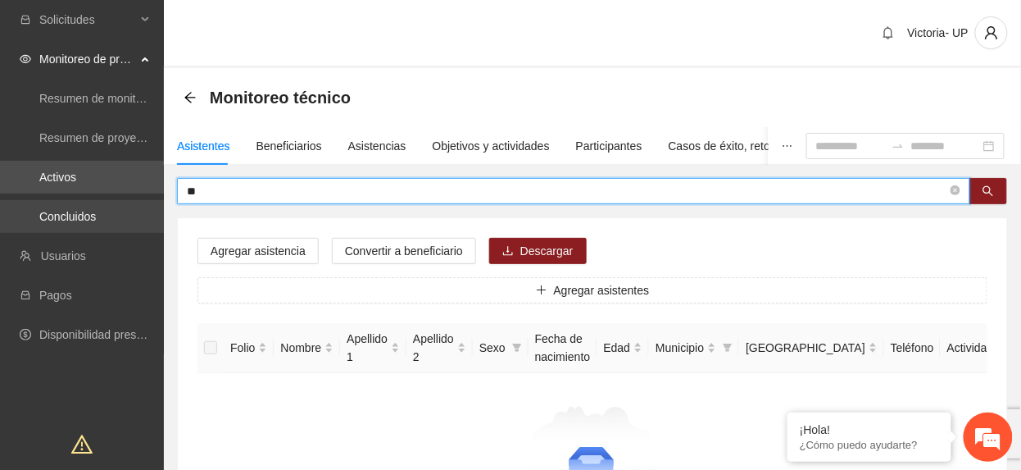
type input "*"
drag, startPoint x: 243, startPoint y: 193, endPoint x: 37, endPoint y: 184, distance: 206.0
click at [37, 184] on section "Solicitudes Monitoreo de proyectos Resumen de monitoreo Resumen de proyectos ap…" at bounding box center [510, 322] width 1021 height 645
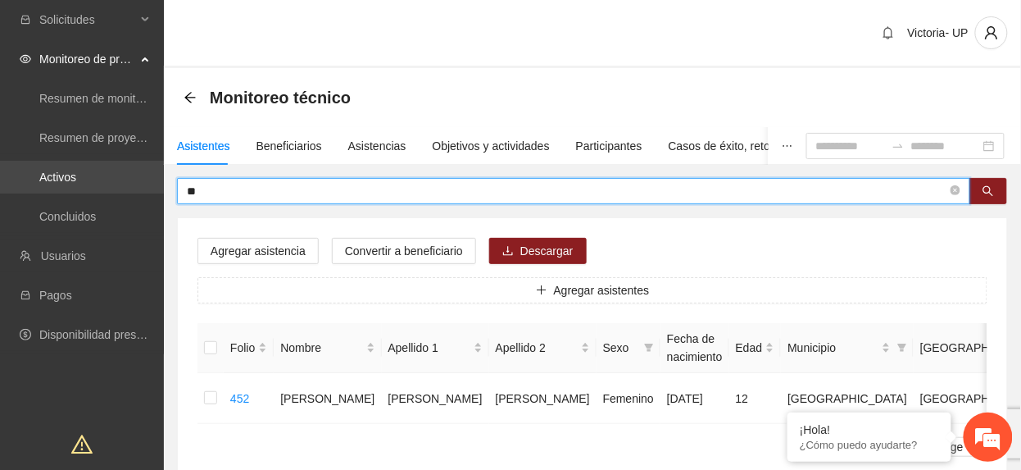
type input "*"
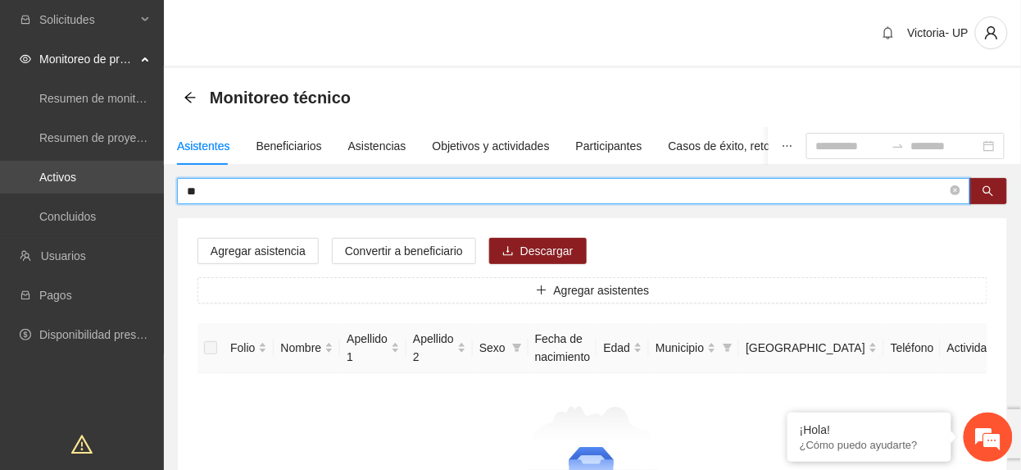
type input "*"
type input "******"
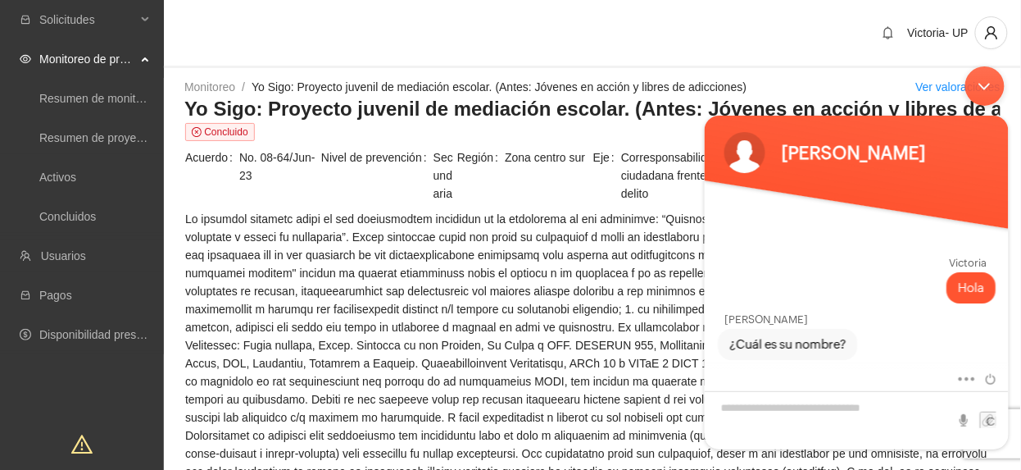
scroll to position [802, 0]
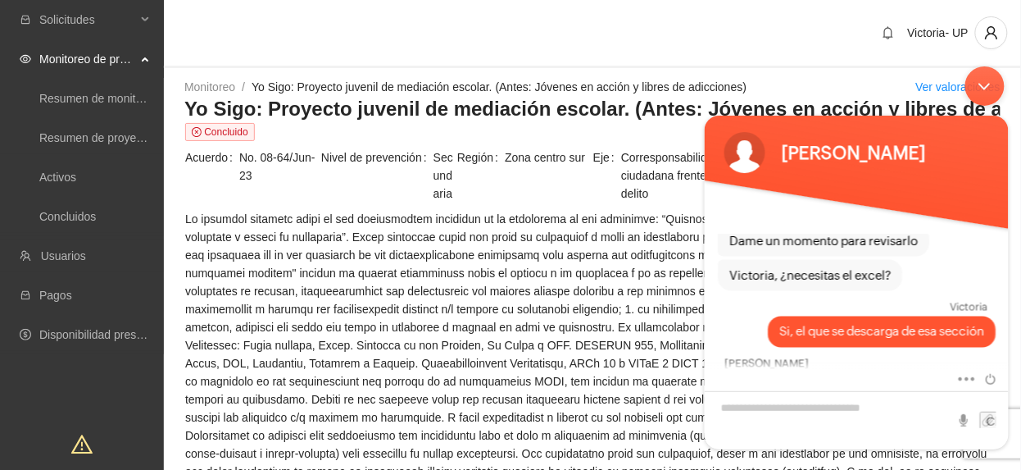
drag, startPoint x: 988, startPoint y: 82, endPoint x: 983, endPoint y: 70, distance: 12.5
click at [985, 82] on div "Minimizar ventana de chat en vivo" at bounding box center [984, 85] width 39 height 39
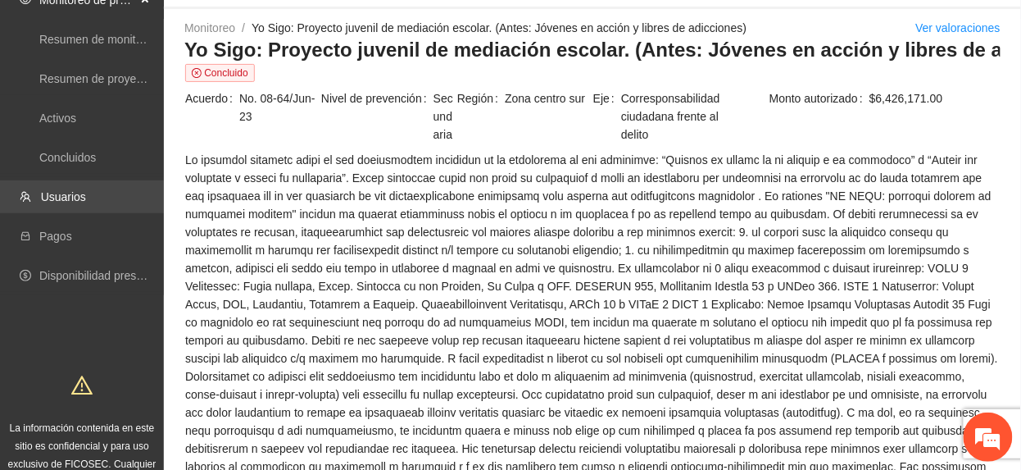
scroll to position [109, 0]
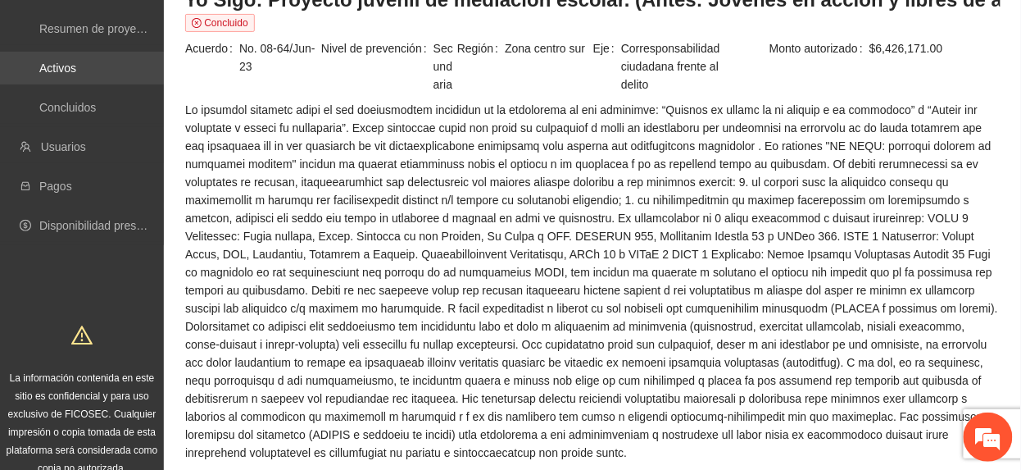
click at [61, 61] on link "Activos" at bounding box center [57, 67] width 37 height 13
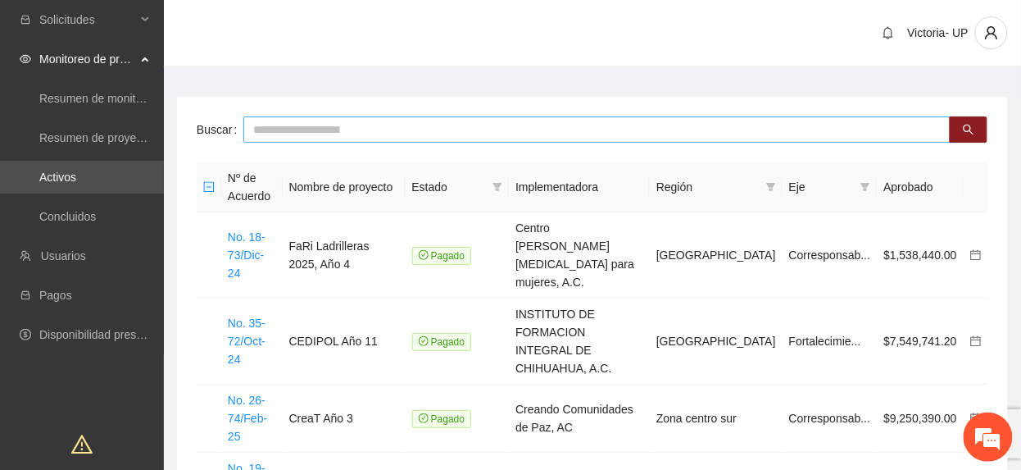
click at [397, 132] on input "text" at bounding box center [596, 129] width 707 height 26
type input "*******"
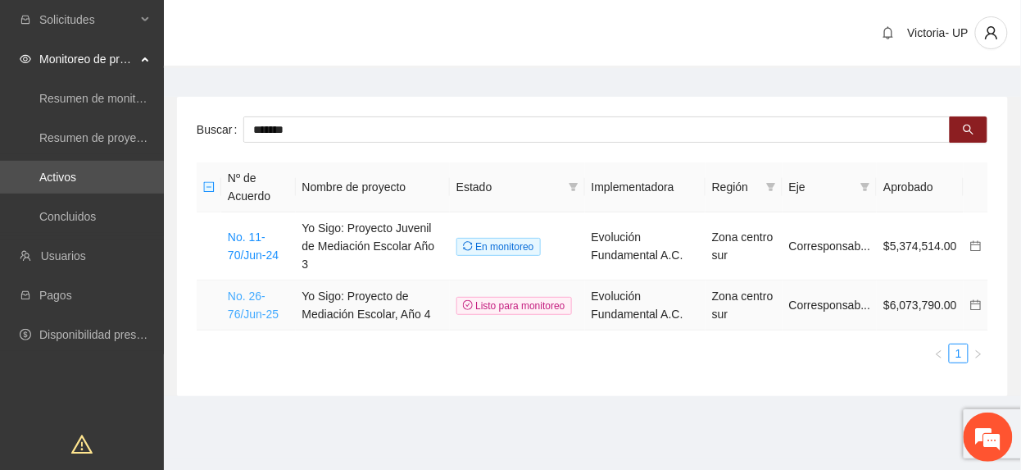
click at [273, 297] on link "No. 26-76/Jun-25" at bounding box center [253, 304] width 51 height 31
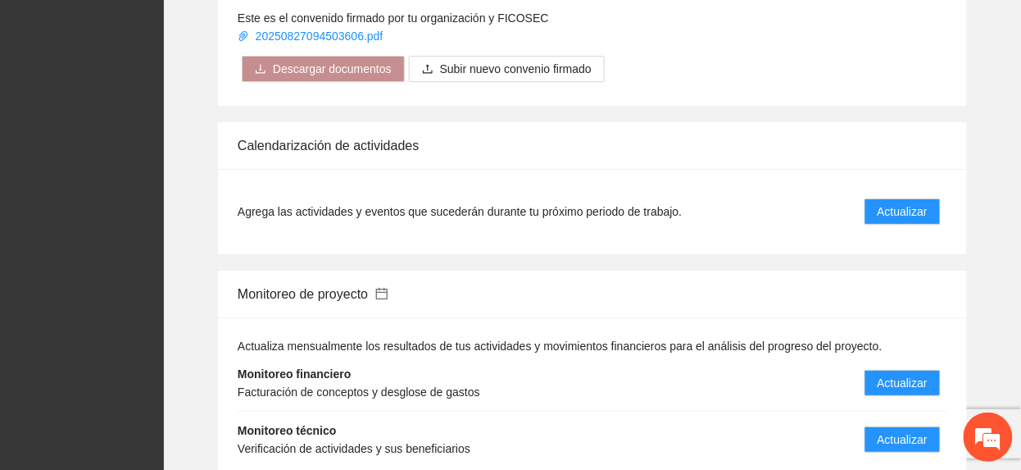
scroll to position [1639, 0]
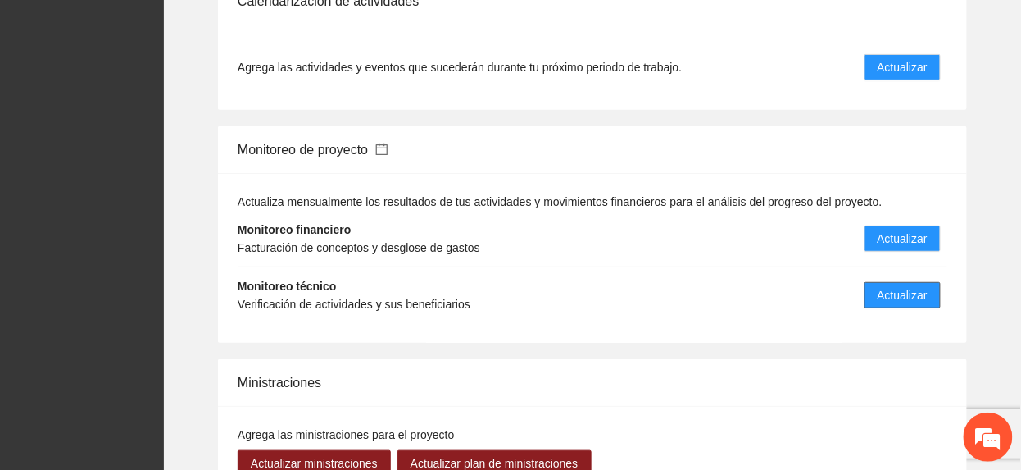
drag, startPoint x: 880, startPoint y: 293, endPoint x: 892, endPoint y: 289, distance: 13.0
click at [880, 293] on li "Monitoreo técnico Verificación de actividades y sus beneficiarios Actualizar" at bounding box center [593, 295] width 710 height 56
click at [892, 286] on span "Actualizar" at bounding box center [903, 295] width 50 height 18
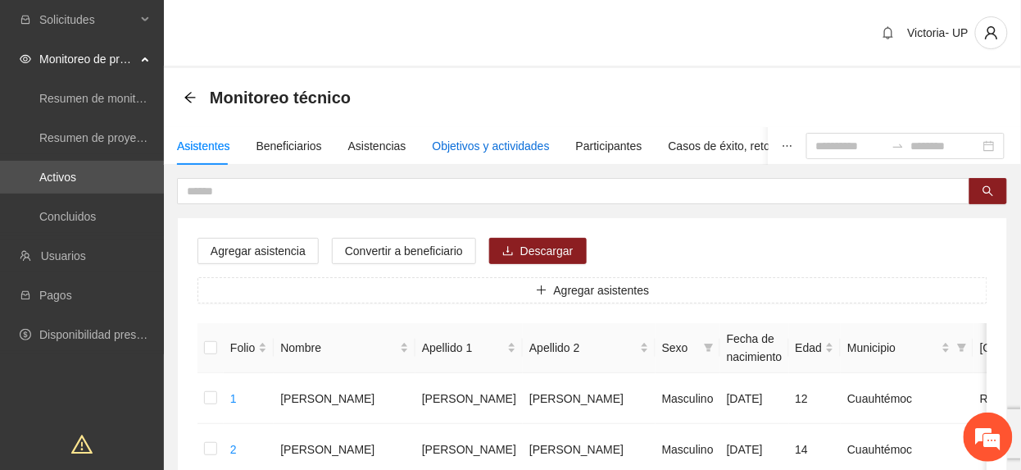
drag, startPoint x: 457, startPoint y: 151, endPoint x: 462, endPoint y: 142, distance: 10.7
click at [457, 149] on div "Objetivos y actividades" at bounding box center [491, 146] width 117 height 18
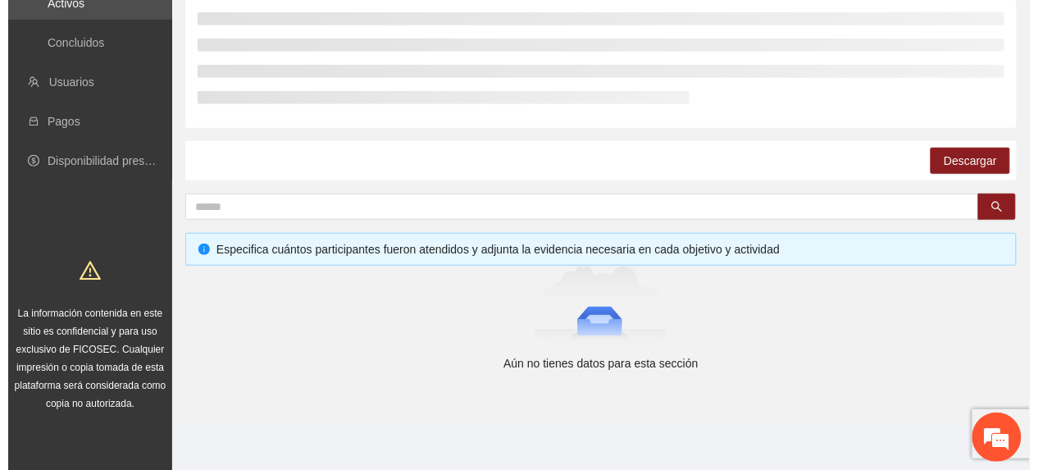
scroll to position [175, 0]
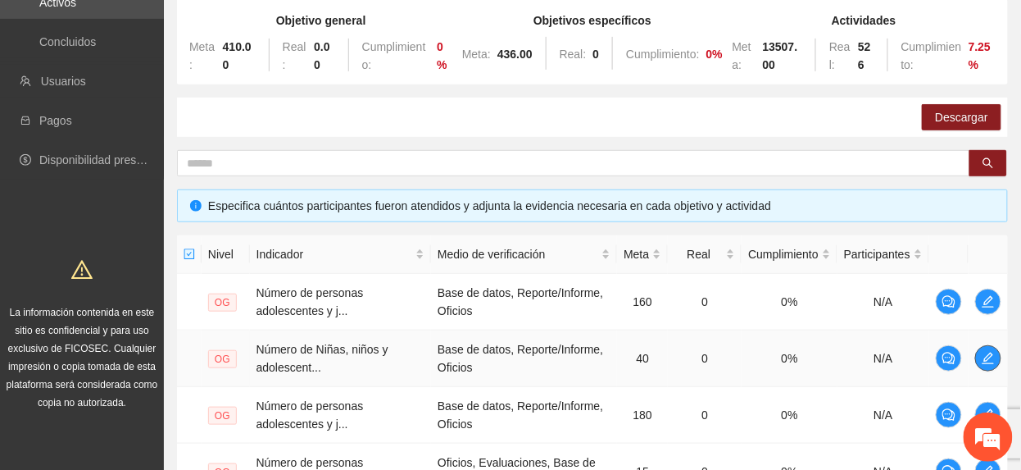
click at [991, 362] on icon "edit" at bounding box center [988, 358] width 13 height 13
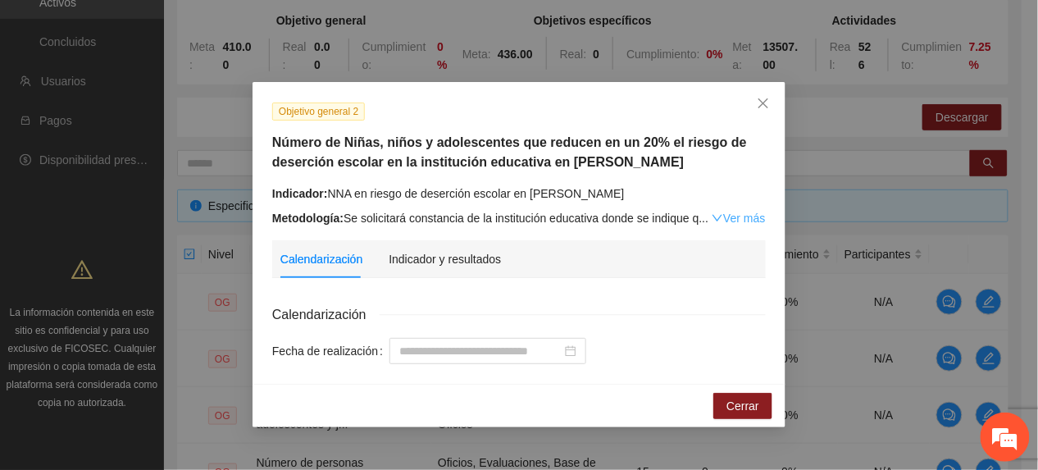
click at [725, 223] on link "Ver más" at bounding box center [738, 217] width 53 height 13
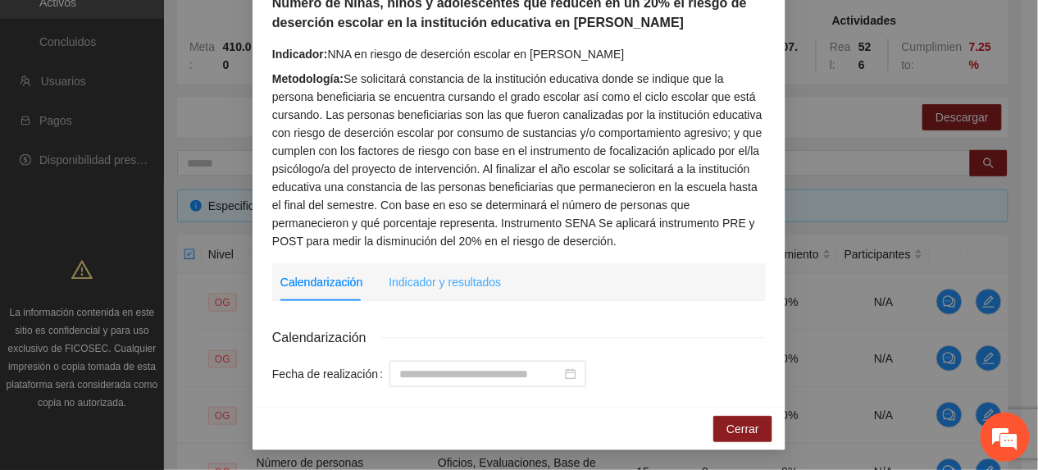
click at [441, 289] on div "Indicador y resultados" at bounding box center [445, 282] width 112 height 38
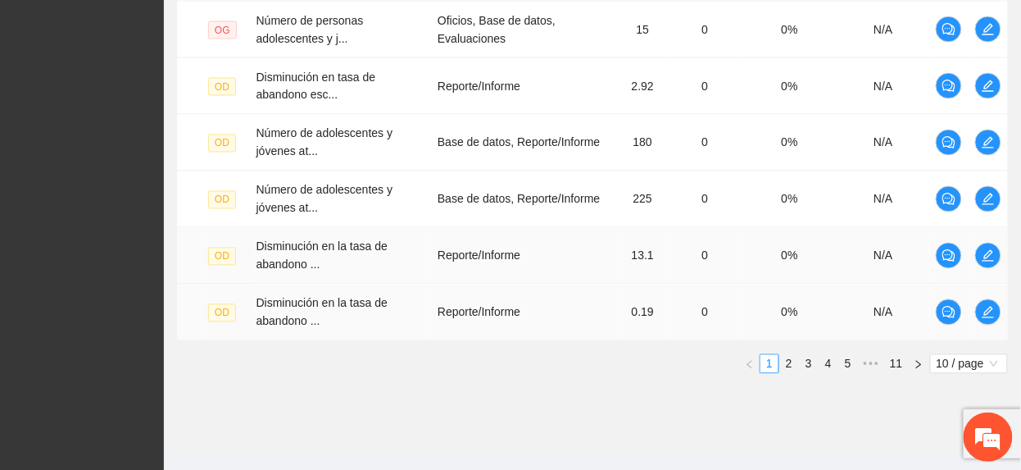
scroll to position [705, 0]
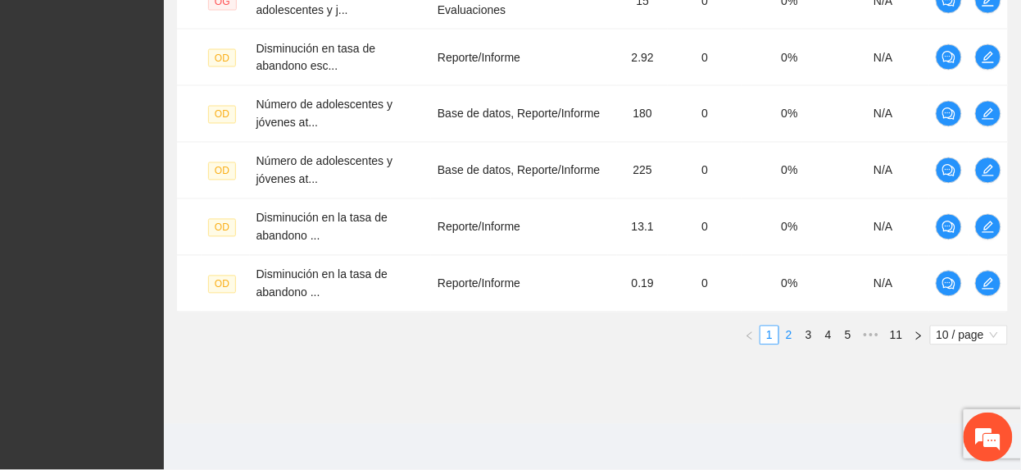
click at [784, 342] on link "2" at bounding box center [789, 335] width 18 height 18
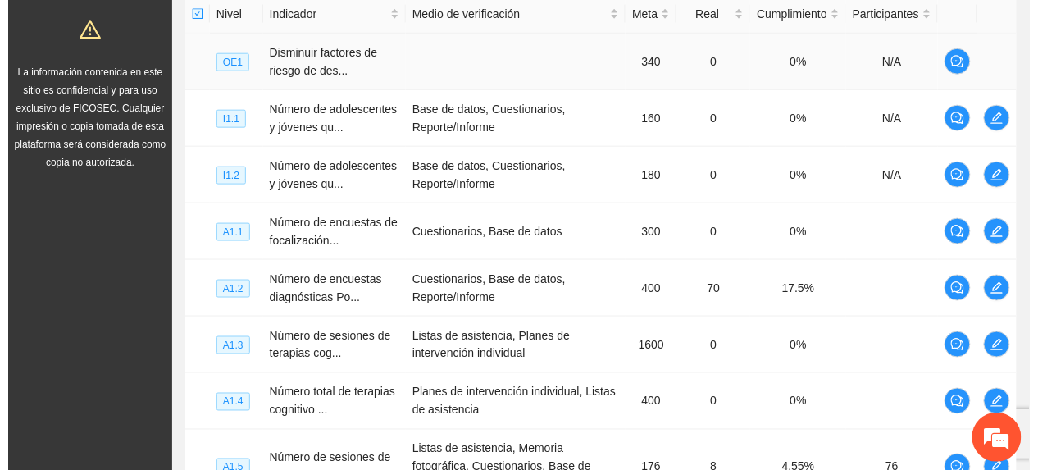
scroll to position [377, 0]
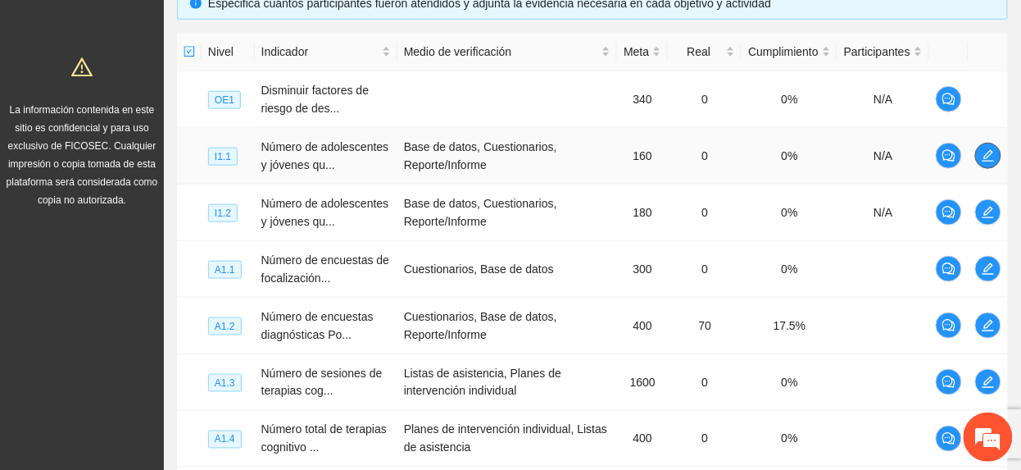
click at [985, 161] on icon "edit" at bounding box center [988, 155] width 13 height 13
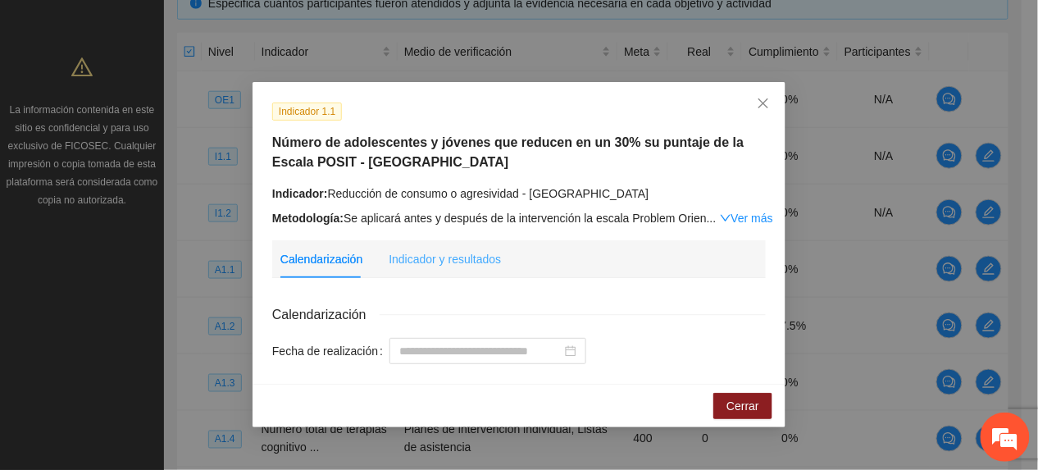
click at [444, 247] on div "Indicador y resultados" at bounding box center [445, 259] width 112 height 38
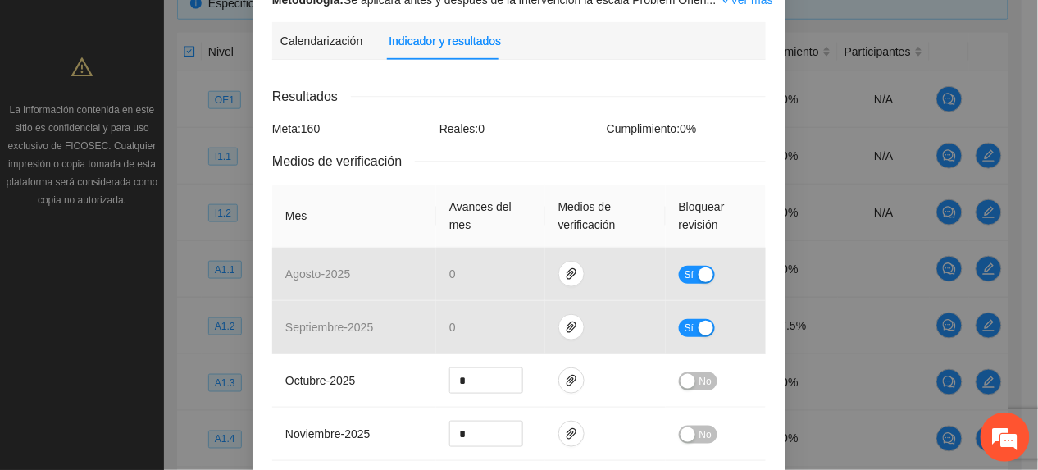
scroll to position [0, 0]
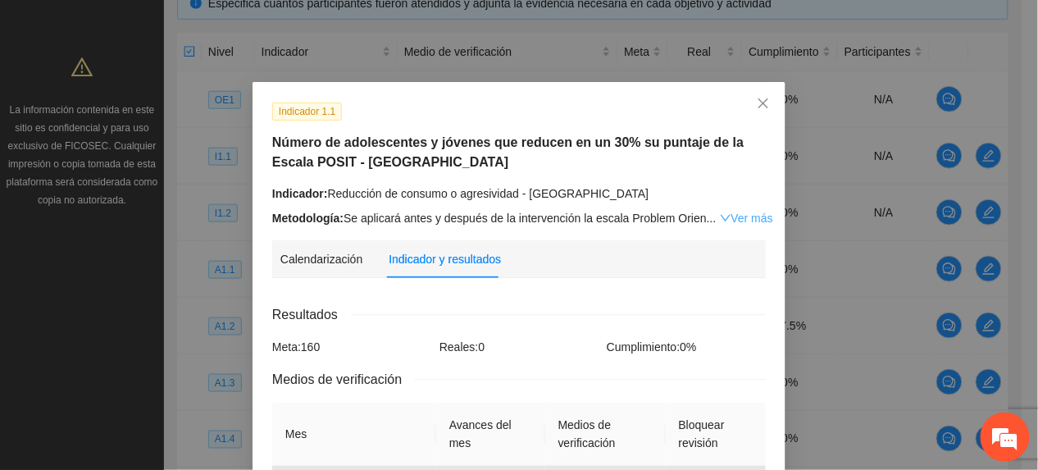
click at [725, 220] on link "Ver más" at bounding box center [746, 217] width 53 height 13
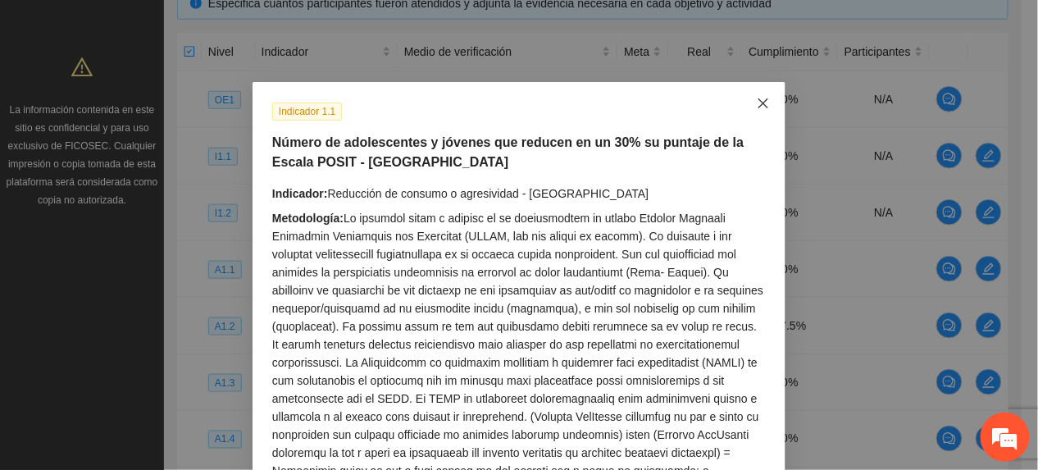
click at [762, 106] on span "Close" at bounding box center [763, 104] width 44 height 44
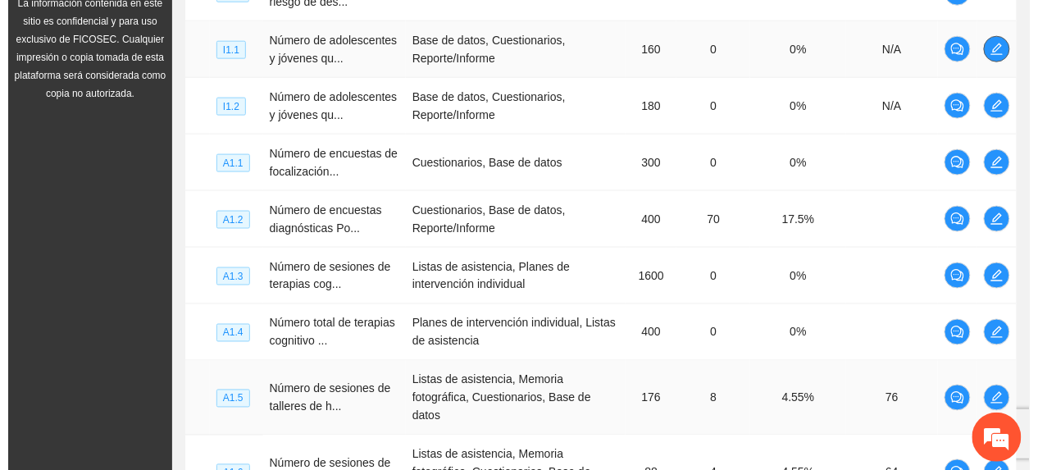
scroll to position [759, 0]
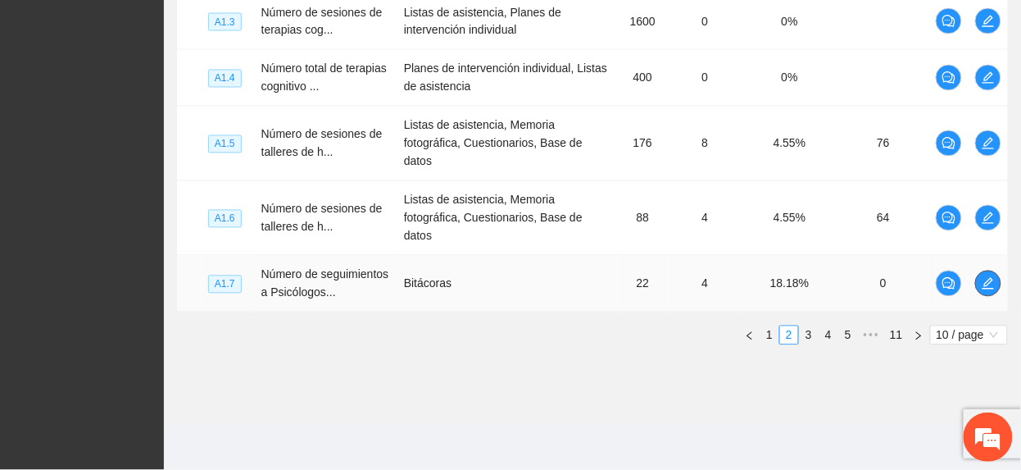
click at [994, 277] on icon "edit" at bounding box center [988, 283] width 13 height 13
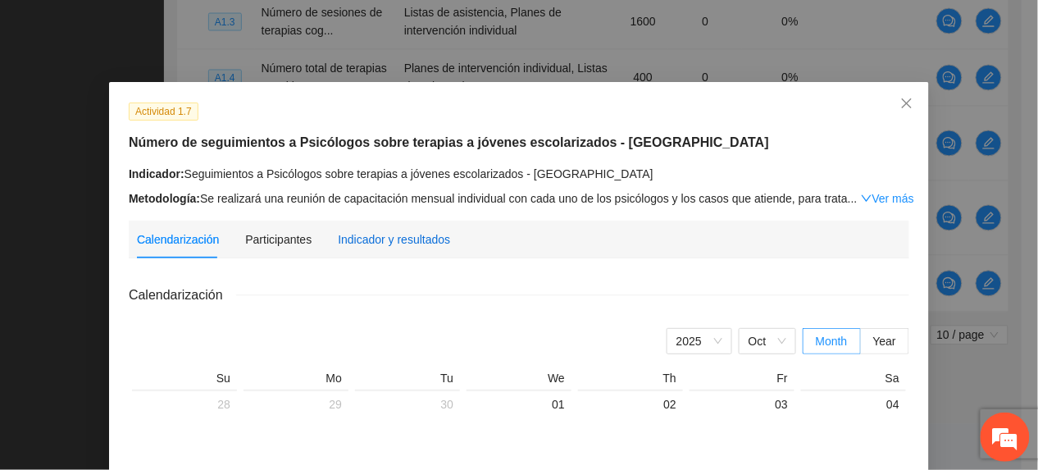
drag, startPoint x: 380, startPoint y: 236, endPoint x: 371, endPoint y: 247, distance: 14.0
click at [374, 246] on div "Indicador y resultados" at bounding box center [394, 239] width 112 height 18
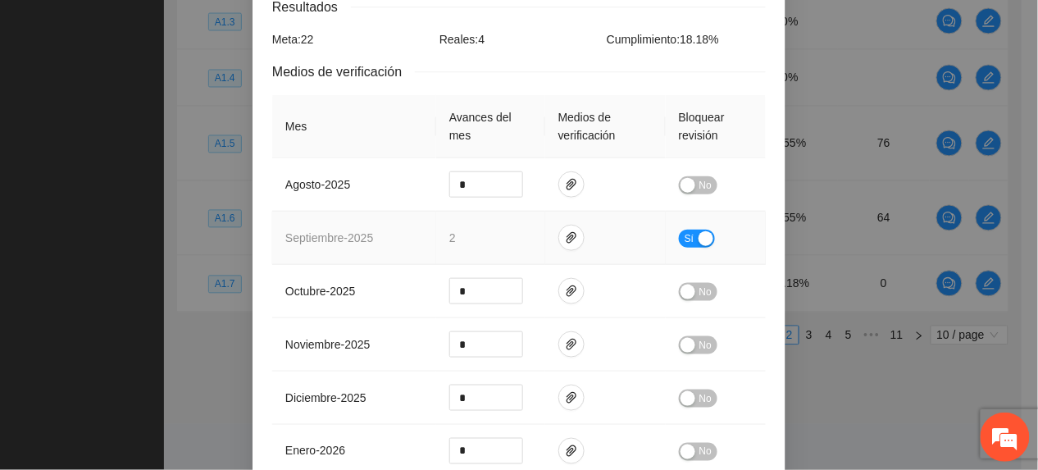
scroll to position [328, 0]
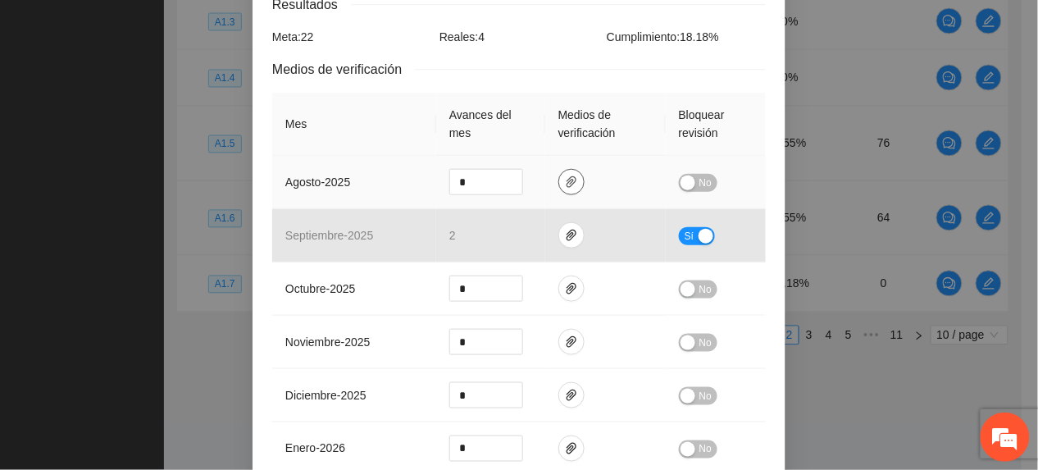
click at [565, 175] on icon "paper-clip" at bounding box center [571, 181] width 13 height 13
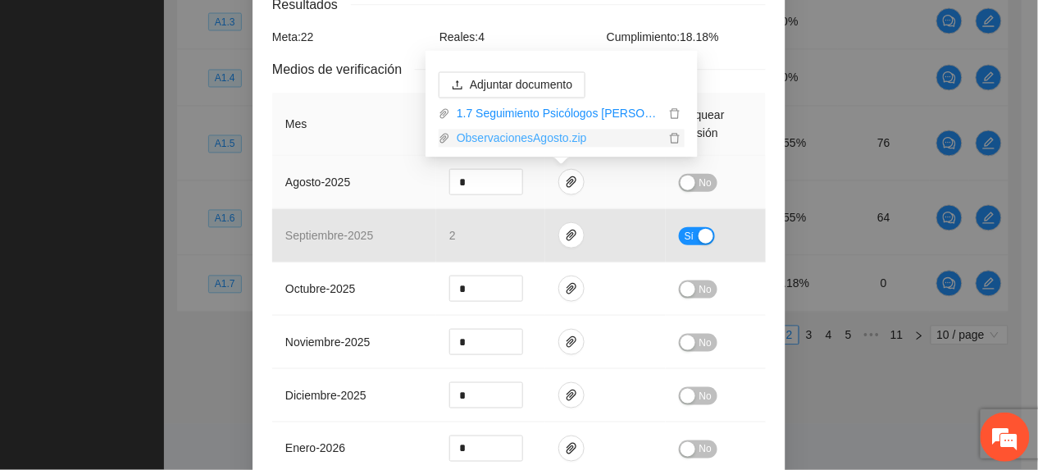
click at [518, 130] on link "ObservacionesAgosto.zip" at bounding box center [557, 139] width 215 height 18
click at [179, 226] on div "Actividad 1.7 Número de seguimientos a Psicólogos sobre terapias a jóvenes esco…" at bounding box center [519, 235] width 1038 height 470
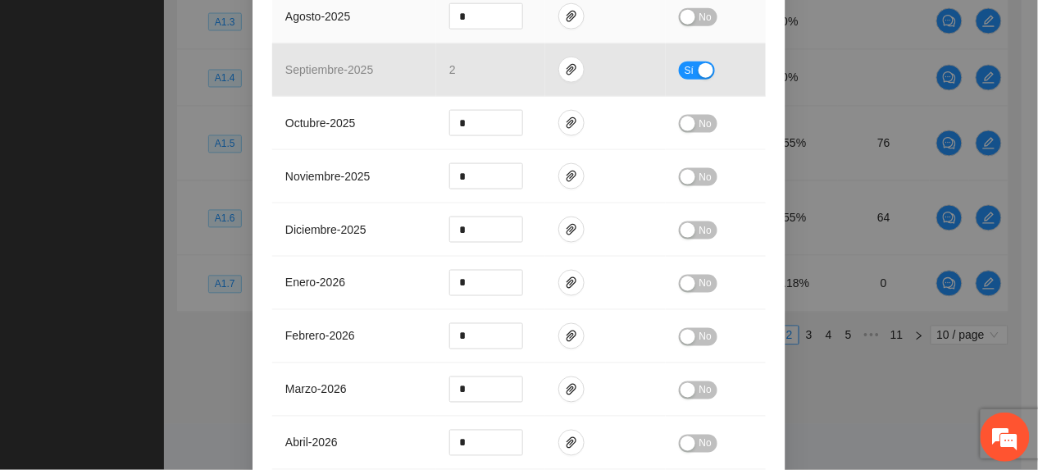
scroll to position [218, 0]
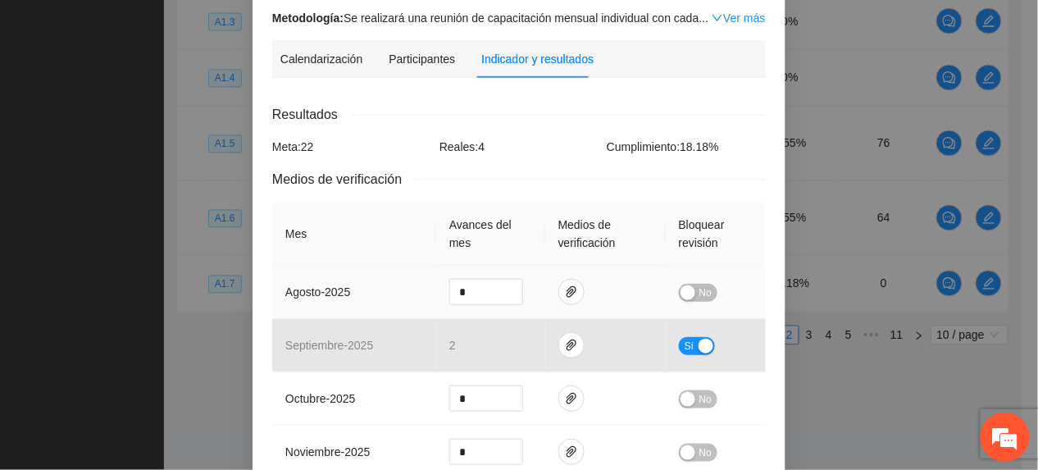
click at [703, 284] on span "No" at bounding box center [705, 293] width 12 height 18
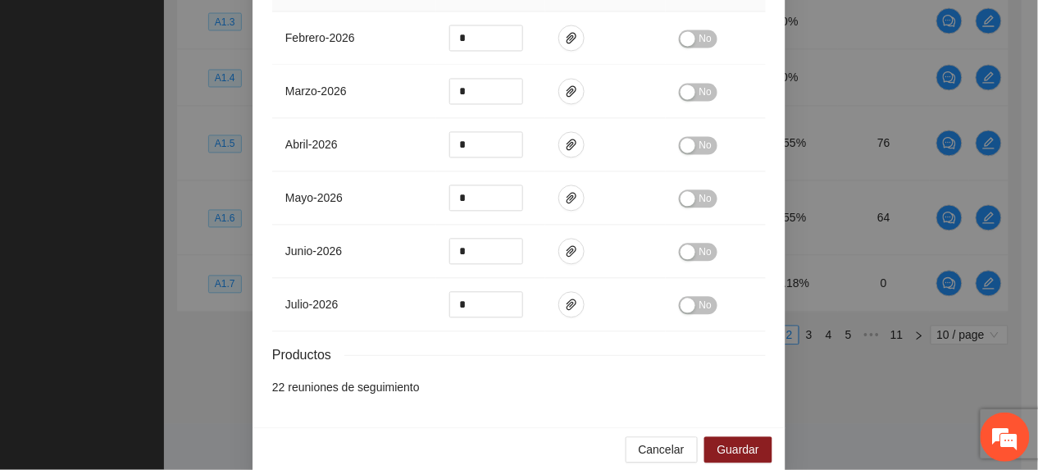
scroll to position [803, 0]
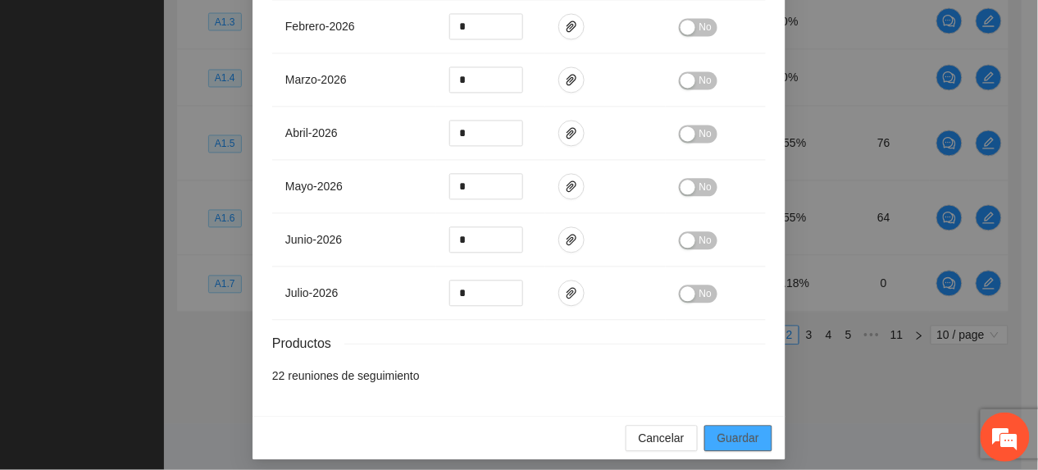
click at [757, 425] on button "Guardar" at bounding box center [738, 438] width 68 height 26
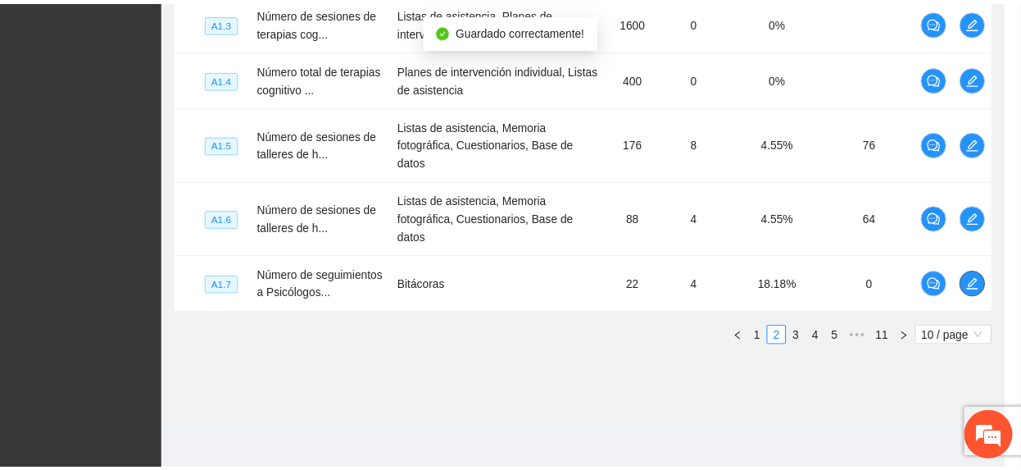
scroll to position [705, 0]
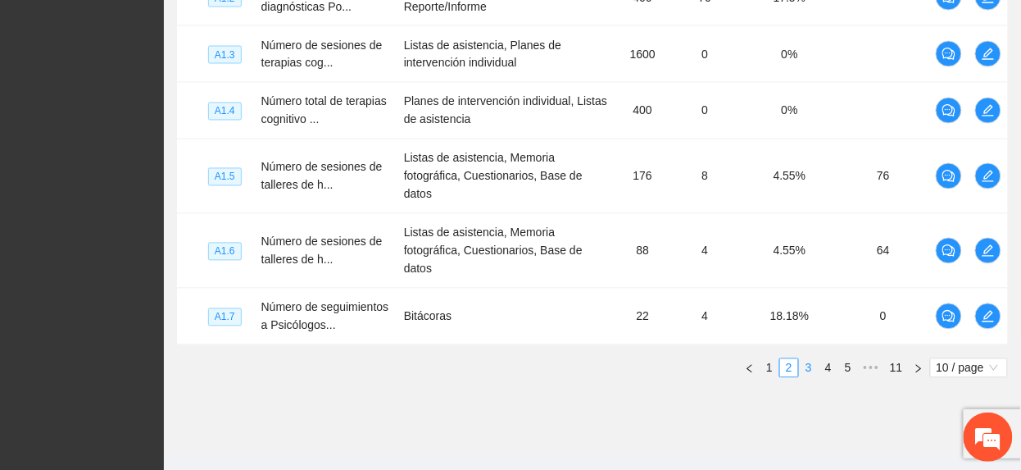
click at [813, 377] on link "3" at bounding box center [809, 368] width 18 height 18
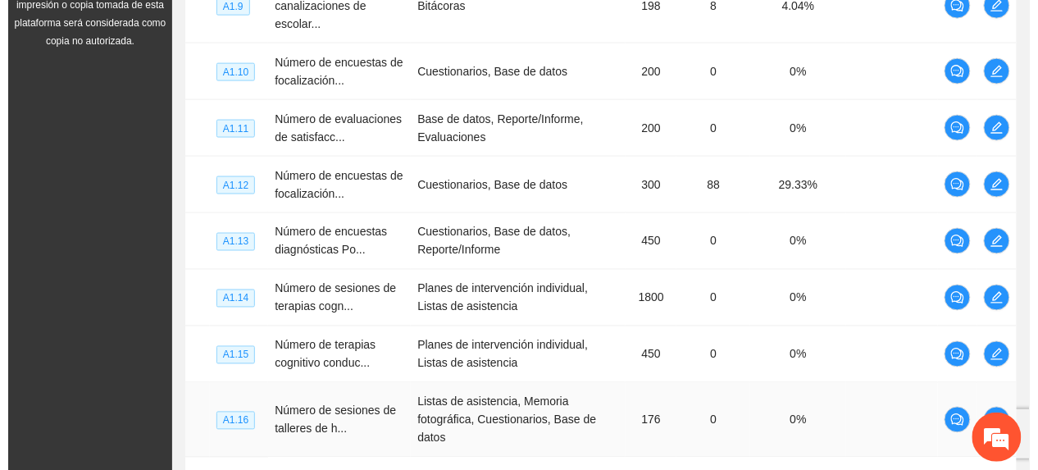
scroll to position [377, 0]
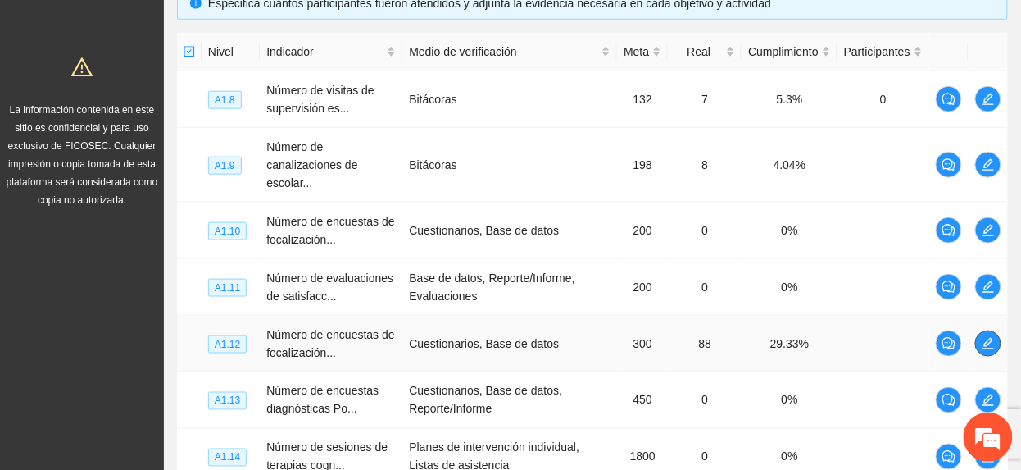
click at [984, 349] on icon "edit" at bounding box center [988, 343] width 13 height 13
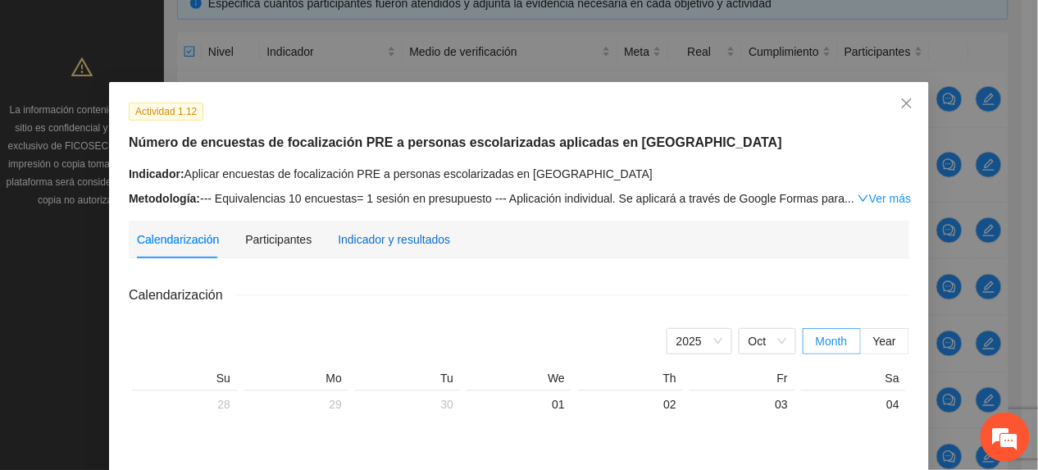
click at [372, 231] on div "Indicador y resultados" at bounding box center [394, 239] width 112 height 18
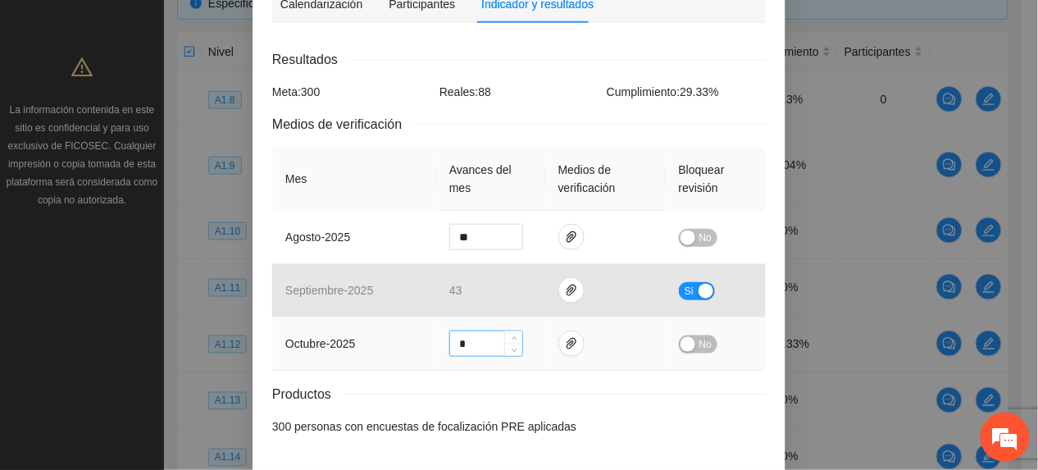
scroll to position [316, 0]
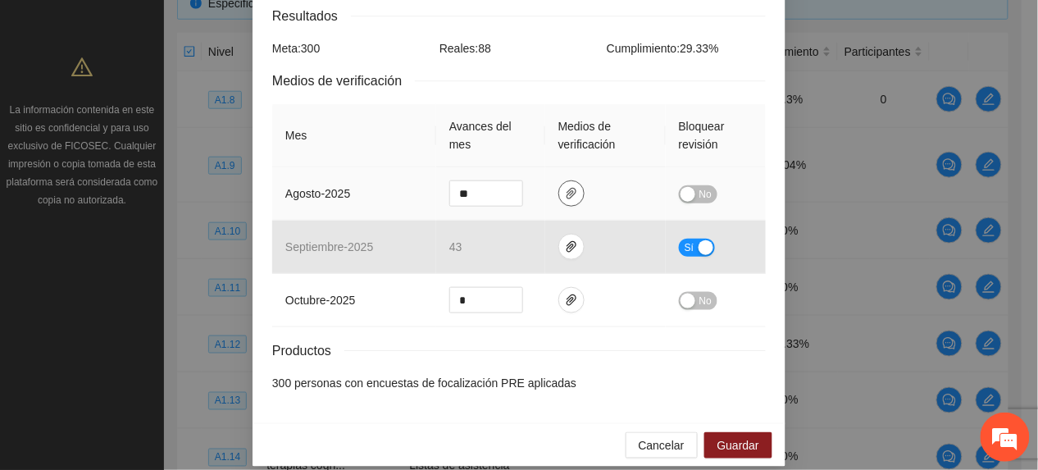
click at [562, 184] on button "button" at bounding box center [571, 193] width 26 height 26
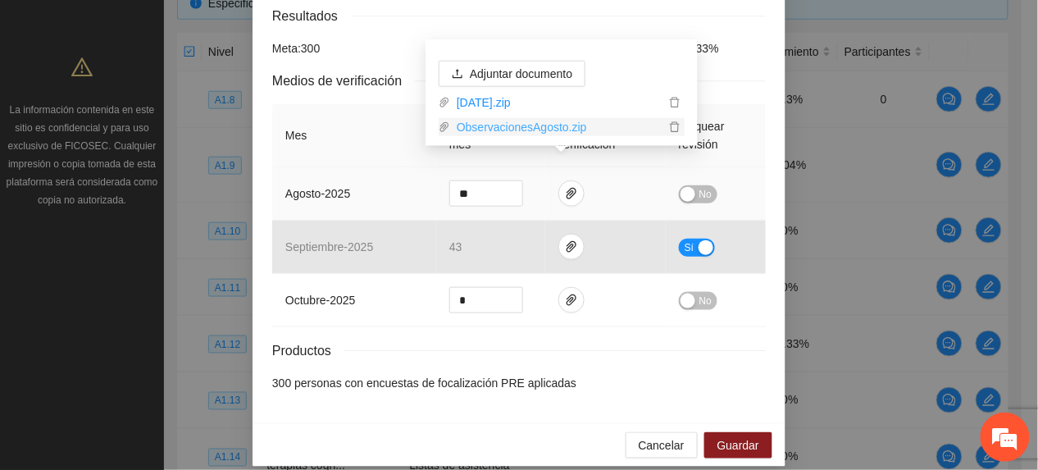
click at [497, 125] on link "ObservacionesAgosto.zip" at bounding box center [557, 127] width 215 height 18
click at [346, 142] on th "Mes" at bounding box center [354, 135] width 164 height 63
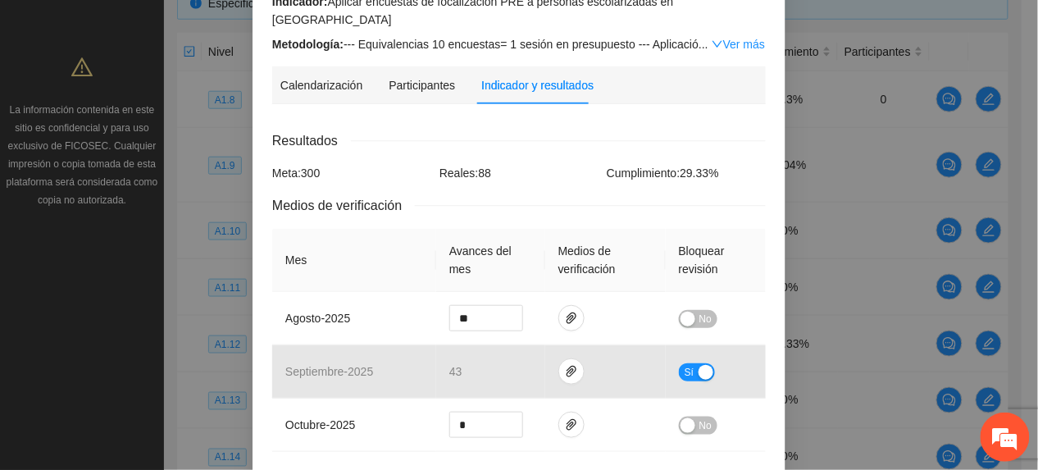
scroll to position [0, 0]
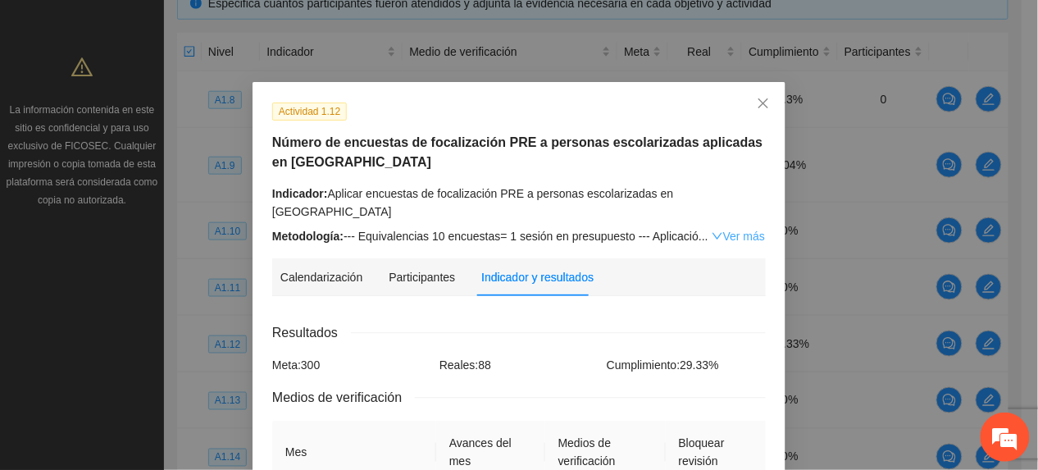
click at [738, 230] on link "Ver más" at bounding box center [738, 236] width 53 height 13
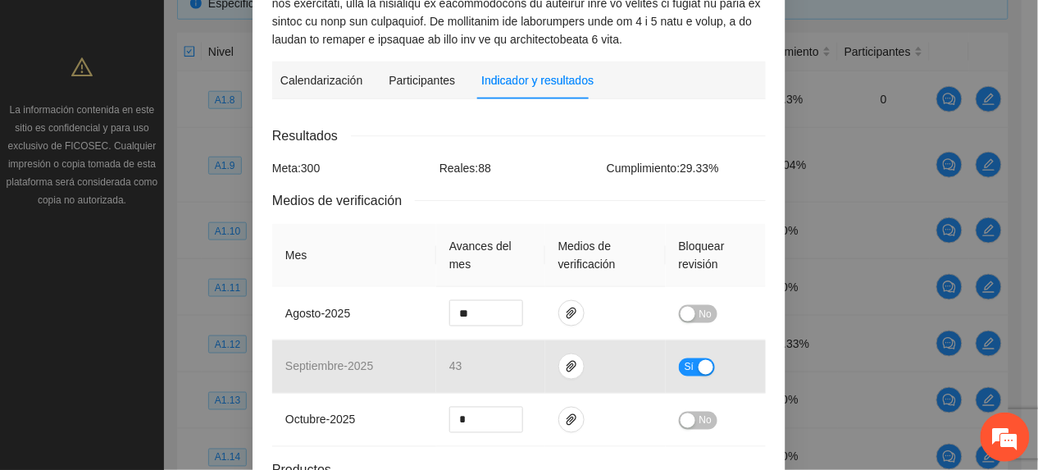
scroll to position [437, 0]
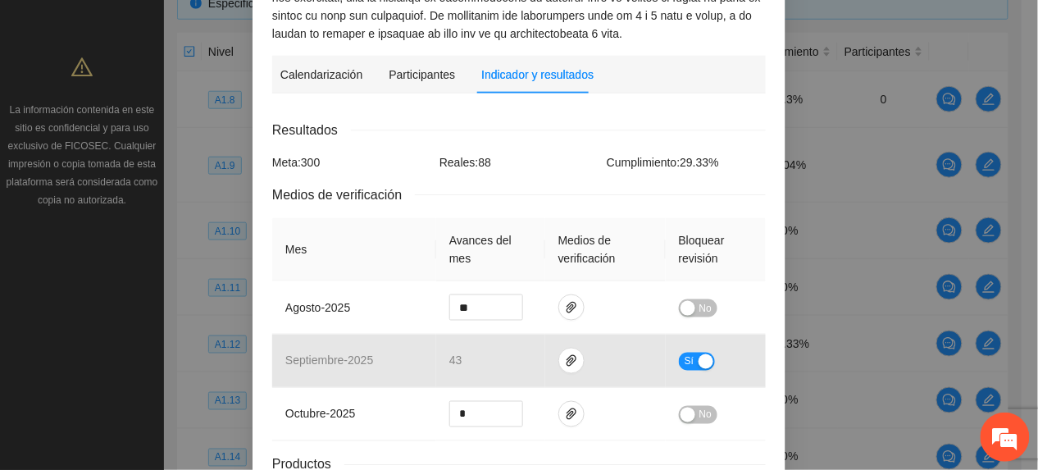
drag, startPoint x: 817, startPoint y: 280, endPoint x: 666, endPoint y: 89, distance: 243.4
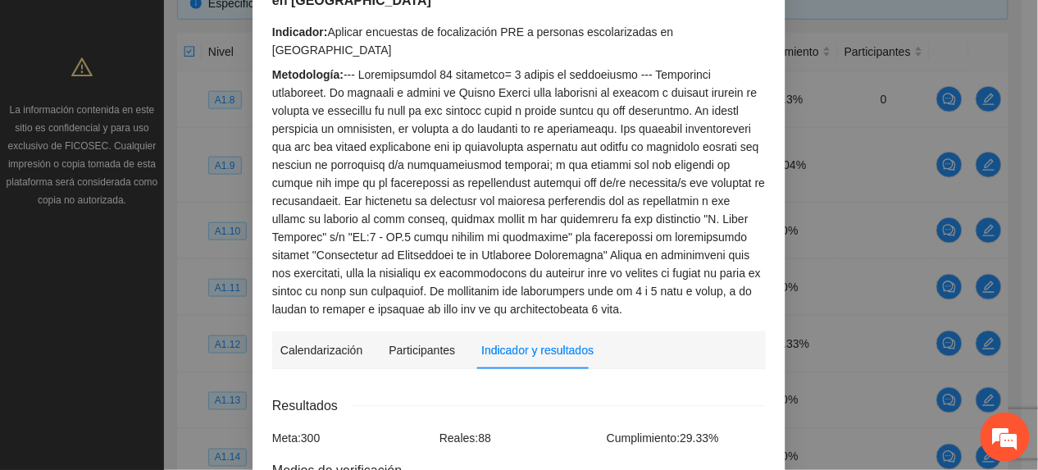
scroll to position [0, 0]
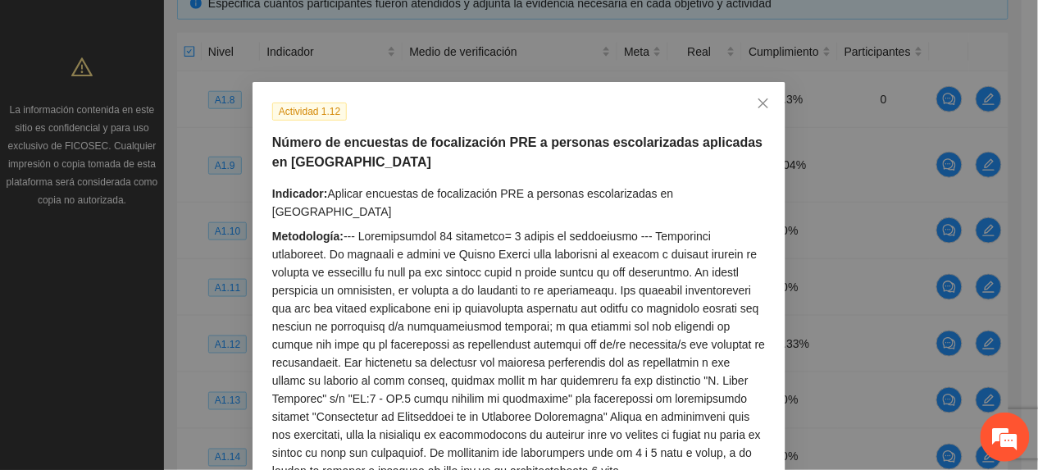
click at [507, 168] on div "Actividad 1.12 Número de encuestas de focalización PRE a personas escolarizadas…" at bounding box center [519, 291] width 506 height 378
click at [47, 378] on div "Actividad 1.12 Número de encuestas de focalización PRE a personas escolarizadas…" at bounding box center [519, 235] width 1038 height 470
click at [757, 108] on icon "close" at bounding box center [763, 103] width 13 height 13
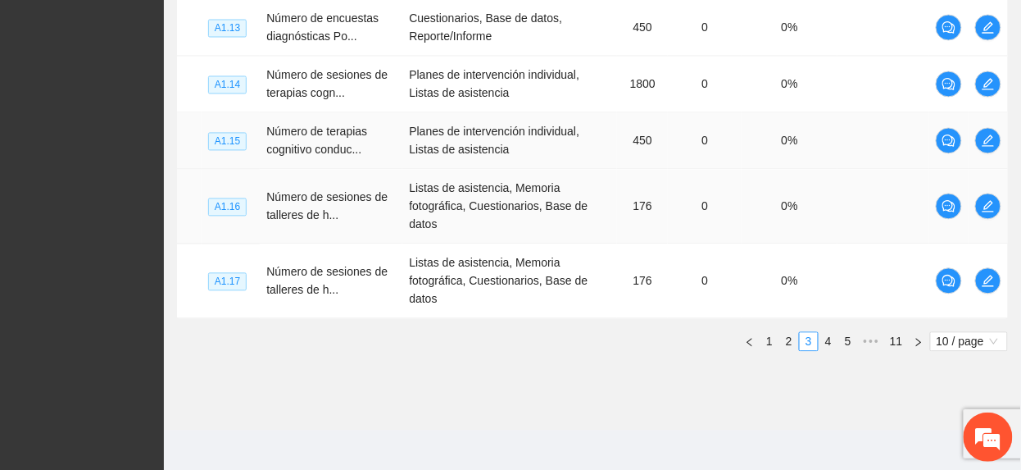
scroll to position [759, 0]
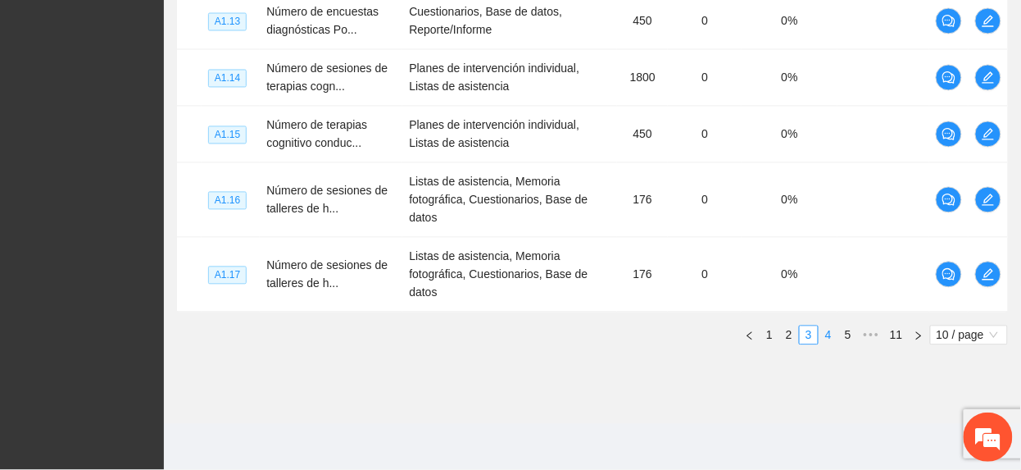
click at [821, 341] on link "4" at bounding box center [829, 335] width 18 height 18
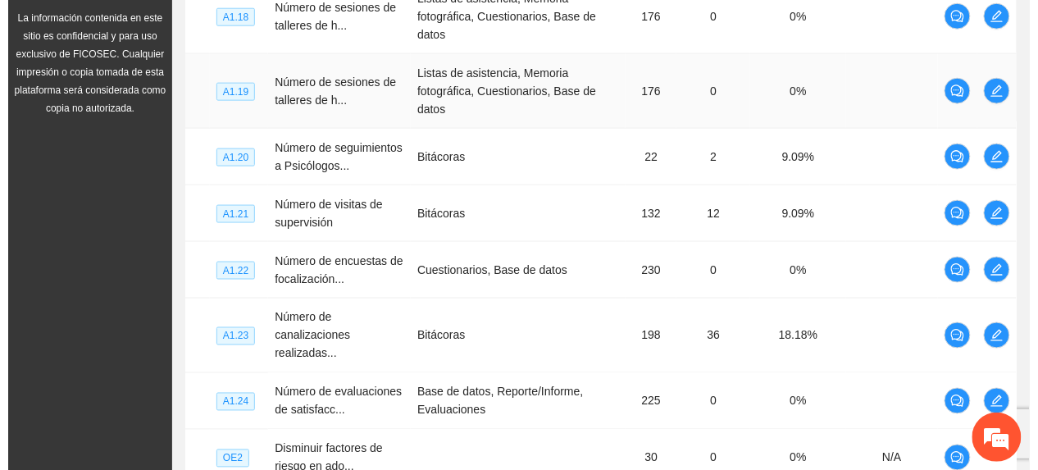
scroll to position [431, 0]
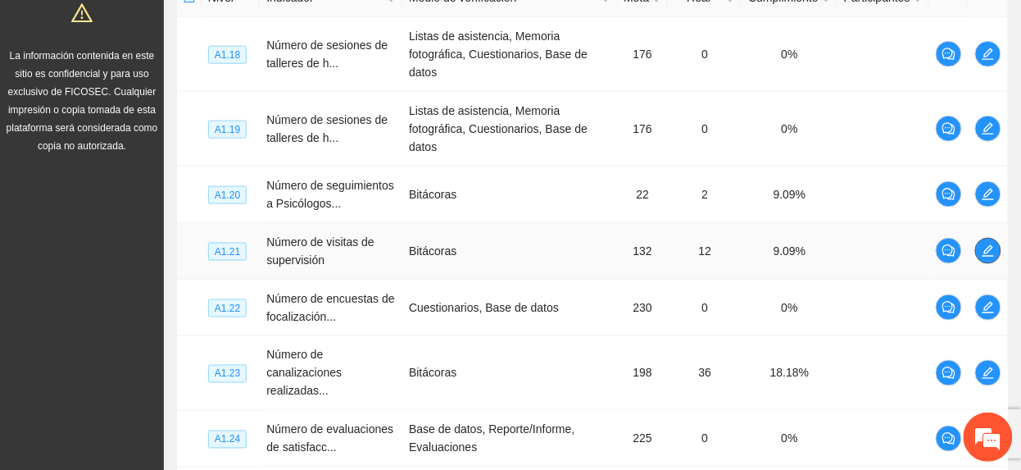
click at [984, 257] on icon "edit" at bounding box center [988, 250] width 13 height 13
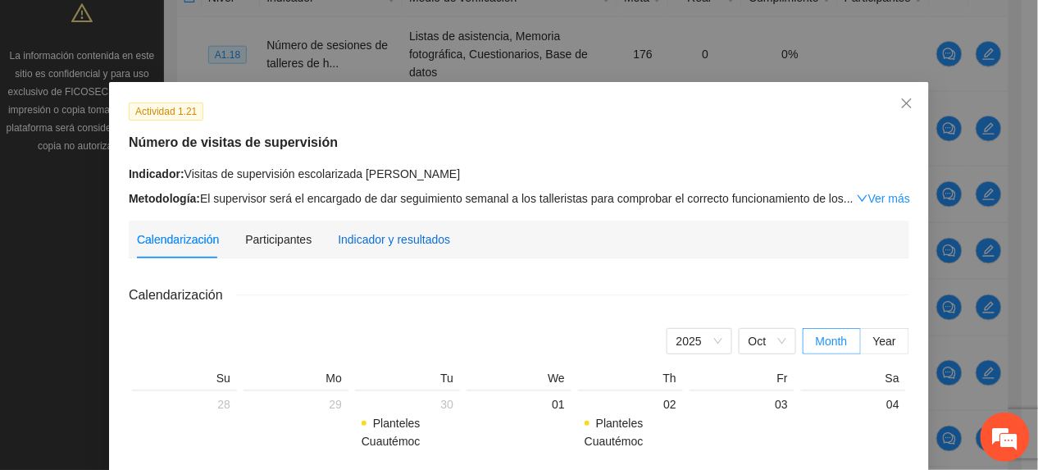
click at [361, 237] on div "Indicador y resultados" at bounding box center [394, 239] width 112 height 18
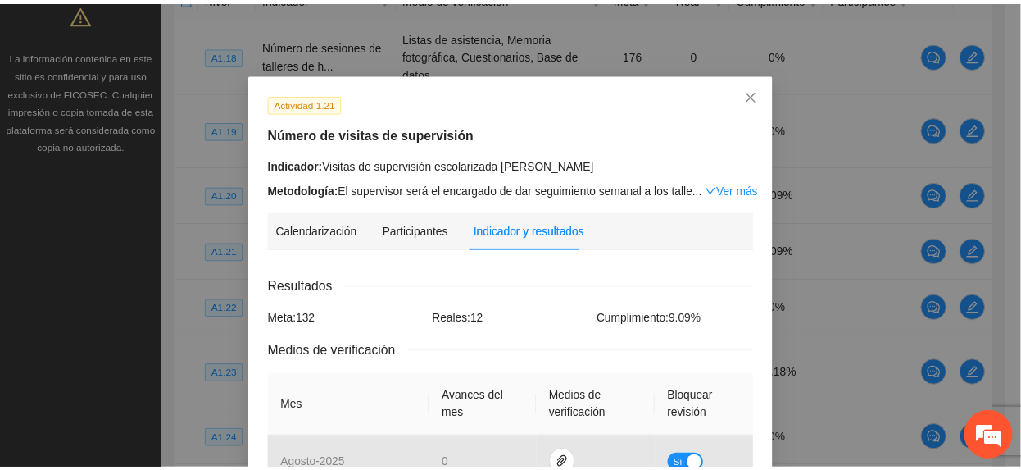
scroll to position [0, 0]
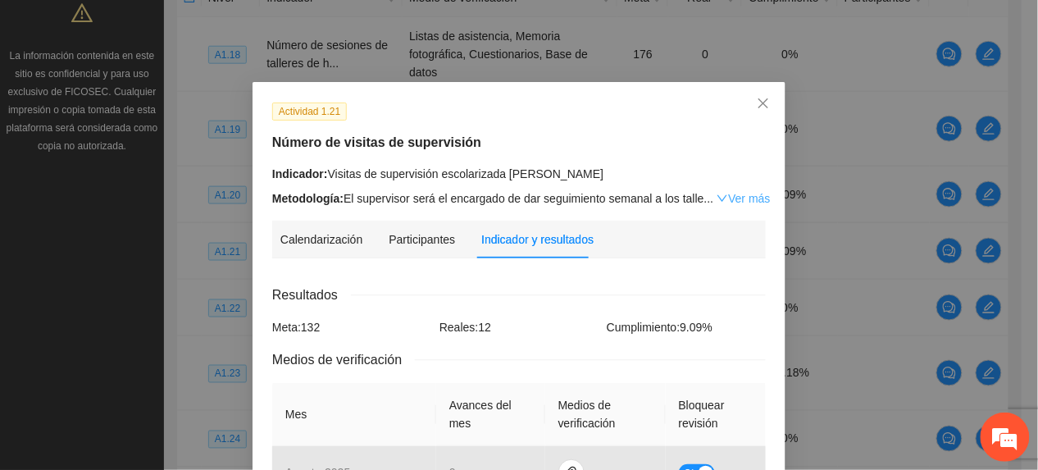
click at [721, 198] on link "Ver más" at bounding box center [742, 198] width 53 height 13
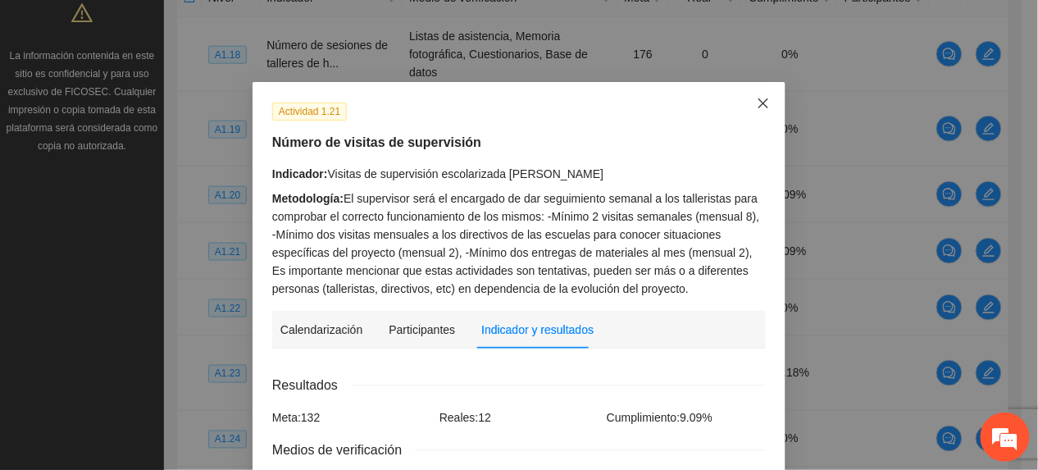
drag, startPoint x: 741, startPoint y: 105, endPoint x: 753, endPoint y: 112, distance: 13.6
click at [746, 105] on span "Close" at bounding box center [763, 104] width 44 height 44
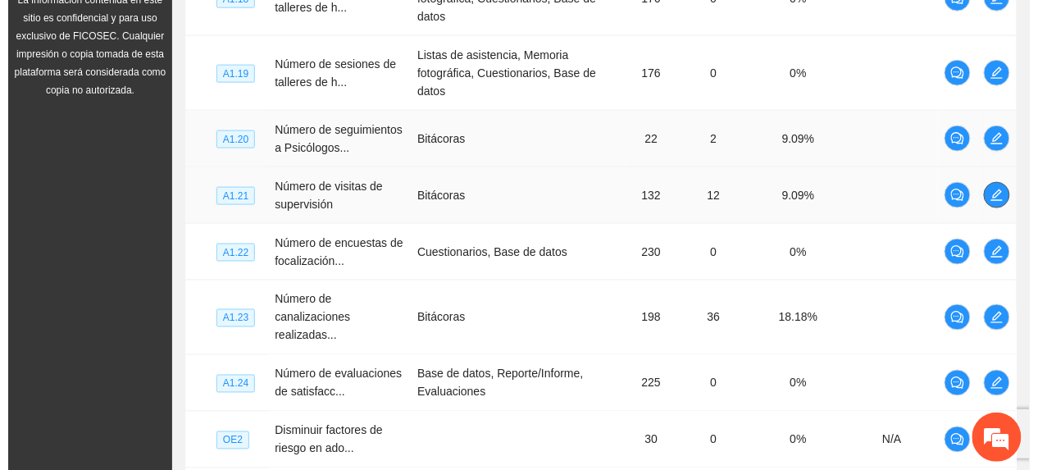
scroll to position [541, 0]
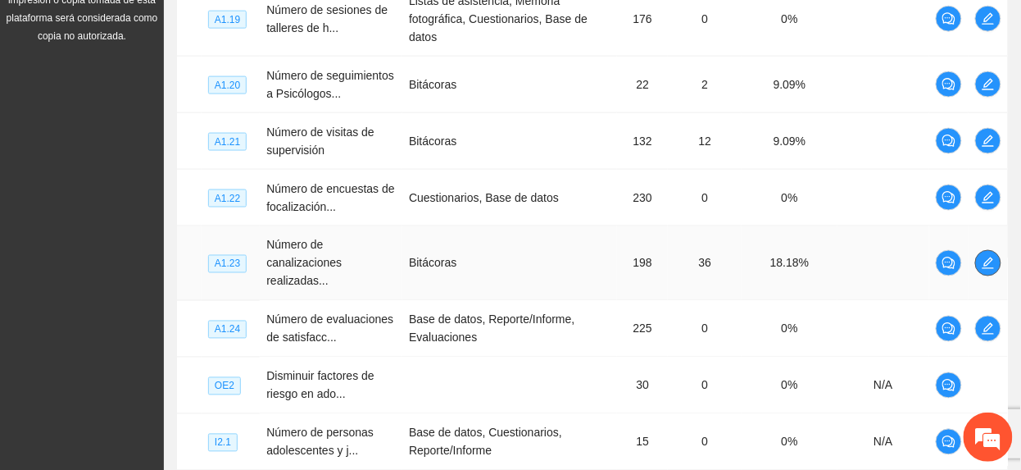
click at [987, 270] on icon "edit" at bounding box center [988, 263] width 13 height 13
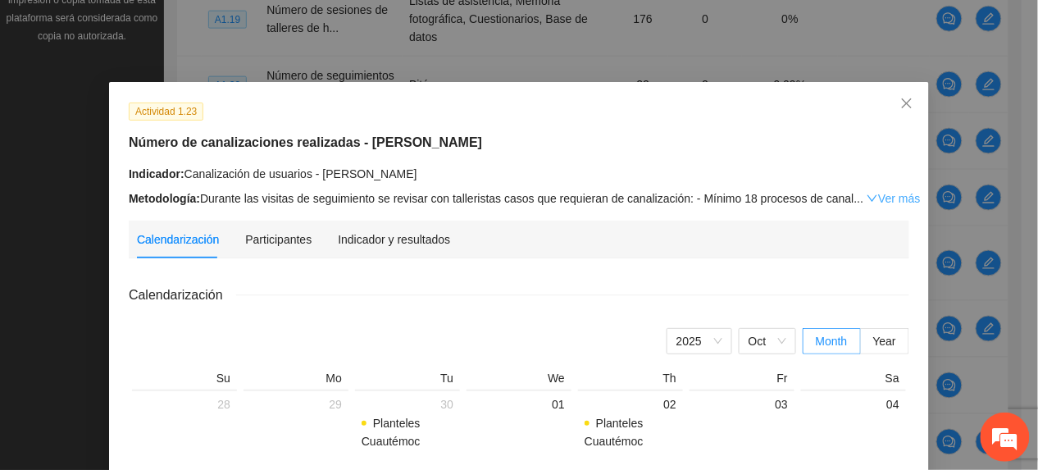
click at [870, 200] on link "Ver más" at bounding box center [892, 198] width 53 height 13
